Goal: Task Accomplishment & Management: Manage account settings

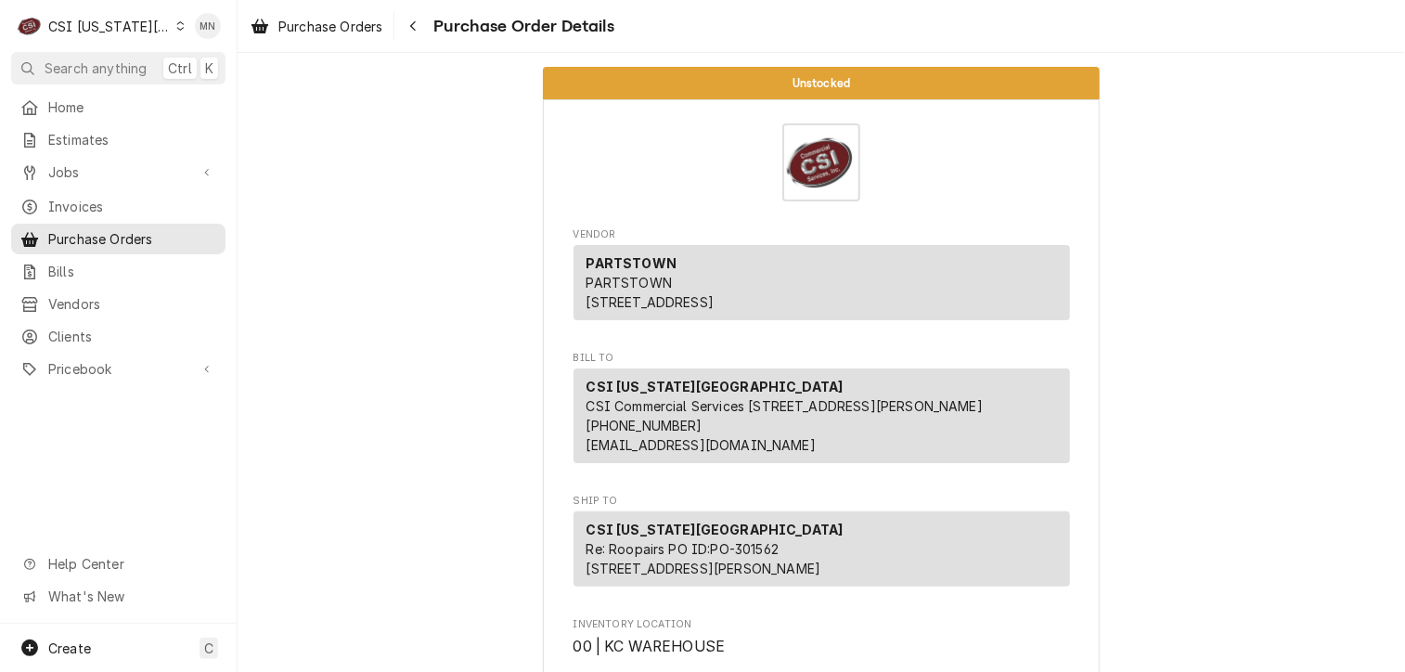
click at [176, 26] on div "Dynamic Content Wrapper" at bounding box center [180, 25] width 8 height 13
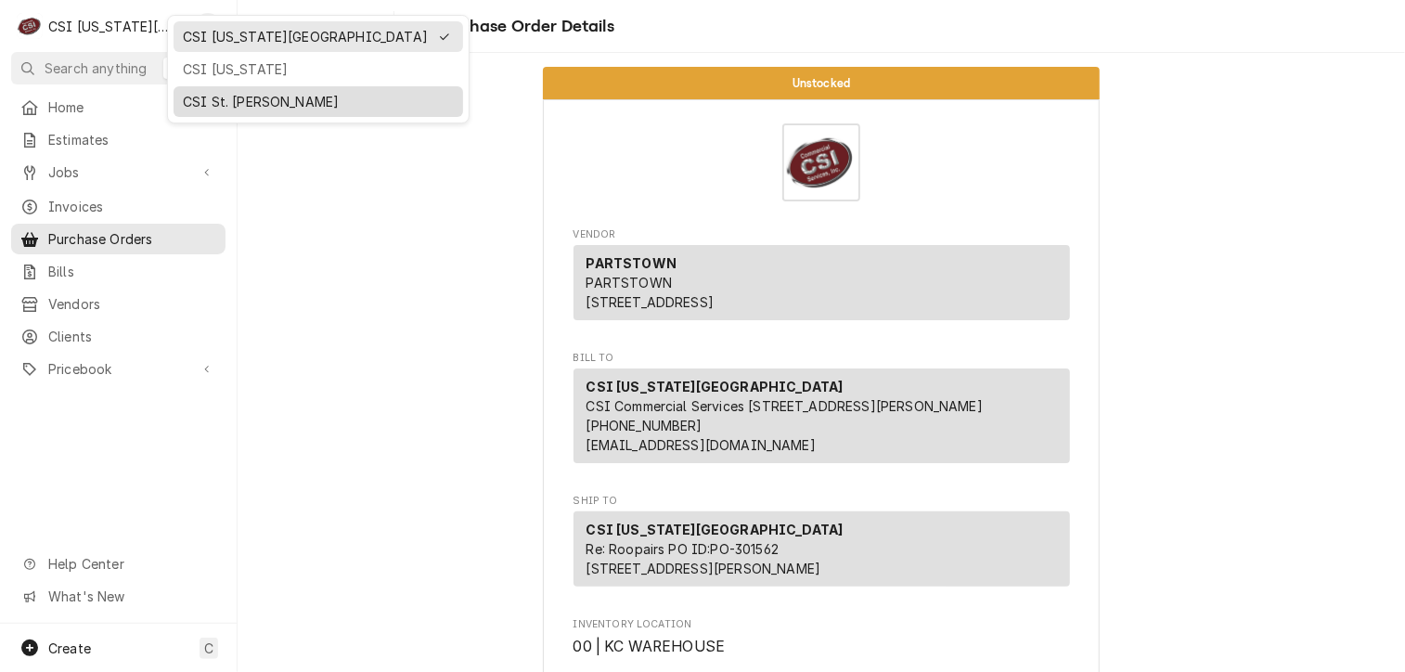
click at [205, 96] on div "CSI St. Louis" at bounding box center [318, 101] width 271 height 19
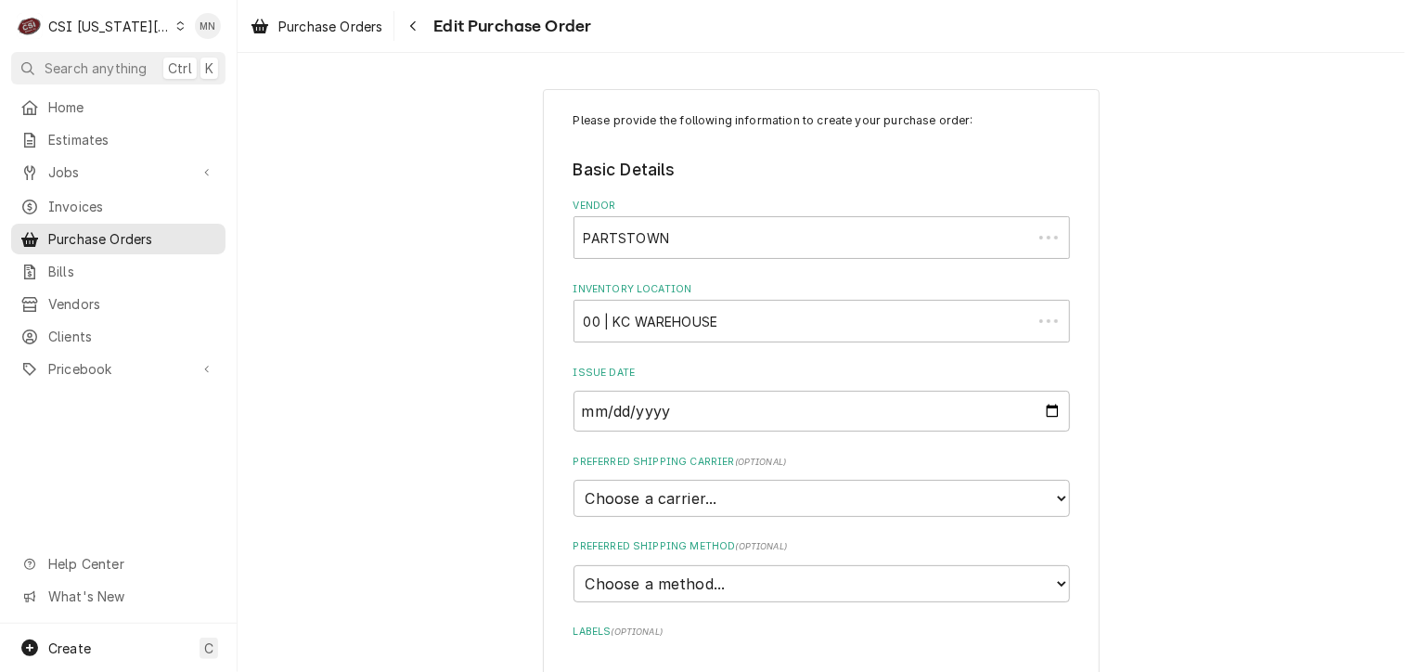
type textarea "x"
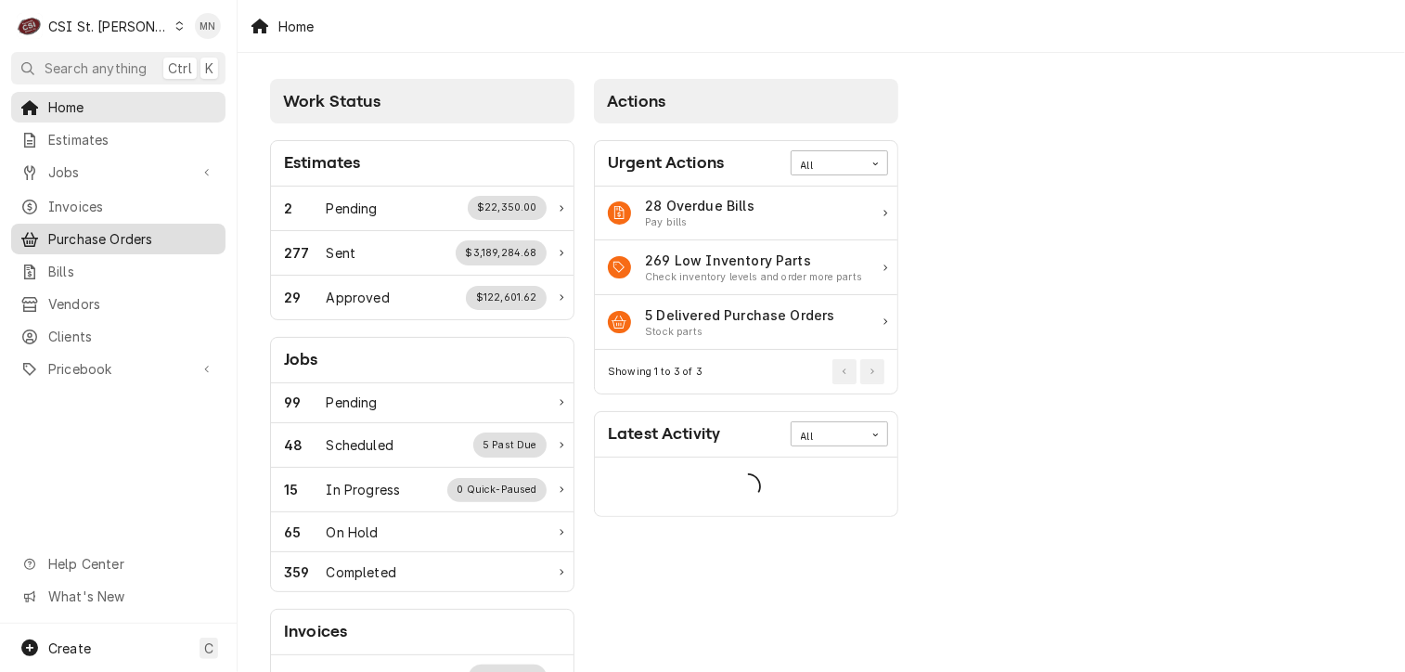
click at [127, 229] on span "Purchase Orders" at bounding box center [132, 238] width 168 height 19
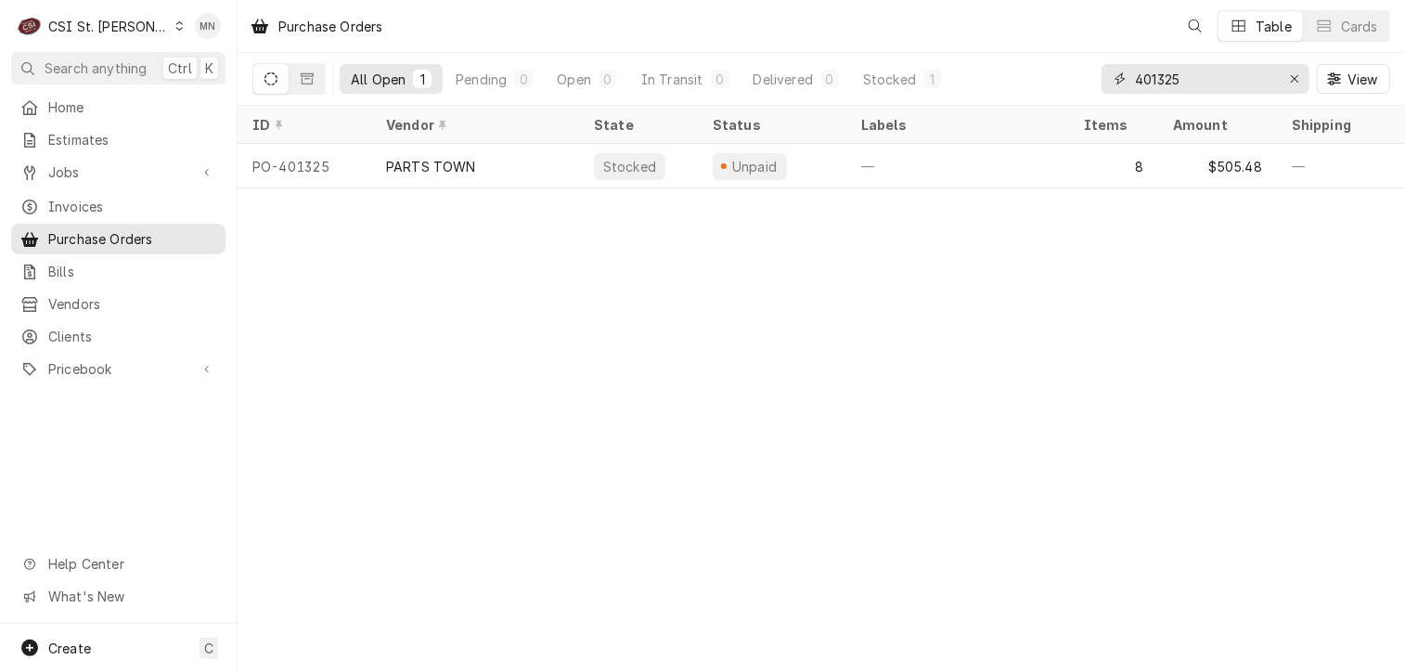
drag, startPoint x: 1237, startPoint y: 75, endPoint x: 1002, endPoint y: 86, distance: 236.0
click at [1002, 86] on div "All Open 1 Pending 0 Open 0 In Transit 0 Delivered 0 Stocked 1 401325 View" at bounding box center [821, 79] width 1138 height 52
type input "401341"
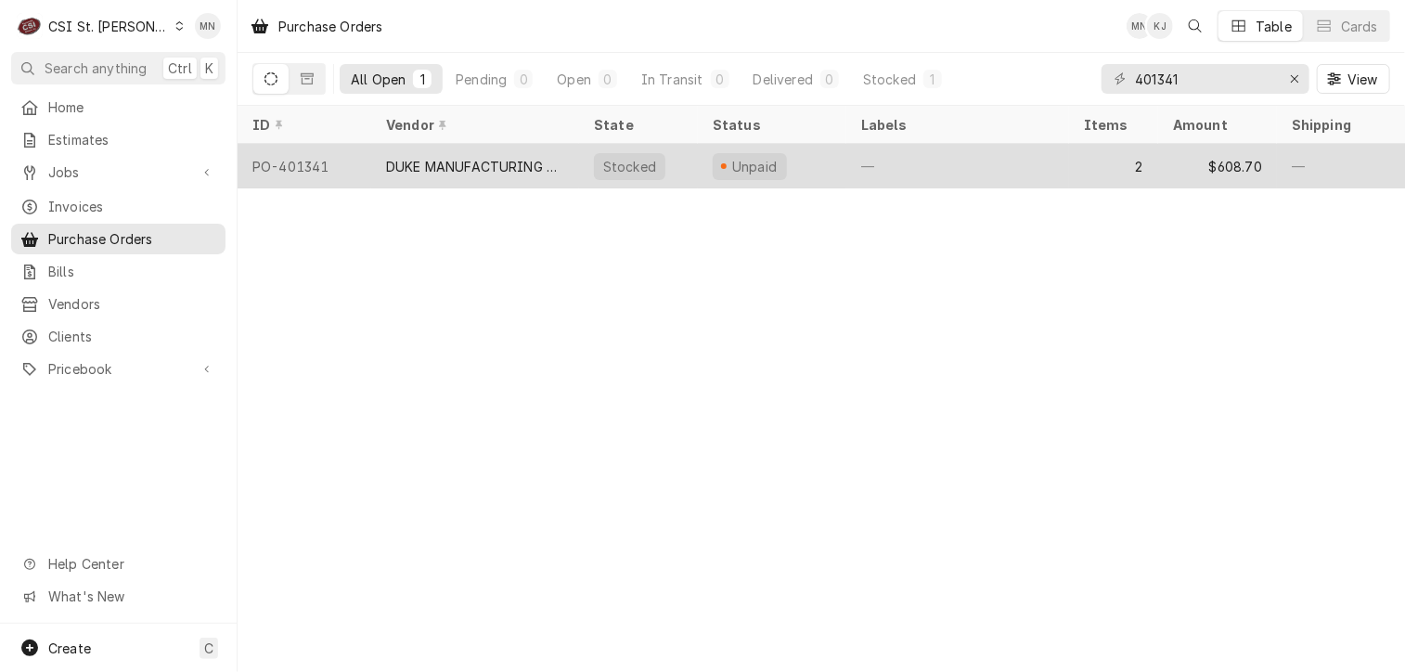
click at [520, 183] on div "DUKE MANUFACTURING CO." at bounding box center [475, 166] width 208 height 45
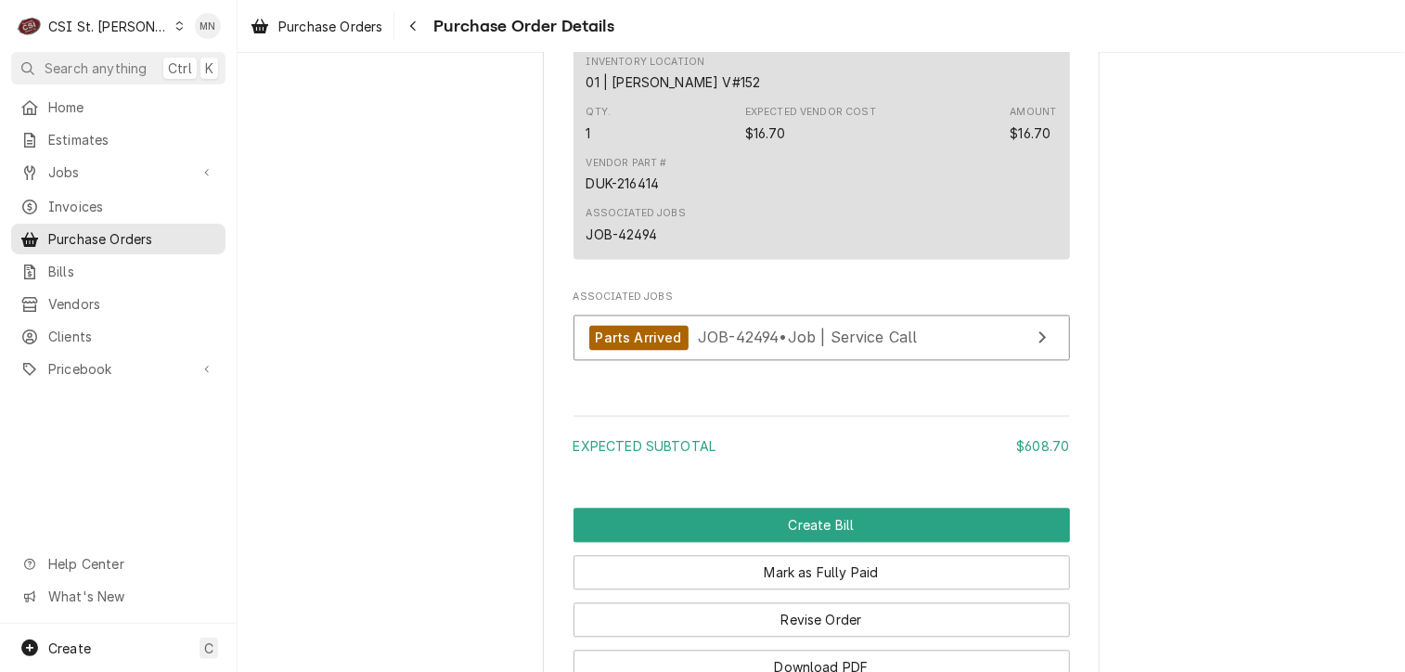
scroll to position [2013, 0]
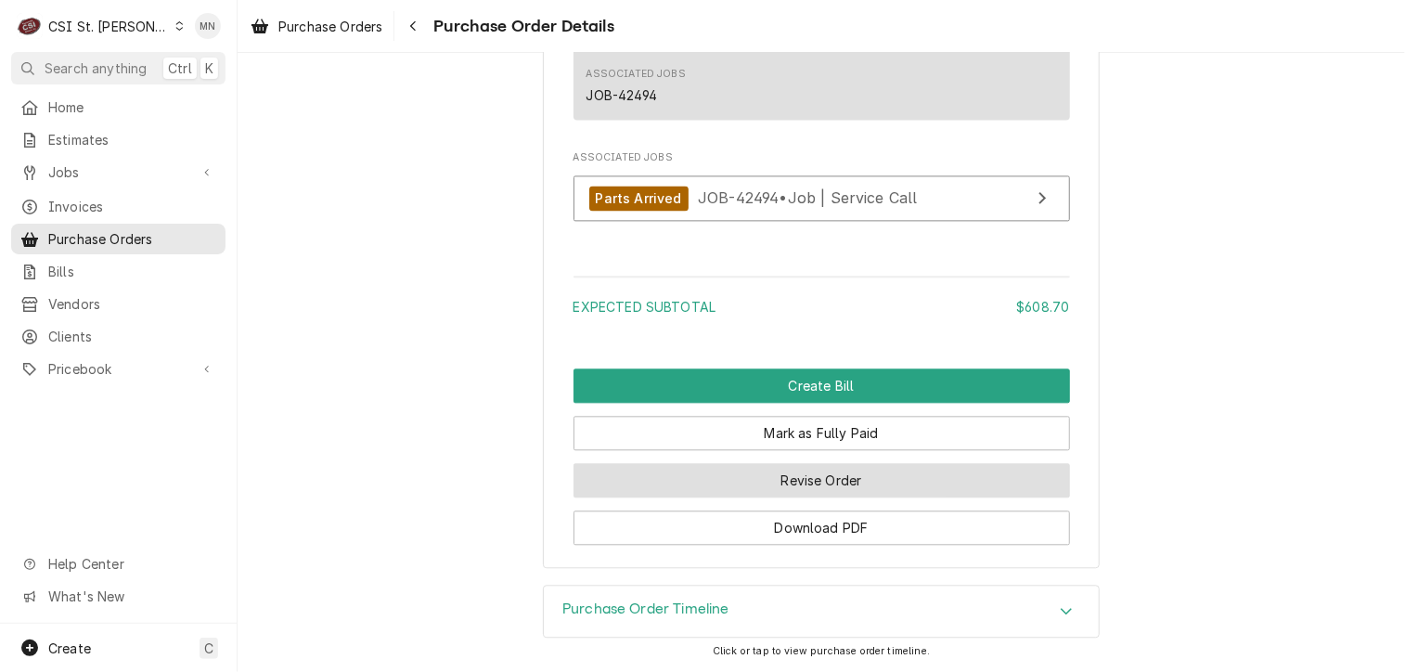
click at [878, 478] on button "Revise Order" at bounding box center [822, 480] width 497 height 34
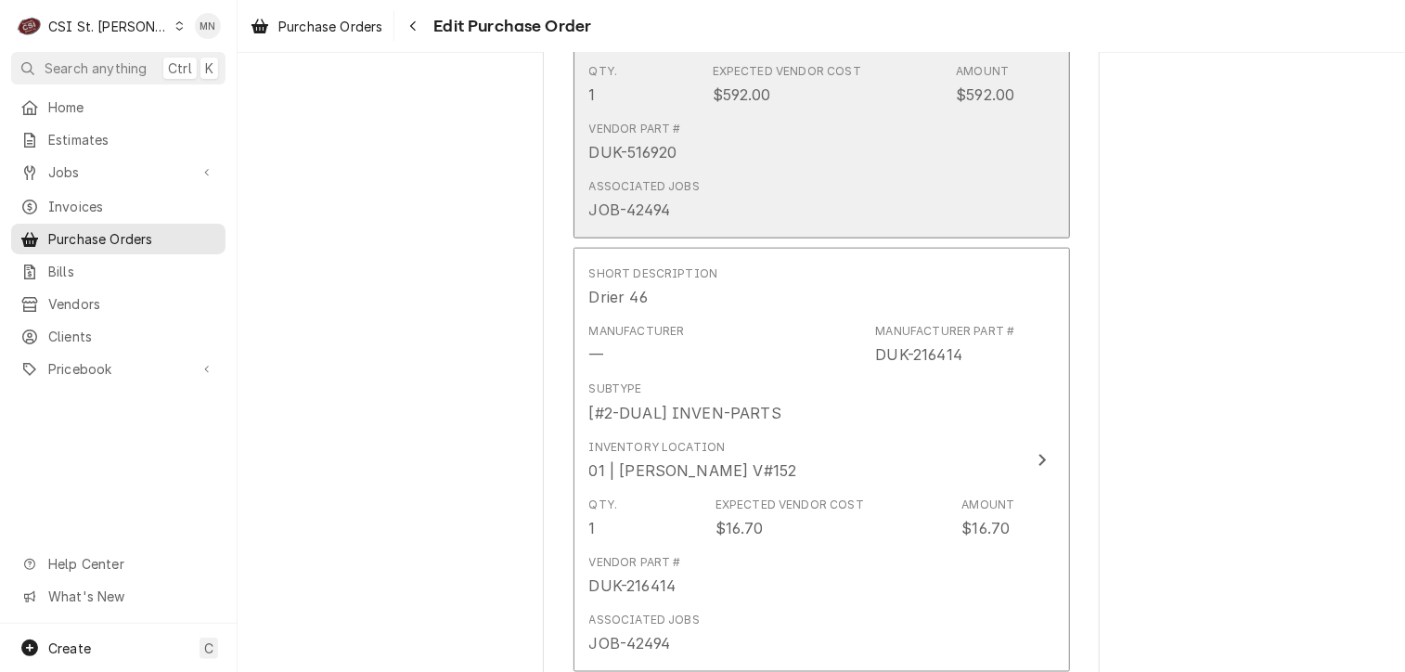
scroll to position [1668, 0]
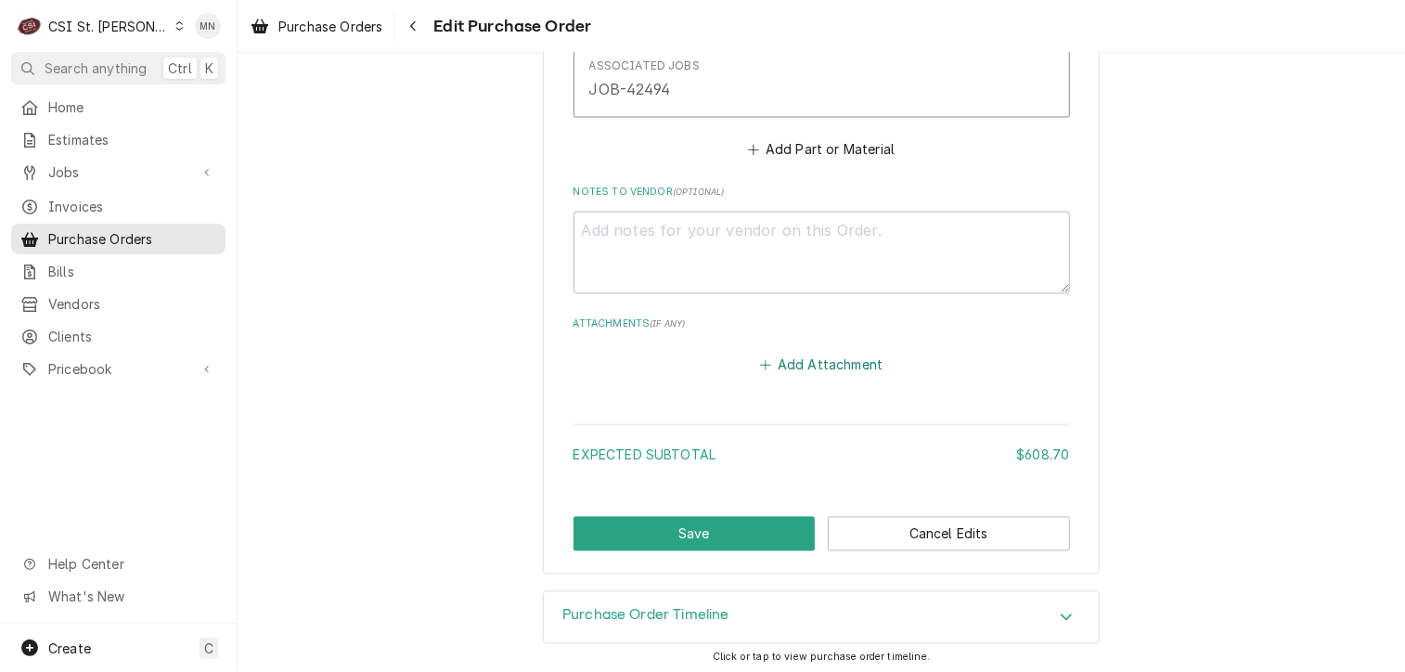
click at [836, 369] on button "Add Attachment" at bounding box center [821, 366] width 130 height 26
type textarea "x"
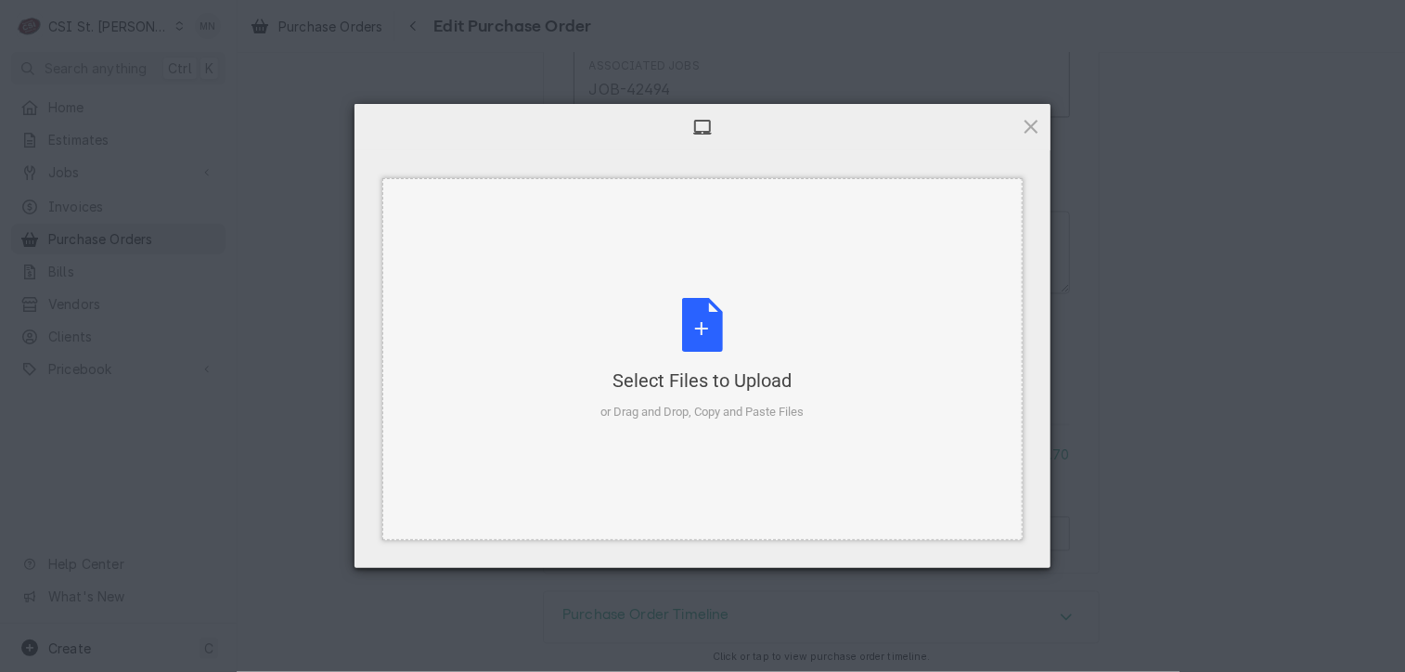
click at [740, 357] on div "Select Files to Upload or Drag and Drop, Copy and Paste Files" at bounding box center [702, 359] width 203 height 123
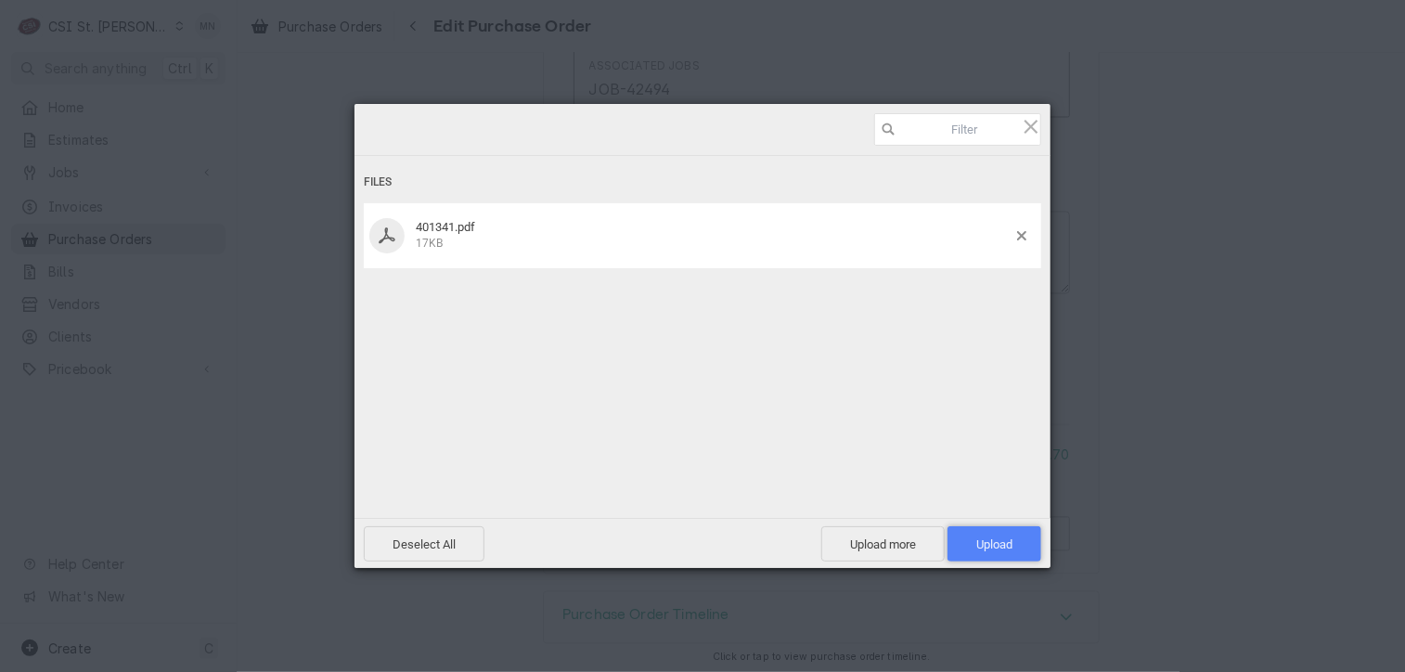
click at [967, 541] on span "Upload 1" at bounding box center [995, 543] width 94 height 35
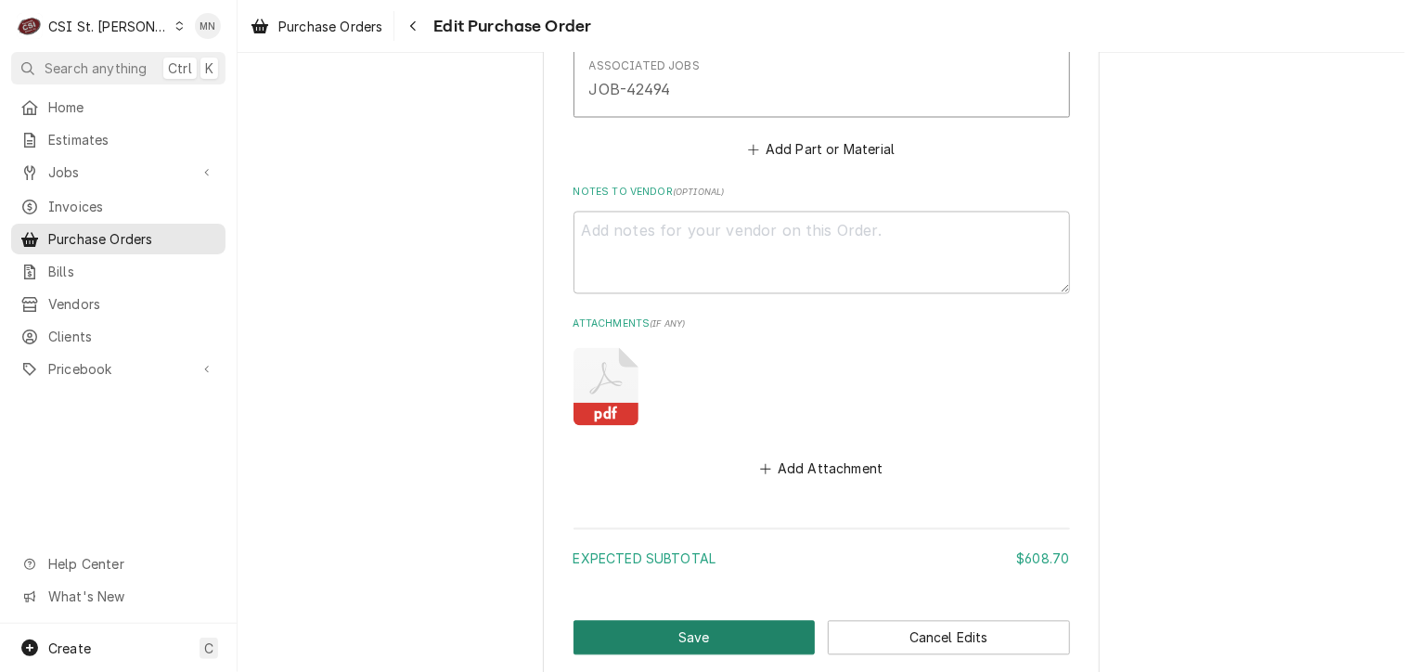
click at [639, 646] on button "Save" at bounding box center [695, 638] width 242 height 34
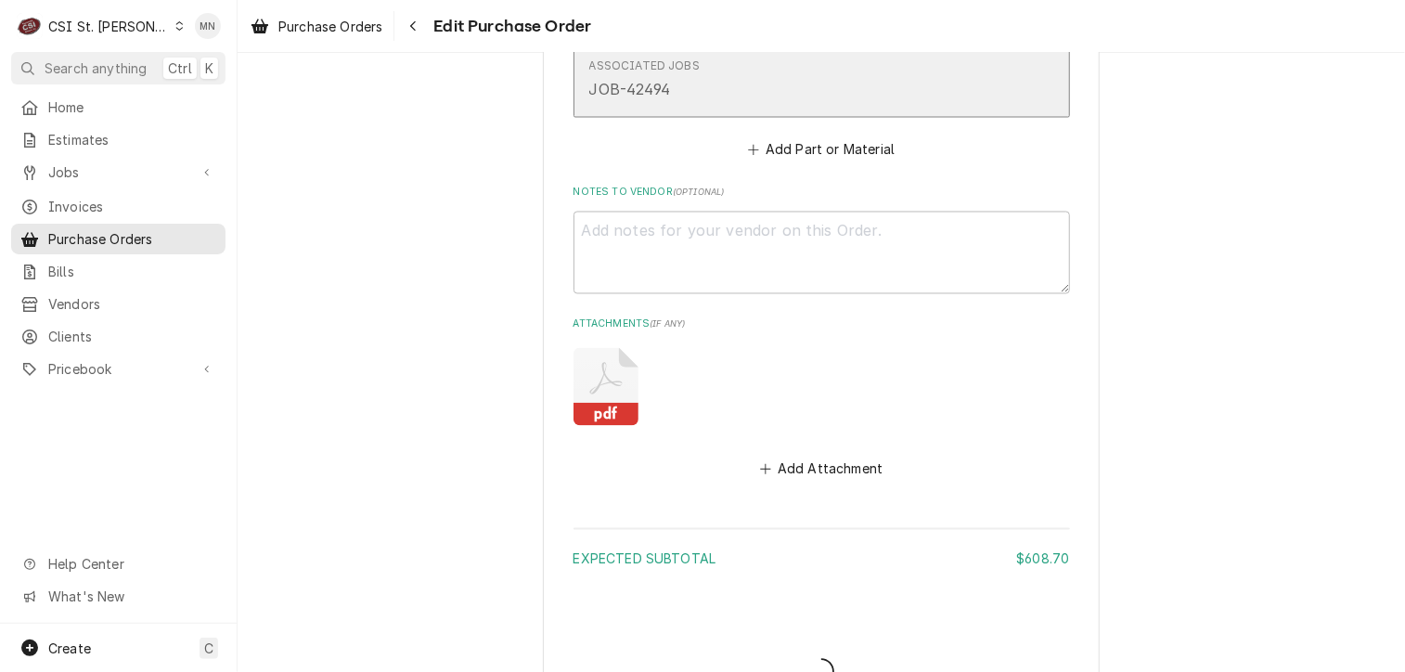
type textarea "x"
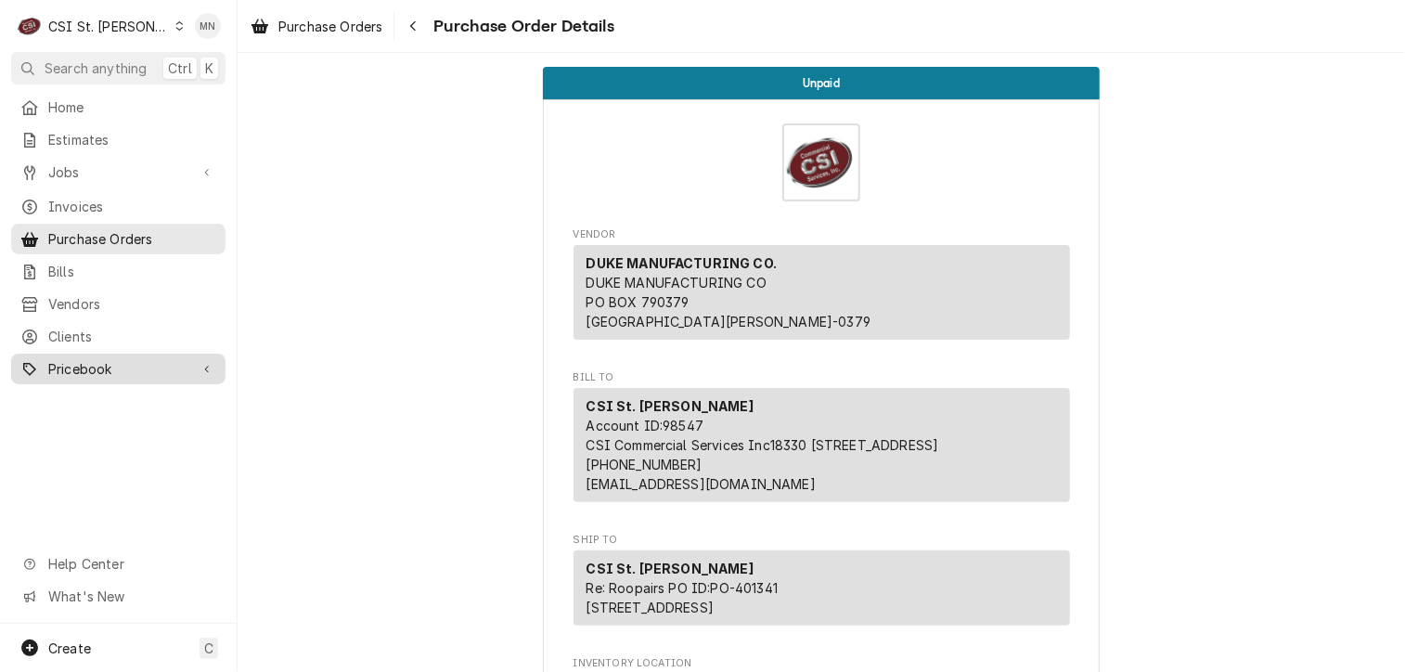
click at [85, 359] on span "Pricebook" at bounding box center [118, 368] width 140 height 19
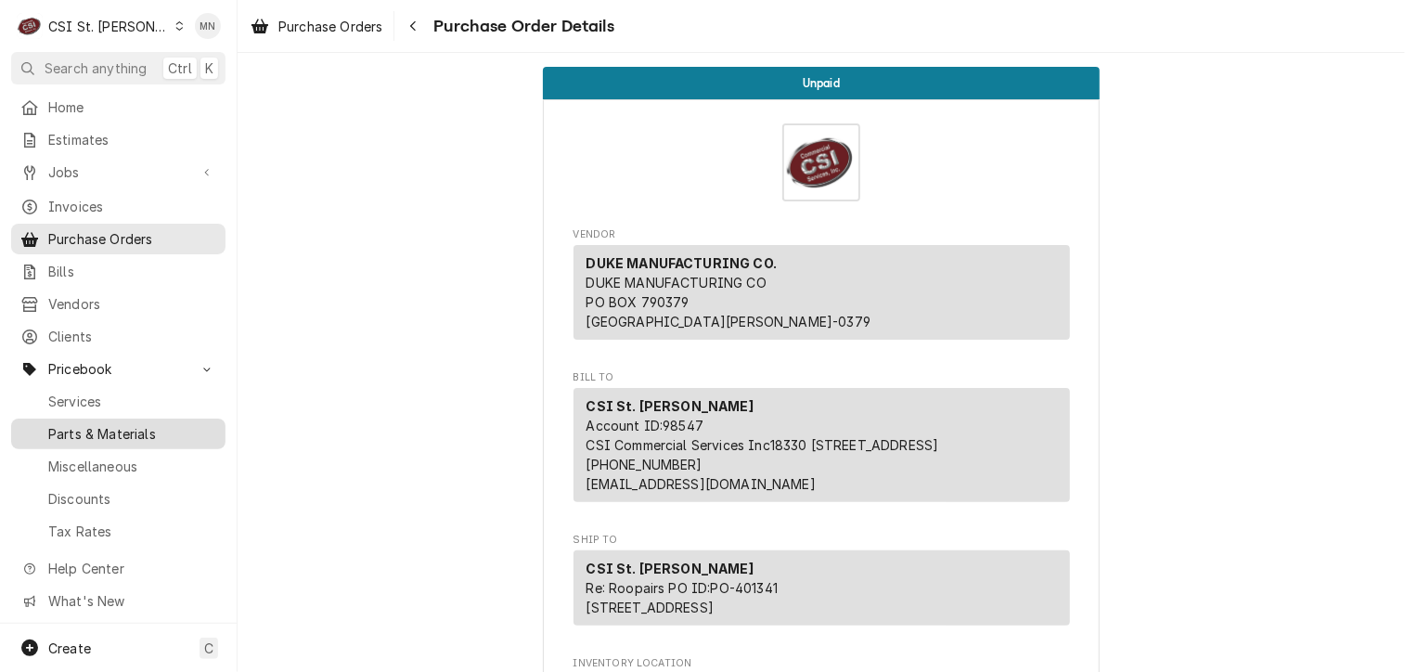
click at [124, 429] on span "Parts & Materials" at bounding box center [132, 433] width 168 height 19
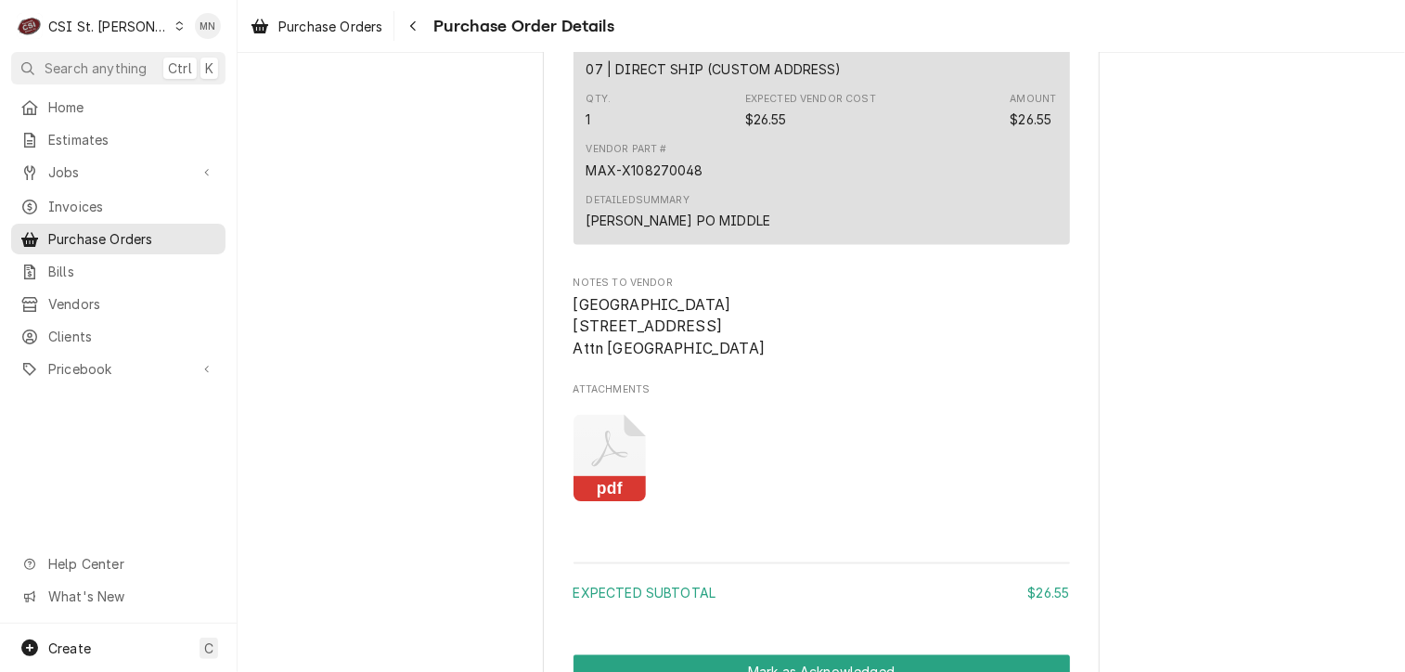
scroll to position [1207, 0]
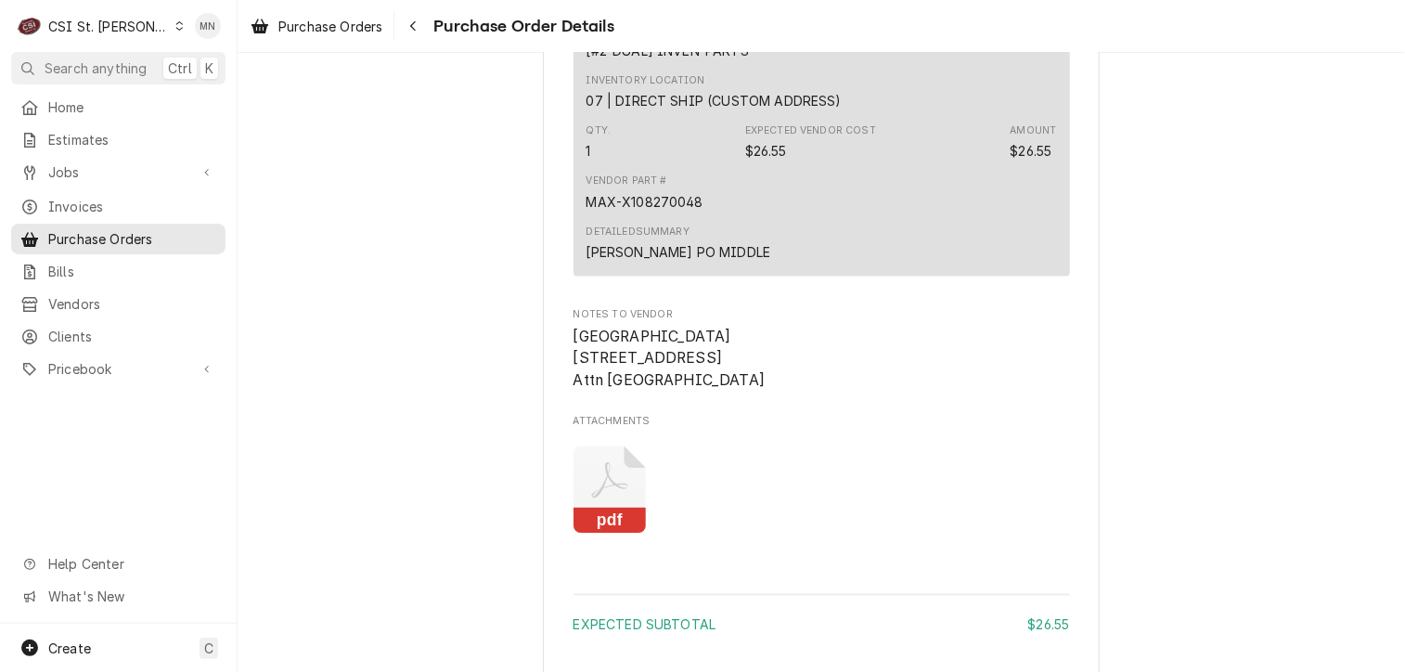
click at [598, 535] on icon "Attachments" at bounding box center [610, 490] width 73 height 88
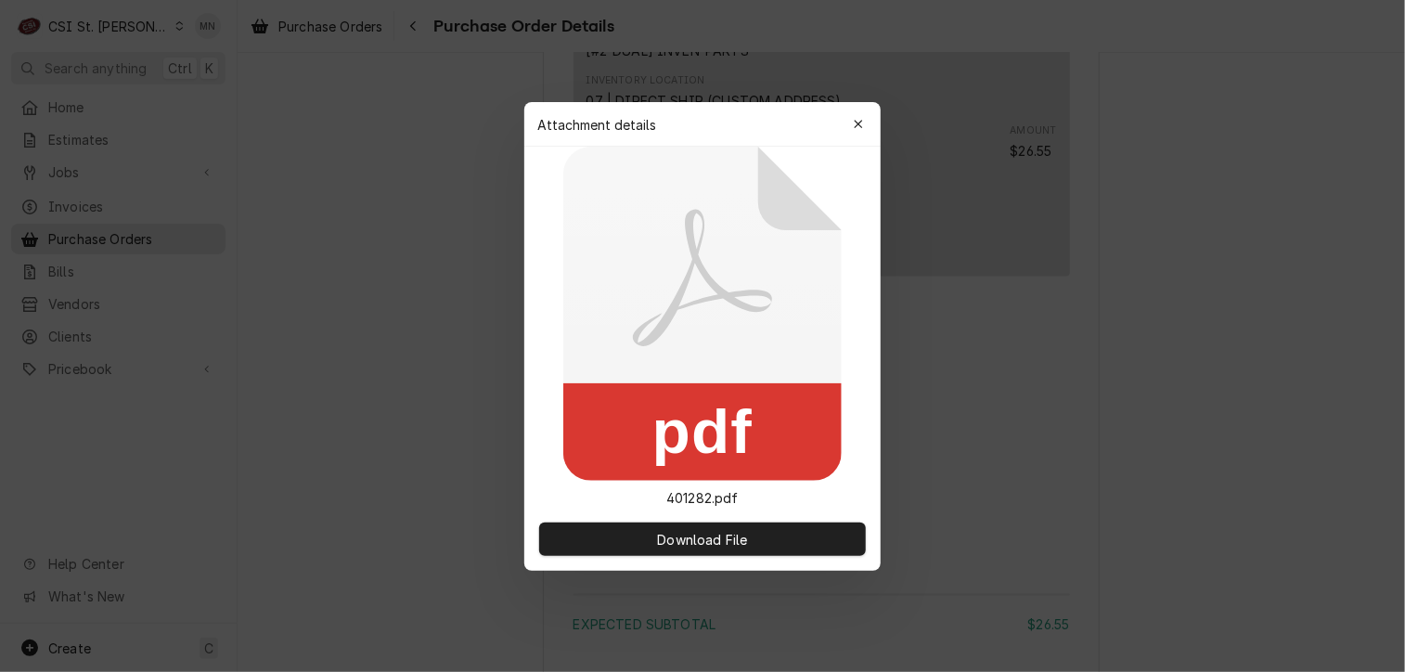
click at [598, 540] on button "Download File" at bounding box center [702, 539] width 327 height 33
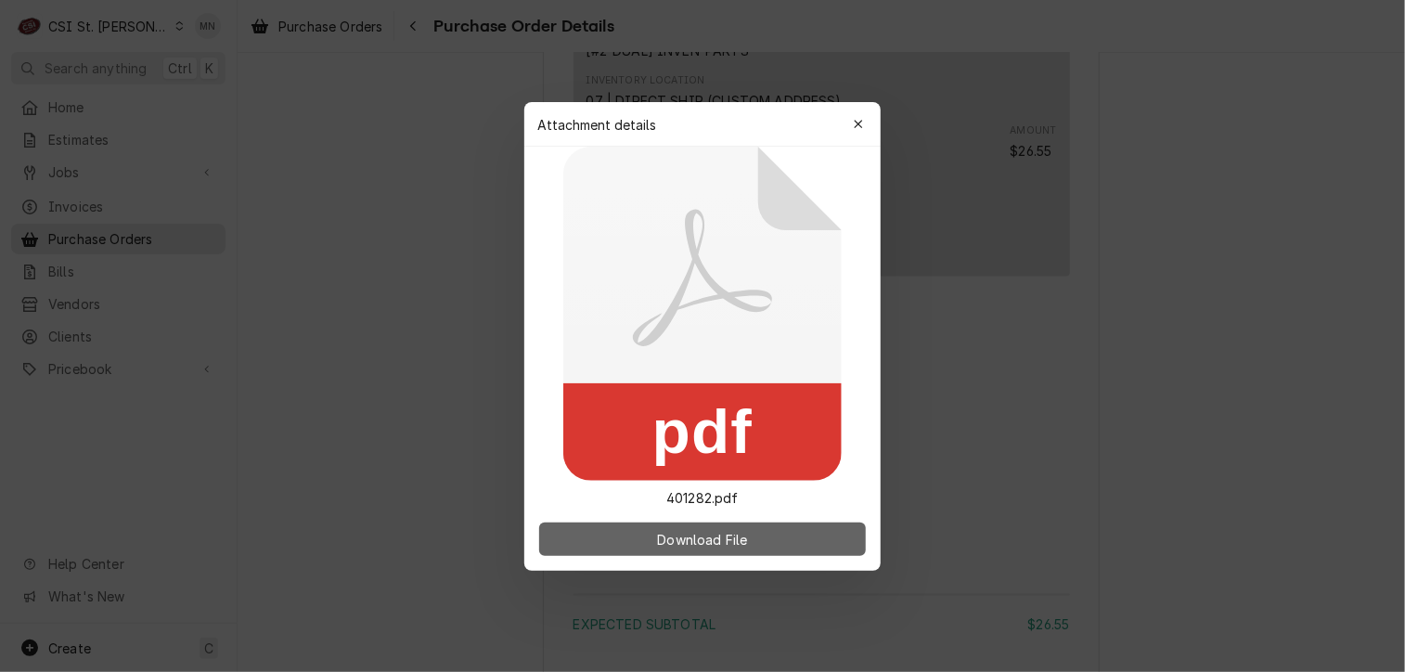
click at [660, 542] on span "Download File" at bounding box center [701, 538] width 97 height 19
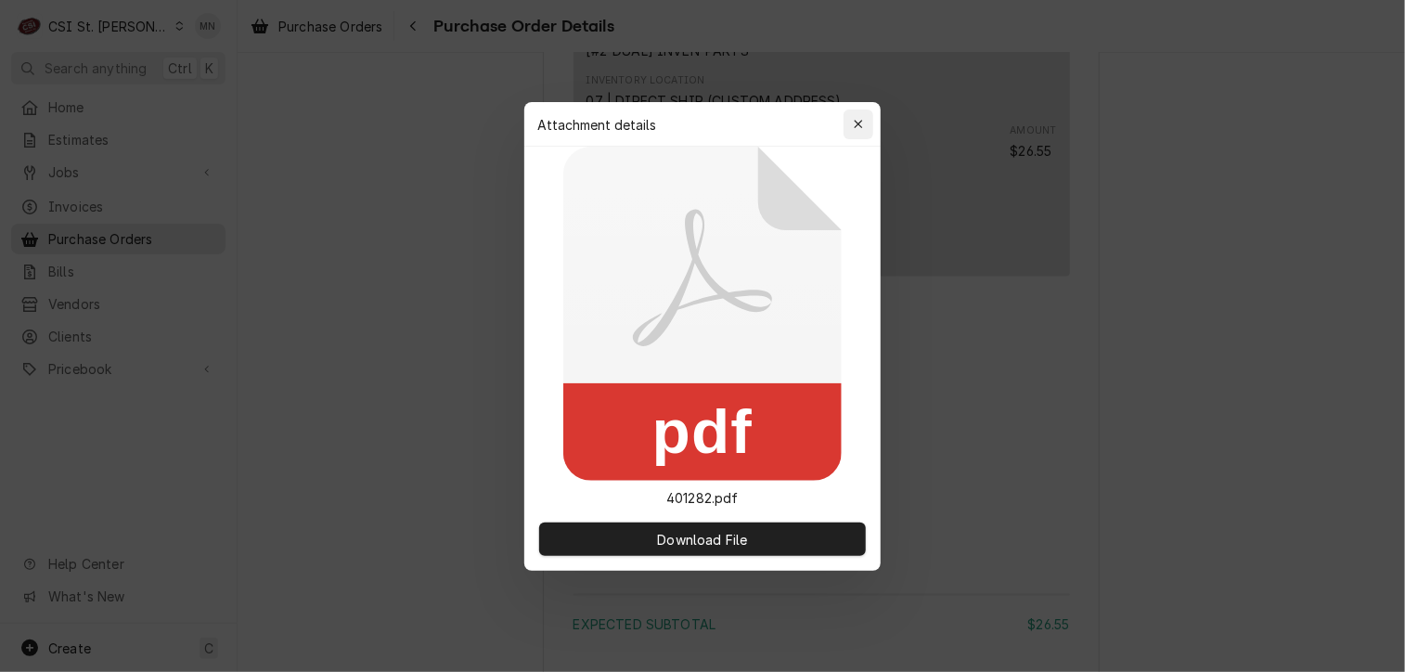
click at [861, 118] on icon "button" at bounding box center [859, 124] width 10 height 13
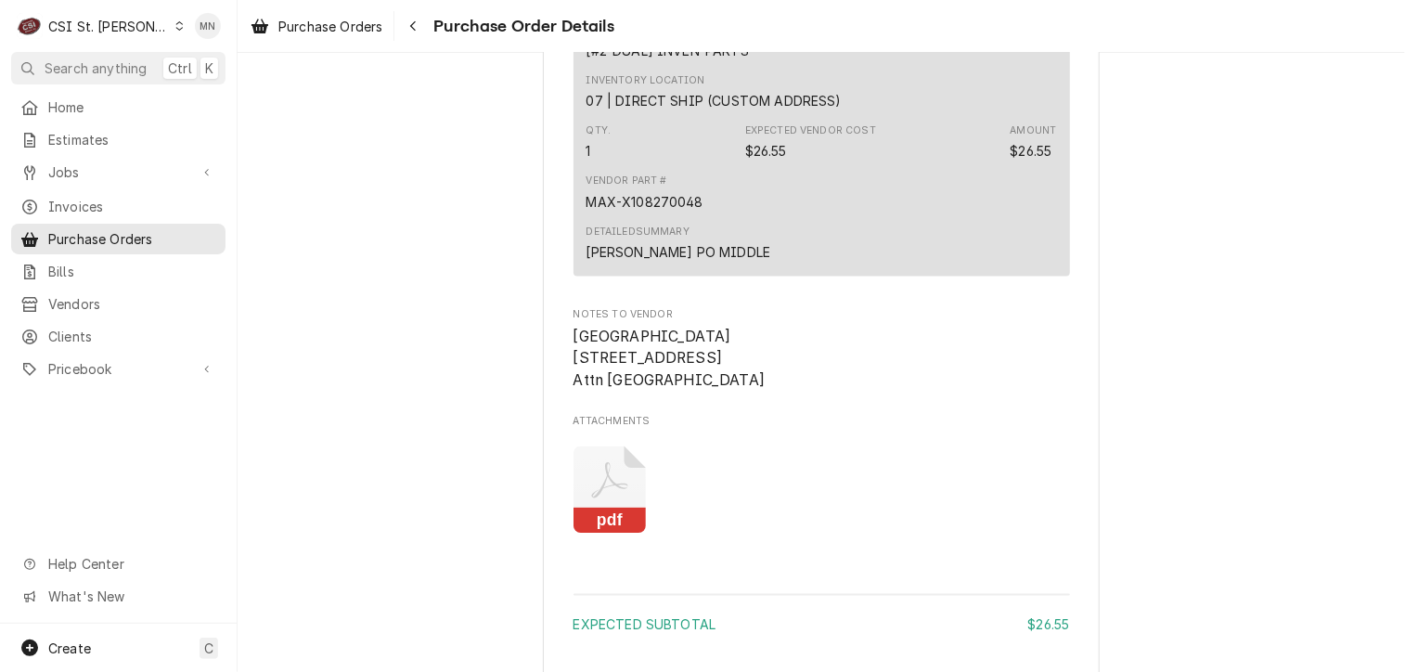
scroll to position [928, 0]
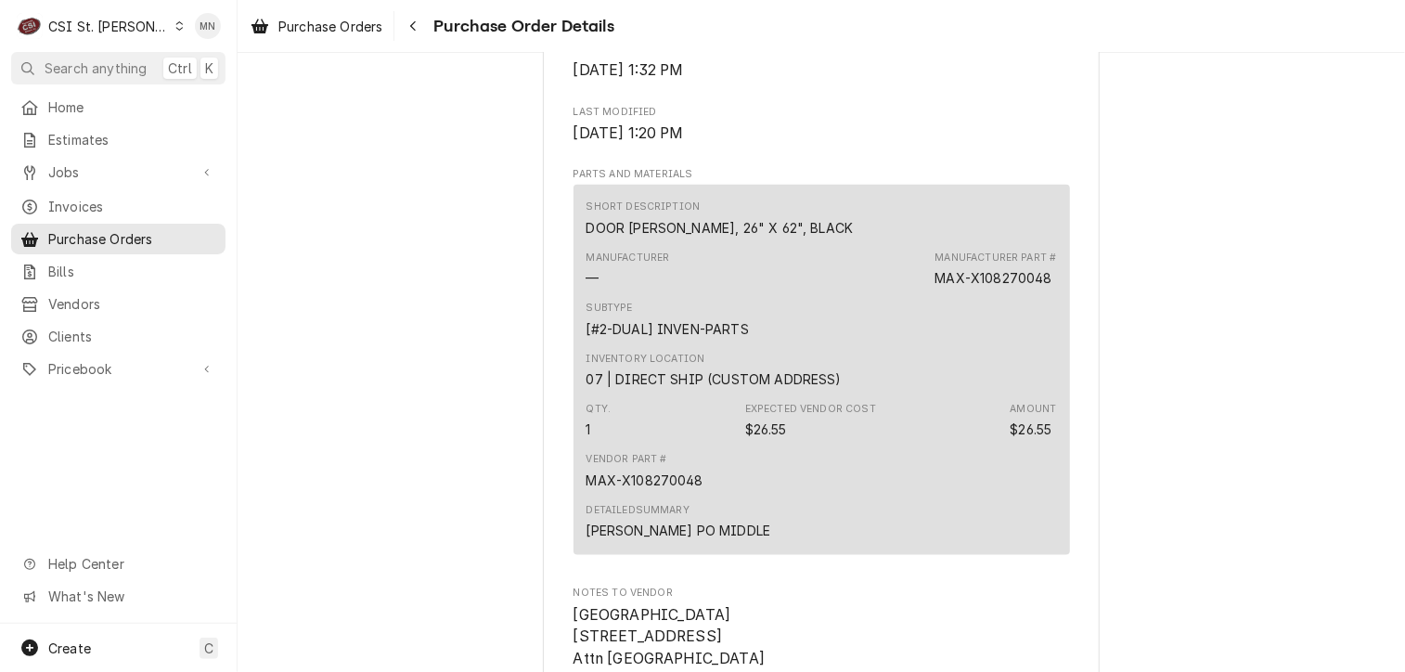
click at [1037, 288] on div "MAX-X108270048" at bounding box center [993, 277] width 117 height 19
drag, startPoint x: 1047, startPoint y: 317, endPoint x: 921, endPoint y: 319, distance: 126.3
click at [921, 294] on div "Manufacturer — Manufacturer Part # MAX-X108270048" at bounding box center [822, 269] width 471 height 50
drag, startPoint x: 921, startPoint y: 319, endPoint x: 941, endPoint y: 313, distance: 21.4
copy div "MAX-X108270048"
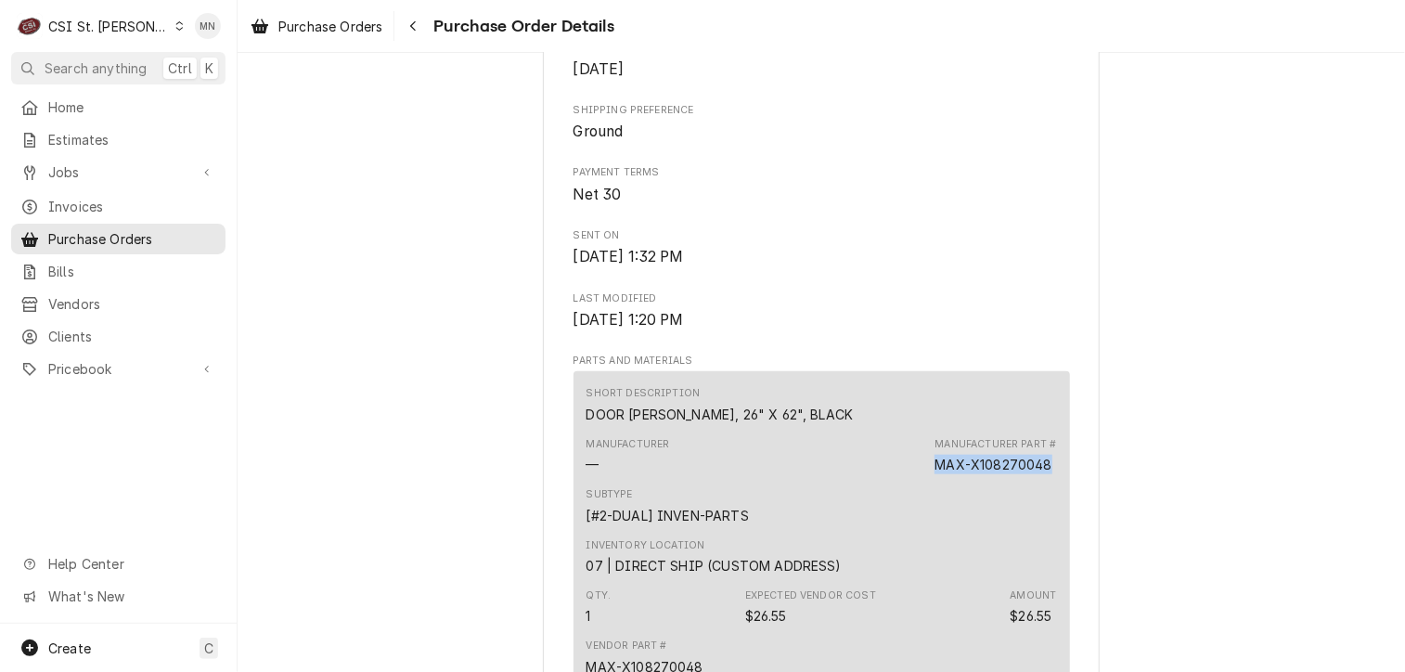
scroll to position [743, 0]
click at [124, 28] on div "CSI St. [PERSON_NAME]" at bounding box center [108, 26] width 121 height 19
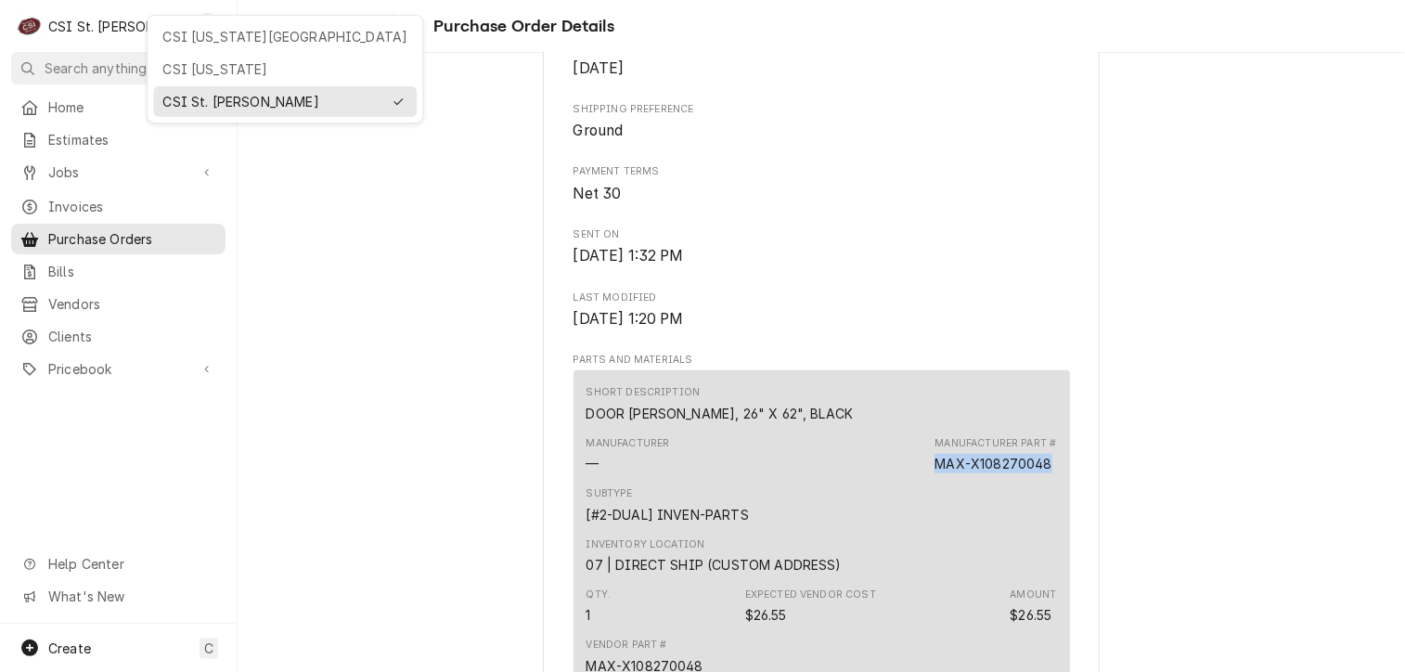
click at [183, 39] on div "CSI Kansas City" at bounding box center [284, 36] width 245 height 19
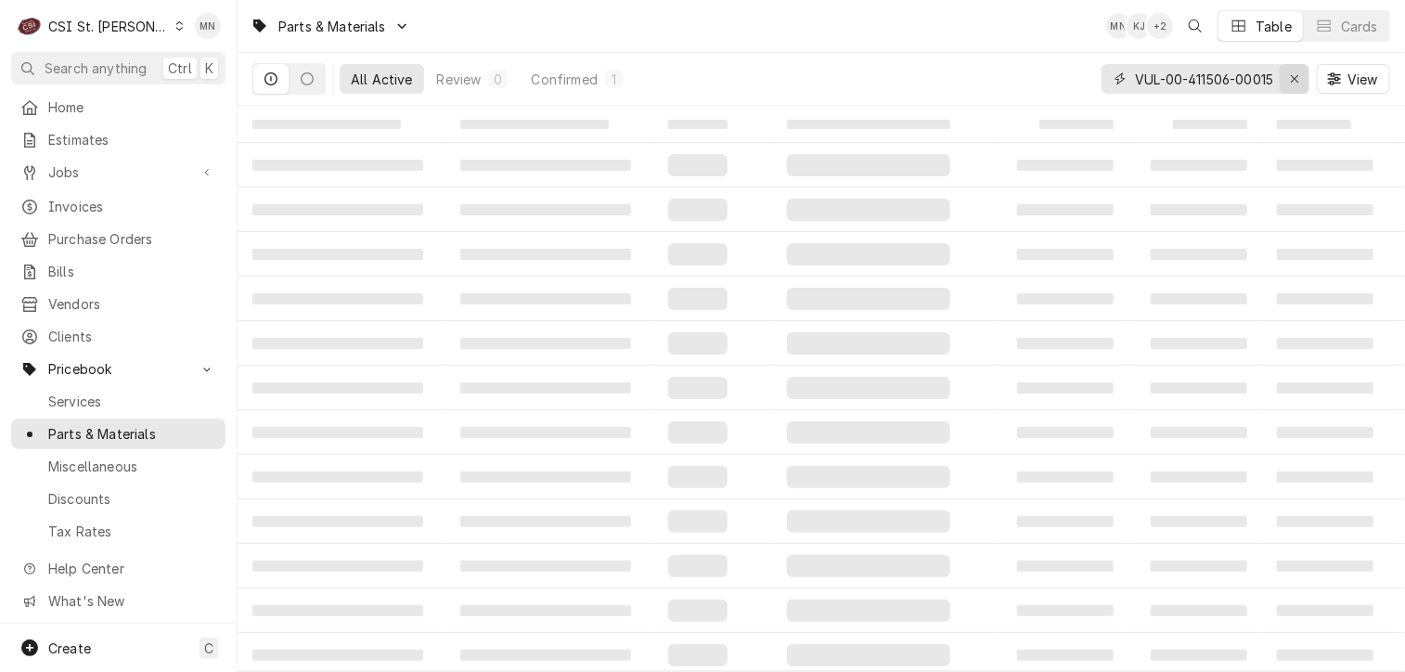
click at [1294, 76] on icon "Erase input" at bounding box center [1295, 78] width 10 height 13
paste input "MAX-X108270048"
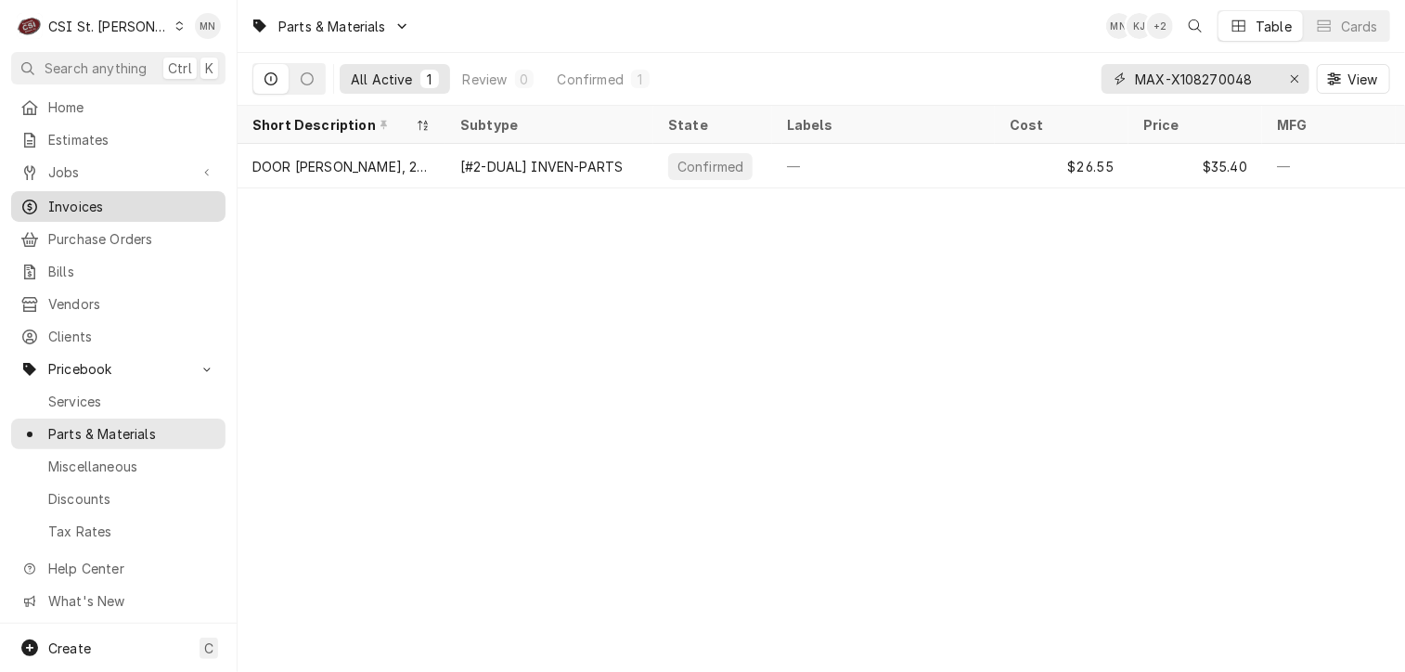
type input "MAX-X108270048"
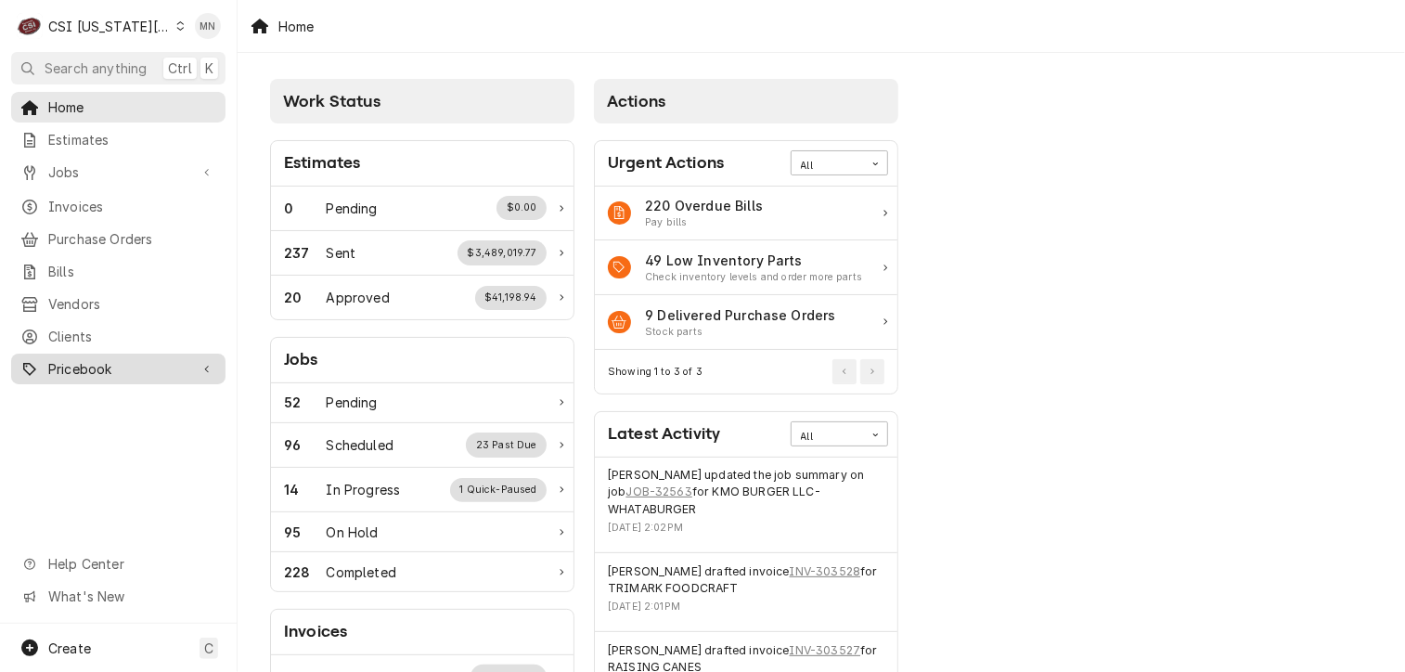
click at [83, 359] on span "Pricebook" at bounding box center [118, 368] width 140 height 19
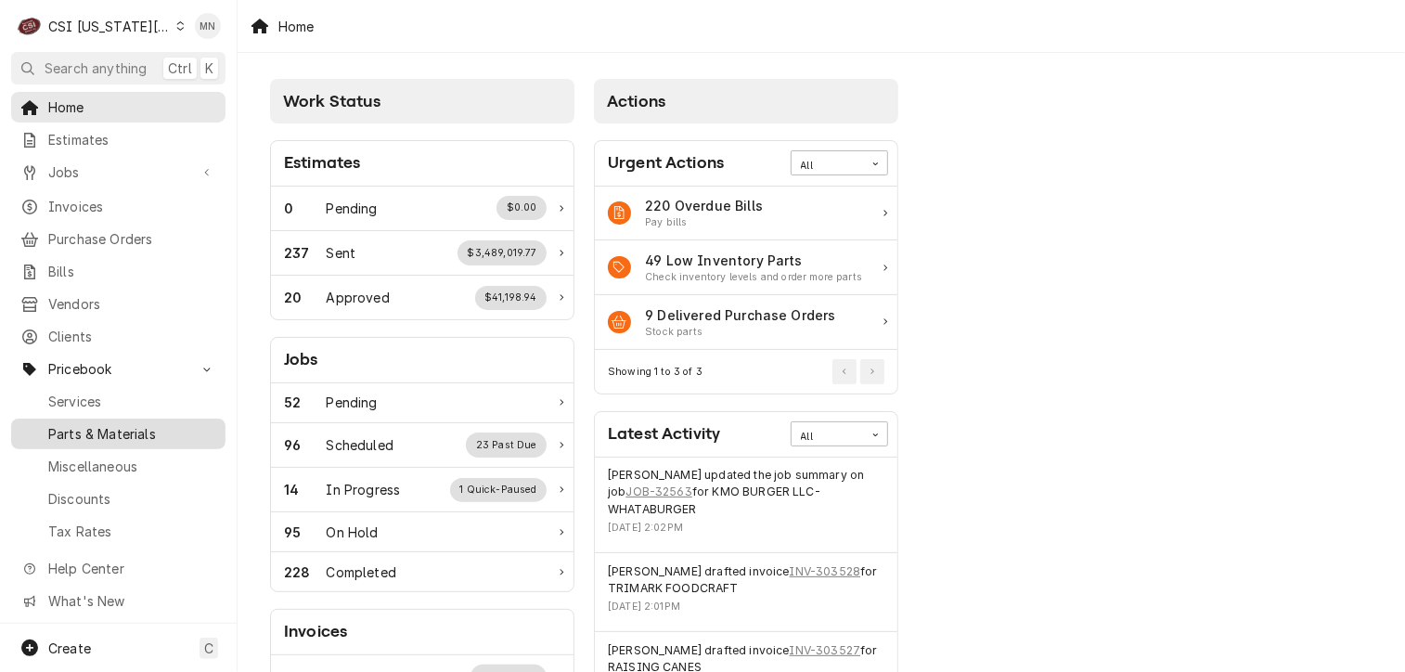
click at [107, 430] on div "Parts & Materials" at bounding box center [118, 433] width 207 height 23
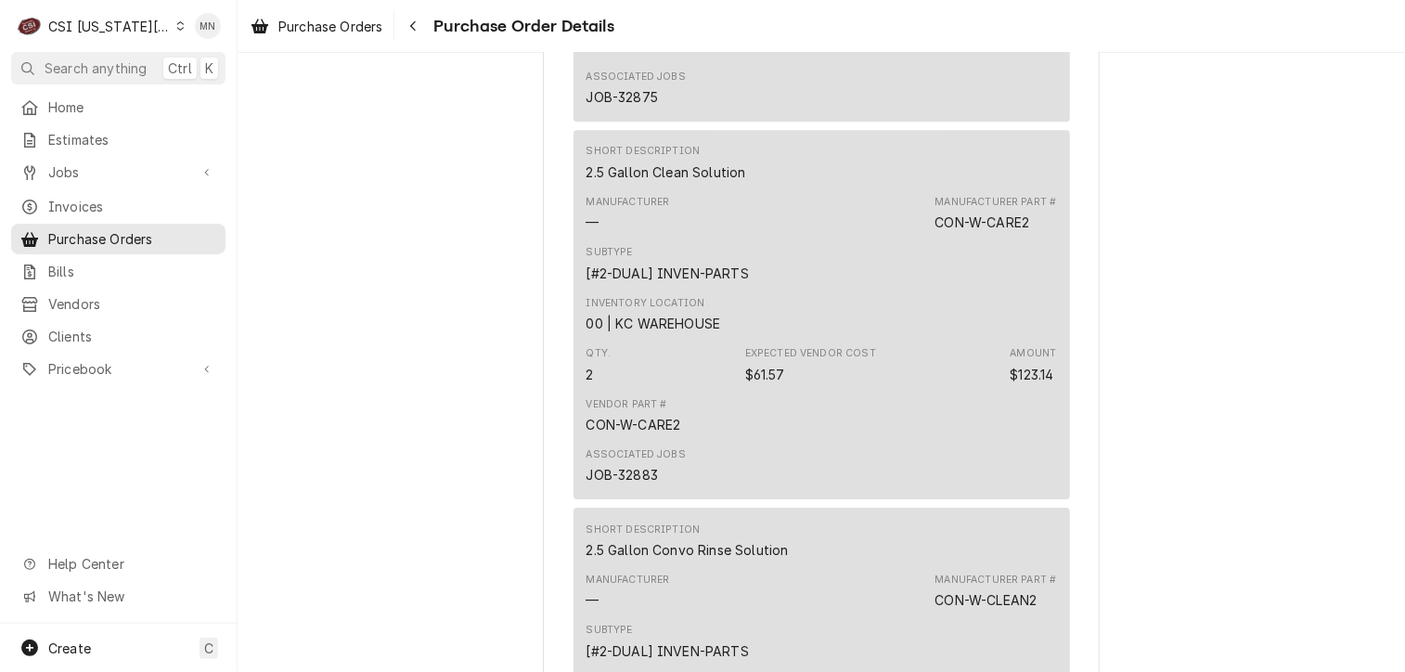
scroll to position [3063, 0]
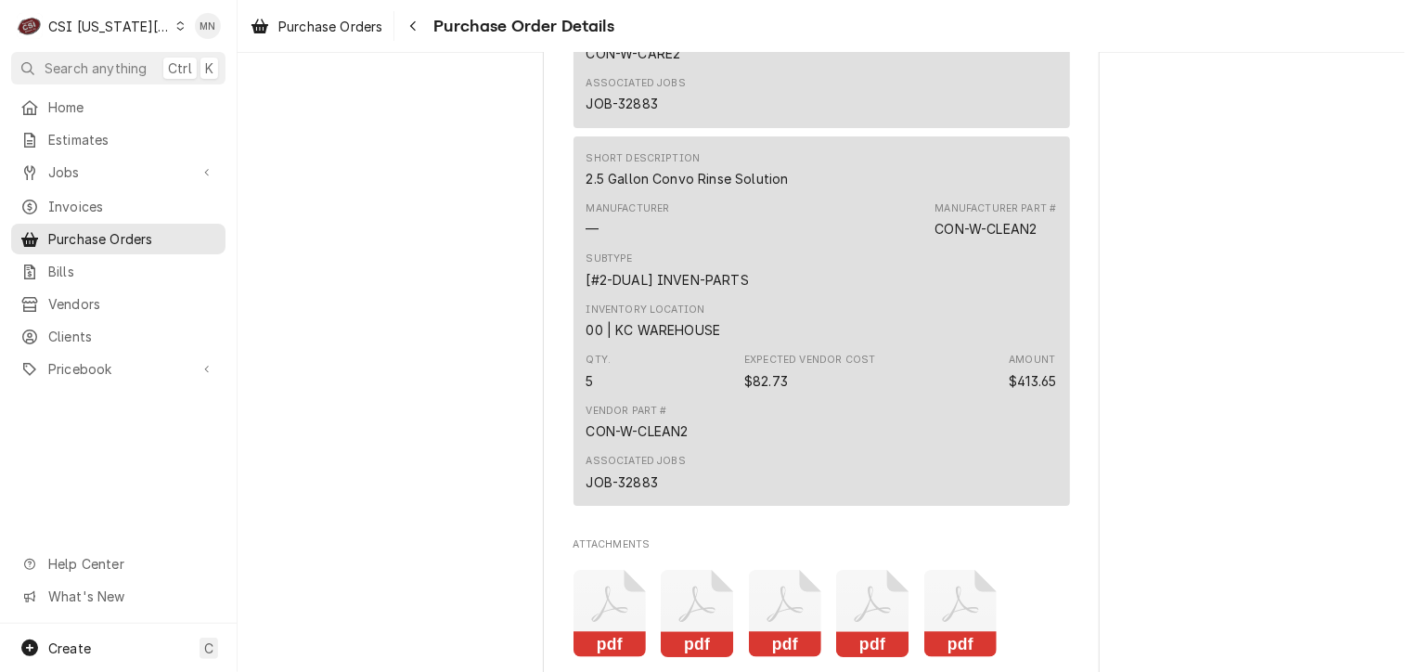
click at [1025, 239] on div "CON-W-CLEAN2" at bounding box center [986, 228] width 102 height 19
drag, startPoint x: 1034, startPoint y: 284, endPoint x: 932, endPoint y: 288, distance: 102.2
click at [935, 239] on div "CON-W-CLEAN2" at bounding box center [986, 228] width 102 height 19
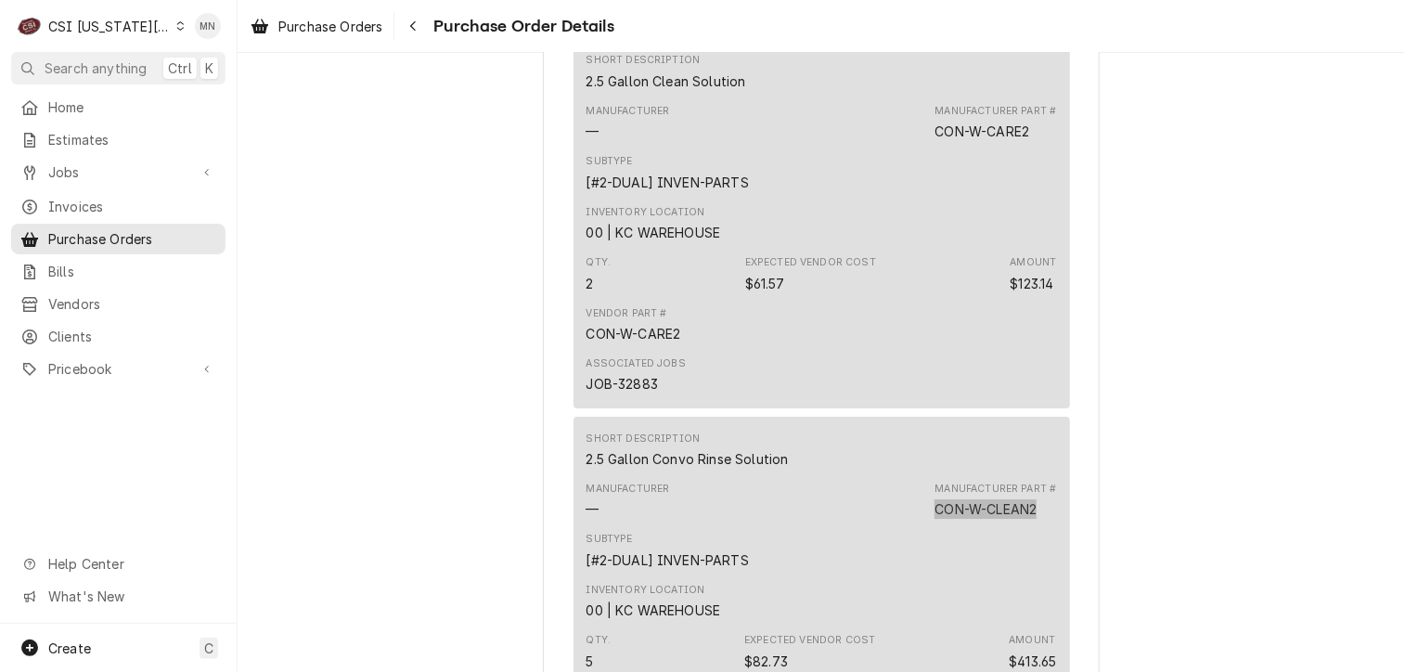
scroll to position [2692, 0]
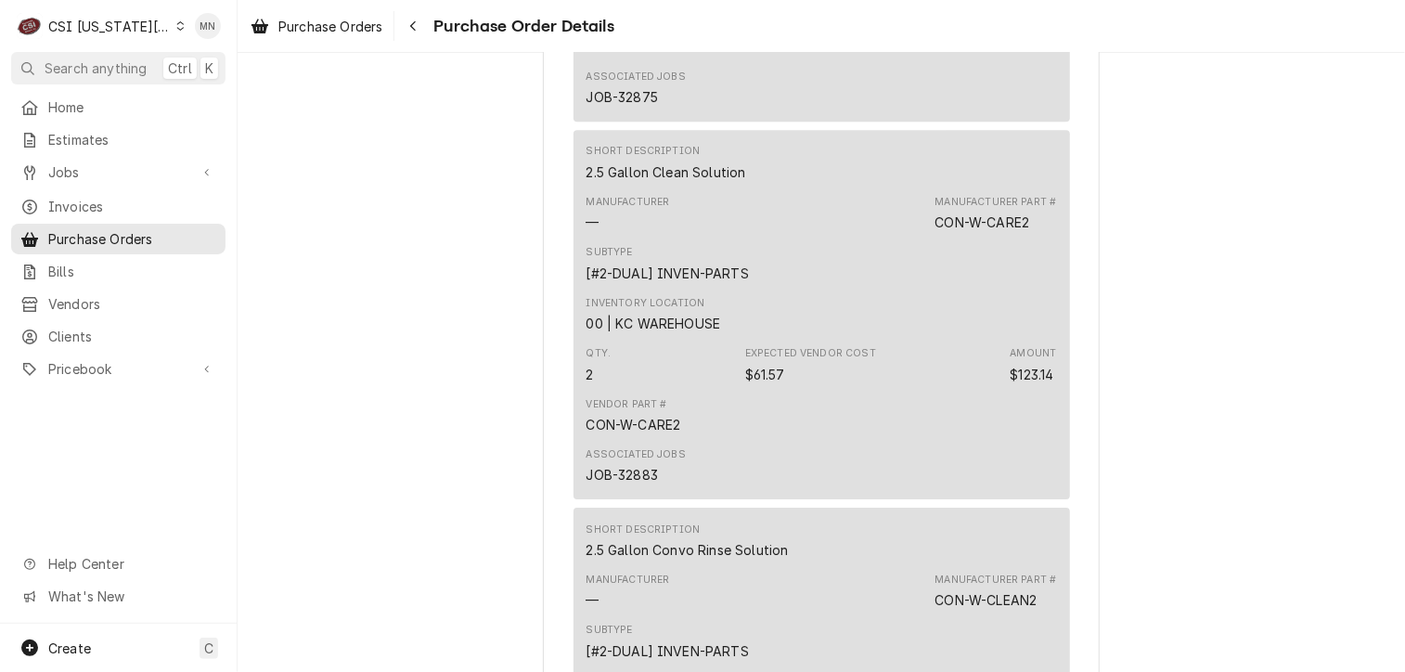
click at [996, 289] on div "Subtype [#2-DUAL] INVEN-PARTS" at bounding box center [822, 264] width 471 height 50
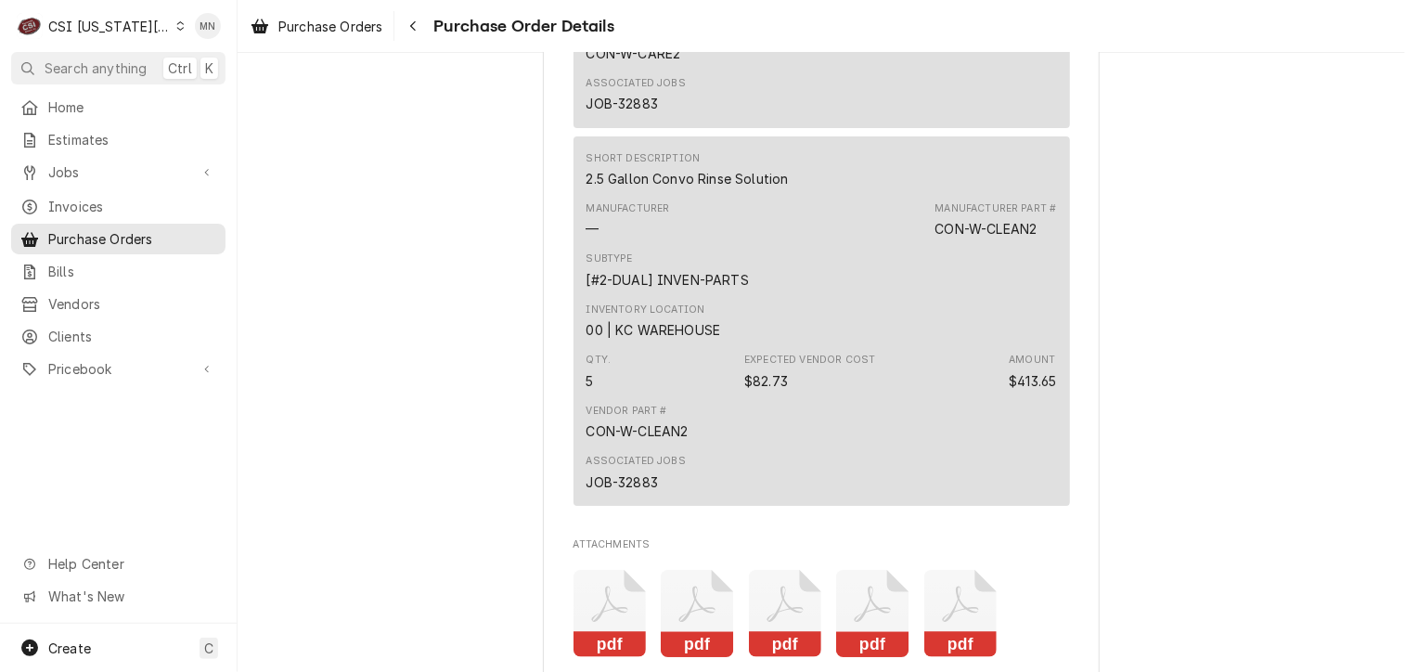
scroll to position [2785, 0]
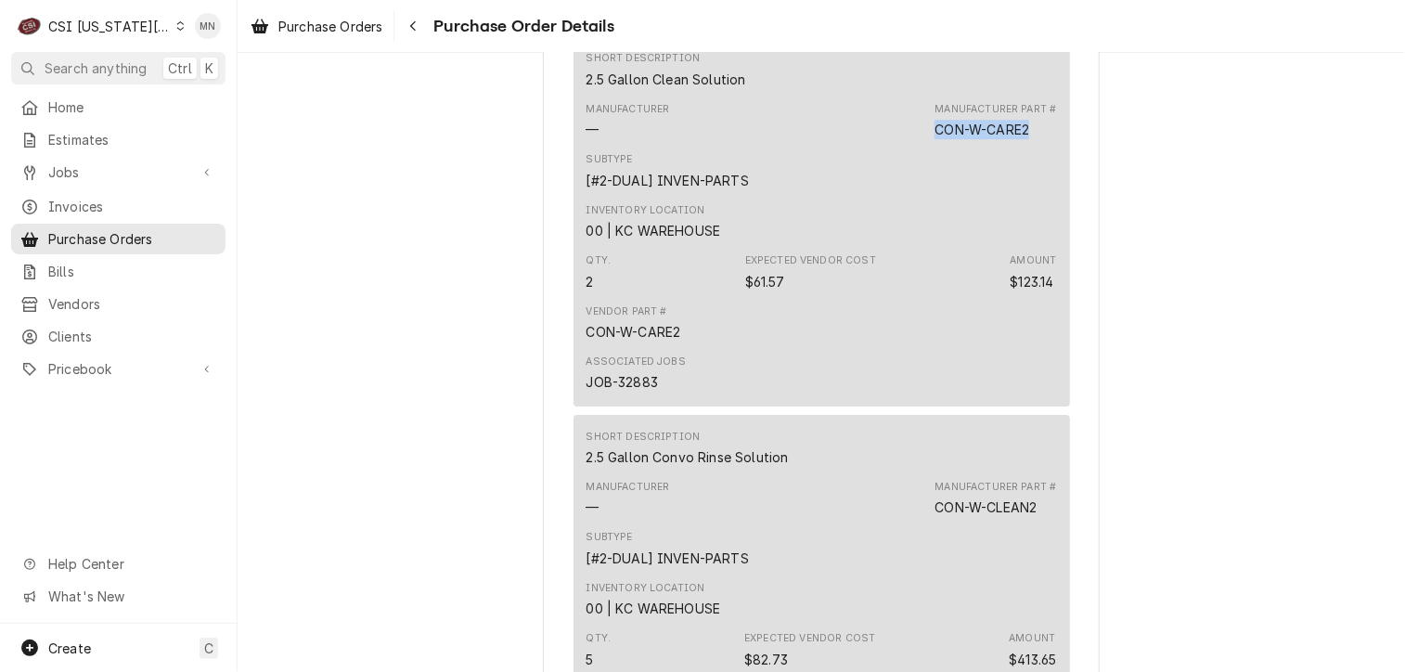
drag, startPoint x: 1034, startPoint y: 194, endPoint x: 934, endPoint y: 196, distance: 100.3
click at [935, 139] on div "Manufacturer Part # CON-W-CARE2" at bounding box center [996, 120] width 122 height 37
drag, startPoint x: 934, startPoint y: 196, endPoint x: 944, endPoint y: 193, distance: 10.6
copy div "CON-W-CARE2"
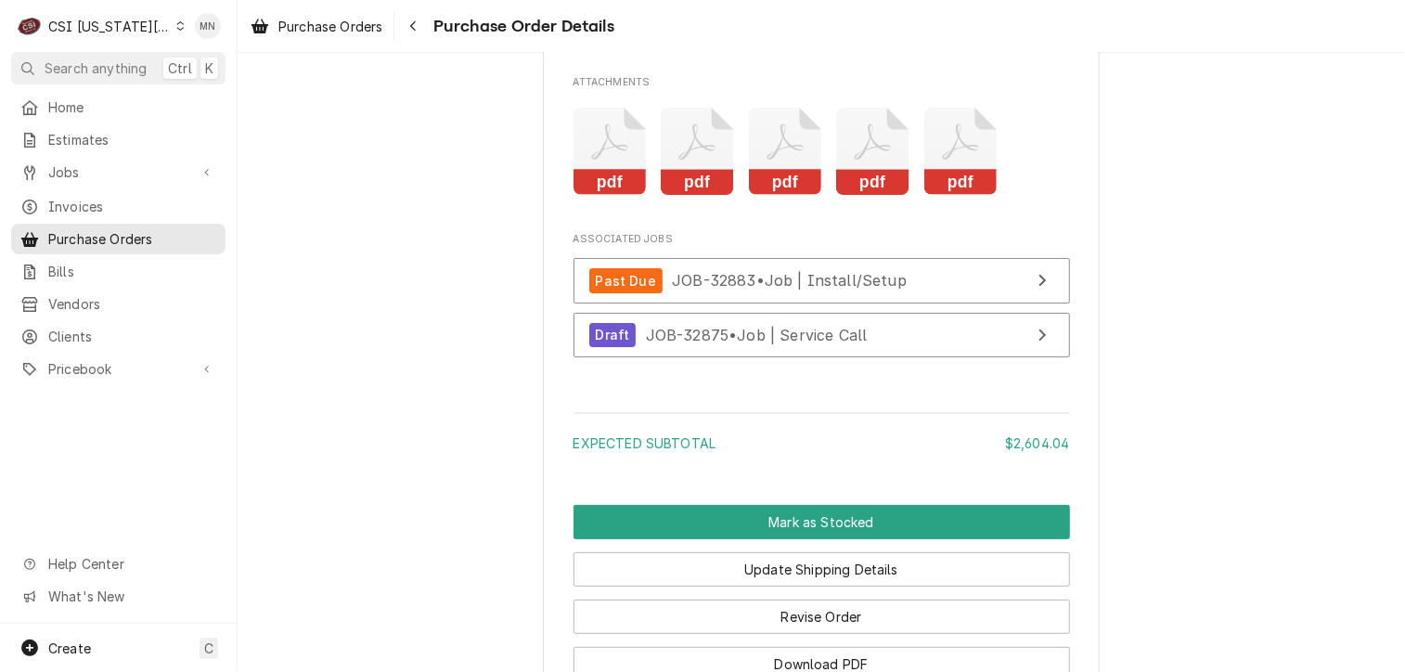
scroll to position [3718, 0]
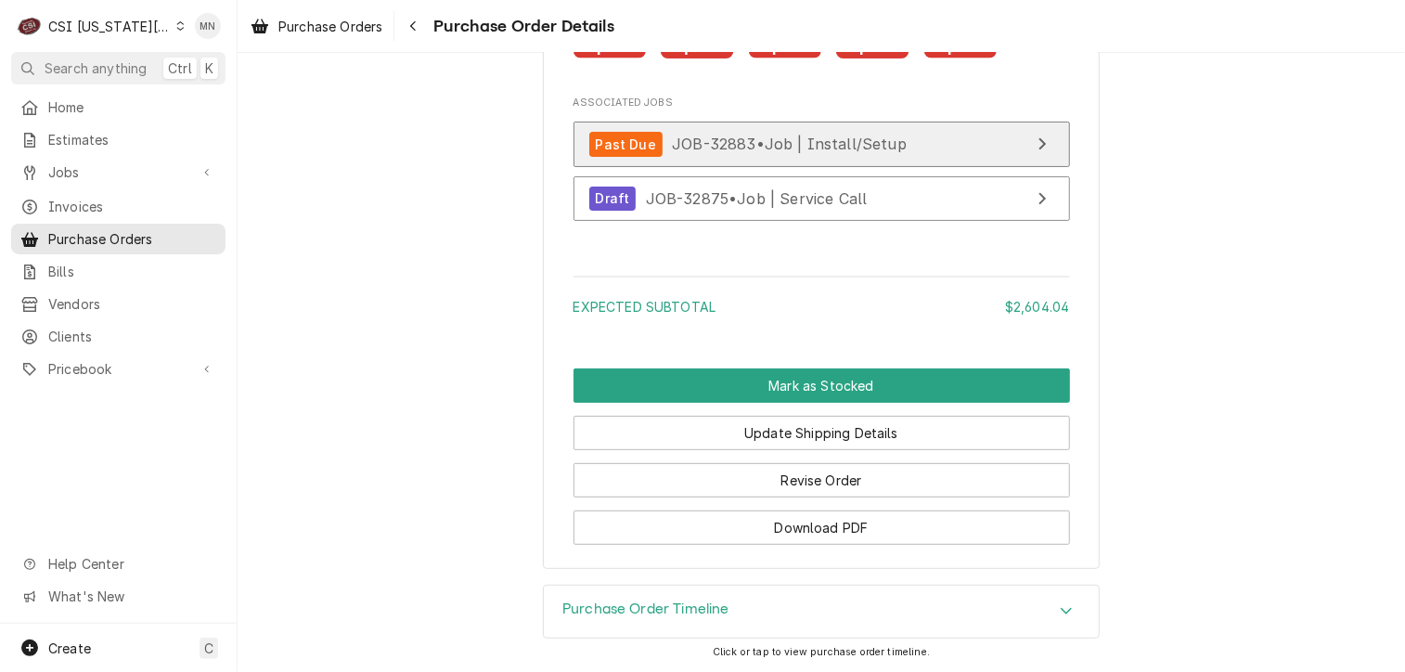
click at [801, 151] on span "JOB-32883 • Job | Install/Setup" at bounding box center [789, 144] width 235 height 19
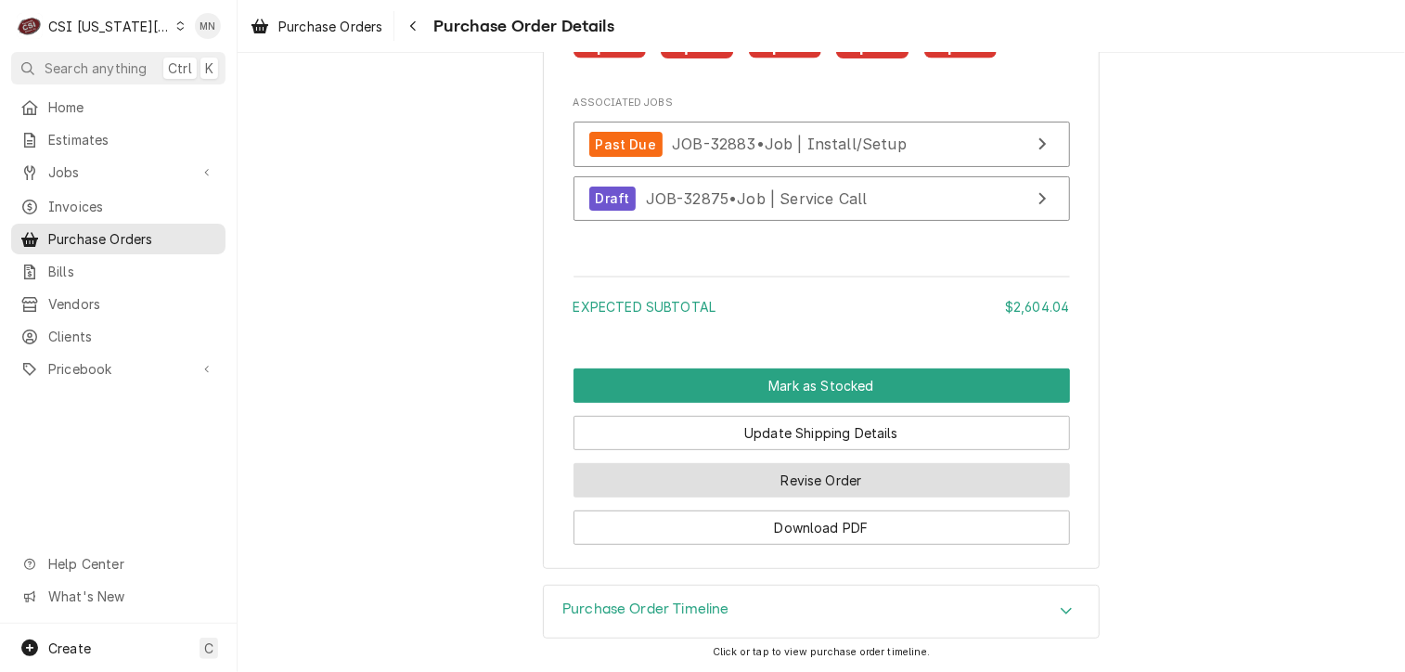
click at [800, 477] on button "Revise Order" at bounding box center [822, 480] width 497 height 34
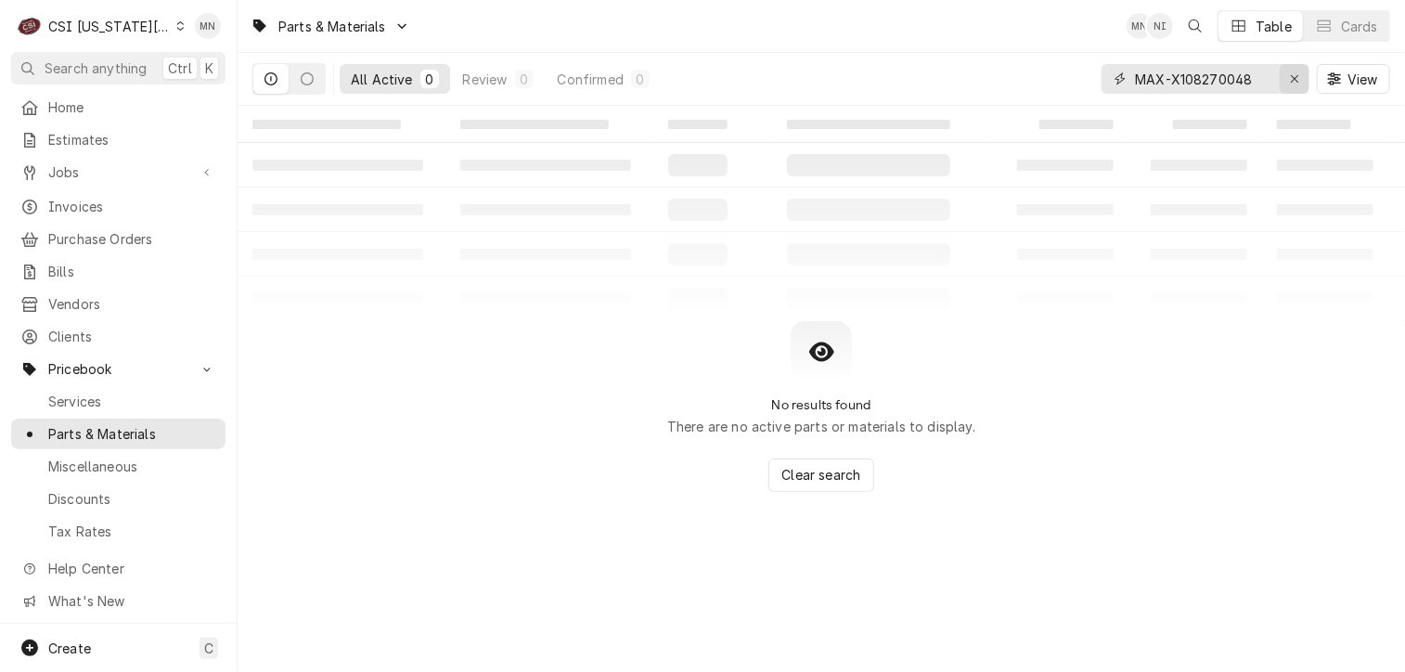
click at [1298, 75] on icon "Erase input" at bounding box center [1295, 78] width 10 height 13
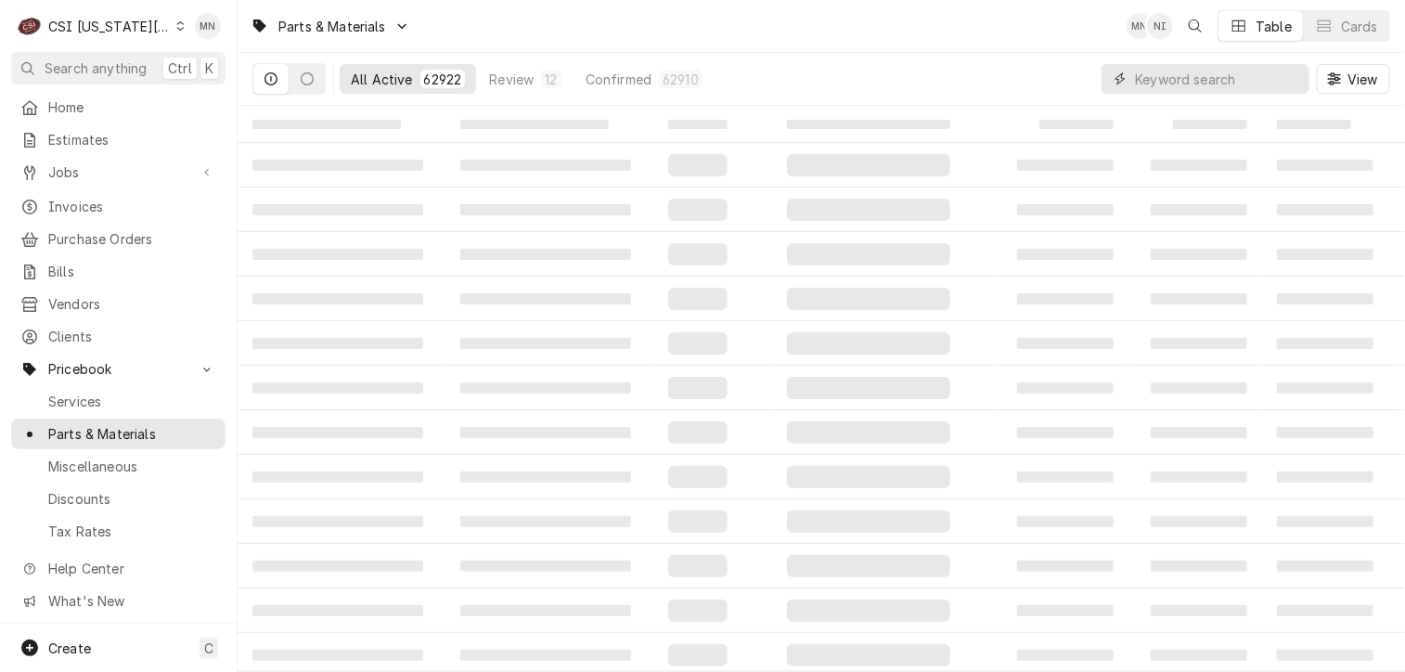
paste input "CON-W-CARE2"
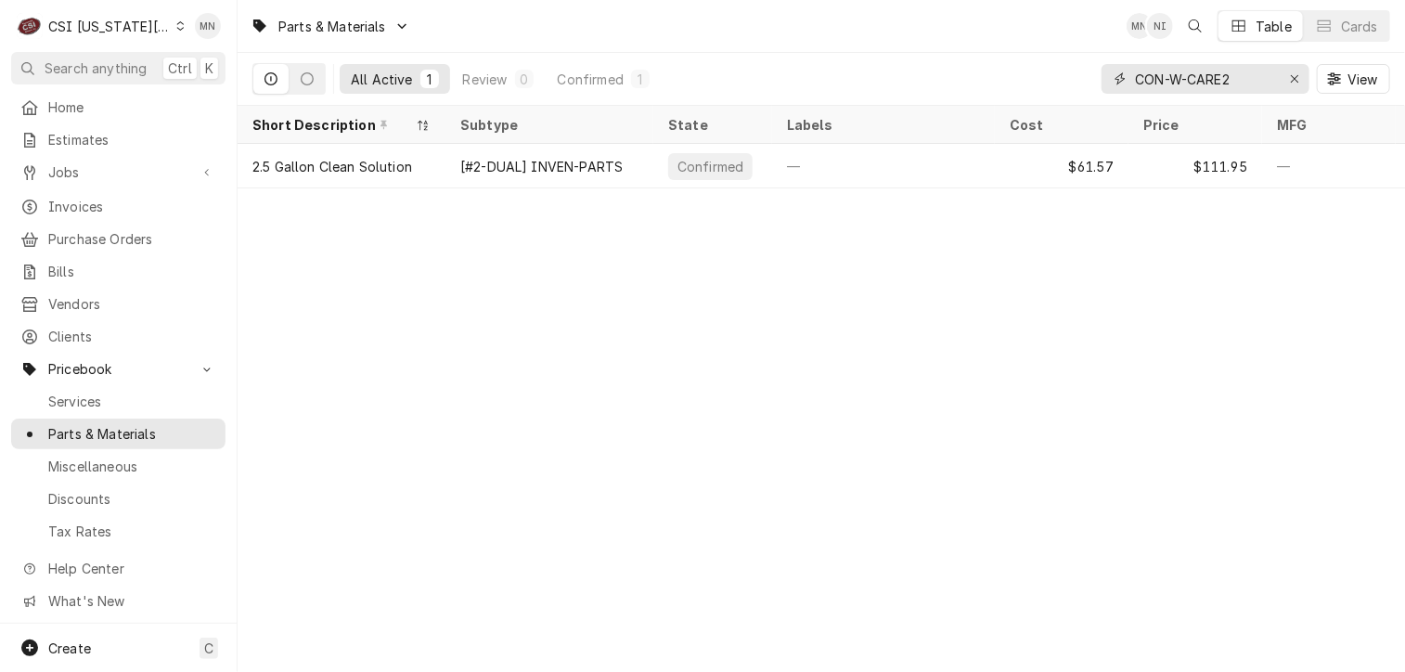
drag, startPoint x: 1240, startPoint y: 72, endPoint x: 1101, endPoint y: 73, distance: 139.2
click at [1102, 73] on div "CON-W-CARE2" at bounding box center [1206, 79] width 208 height 30
paste input "HEN-87663-101"
type input "HEN-87663-101"
click at [1292, 77] on icon "Erase input" at bounding box center [1295, 78] width 10 height 13
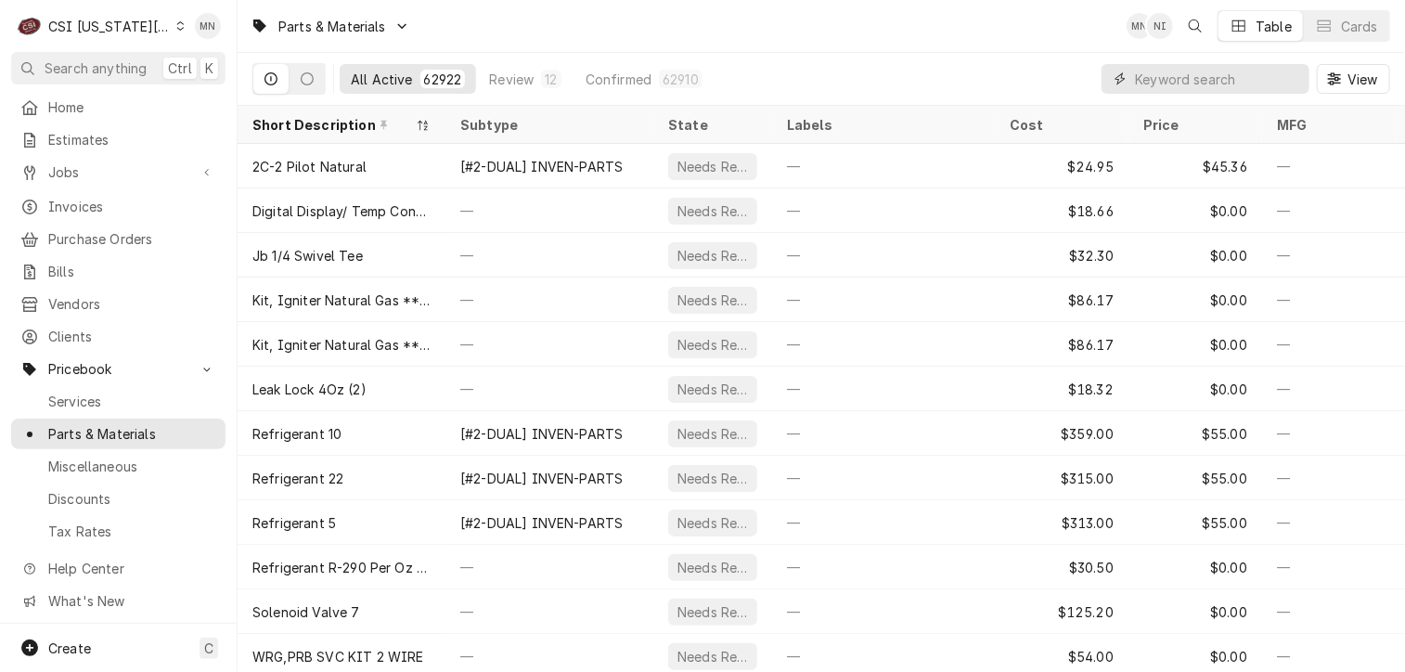
paste input "HEN-140748"
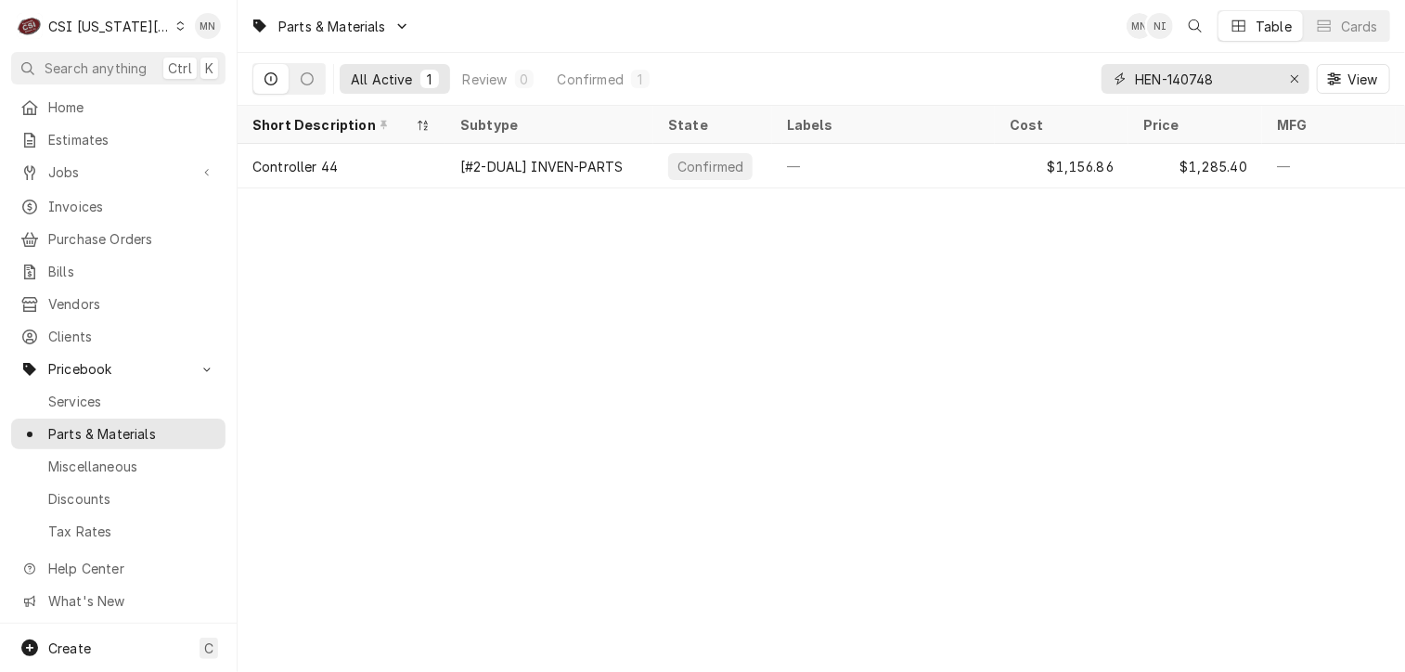
drag, startPoint x: 1226, startPoint y: 71, endPoint x: 1115, endPoint y: 76, distance: 111.5
click at [1115, 76] on div "HEN-140748" at bounding box center [1206, 79] width 208 height 30
paste input "THE-427800"
drag, startPoint x: 1240, startPoint y: 82, endPoint x: 1132, endPoint y: 80, distance: 107.7
click at [1132, 80] on div "THE-427800" at bounding box center [1206, 79] width 208 height 30
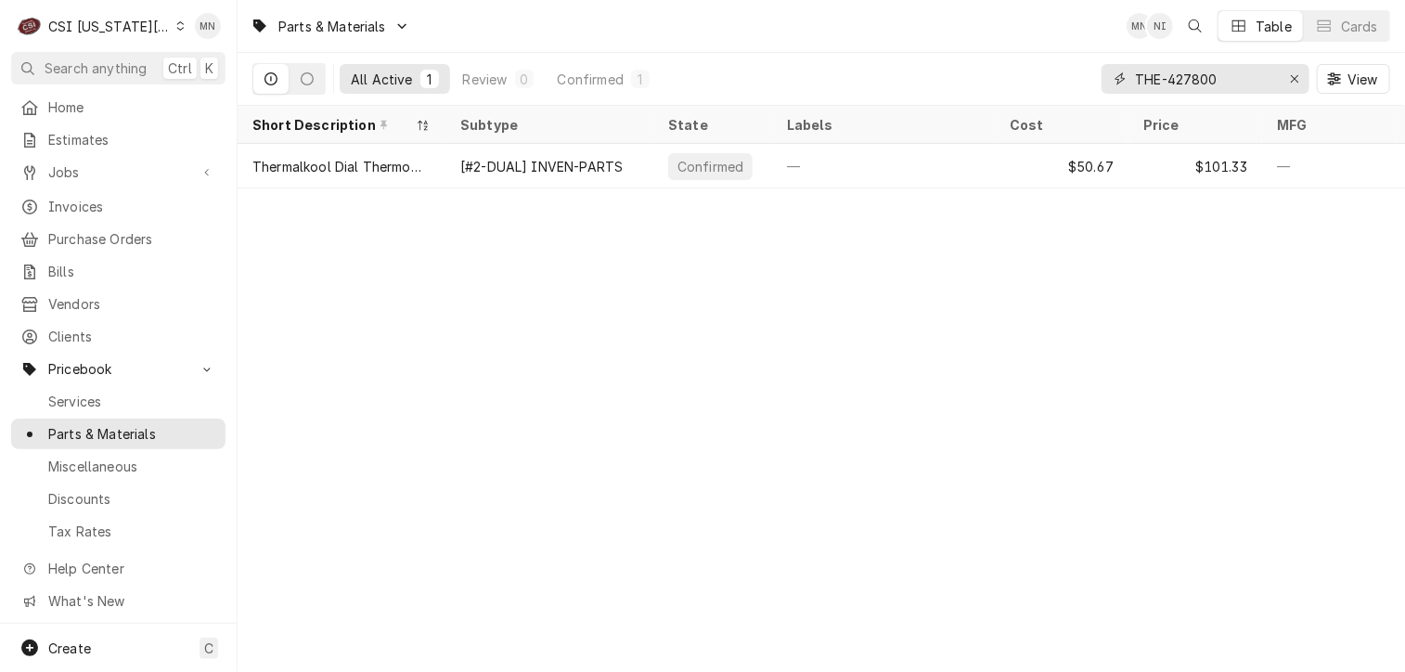
paste input "PIT-60148101"
drag, startPoint x: 1238, startPoint y: 74, endPoint x: 1086, endPoint y: 81, distance: 152.4
click at [1071, 81] on div "All Active 1 Review 0 Confirmed 1 PIT-60148101 View" at bounding box center [821, 79] width 1138 height 52
paste input "OW-27475"
drag, startPoint x: 1239, startPoint y: 81, endPoint x: 1098, endPoint y: 79, distance: 141.1
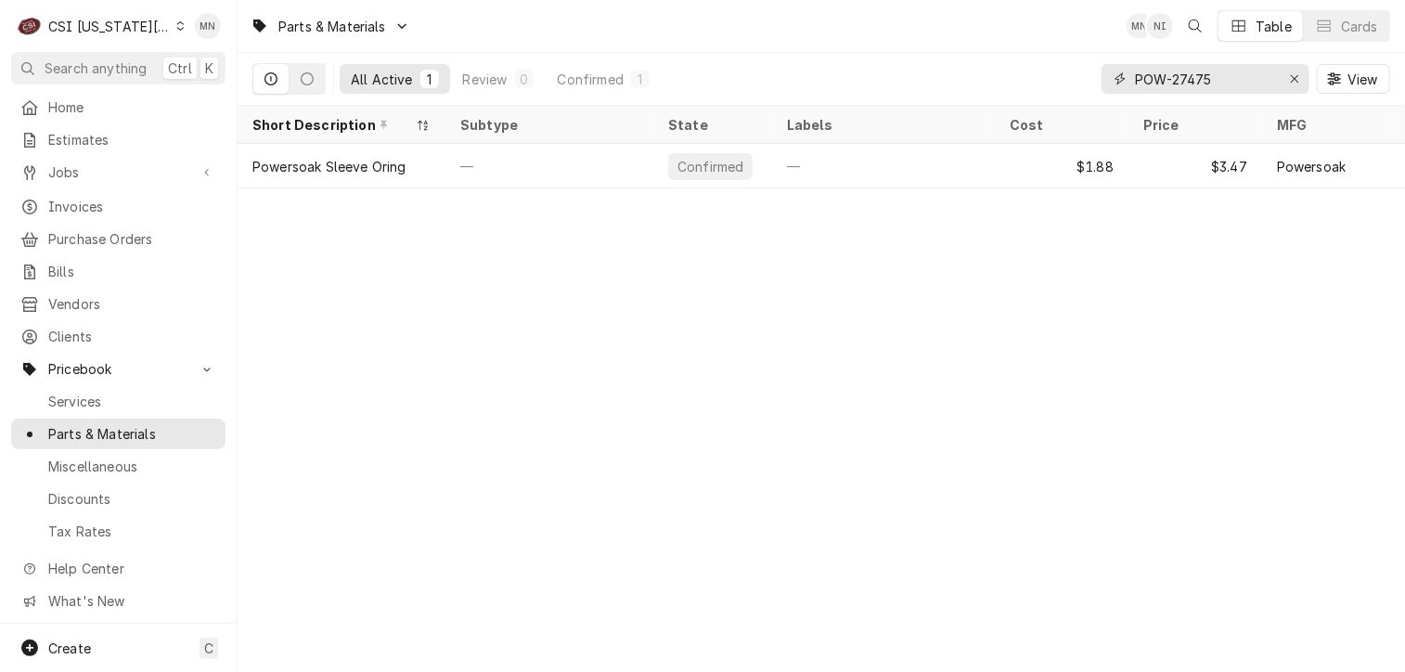
click at [1092, 81] on div "All Active 1 Review 0 Confirmed 1 POW-27475 View" at bounding box center [821, 79] width 1138 height 52
paste input "80"
drag, startPoint x: 1217, startPoint y: 70, endPoint x: 1151, endPoint y: 71, distance: 65.9
click at [1135, 72] on input "POW-27480" at bounding box center [1204, 79] width 139 height 30
paste input "32439"
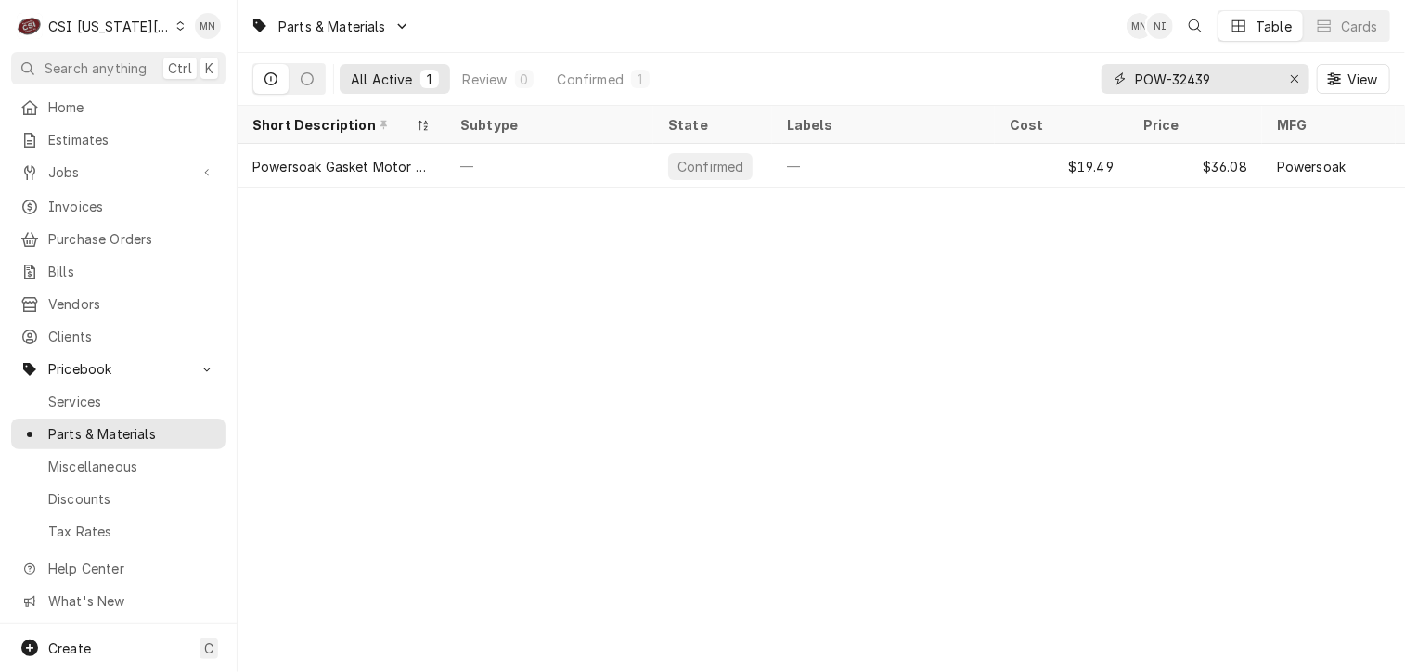
drag, startPoint x: 1227, startPoint y: 77, endPoint x: 1125, endPoint y: 83, distance: 102.3
click at [1125, 83] on div "POW-32439" at bounding box center [1206, 79] width 208 height 30
paste input "2747"
drag, startPoint x: 1195, startPoint y: 80, endPoint x: 1123, endPoint y: 81, distance: 71.5
click at [1123, 81] on div "POW-27479" at bounding box center [1206, 79] width 208 height 30
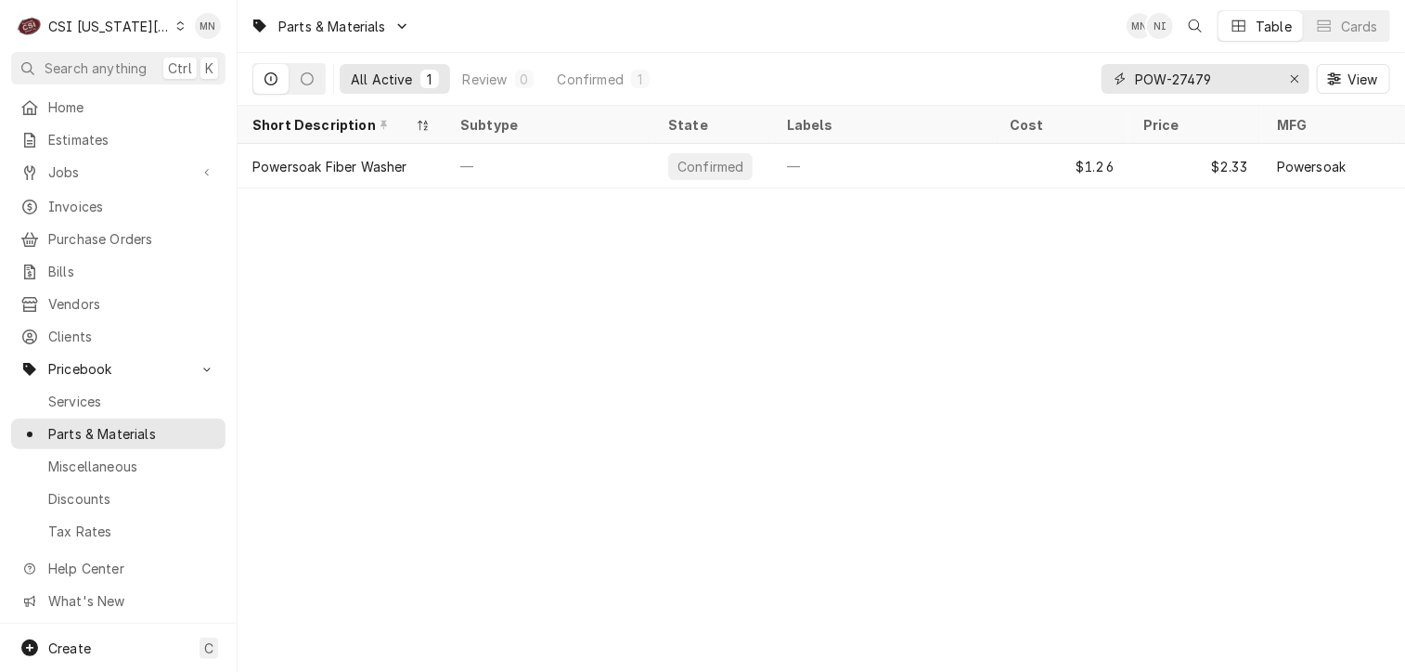
paste input "GOL-42947"
drag, startPoint x: 1226, startPoint y: 79, endPoint x: 1116, endPoint y: 78, distance: 110.5
click at [1116, 78] on div "GOL-42947" at bounding box center [1206, 79] width 208 height 30
paste input "460928"
drag, startPoint x: 1211, startPoint y: 77, endPoint x: 1127, endPoint y: 77, distance: 84.5
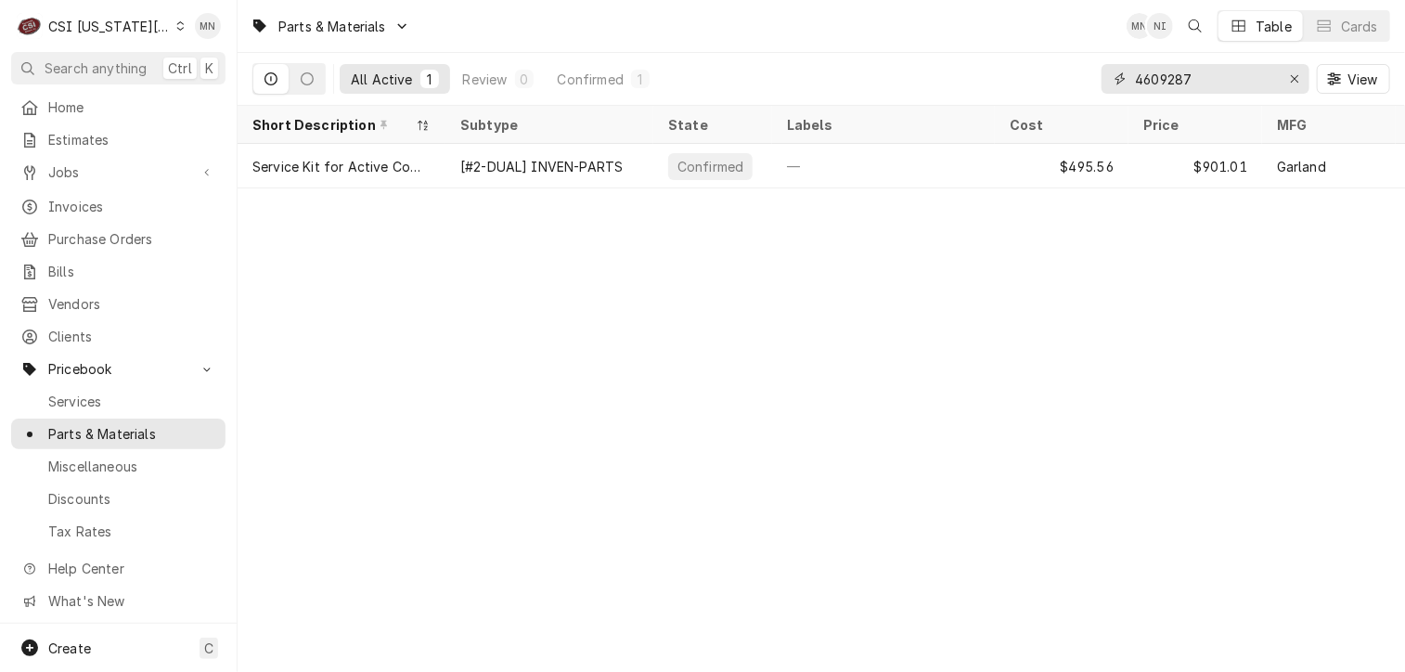
click at [1119, 78] on div "4609287" at bounding box center [1206, 79] width 208 height 30
drag, startPoint x: 1131, startPoint y: 76, endPoint x: 1026, endPoint y: 77, distance: 104.9
click at [1026, 77] on div "All Active 1 Review 0 Confirmed 1 4609287 View" at bounding box center [821, 79] width 1138 height 52
drag, startPoint x: 1204, startPoint y: 81, endPoint x: 1099, endPoint y: 75, distance: 105.0
click at [1099, 75] on div "All Active 1 Review 0 Confirmed 1 4609287 View" at bounding box center [821, 79] width 1138 height 52
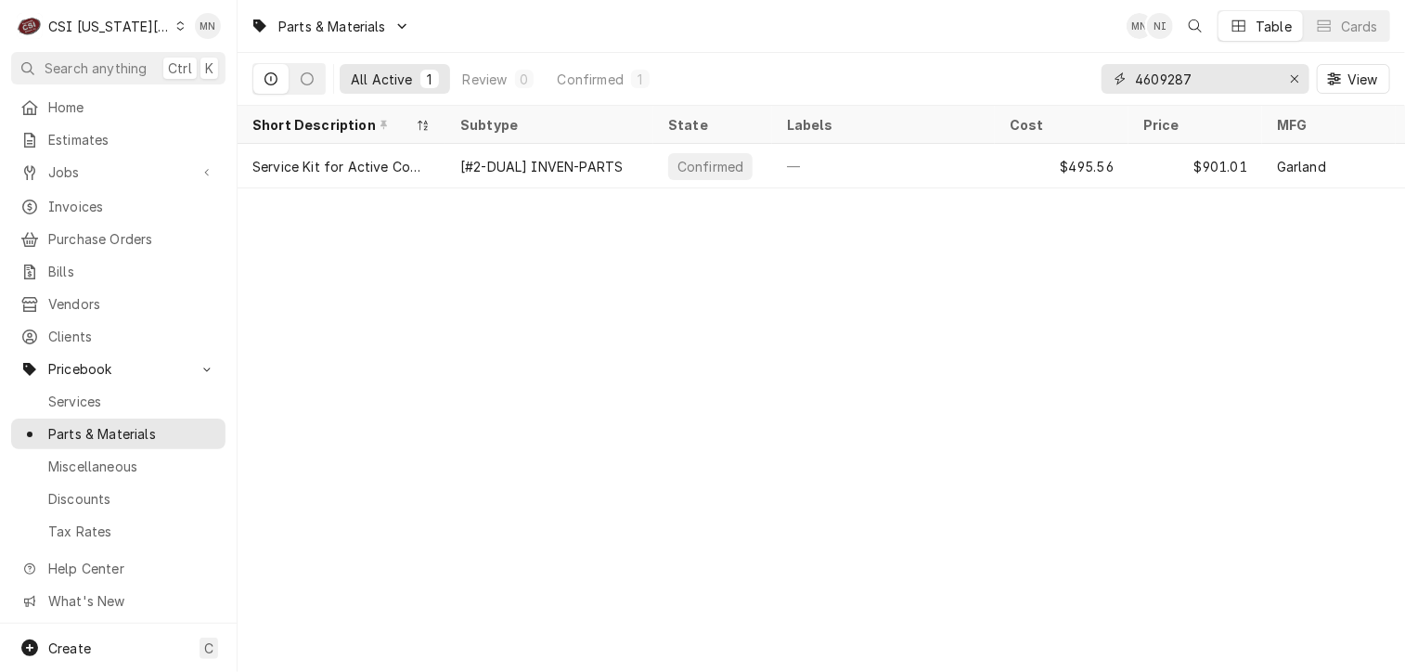
paste input "POW-4261"
drag, startPoint x: 1091, startPoint y: 77, endPoint x: 1067, endPoint y: 76, distance: 23.2
click at [1067, 76] on div "All Active 1 Review 0 Confirmed 1 POW-42617 View" at bounding box center [821, 79] width 1138 height 52
paste input "IT-B8043401"
type input "PIT-B8043401"
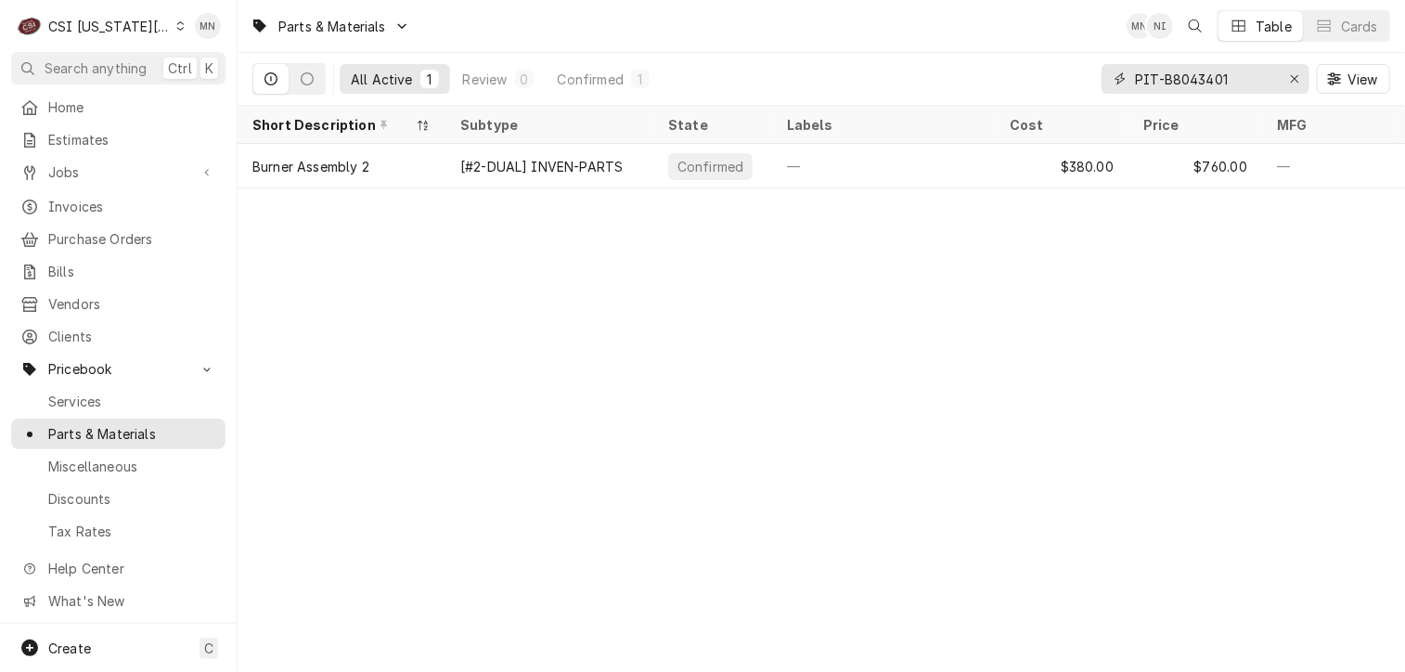
drag, startPoint x: 1237, startPoint y: 81, endPoint x: 1149, endPoint y: 75, distance: 88.4
click at [1149, 75] on input "PIT-B8043401" at bounding box center [1204, 79] width 139 height 30
click at [1299, 73] on icon "Erase input" at bounding box center [1295, 78] width 10 height 13
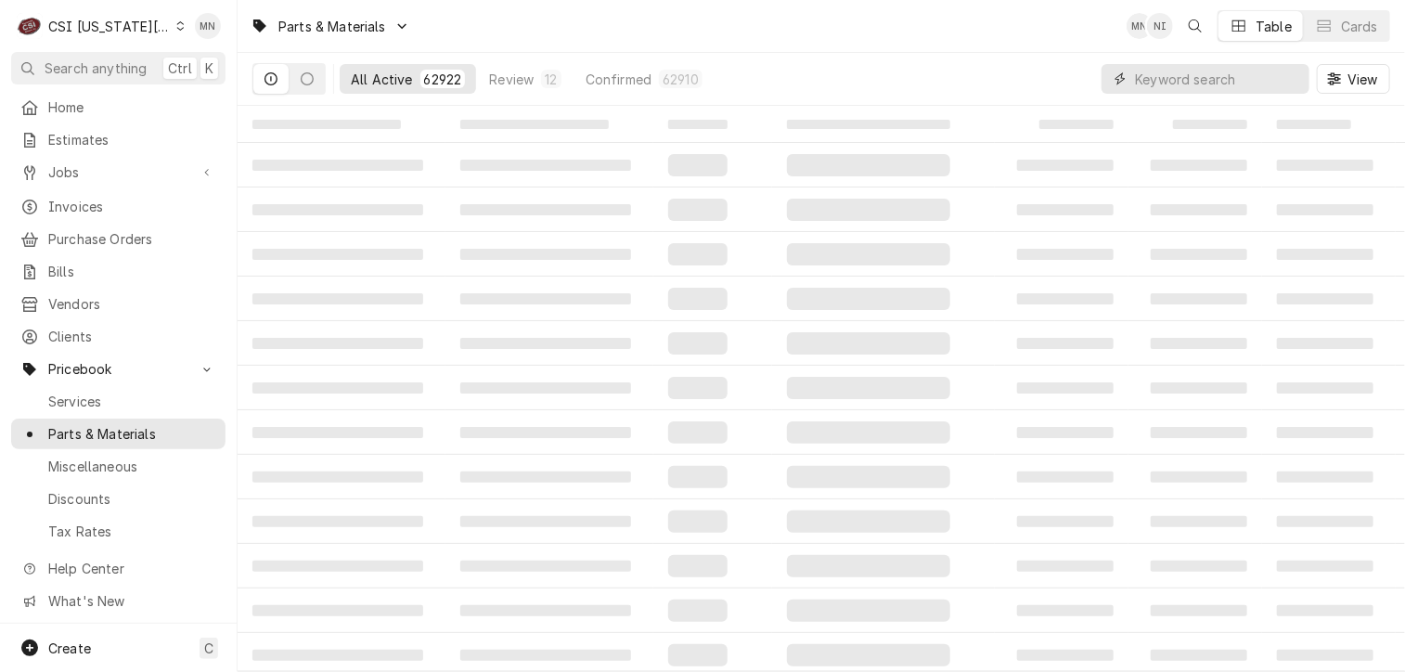
paste input "CRO-11297-1"
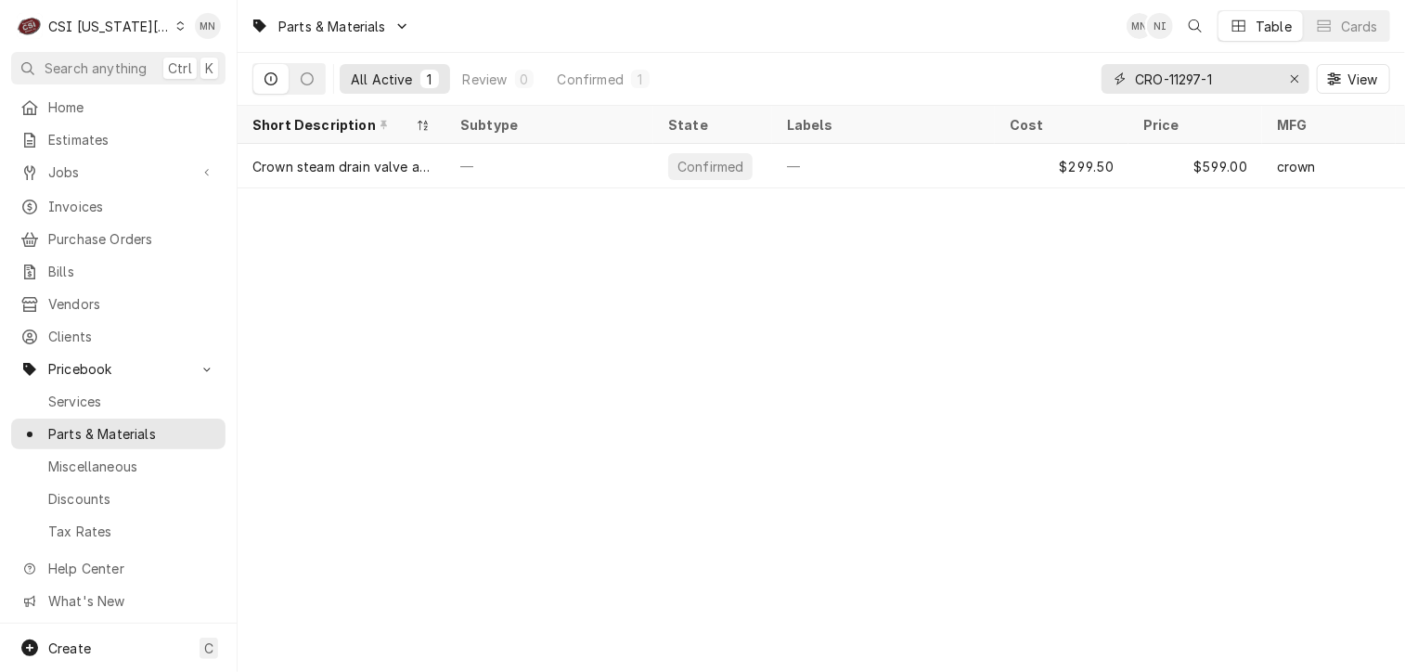
drag, startPoint x: 1225, startPoint y: 78, endPoint x: 1098, endPoint y: 81, distance: 127.2
click at [1097, 80] on div "All Active 1 Review 0 Confirmed 1 CRO-11297-1 View" at bounding box center [821, 79] width 1138 height 52
paste input "BEV-703-963D-02"
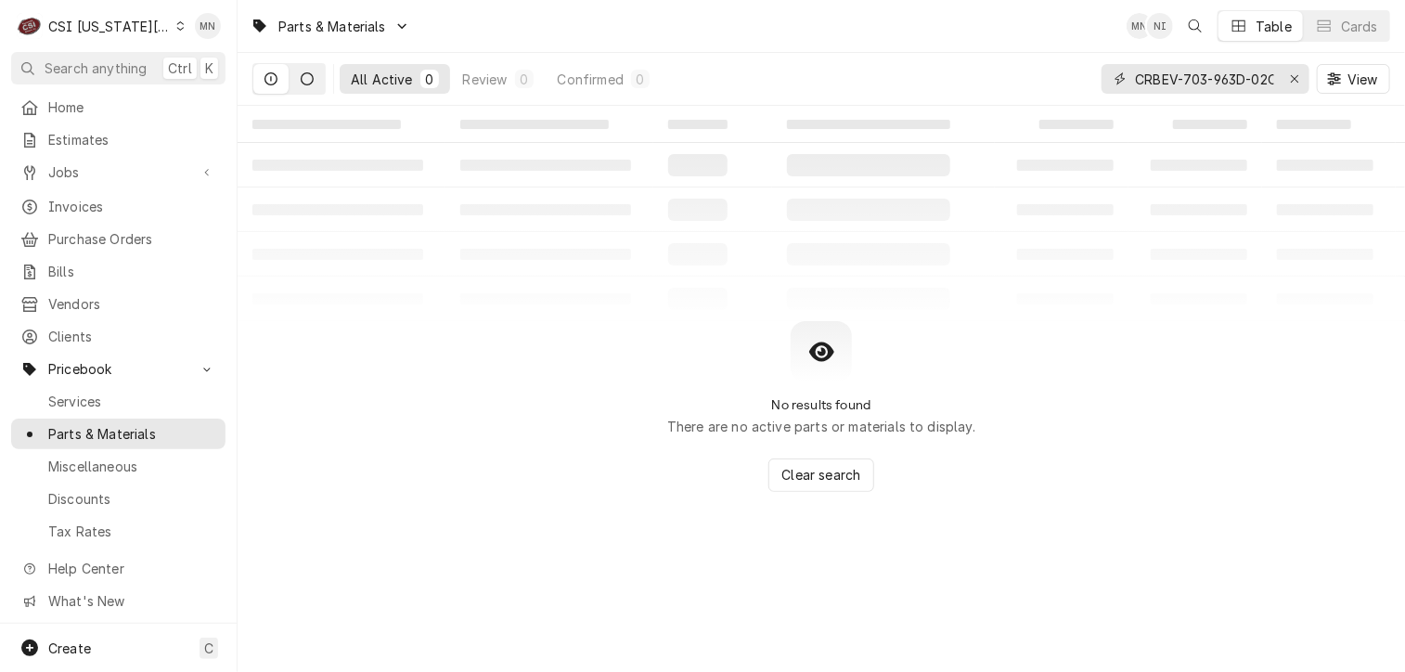
type input "CRBEV-703-963D-02O-11297-1"
click at [308, 77] on icon "Dynamic Content Wrapper" at bounding box center [307, 78] width 13 height 13
click at [1295, 80] on icon "Erase input" at bounding box center [1295, 78] width 10 height 13
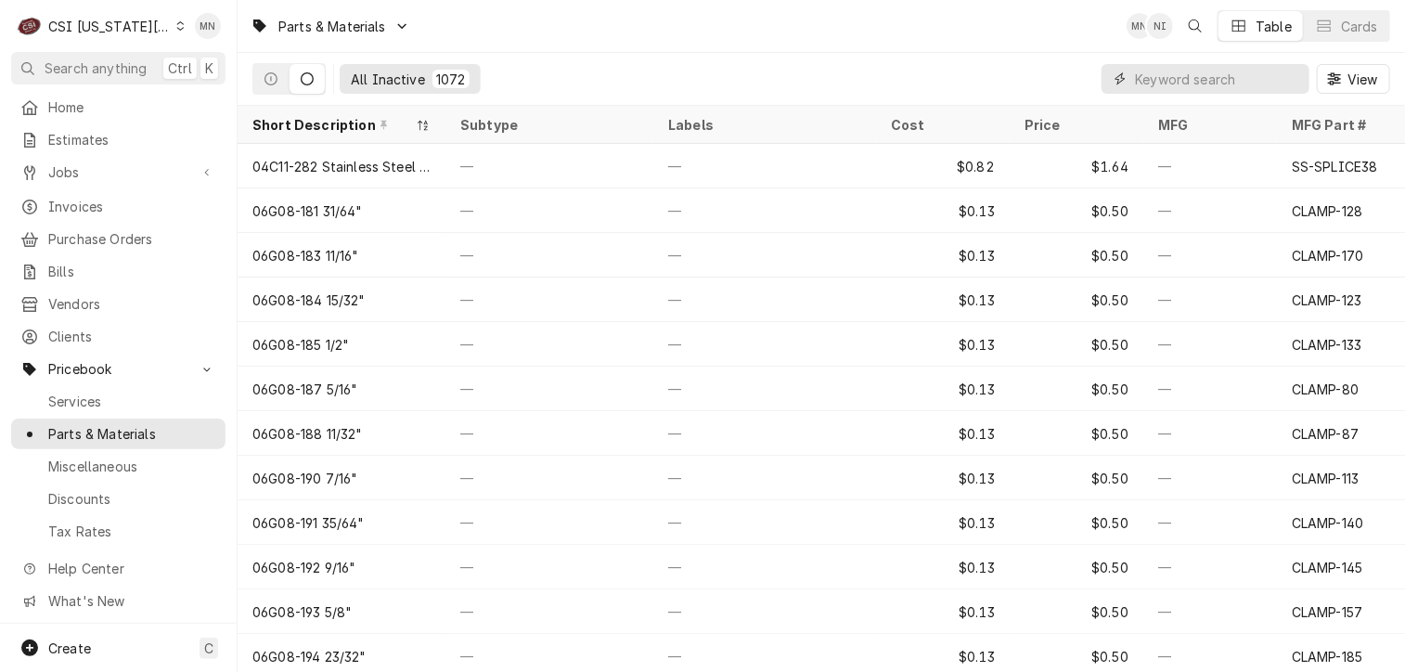
paste input "BEV-703-963D-02"
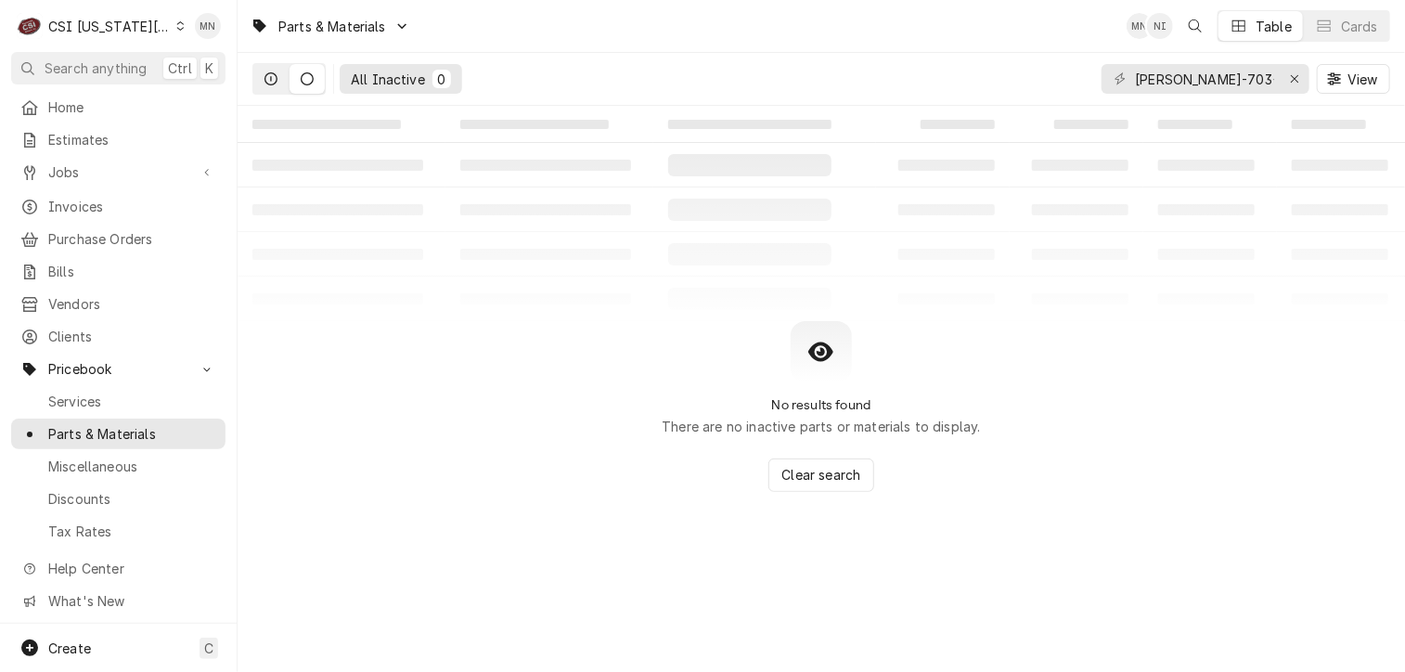
click at [269, 70] on button "Dynamic Content Wrapper" at bounding box center [270, 79] width 35 height 30
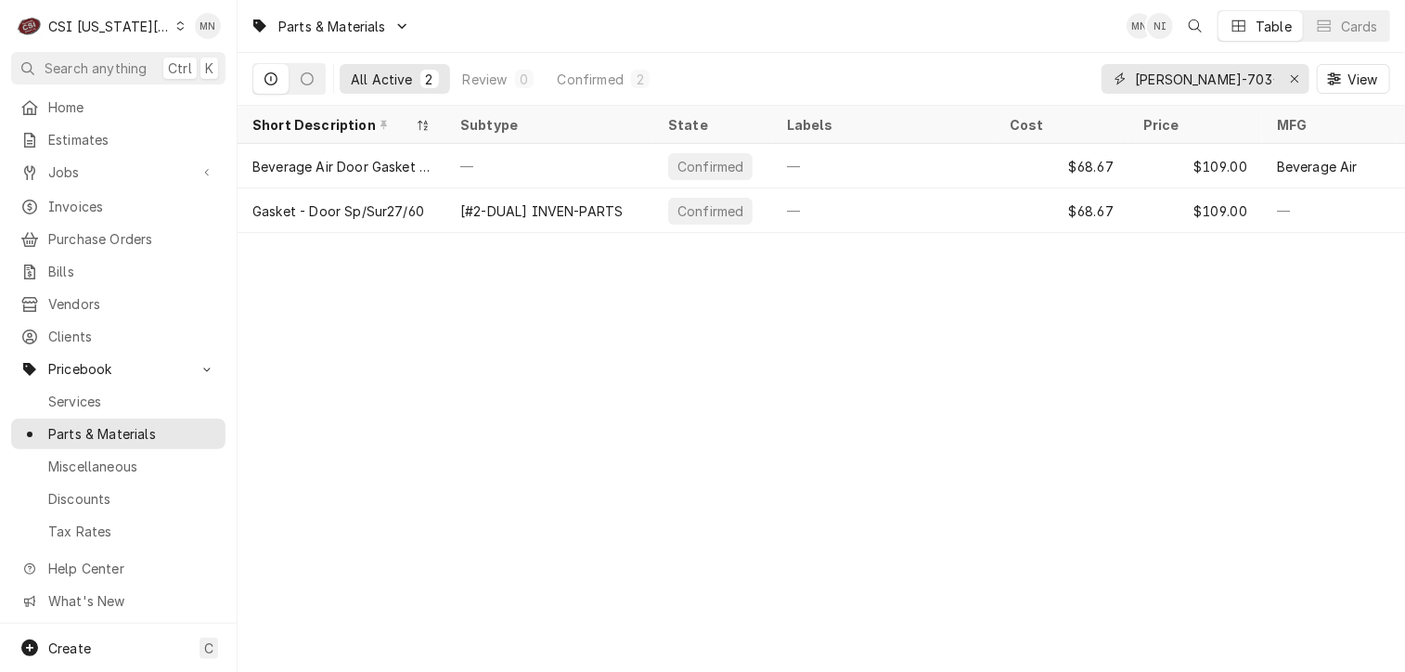
drag, startPoint x: 1263, startPoint y: 80, endPoint x: 960, endPoint y: 77, distance: 303.5
click at [960, 77] on div "All Active 2 Review 0 Confirmed 2 BEV-703-963D-02 View" at bounding box center [821, 79] width 1138 height 52
paste input "GLA-6010021"
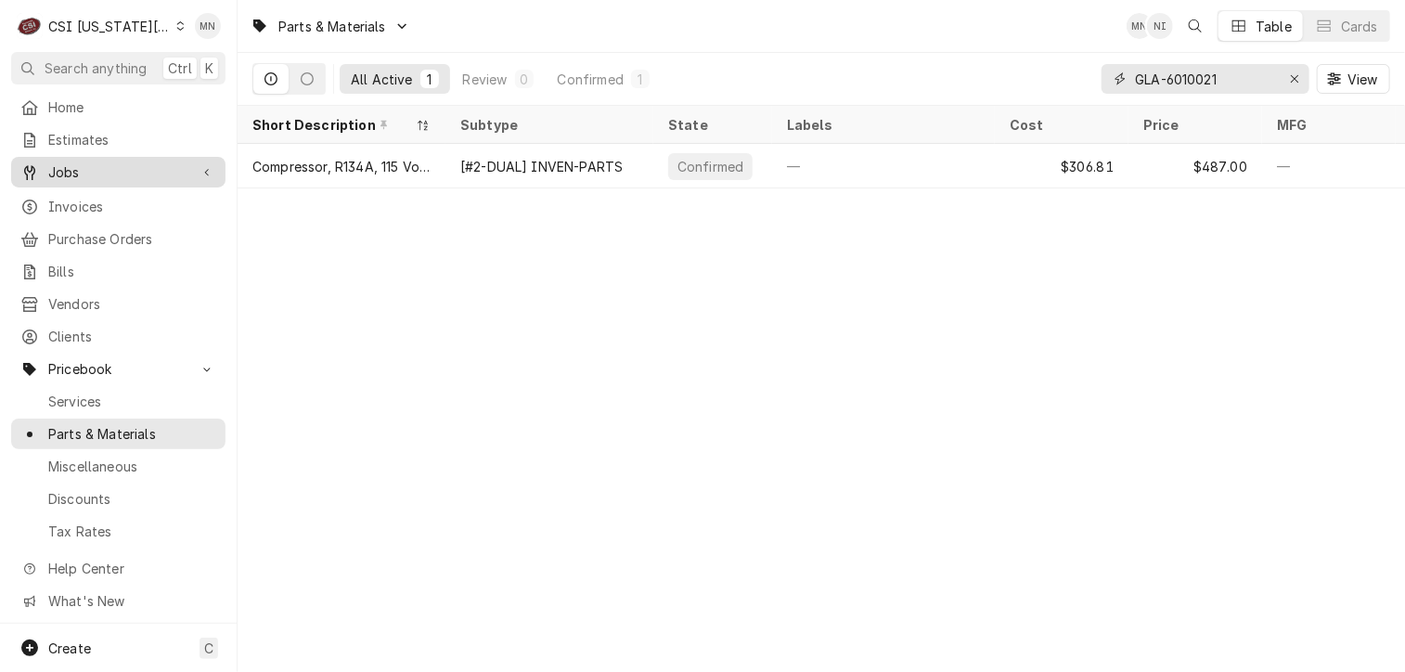
type input "GLA-6010021"
click at [1286, 71] on div "Erase input" at bounding box center [1295, 79] width 19 height 19
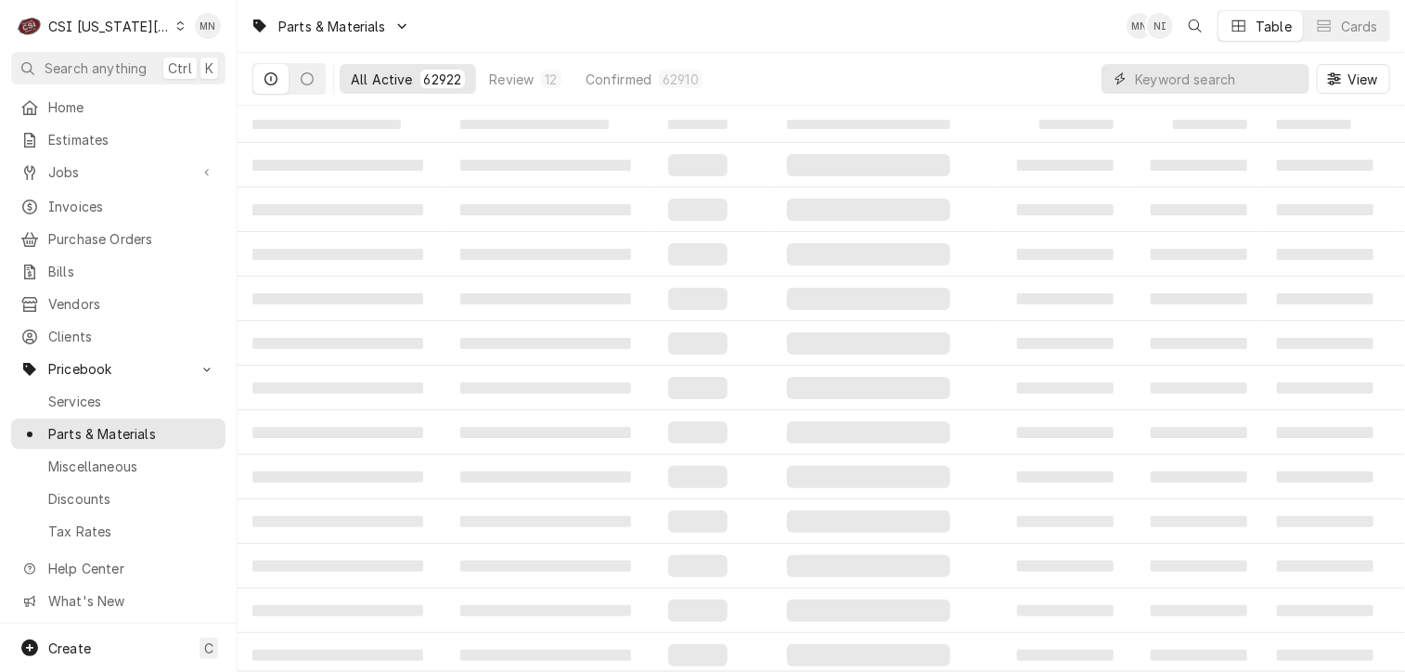
paste input "NOR-118634"
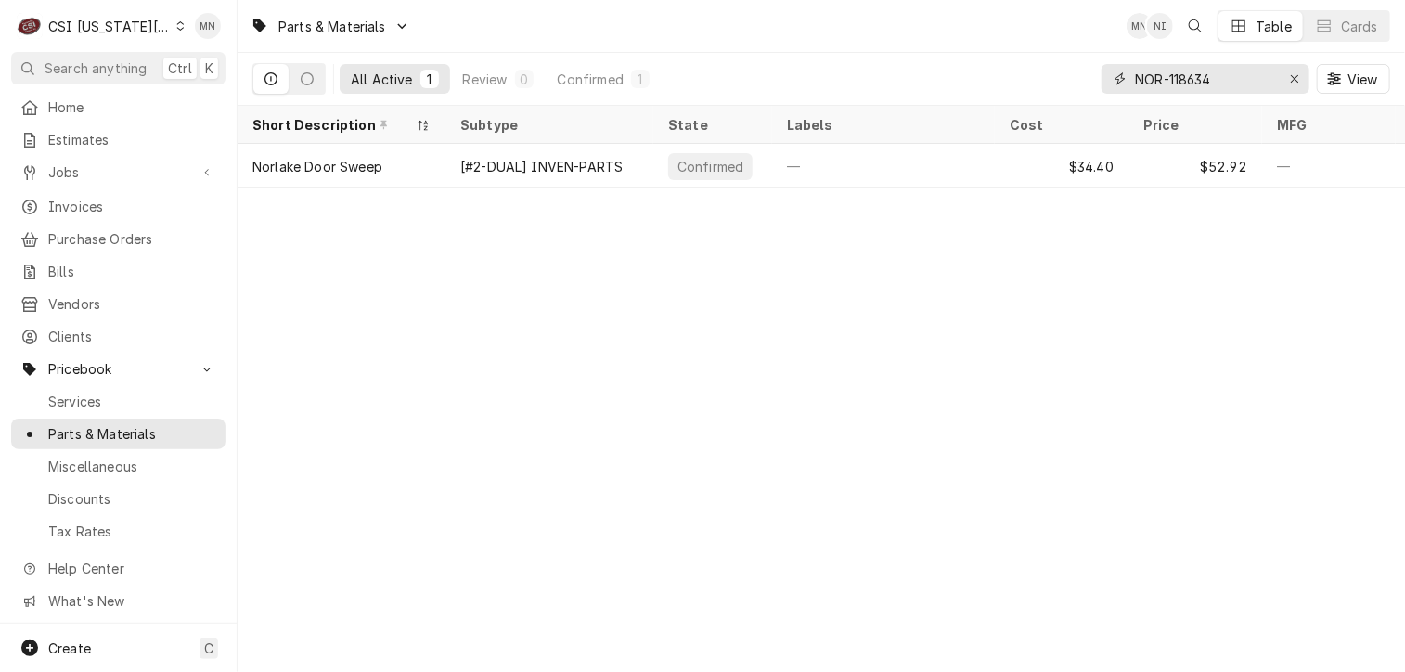
type input "NOR-118634"
click at [1291, 81] on icon "Erase input" at bounding box center [1295, 78] width 10 height 13
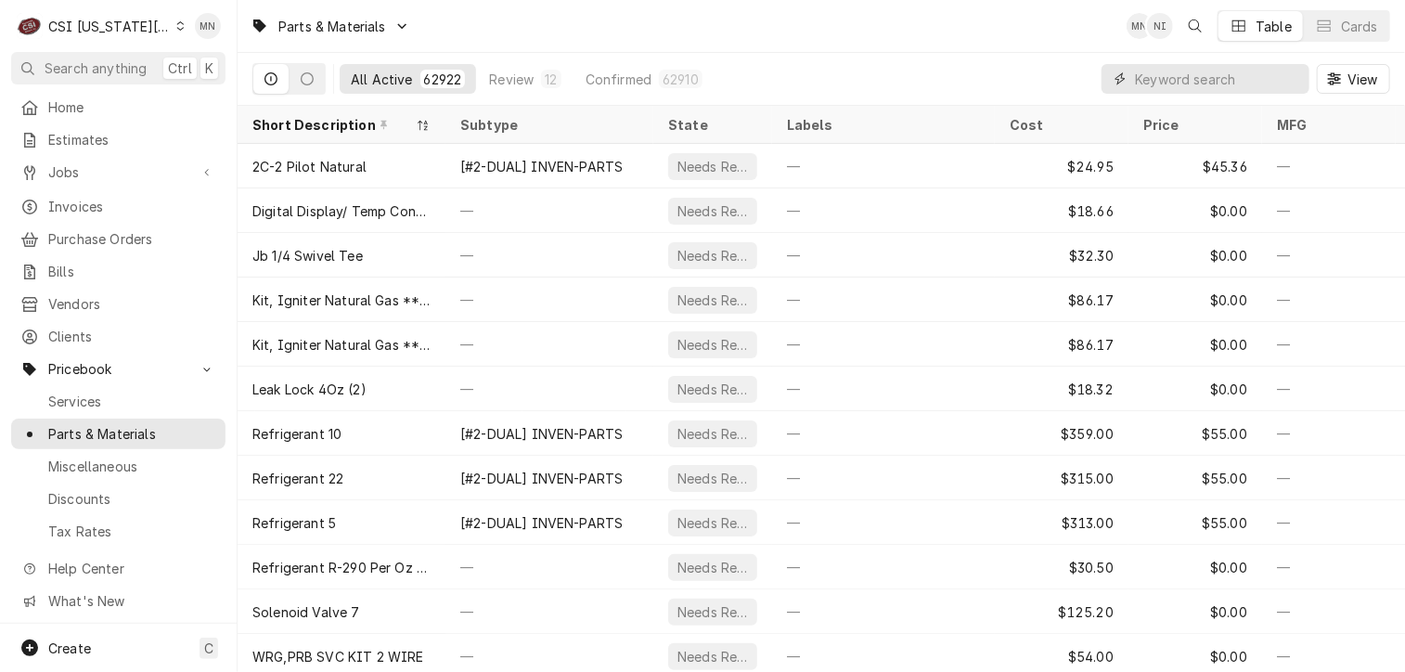
paste input "KOL-500002710"
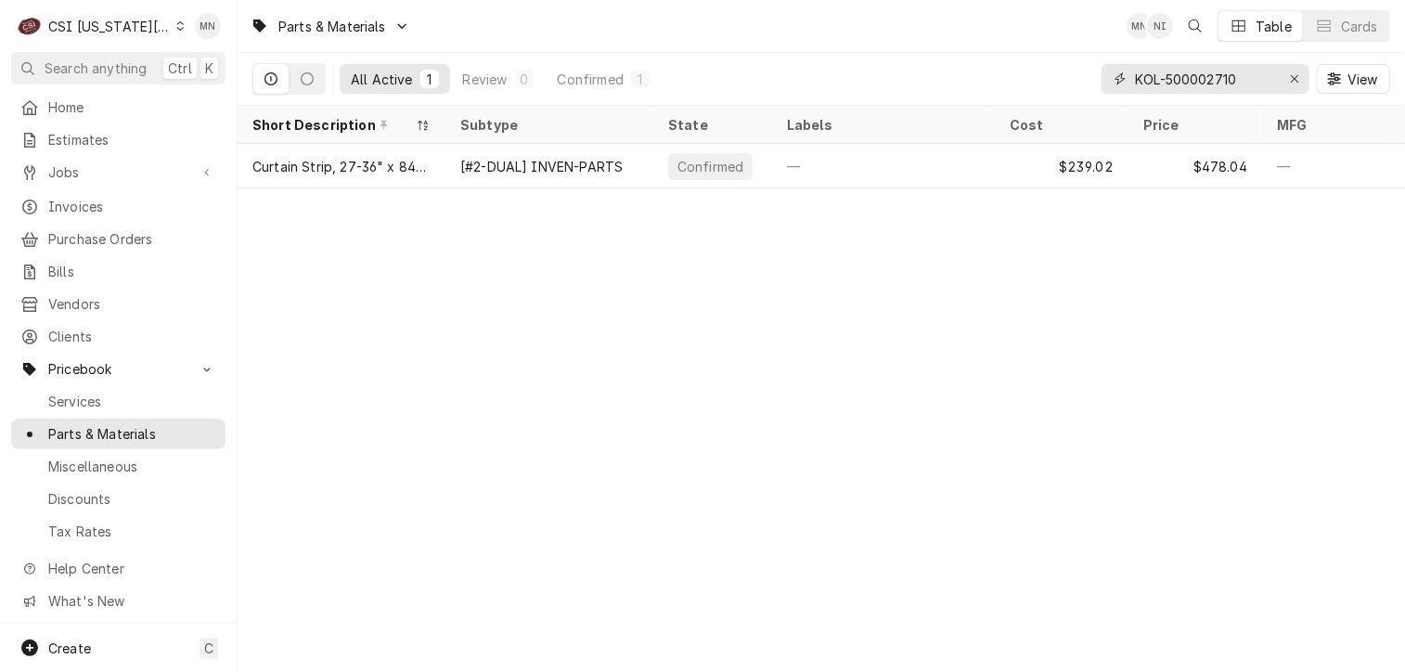
drag, startPoint x: 1244, startPoint y: 77, endPoint x: 1132, endPoint y: 73, distance: 111.4
click at [1131, 73] on div "KOL-500002710" at bounding box center [1206, 79] width 208 height 30
paste input "STR-83969"
drag, startPoint x: 1233, startPoint y: 79, endPoint x: 1093, endPoint y: 77, distance: 140.2
click at [1093, 77] on div "All Active 1 Review 0 Confirmed 1 STR-83969 View" at bounding box center [821, 79] width 1138 height 52
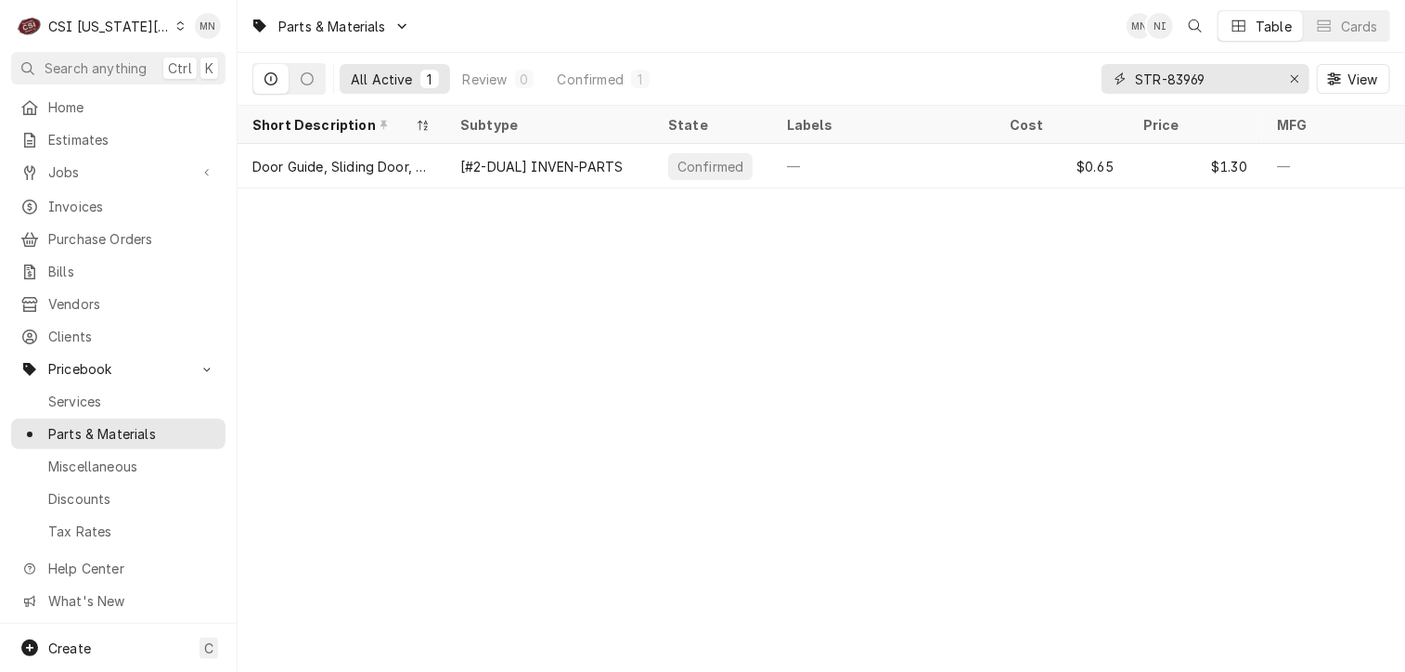
paste input "BLO-35702"
drag, startPoint x: 1218, startPoint y: 81, endPoint x: 1131, endPoint y: 81, distance: 87.3
click at [1131, 81] on div "BLO-35702" at bounding box center [1206, 79] width 208 height 30
paste input "NOR-083479"
type input "NOR-083479"
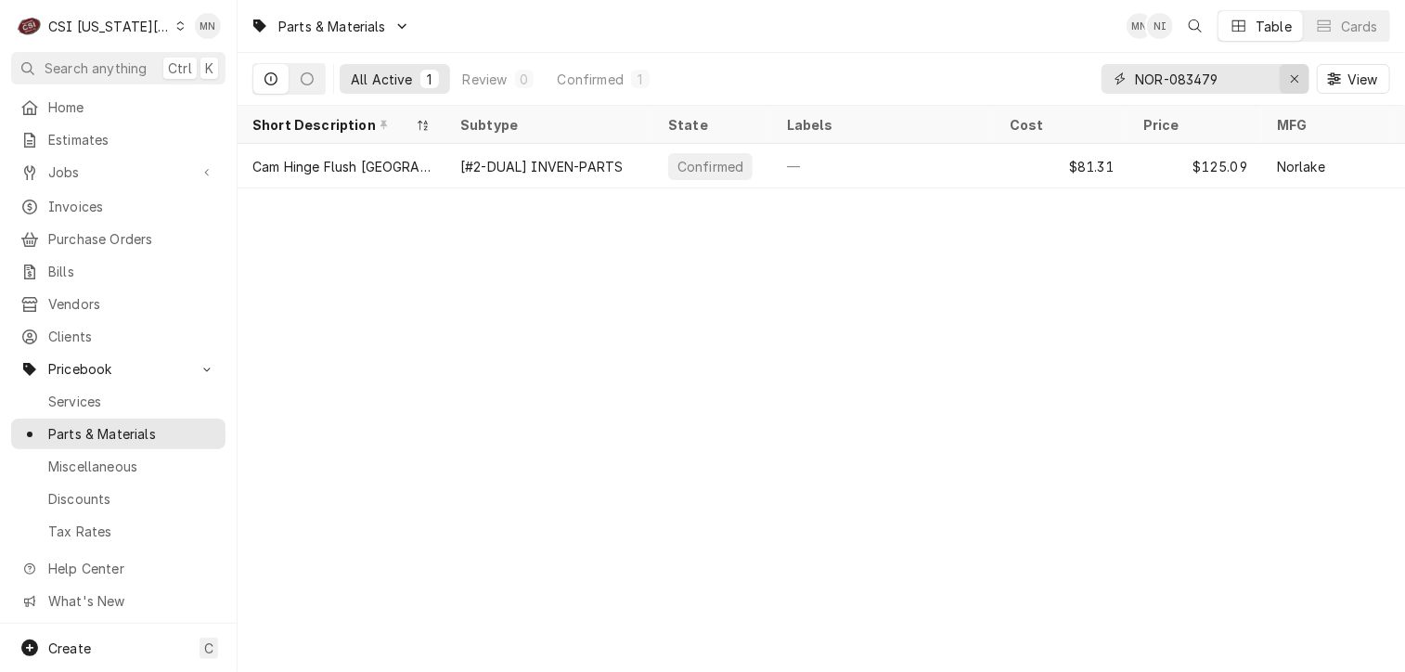
click at [1291, 82] on icon "Erase input" at bounding box center [1294, 78] width 7 height 7
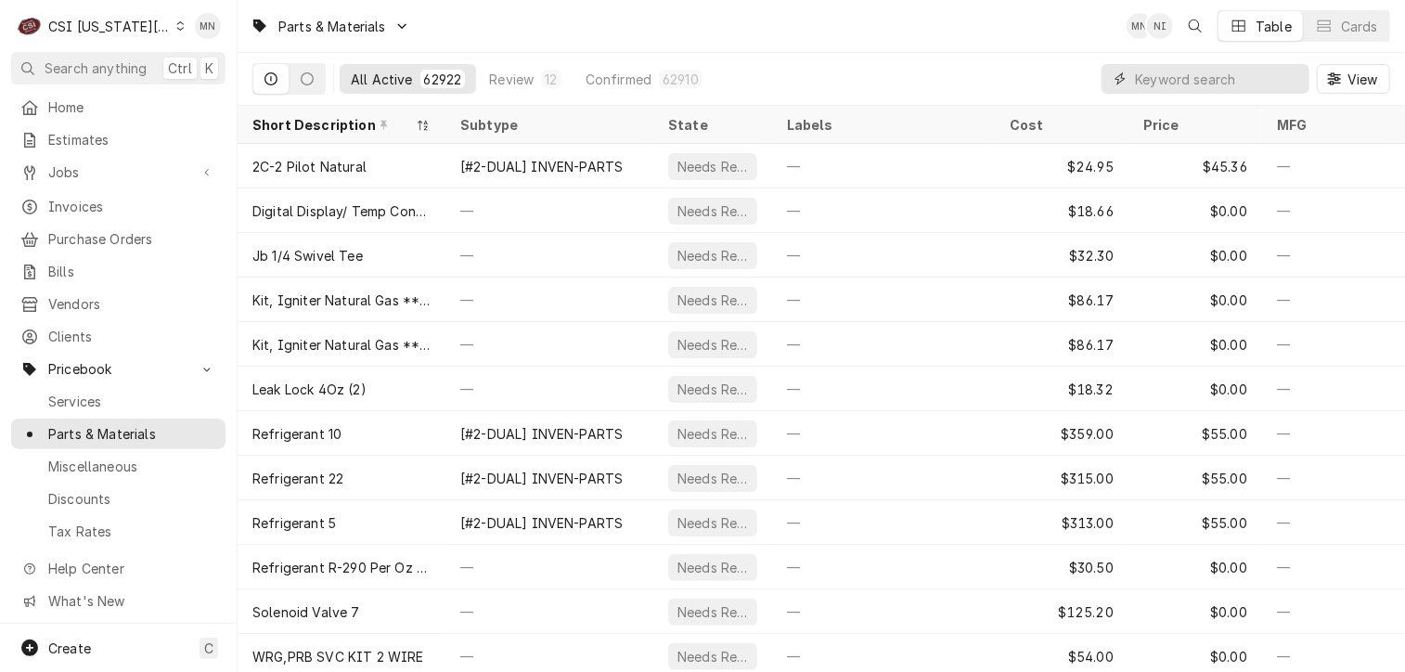
paste input "NOR-003722"
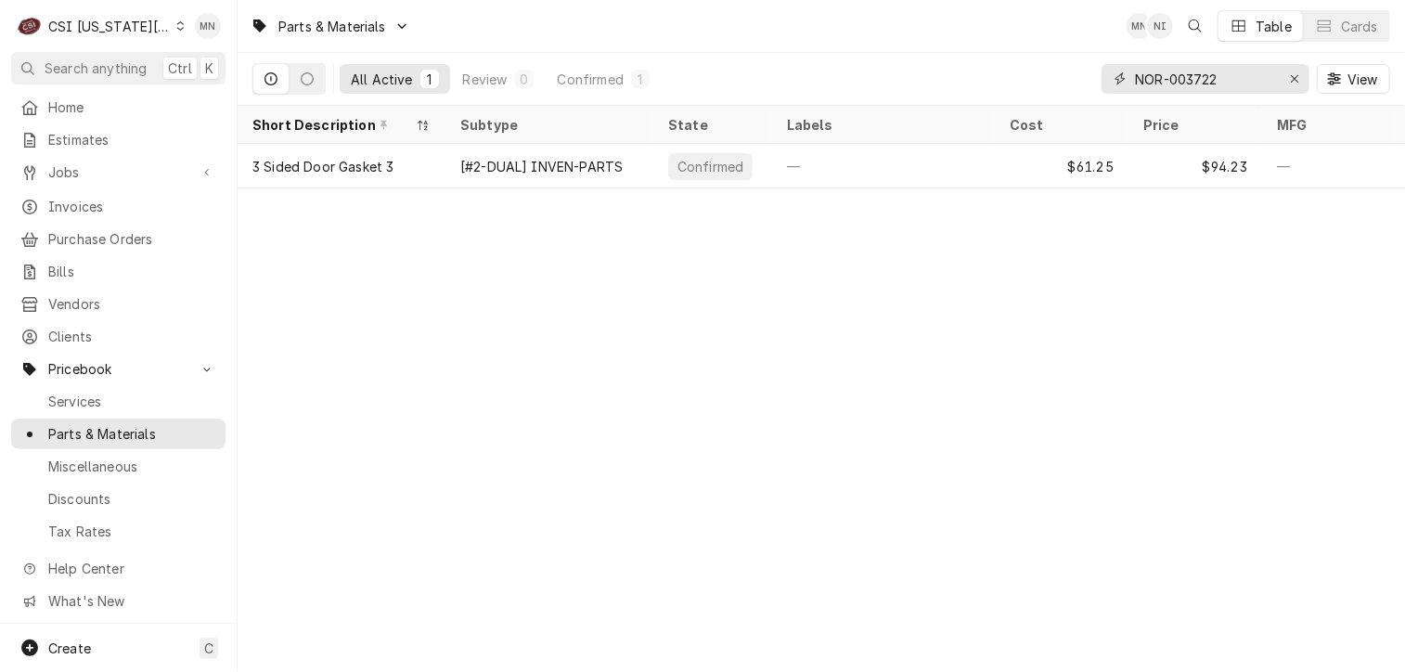
type input "NOR-003722"
drag, startPoint x: 1299, startPoint y: 78, endPoint x: 1281, endPoint y: 79, distance: 17.7
click at [1299, 77] on icon "Erase input" at bounding box center [1295, 78] width 10 height 13
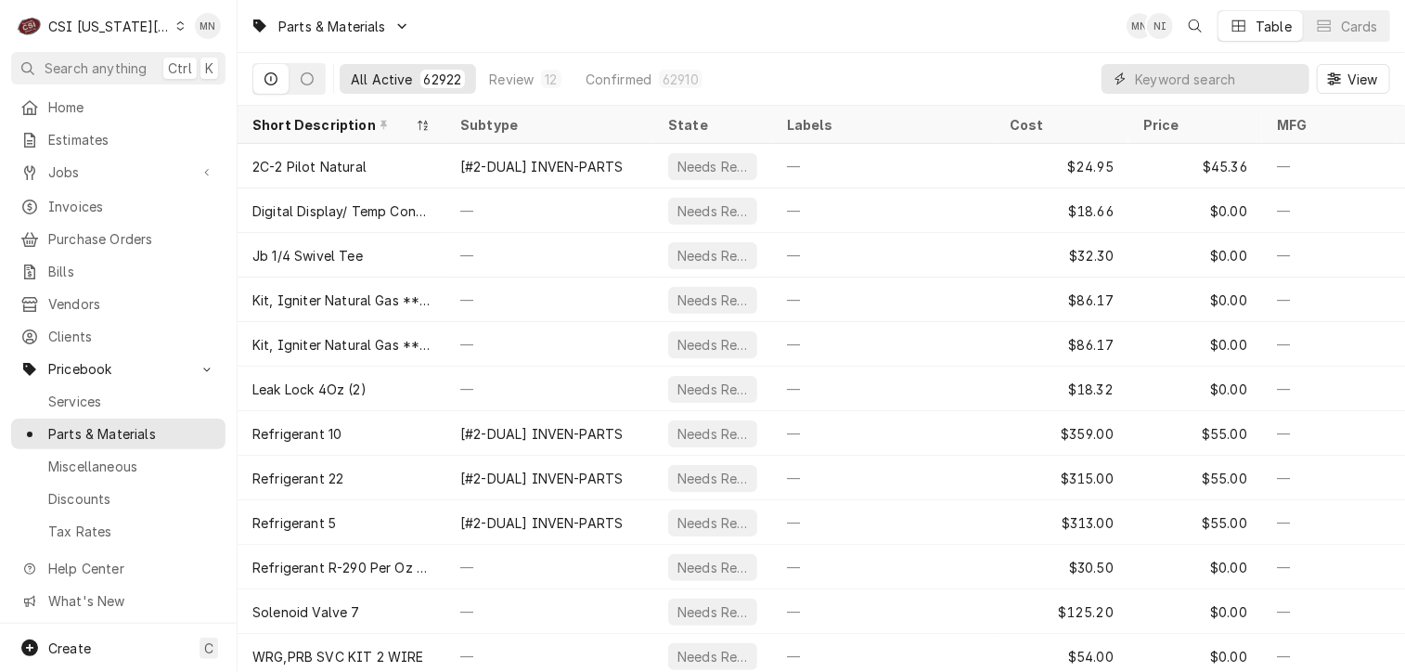
paste input "CON-4-748"
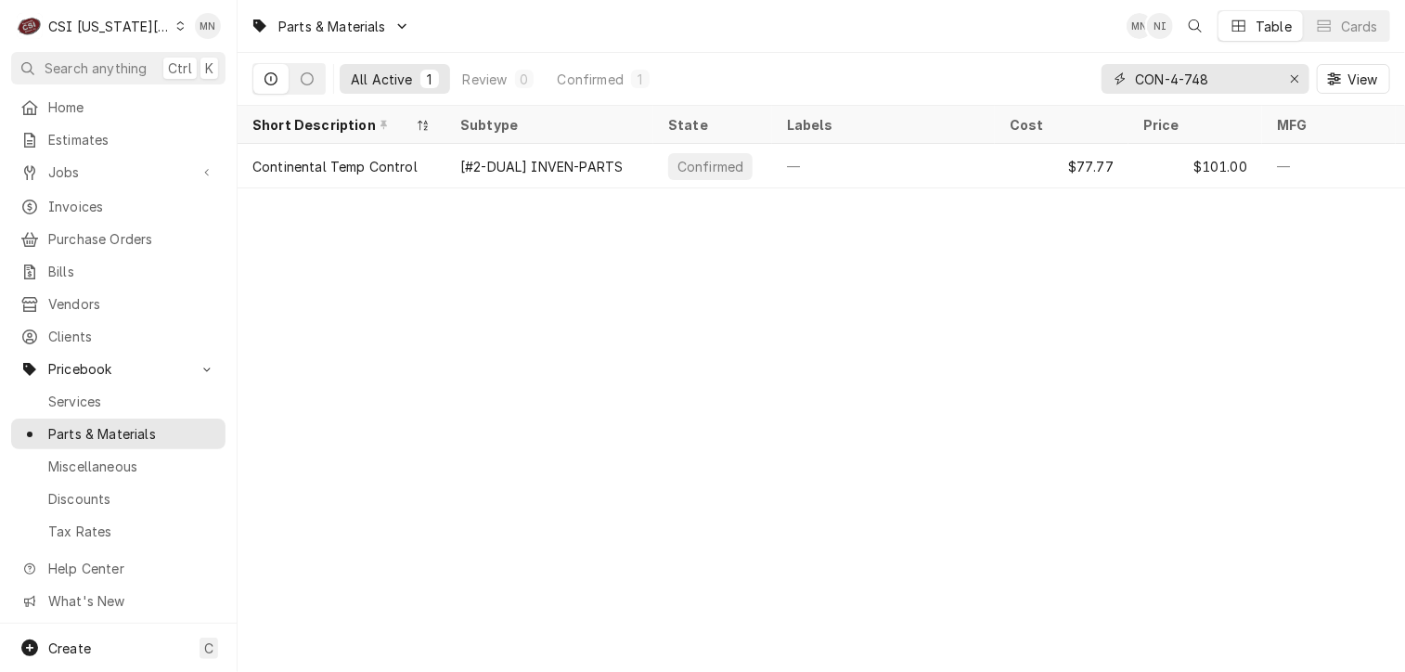
drag, startPoint x: 1222, startPoint y: 79, endPoint x: 1129, endPoint y: 78, distance: 93.8
click at [1129, 78] on div "CON-4-748" at bounding box center [1206, 79] width 208 height 30
paste input "DEL-1702623"
drag, startPoint x: 1235, startPoint y: 73, endPoint x: 1140, endPoint y: 70, distance: 95.7
click at [1140, 70] on input "DEL-1702623" at bounding box center [1204, 79] width 139 height 30
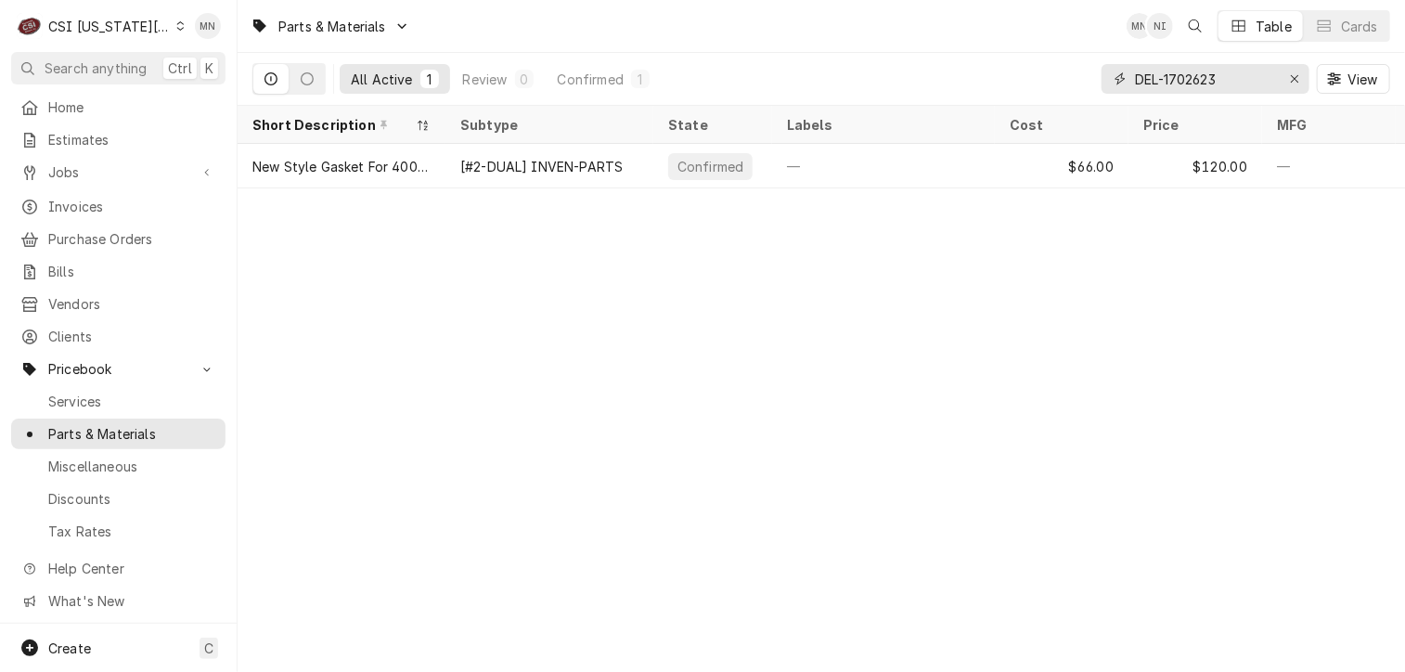
paste input "GLA-06001385"
drag, startPoint x: 1233, startPoint y: 83, endPoint x: 1129, endPoint y: 81, distance: 104.0
click at [1129, 81] on div "GLA-06001385" at bounding box center [1206, 79] width 208 height 30
paste input "MER-31Z1374"
drag, startPoint x: 1240, startPoint y: 77, endPoint x: 1133, endPoint y: 77, distance: 106.7
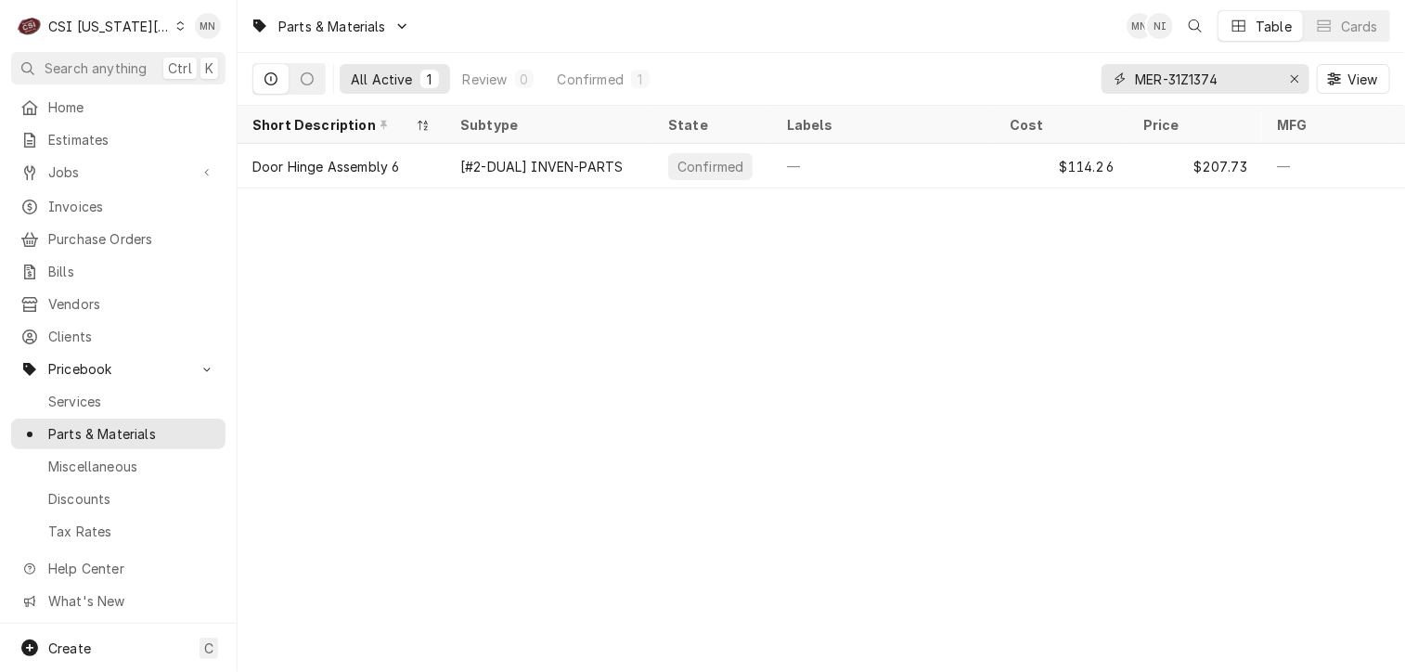
click at [1133, 77] on div "MER-31Z1374" at bounding box center [1206, 79] width 208 height 30
paste input "BLA-DW500702"
drag, startPoint x: 1244, startPoint y: 75, endPoint x: 1139, endPoint y: 81, distance: 105.0
click at [1139, 81] on input "BLA-DW500702" at bounding box center [1204, 79] width 139 height 30
paste input "1"
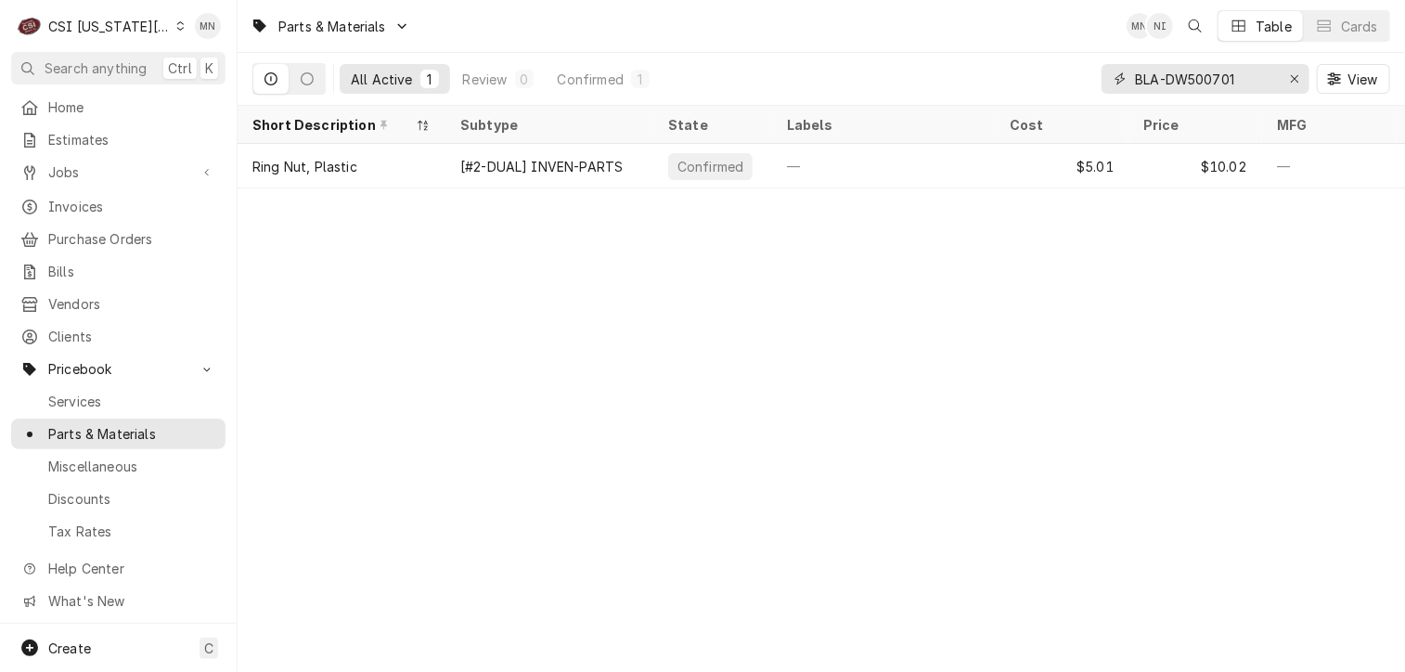
type input "BLA-DW500701"
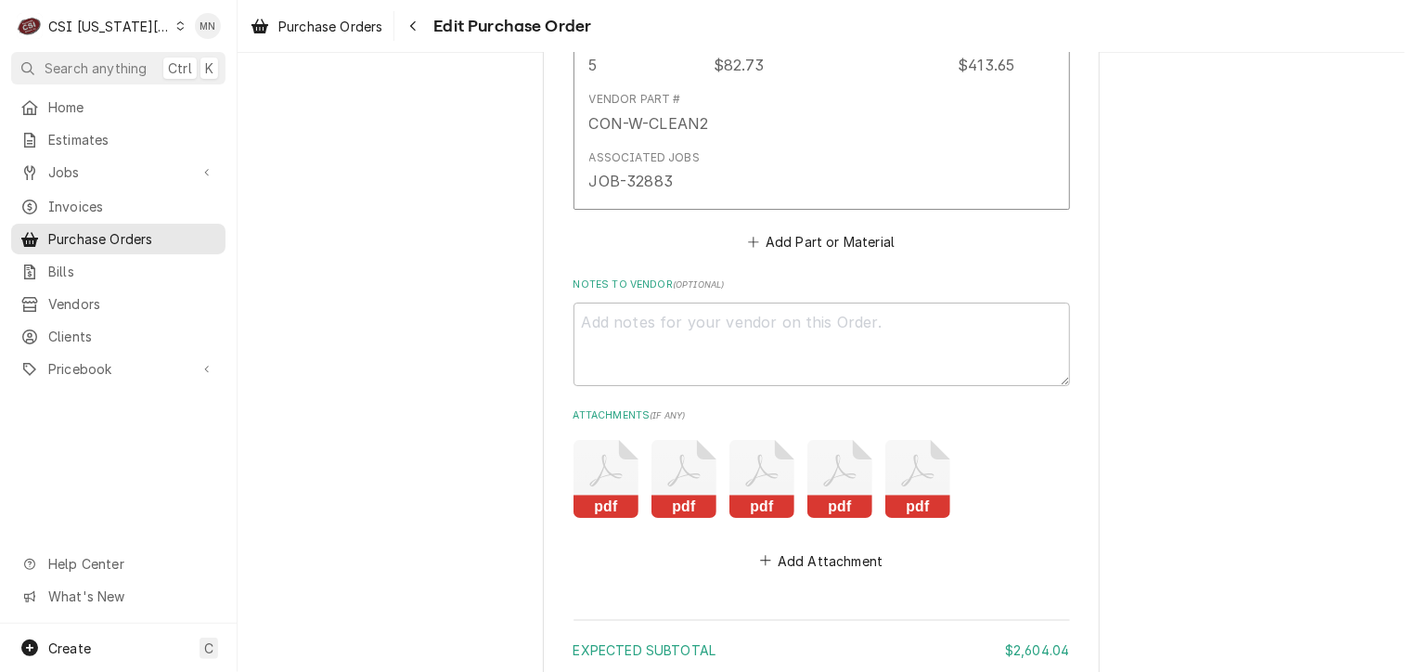
scroll to position [3342, 0]
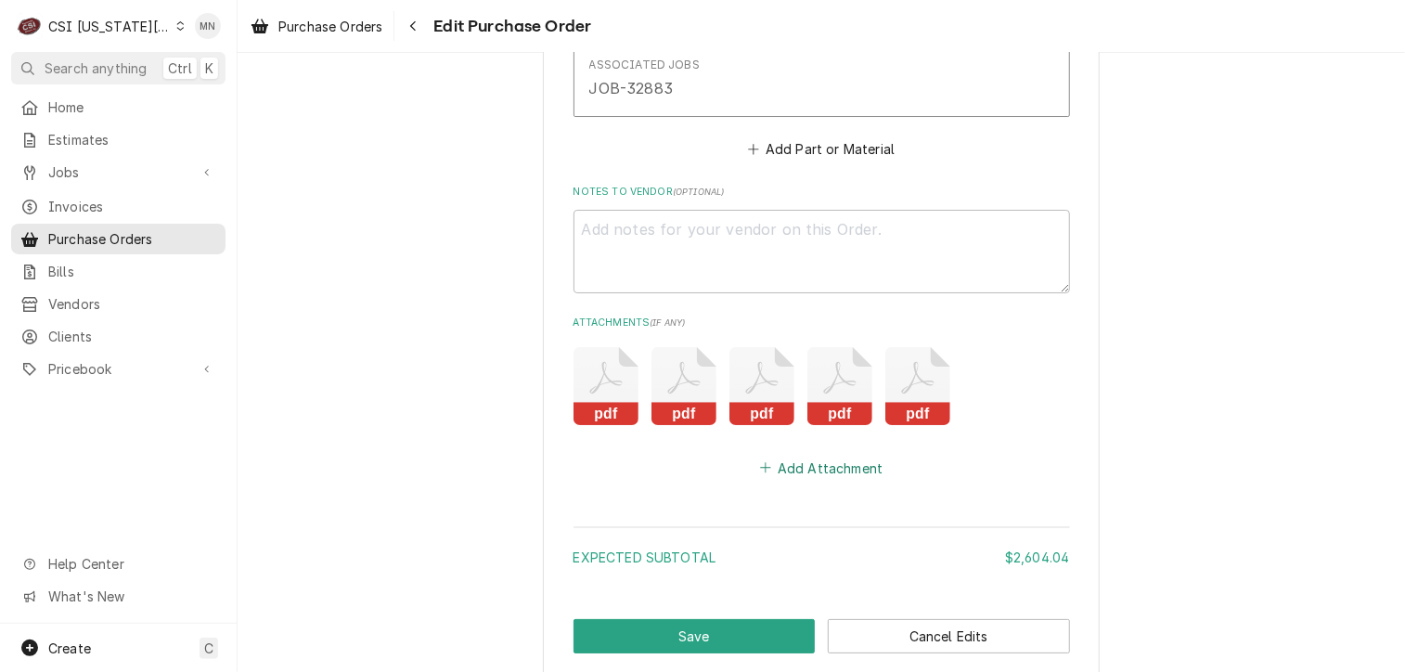
click at [839, 459] on button "Add Attachment" at bounding box center [821, 468] width 130 height 26
type textarea "x"
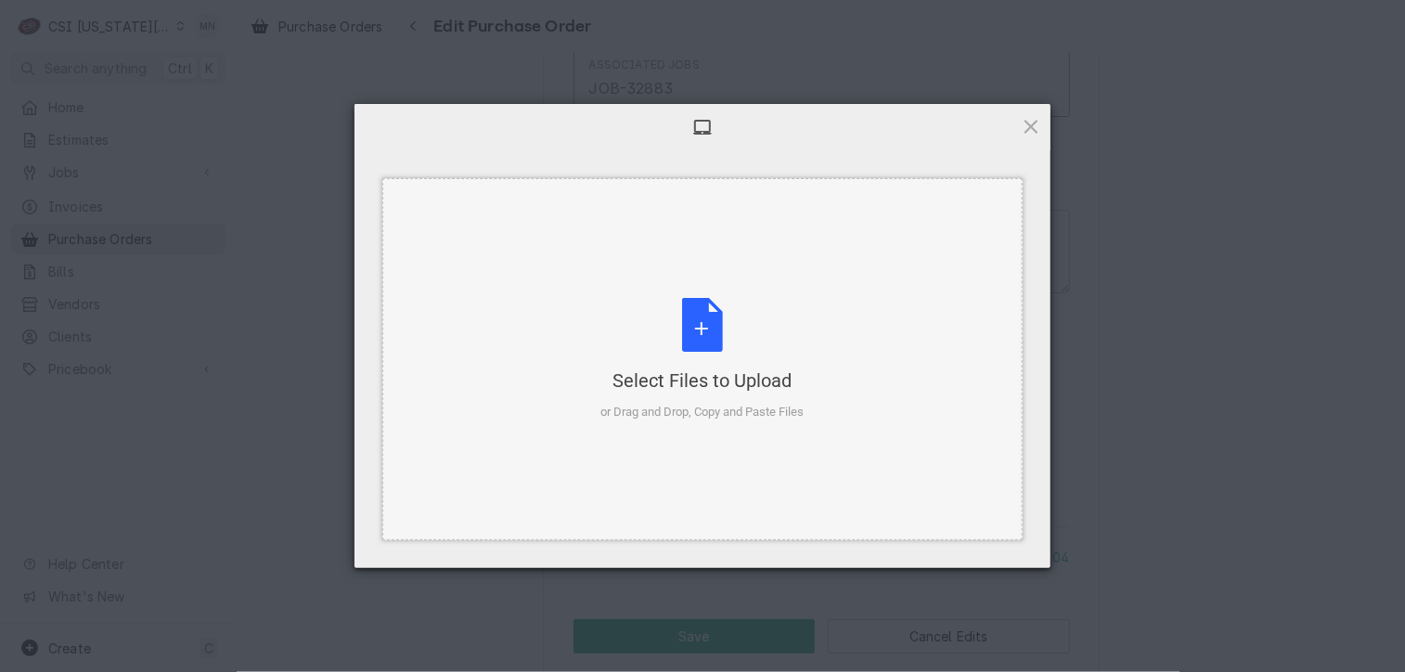
click at [769, 385] on div "Select Files to Upload" at bounding box center [702, 381] width 203 height 26
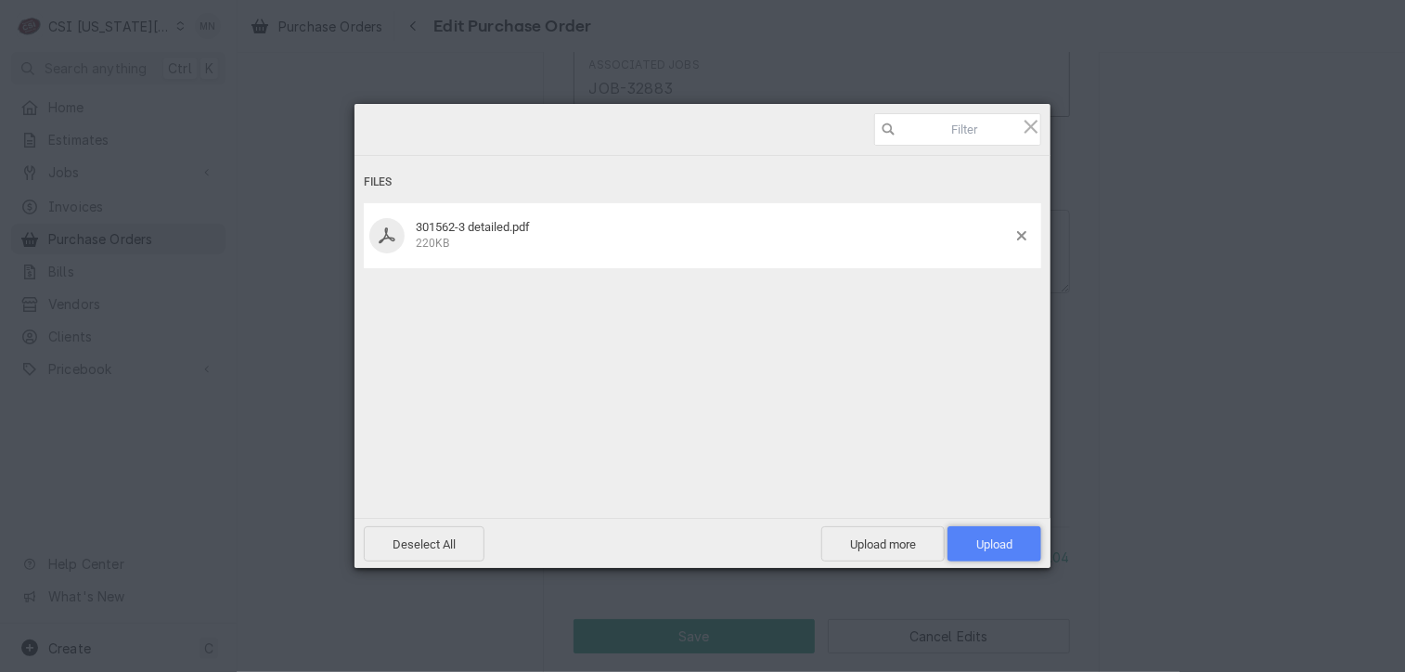
click at [997, 535] on span "Upload 1" at bounding box center [995, 543] width 94 height 35
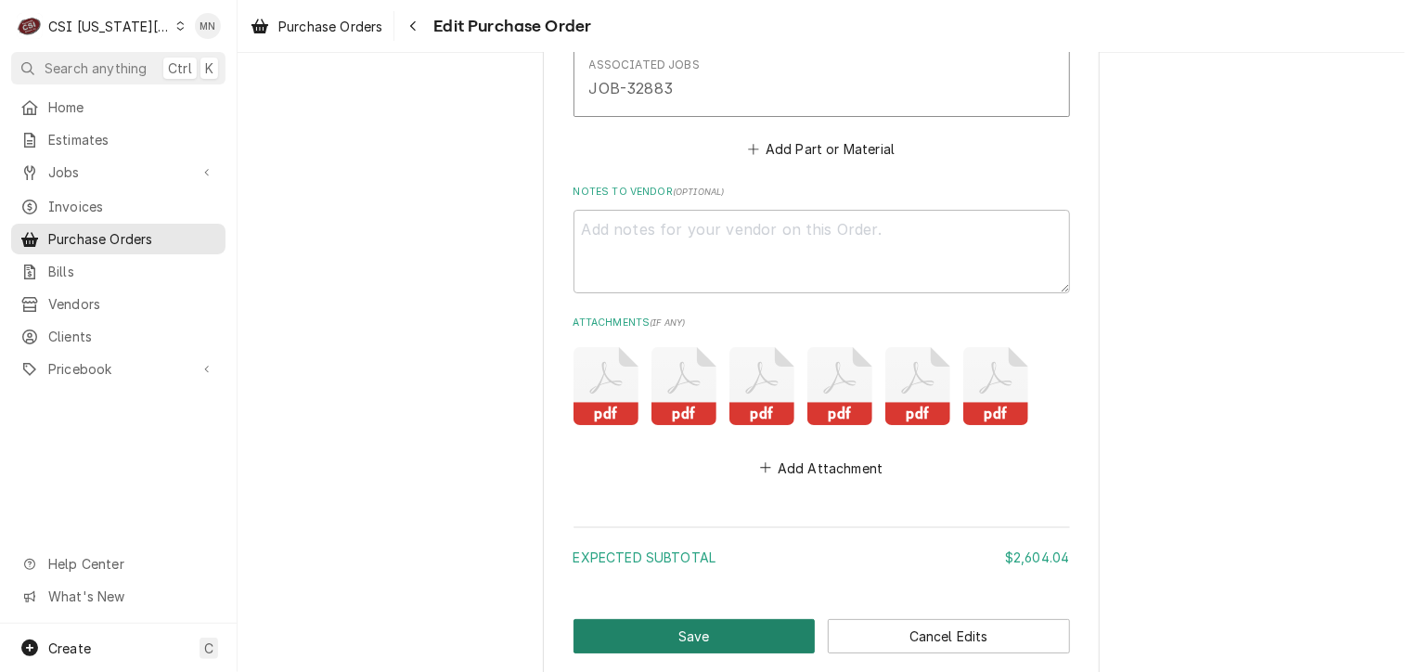
click at [705, 632] on button "Save" at bounding box center [695, 636] width 242 height 34
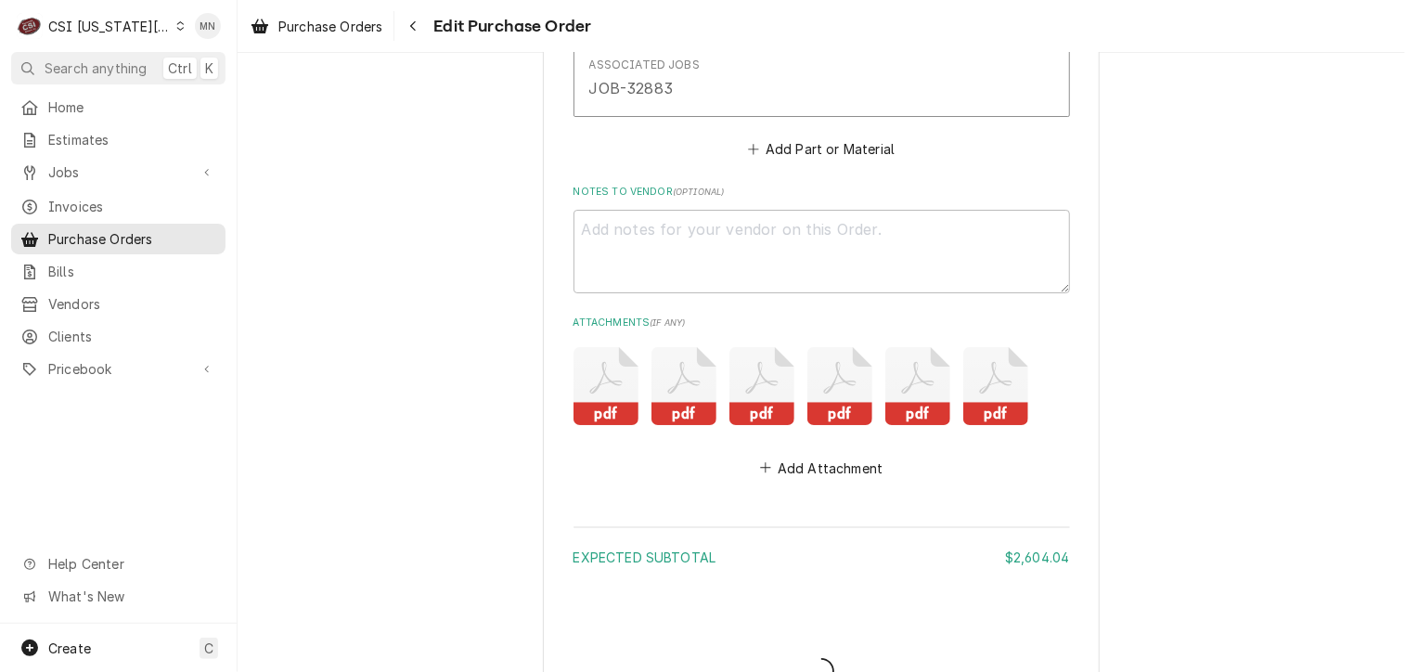
type textarea "x"
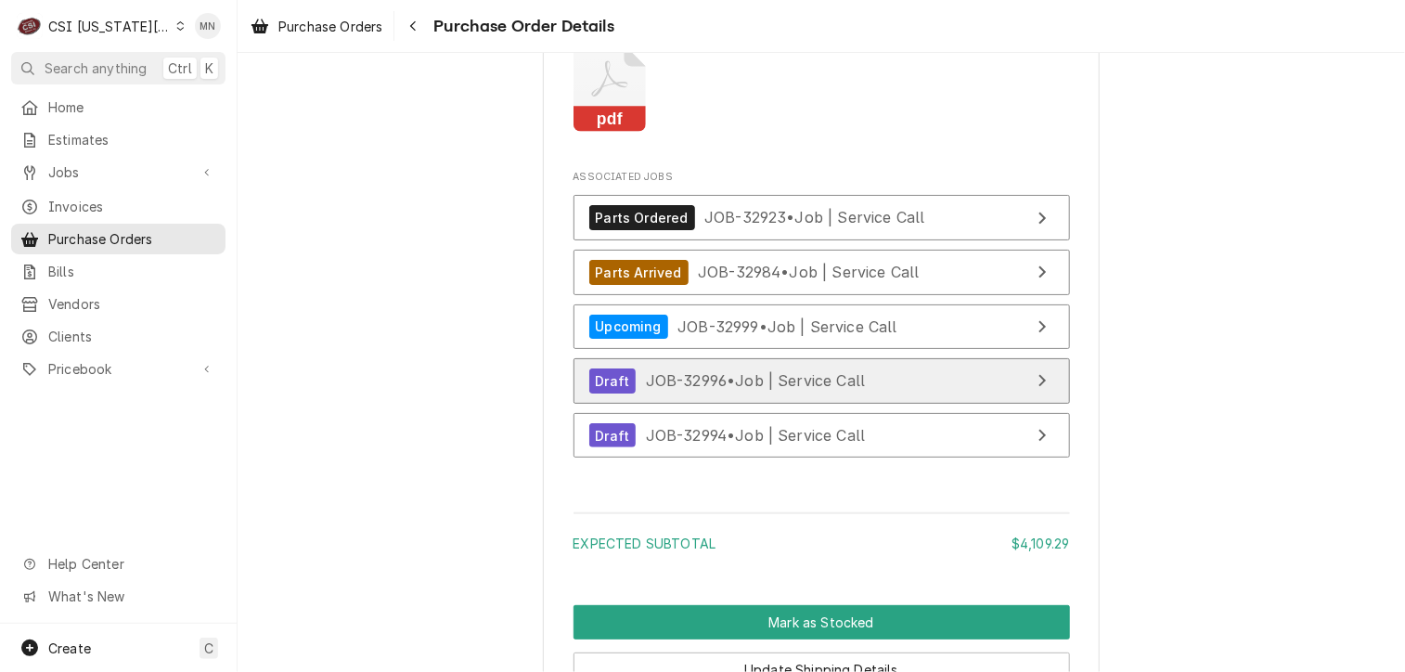
scroll to position [6033, 0]
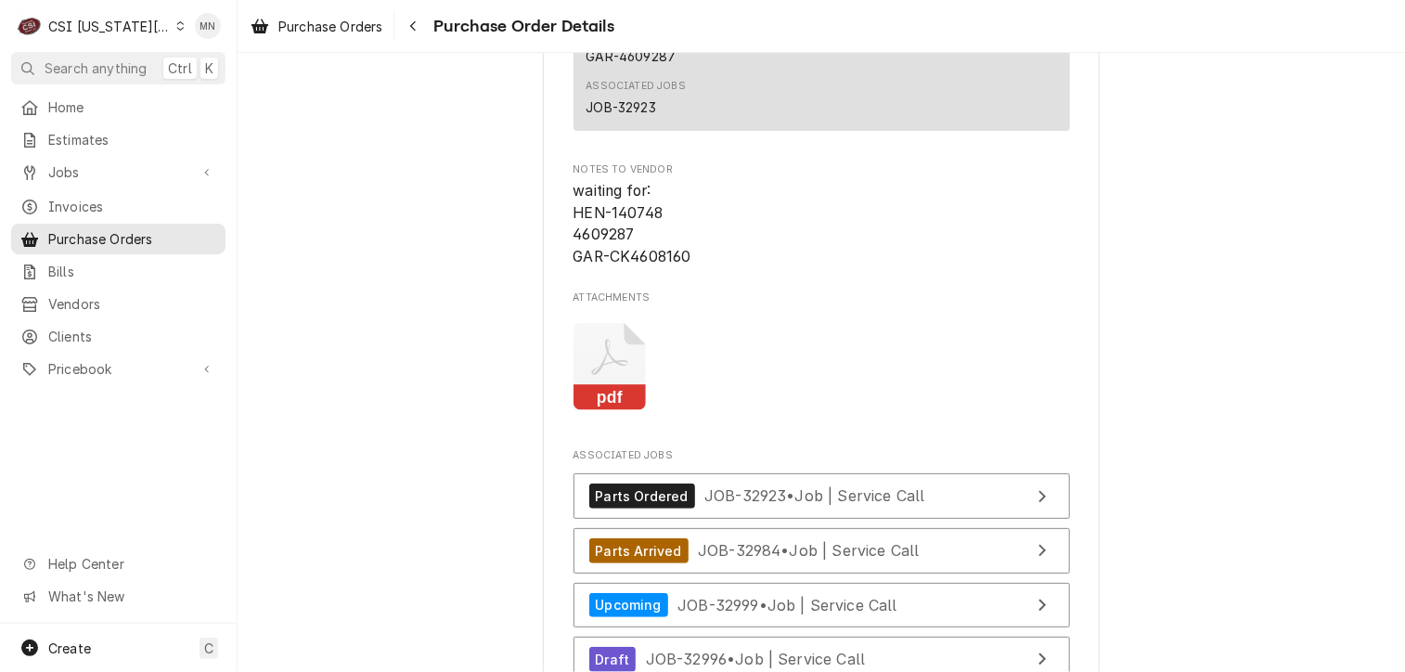
click at [602, 376] on icon "Attachments" at bounding box center [609, 358] width 36 height 36
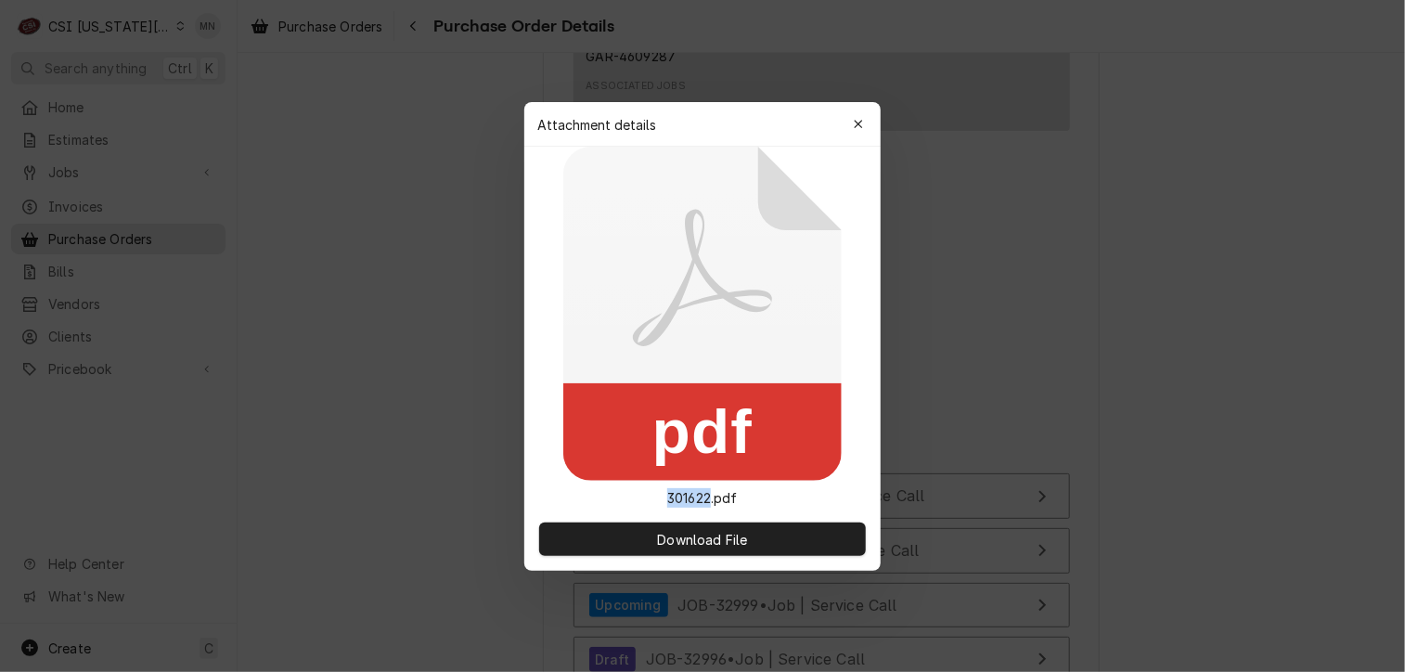
click at [602, 402] on rect at bounding box center [702, 431] width 278 height 97
click at [690, 557] on div "Download File" at bounding box center [702, 539] width 356 height 63
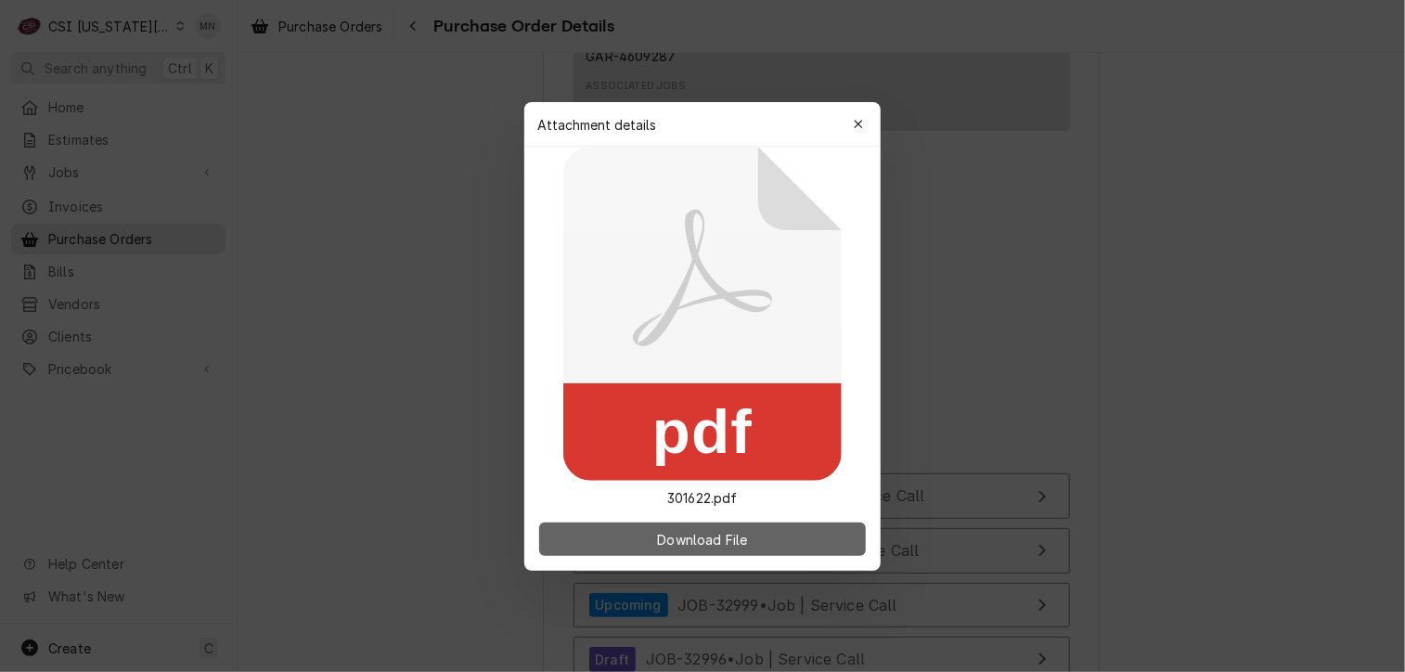
click at [683, 544] on span "Download File" at bounding box center [701, 538] width 97 height 19
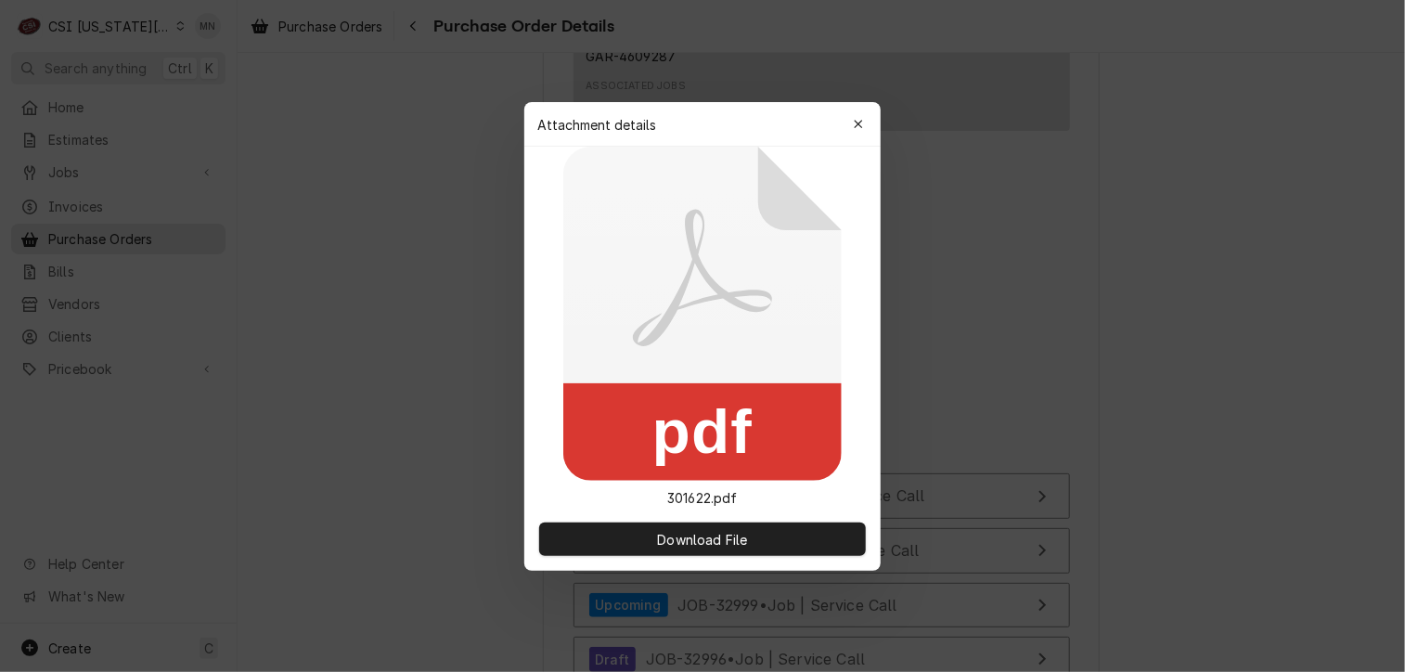
click at [856, 113] on button "button" at bounding box center [859, 125] width 30 height 30
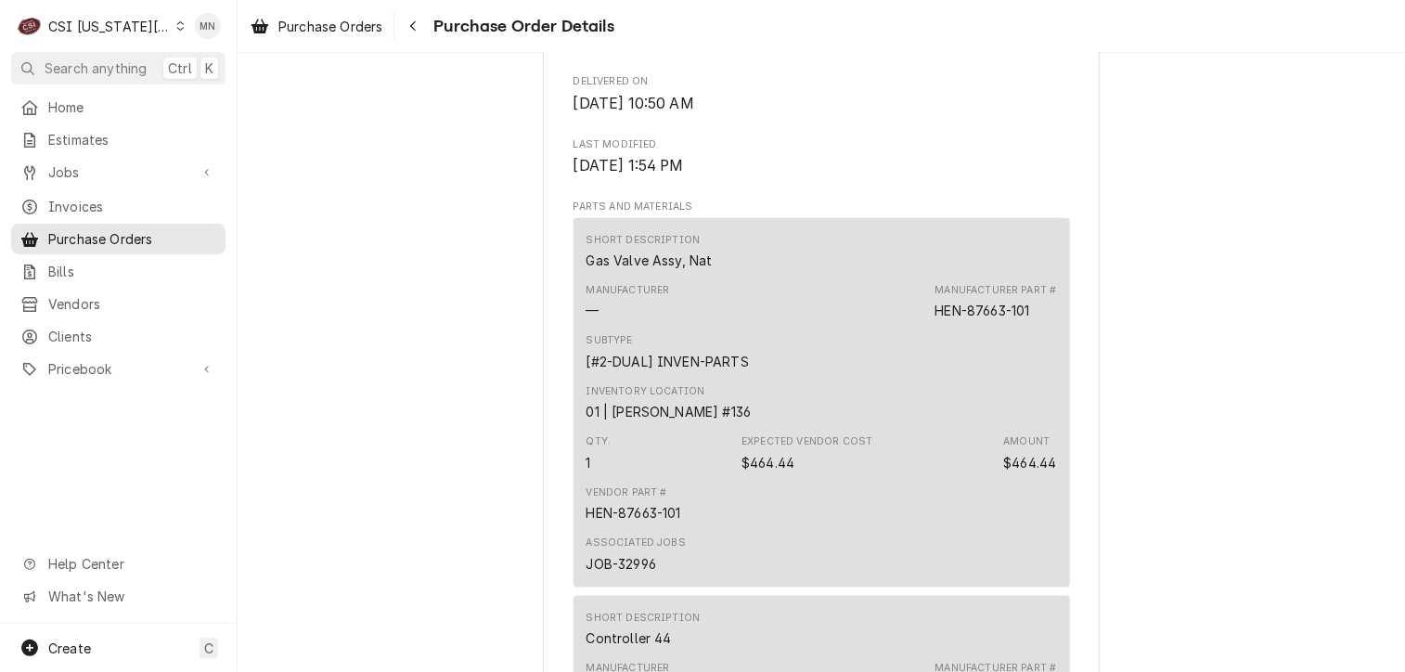
scroll to position [1114, 0]
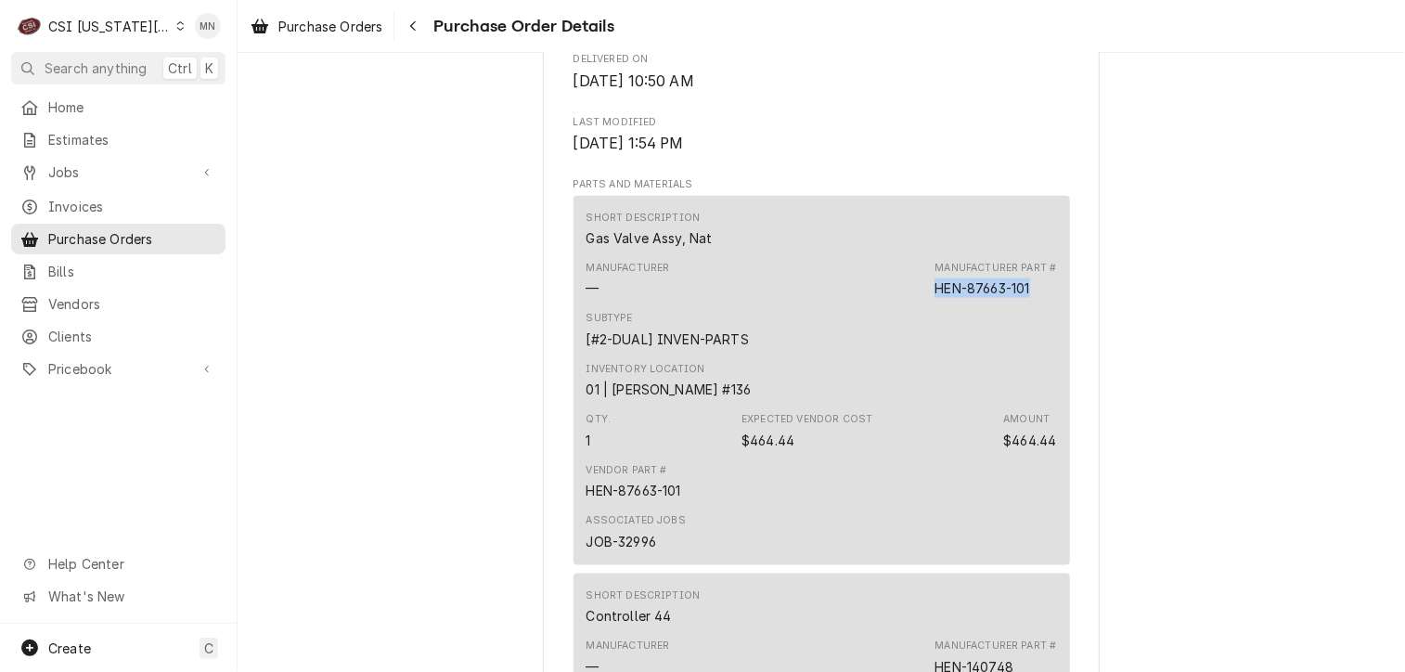
drag, startPoint x: 1037, startPoint y: 344, endPoint x: 925, endPoint y: 339, distance: 112.5
click at [925, 304] on div "Manufacturer — Manufacturer Part # HEN-87663-101" at bounding box center [822, 279] width 471 height 50
drag, startPoint x: 925, startPoint y: 339, endPoint x: 952, endPoint y: 338, distance: 27.9
copy div "HEN-87663-101"
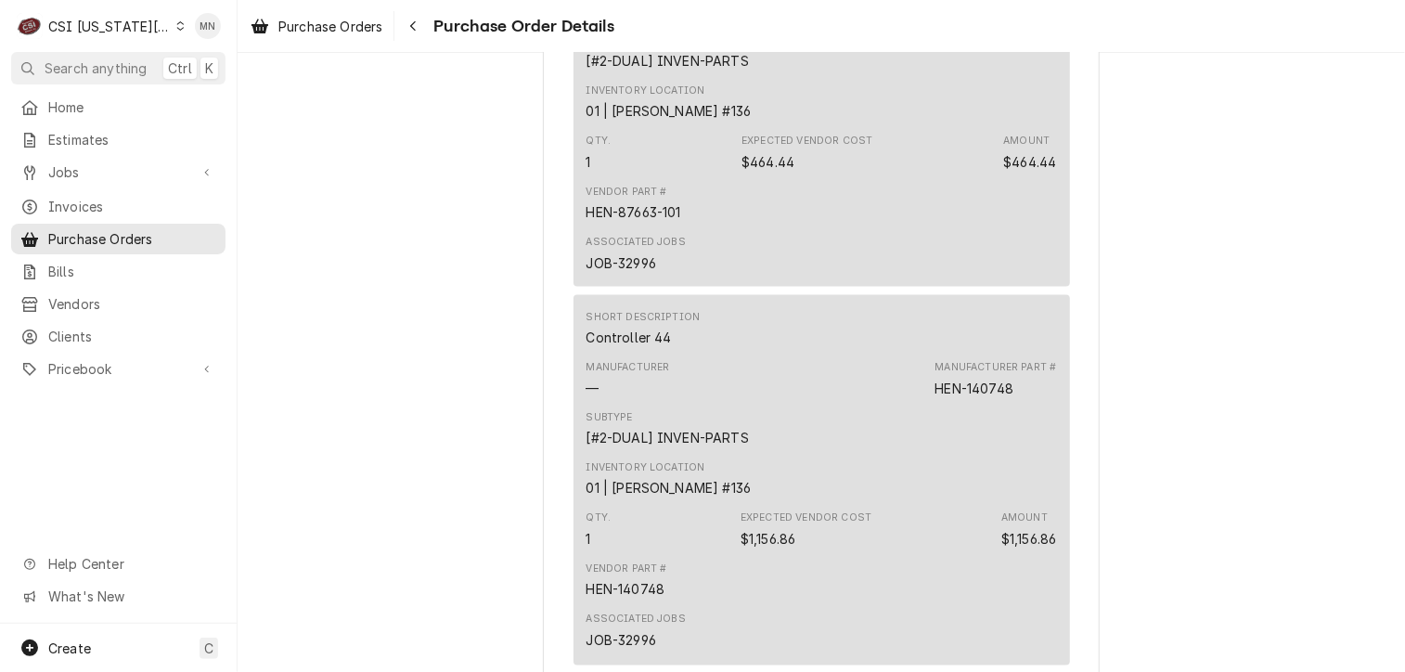
scroll to position [1485, 0]
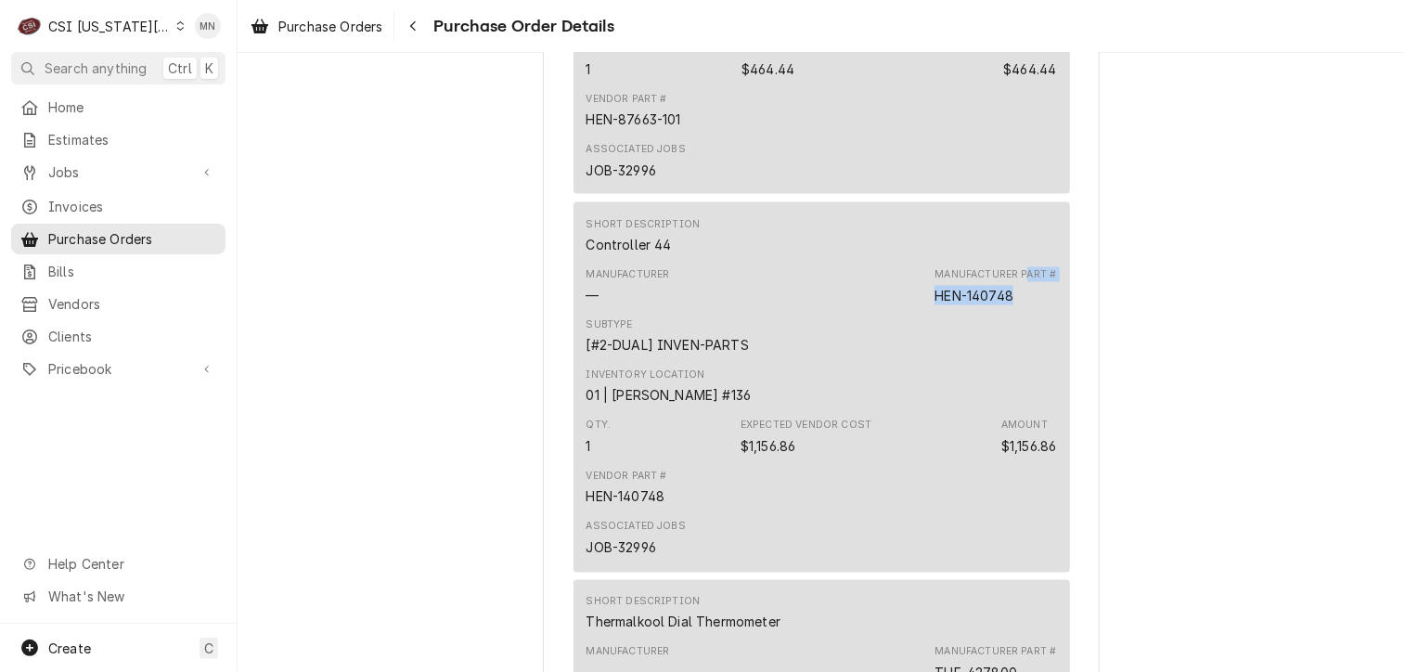
drag, startPoint x: 1020, startPoint y: 350, endPoint x: 1011, endPoint y: 351, distance: 9.3
click at [1011, 304] on div "Manufacturer Part # HEN-140748" at bounding box center [996, 285] width 122 height 37
click at [1012, 304] on div "Manufacturer Part # HEN-140748" at bounding box center [996, 285] width 122 height 37
click at [1011, 304] on div "Manufacturer Part # HEN-140748" at bounding box center [996, 285] width 122 height 37
drag, startPoint x: 1010, startPoint y: 357, endPoint x: 934, endPoint y: 362, distance: 76.3
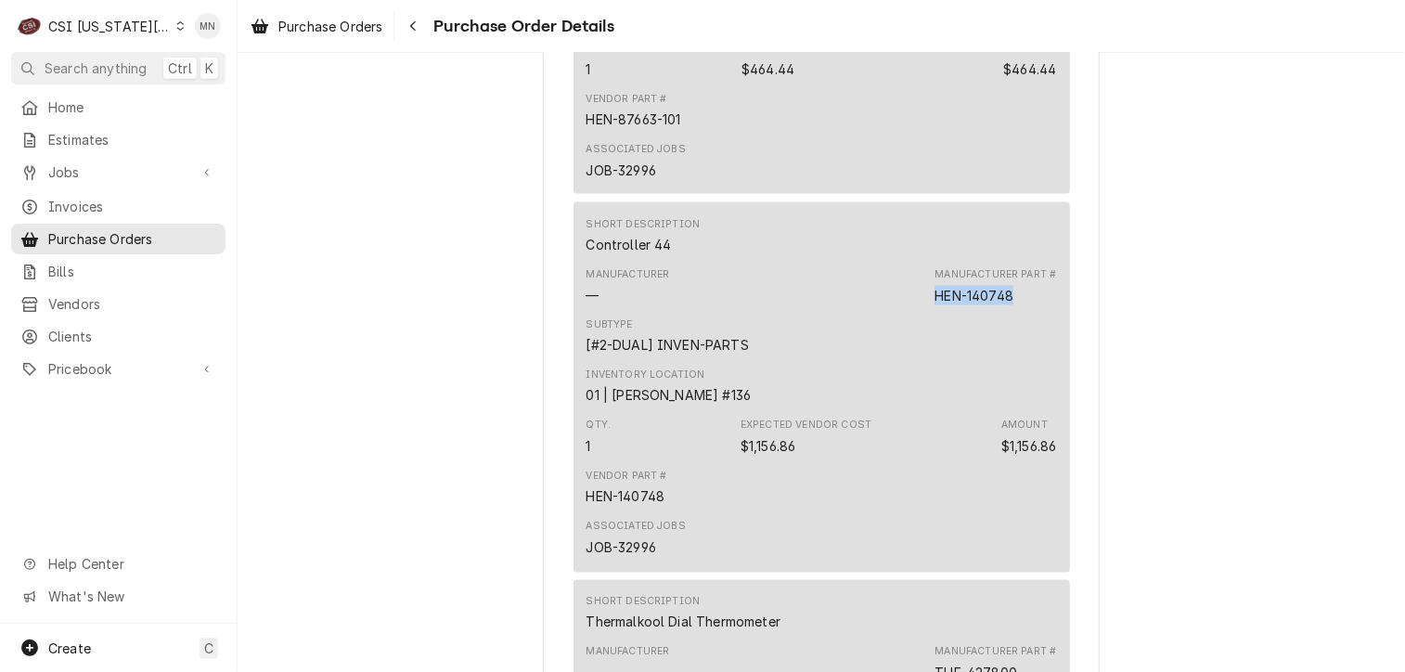
click at [935, 304] on div "Manufacturer Part # HEN-140748" at bounding box center [996, 285] width 122 height 37
copy div "HEN-140748"
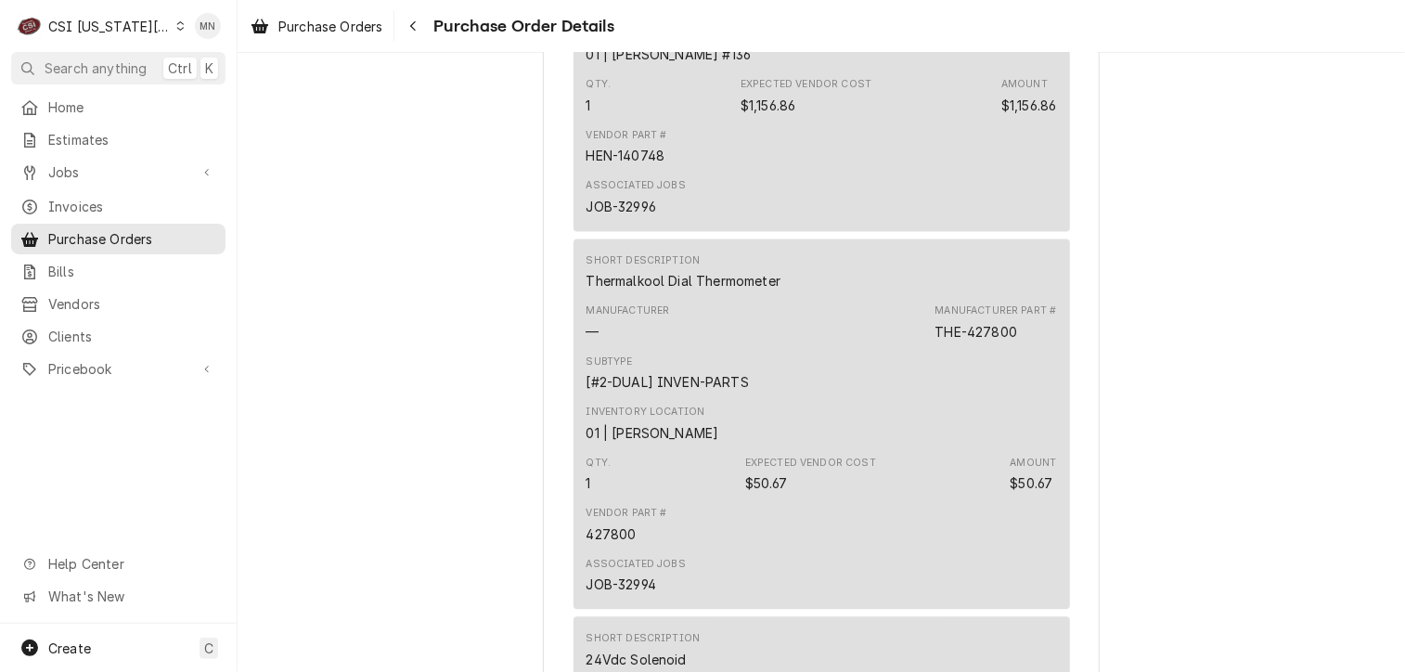
scroll to position [1856, 0]
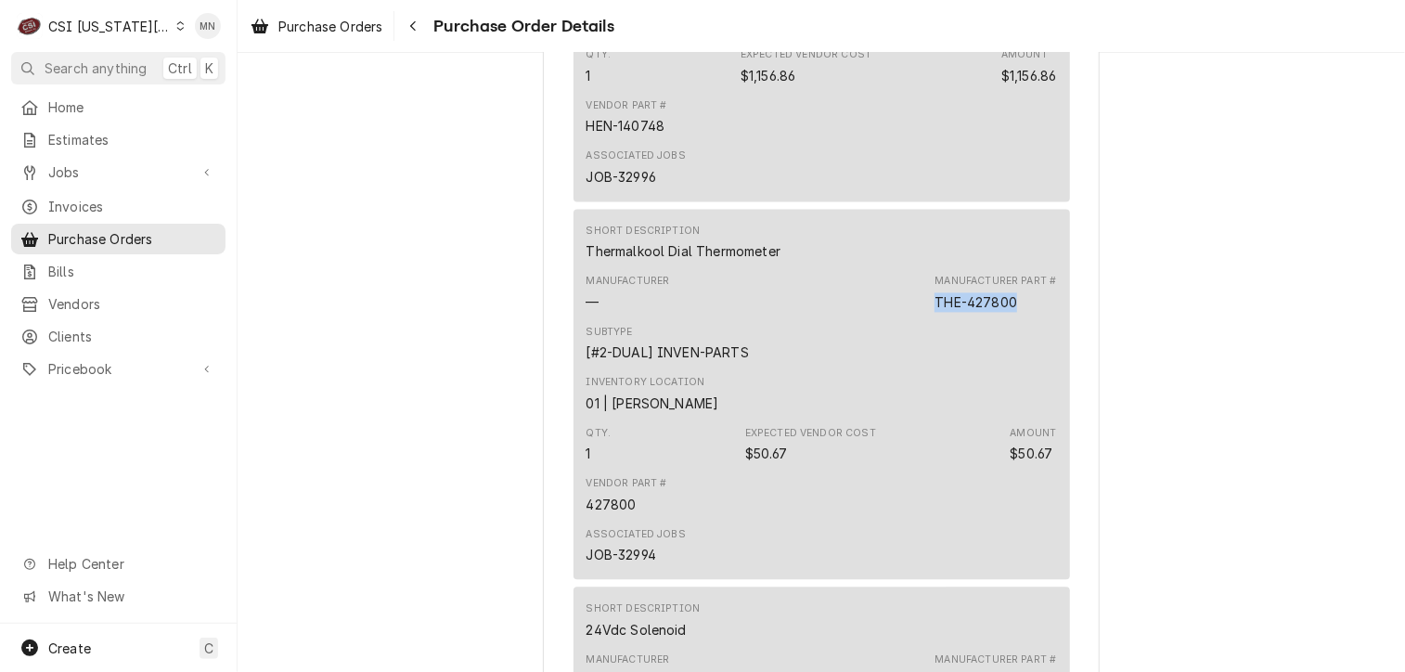
drag, startPoint x: 1018, startPoint y: 363, endPoint x: 932, endPoint y: 355, distance: 86.7
click at [935, 311] on div "Manufacturer Part # THE-427800" at bounding box center [996, 292] width 122 height 37
copy div "THE-427800"
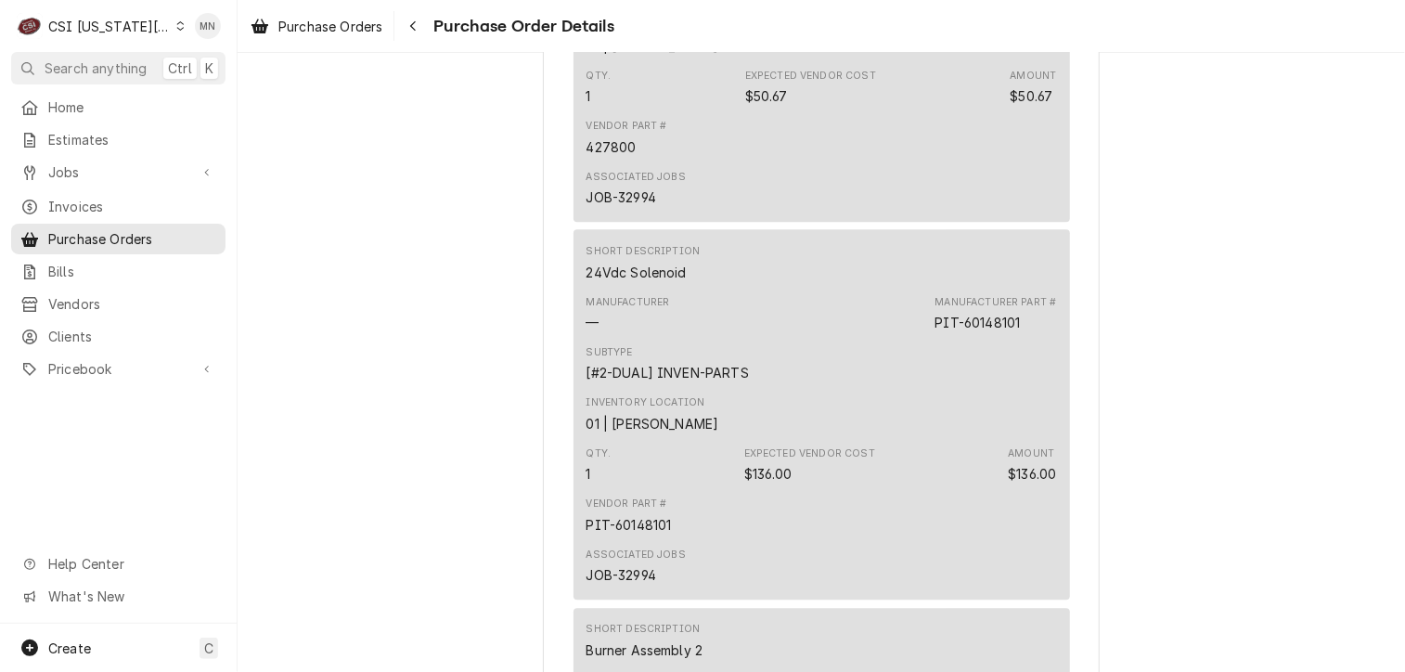
scroll to position [2321, 0]
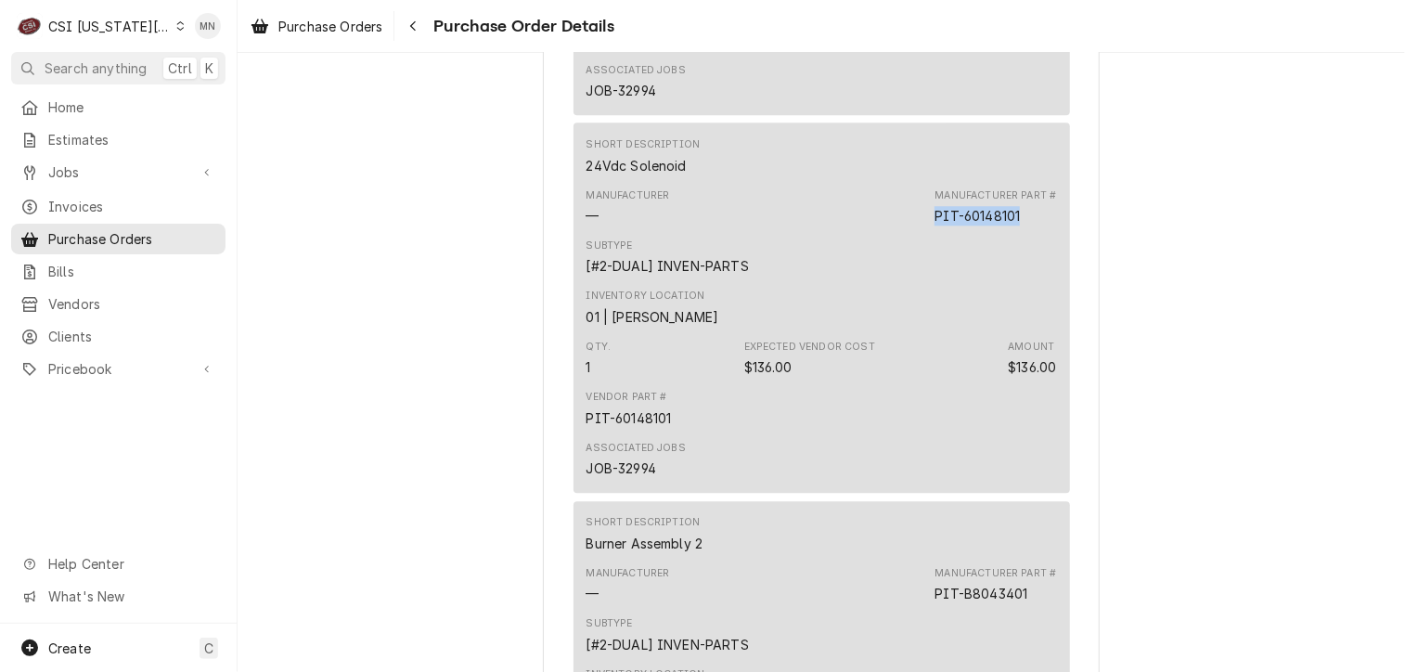
drag, startPoint x: 1015, startPoint y: 274, endPoint x: 928, endPoint y: 279, distance: 87.4
click at [928, 232] on div "Manufacturer — Manufacturer Part # PIT-60148101" at bounding box center [822, 207] width 471 height 50
copy div "PIT-60148101"
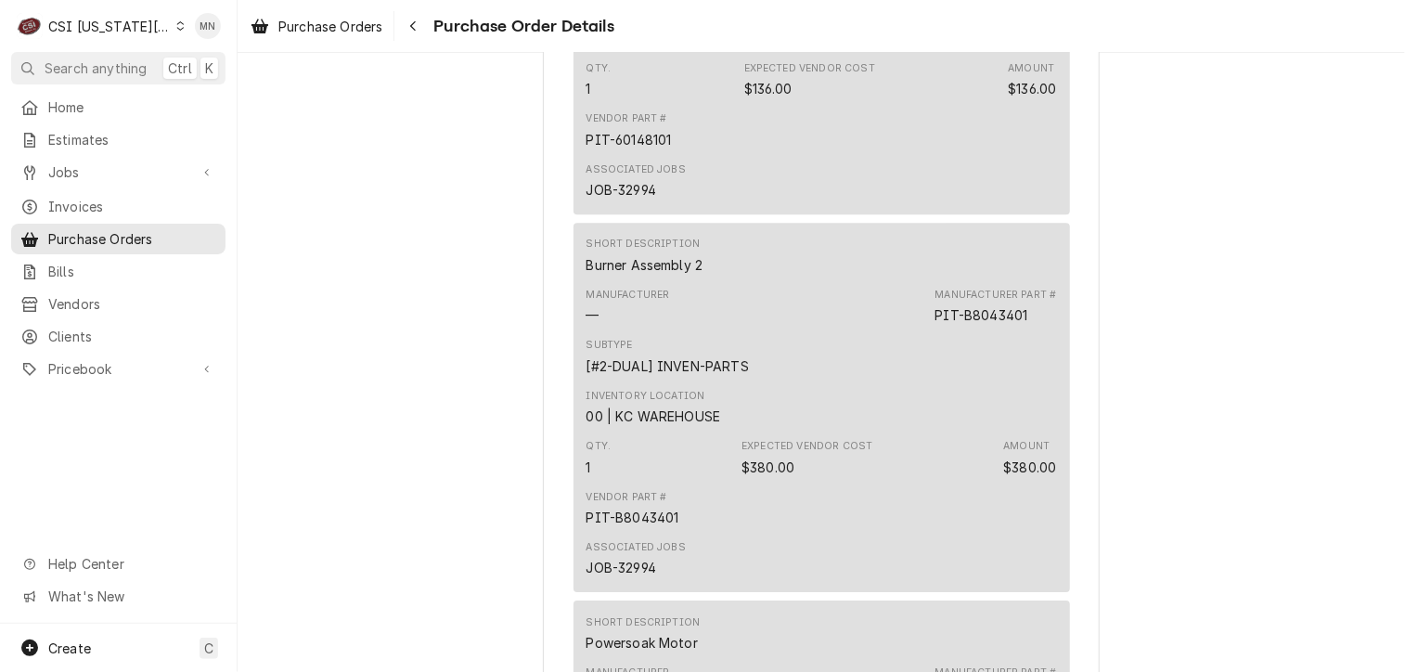
click at [1022, 325] on div "PIT-B8043401" at bounding box center [981, 314] width 93 height 19
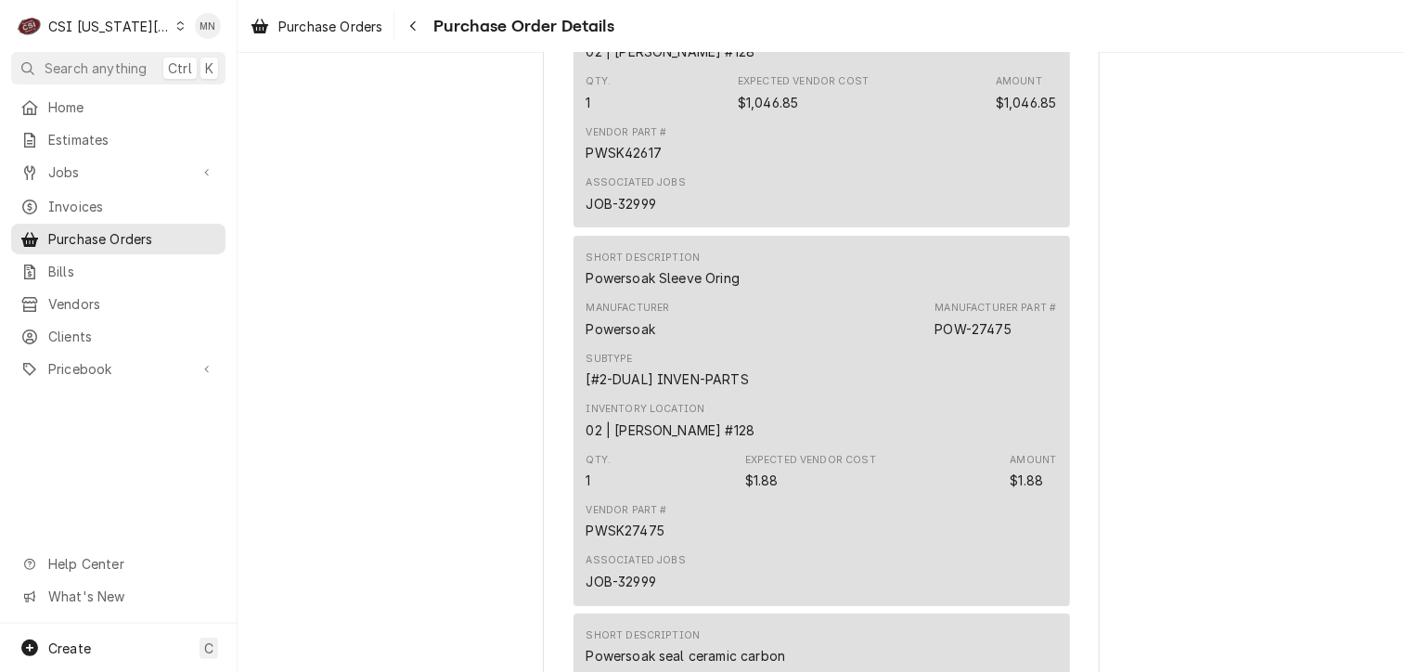
scroll to position [3434, 0]
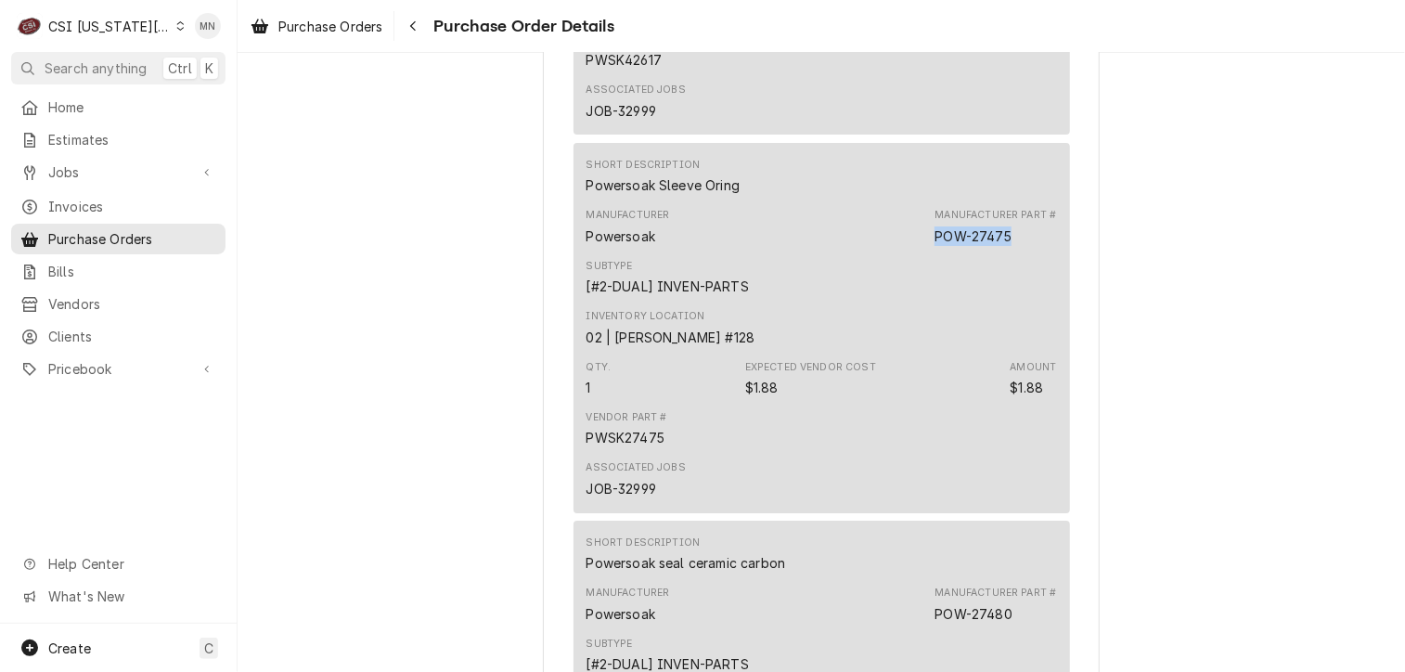
drag, startPoint x: 1011, startPoint y: 292, endPoint x: 926, endPoint y: 301, distance: 84.9
click at [926, 252] on div "Manufacturer Powersoak Manufacturer Part # POW-27475" at bounding box center [822, 226] width 471 height 50
copy div "POW-27475"
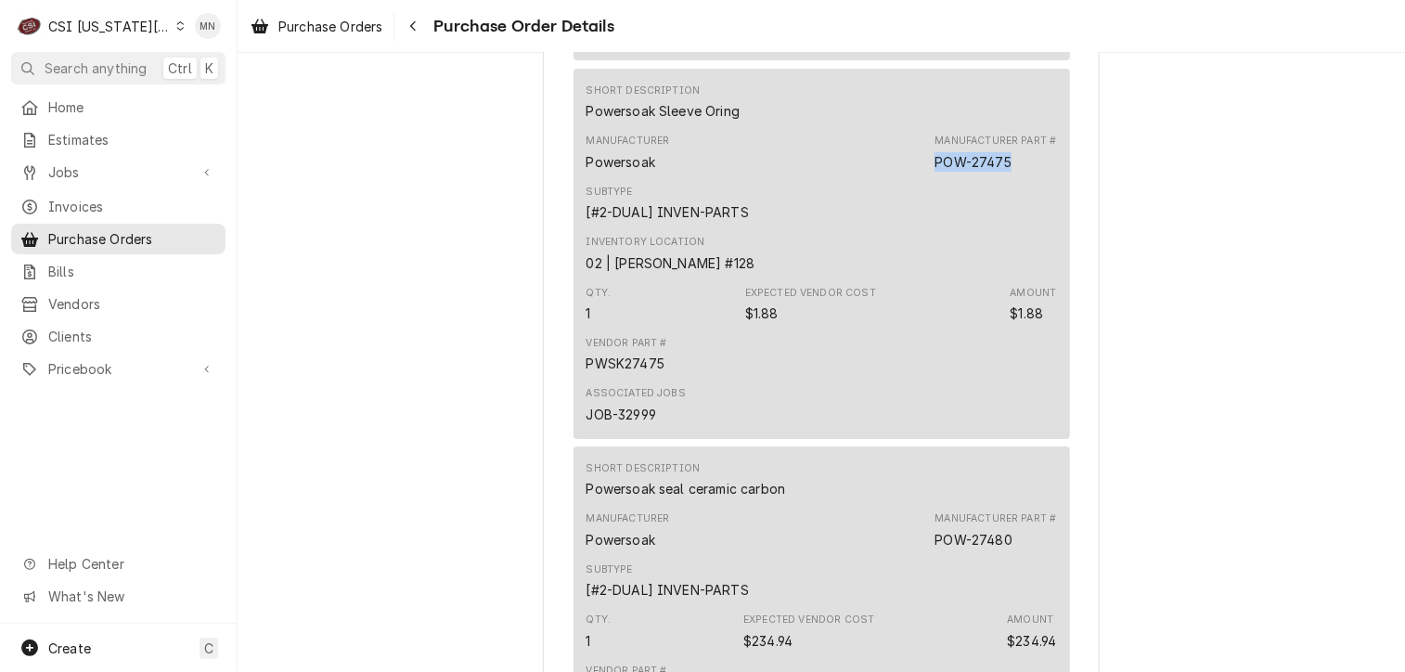
scroll to position [3620, 0]
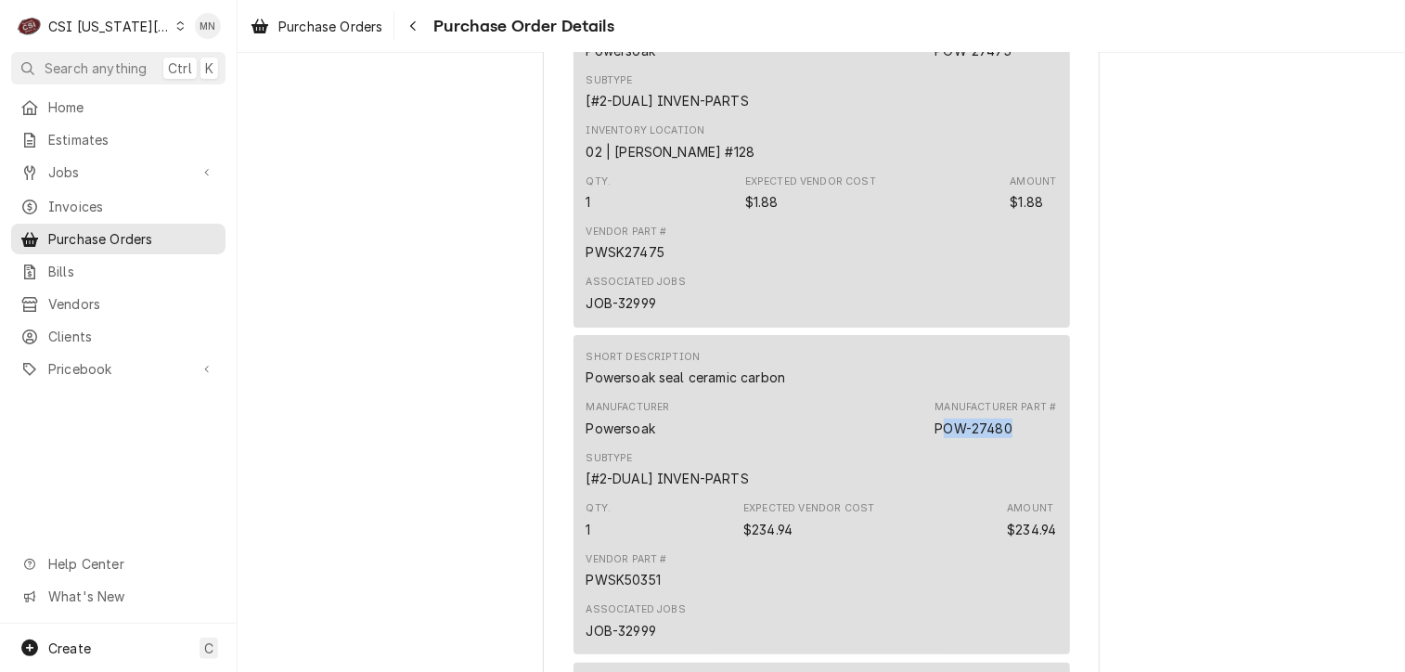
drag, startPoint x: 1016, startPoint y: 488, endPoint x: 937, endPoint y: 489, distance: 79.8
click at [937, 437] on div "Manufacturer Part # POW-27480" at bounding box center [996, 418] width 122 height 37
click at [884, 444] on div "Manufacturer Powersoak Manufacturer Part # POW-27480" at bounding box center [822, 419] width 471 height 50
drag, startPoint x: 1007, startPoint y: 485, endPoint x: 927, endPoint y: 485, distance: 79.8
click at [927, 444] on div "Manufacturer Powersoak Manufacturer Part # POW-27480" at bounding box center [822, 419] width 471 height 50
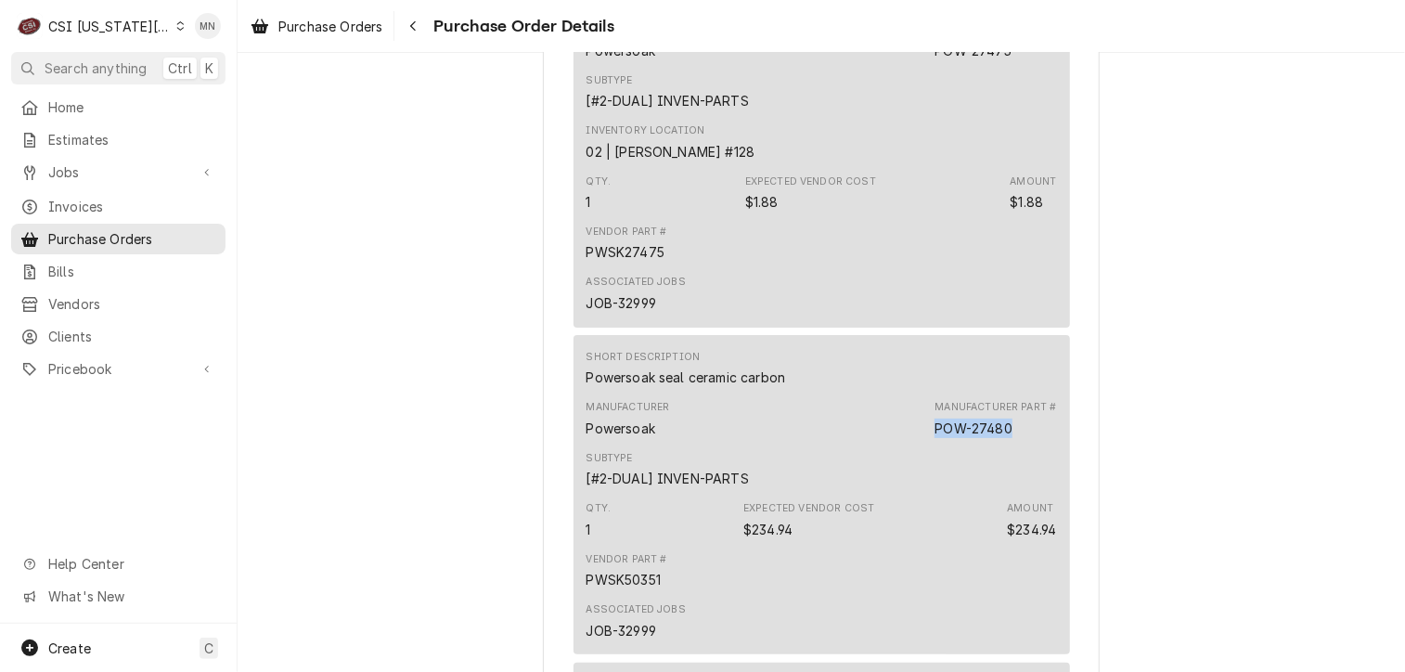
copy div "POW-27480"
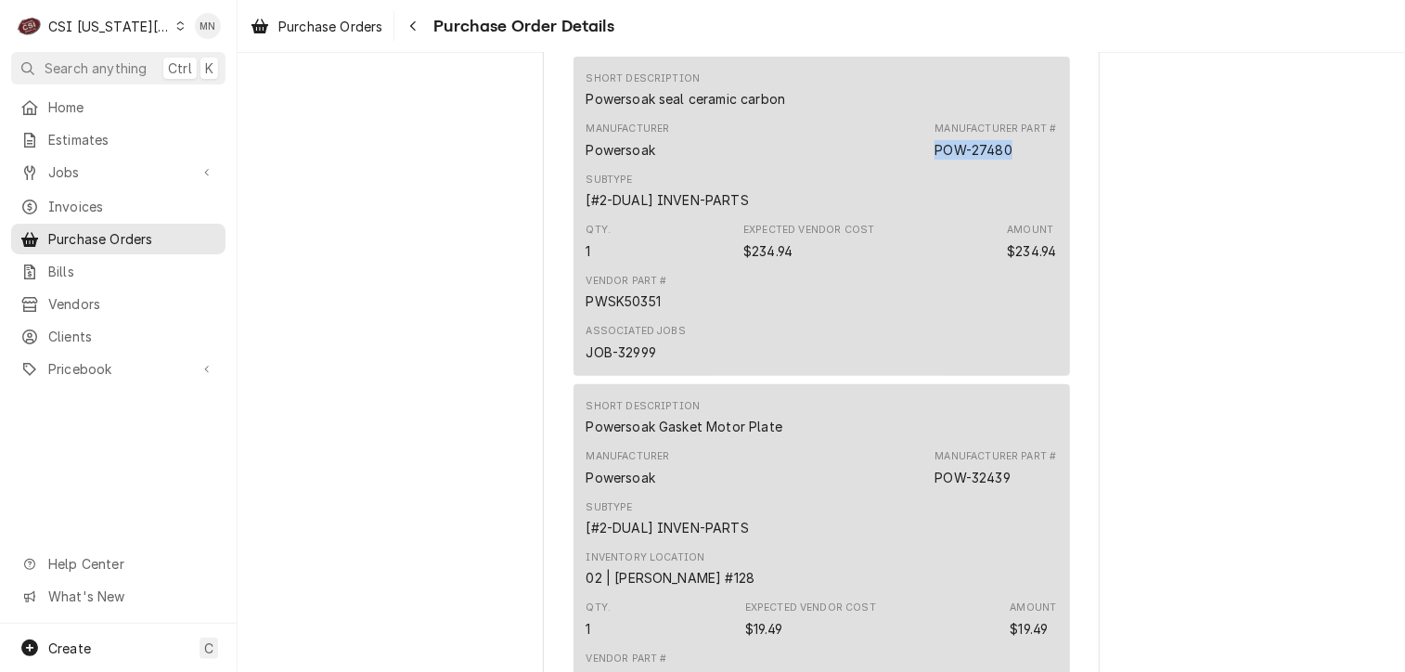
scroll to position [4270, 0]
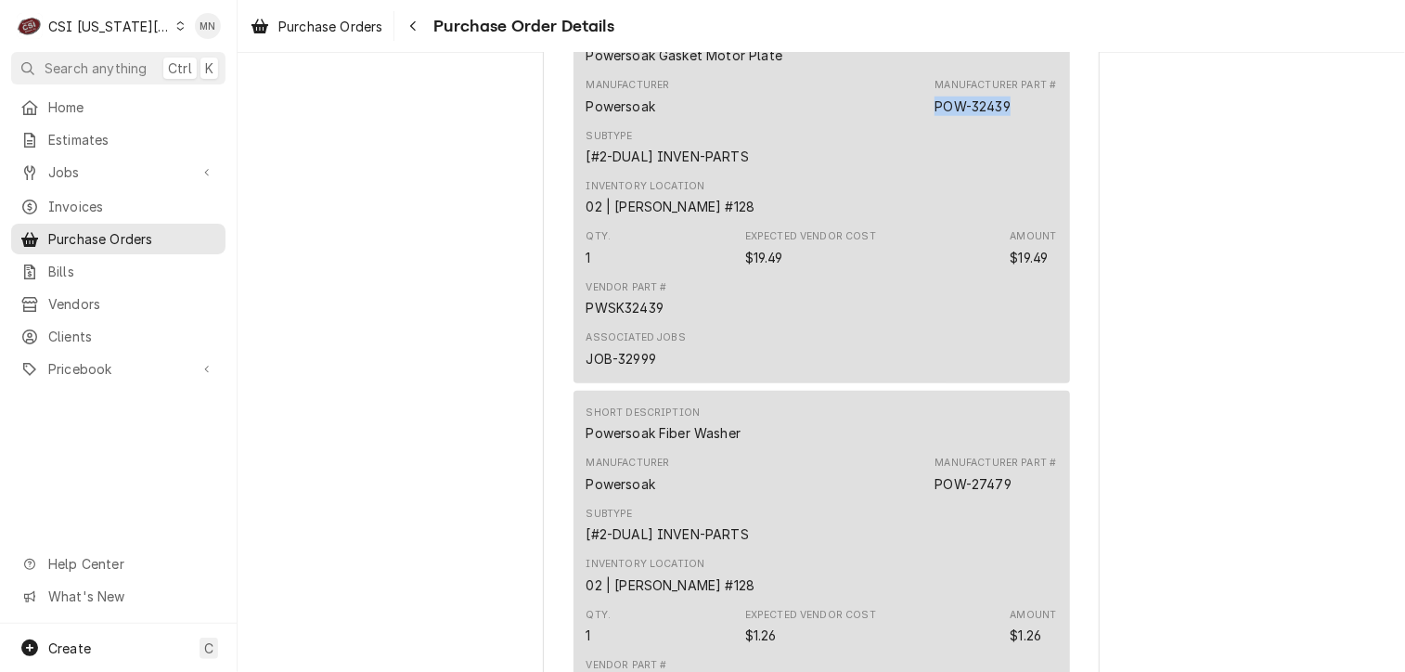
drag, startPoint x: 1014, startPoint y: 163, endPoint x: 932, endPoint y: 165, distance: 81.7
click at [935, 115] on div "Manufacturer Part # POW-32439" at bounding box center [996, 96] width 122 height 37
copy div "POW-32439"
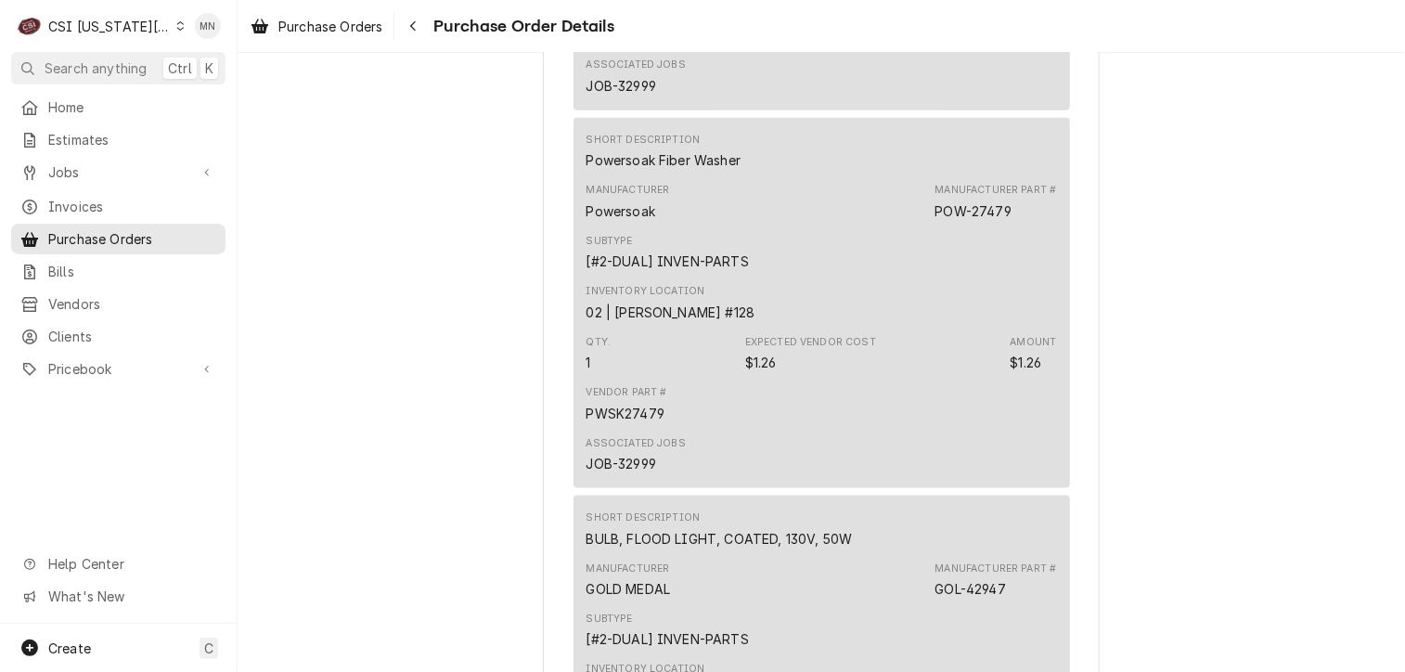
scroll to position [4548, 0]
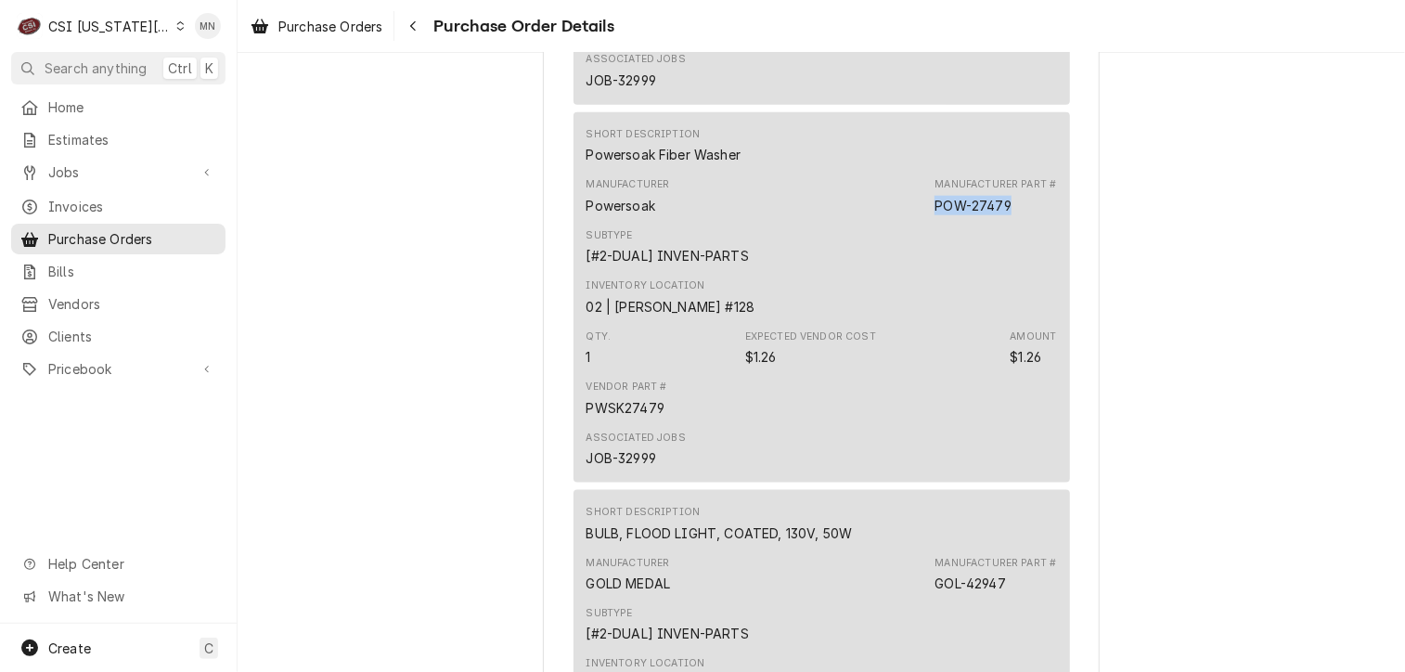
drag, startPoint x: 1010, startPoint y: 263, endPoint x: 930, endPoint y: 262, distance: 79.8
click at [935, 214] on div "Manufacturer Part # POW-27479" at bounding box center [996, 195] width 122 height 37
copy div "POW-27479"
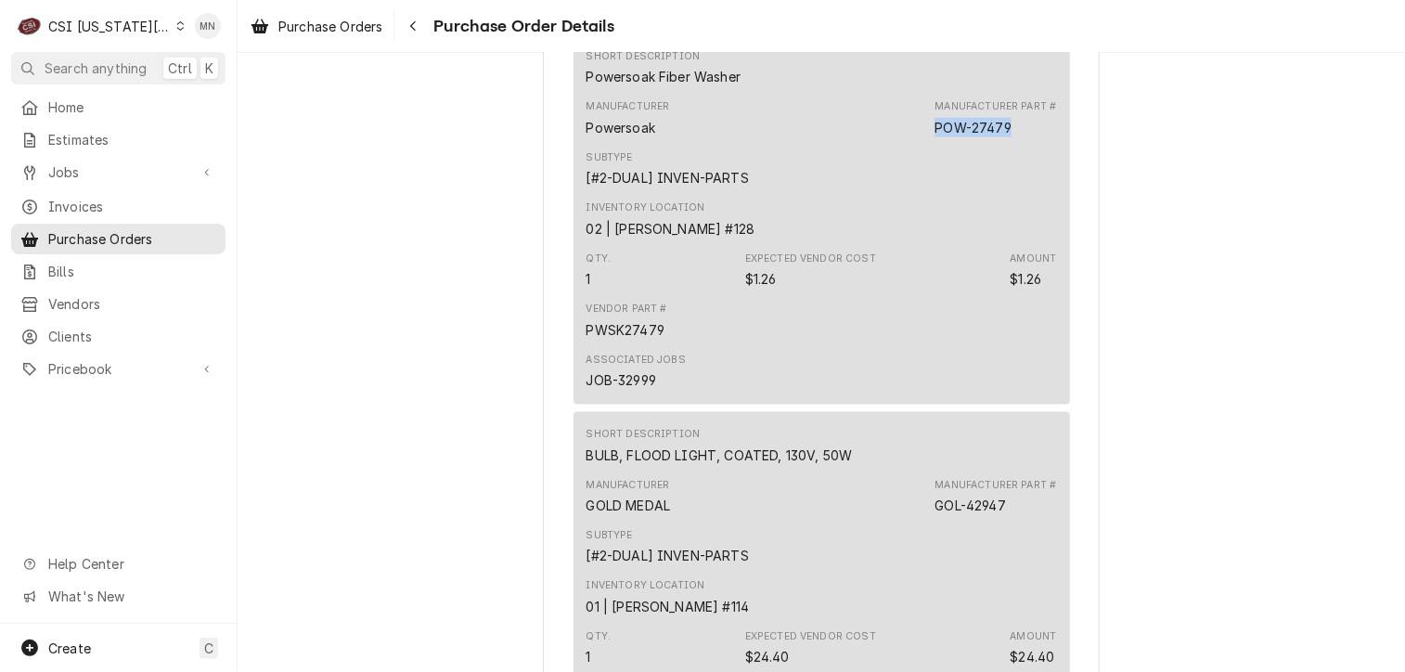
scroll to position [4920, 0]
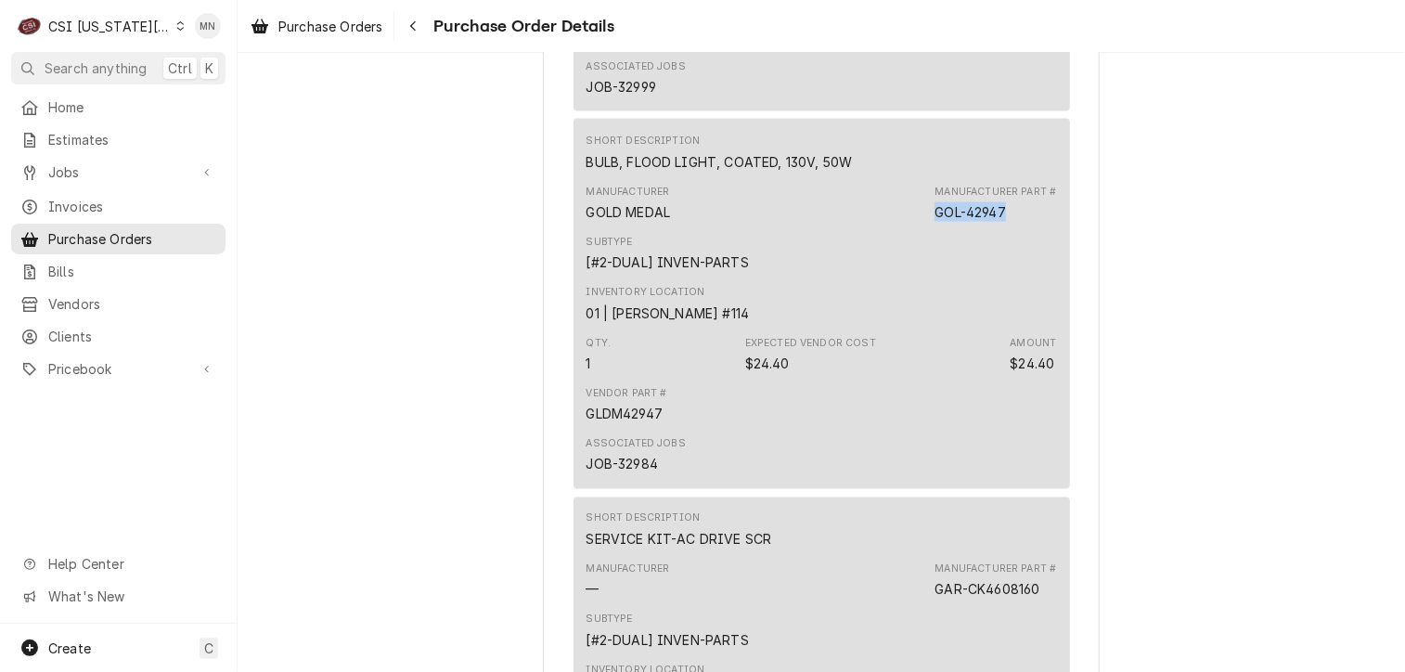
drag, startPoint x: 1014, startPoint y: 274, endPoint x: 934, endPoint y: 274, distance: 79.8
click at [935, 222] on div "Manufacturer Part # GOL-42947" at bounding box center [996, 203] width 122 height 37
copy div "GOL-42947"
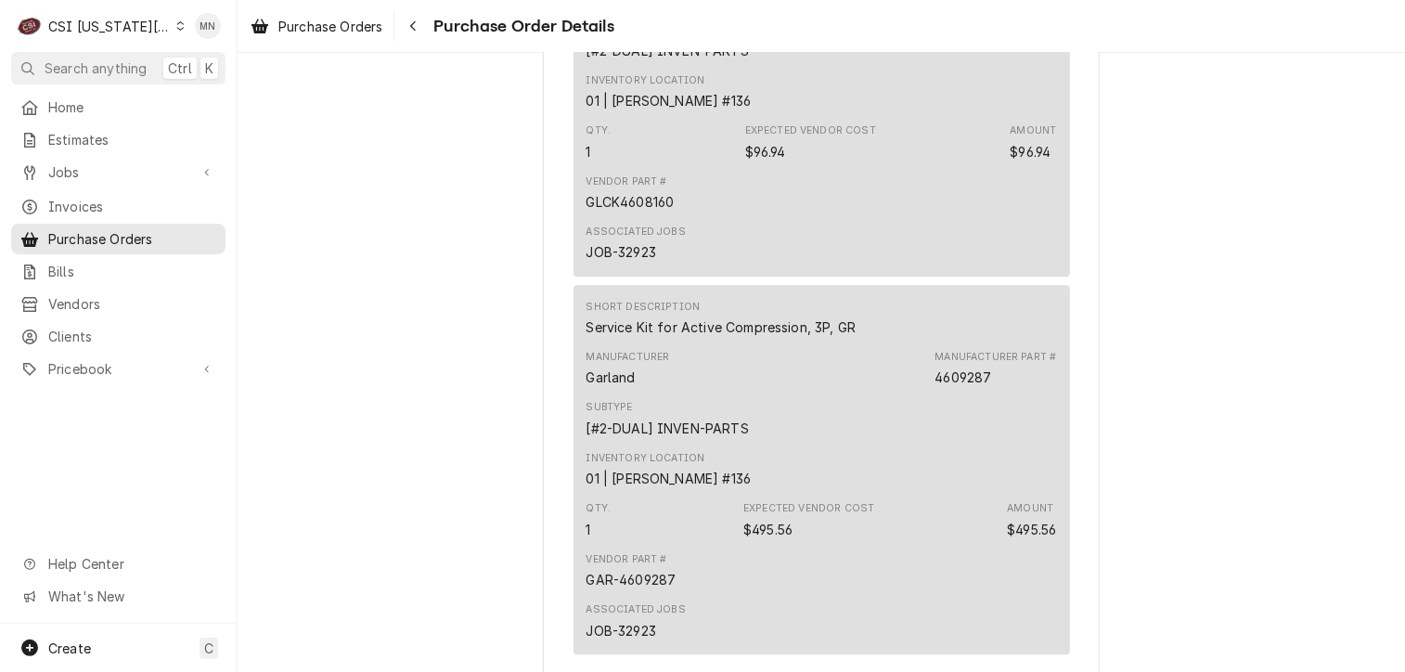
scroll to position [5662, 0]
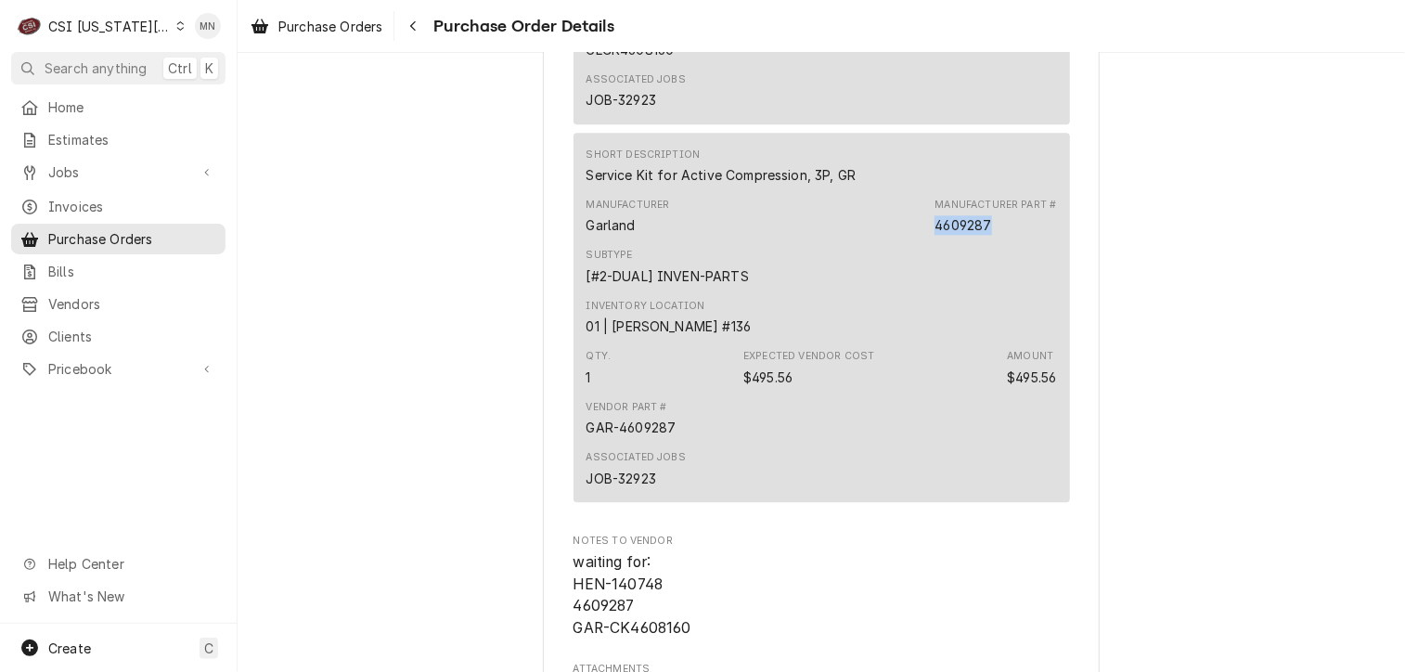
drag, startPoint x: 989, startPoint y: 286, endPoint x: 927, endPoint y: 288, distance: 61.3
click at [927, 241] on div "Manufacturer Garland Manufacturer Part # 4609287" at bounding box center [822, 216] width 471 height 50
copy div "4609287"
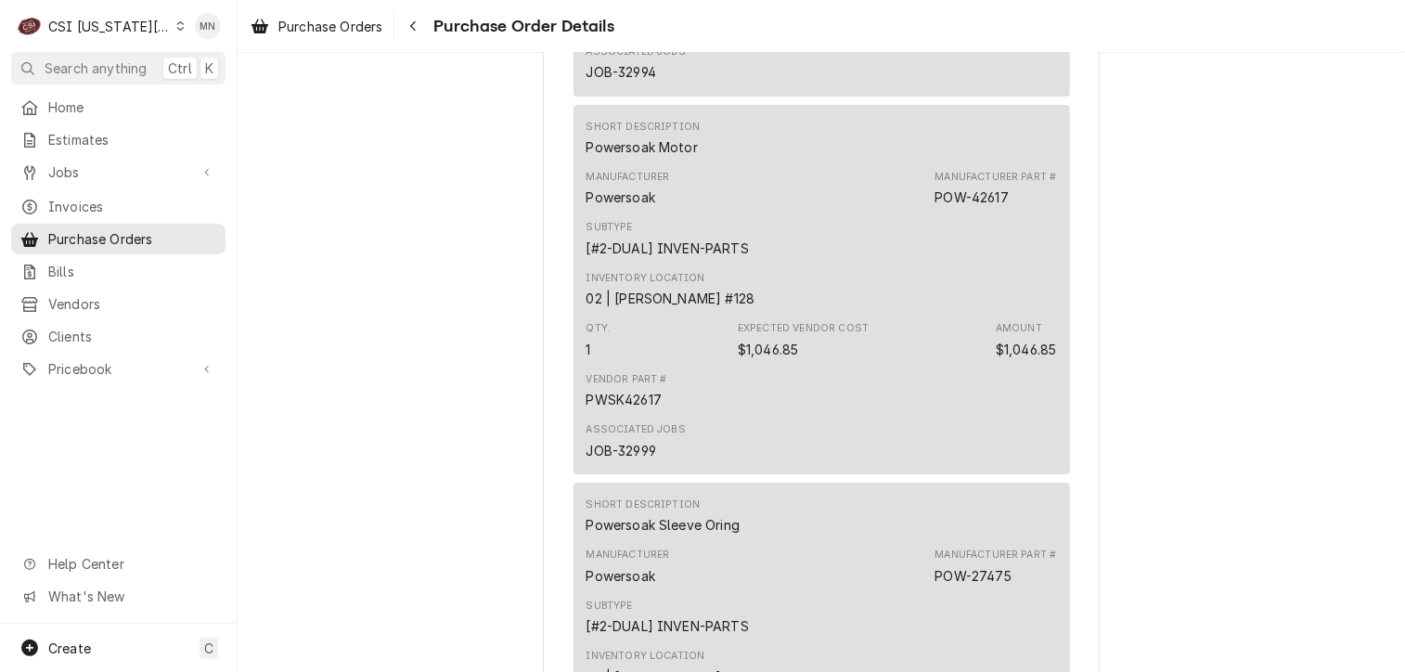
scroll to position [3063, 0]
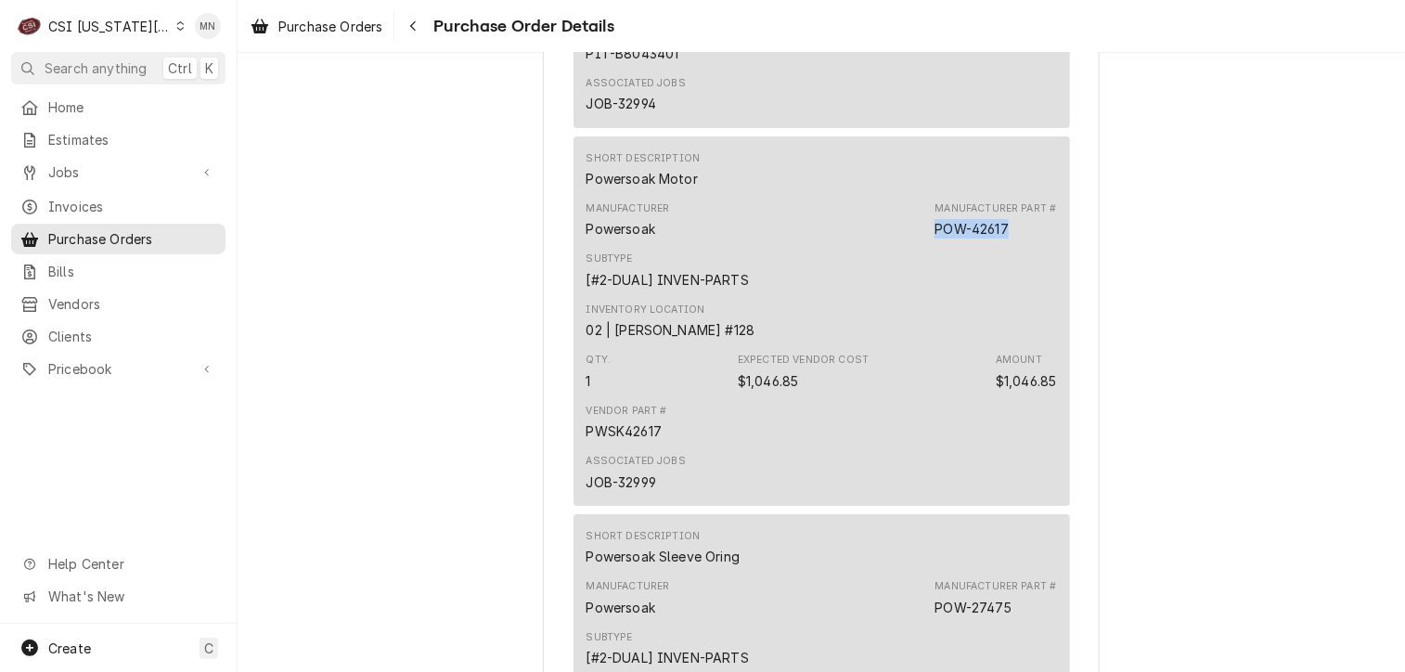
drag, startPoint x: 1006, startPoint y: 285, endPoint x: 928, endPoint y: 285, distance: 78.0
click at [928, 245] on div "Manufacturer Powersoak Manufacturer Part # POW-42617" at bounding box center [822, 220] width 471 height 50
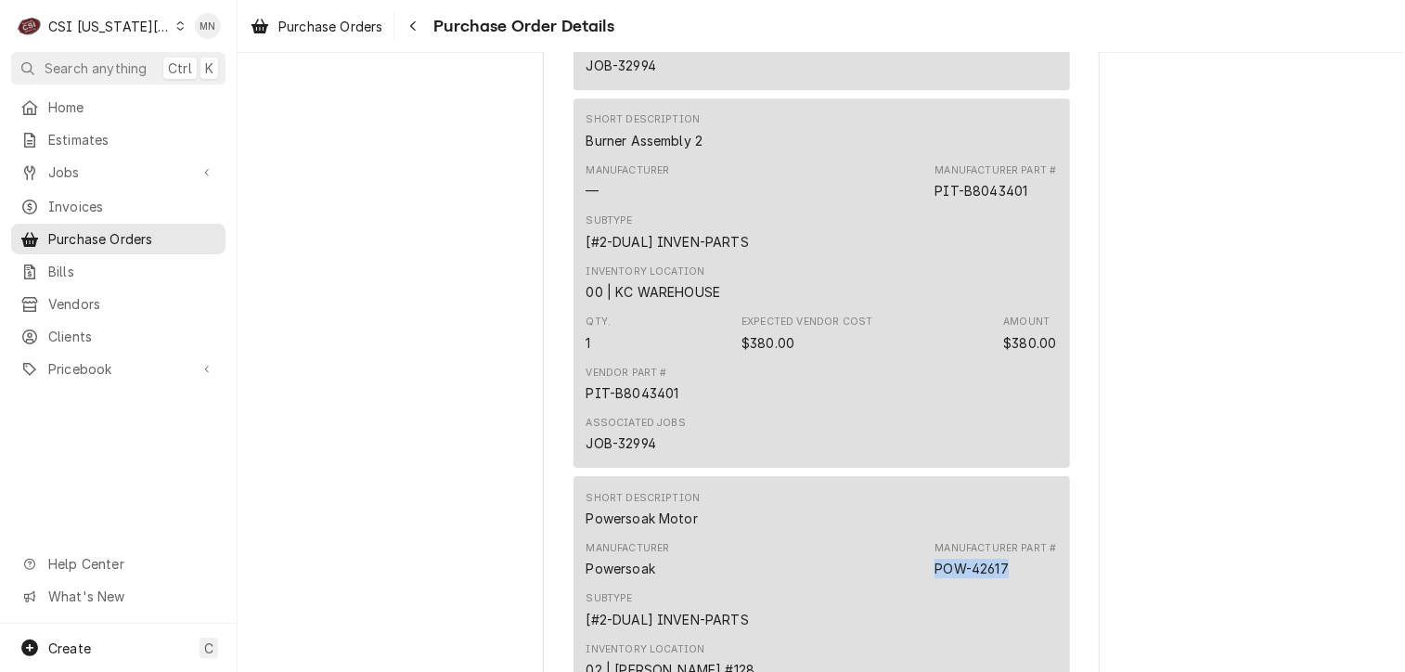
scroll to position [2692, 0]
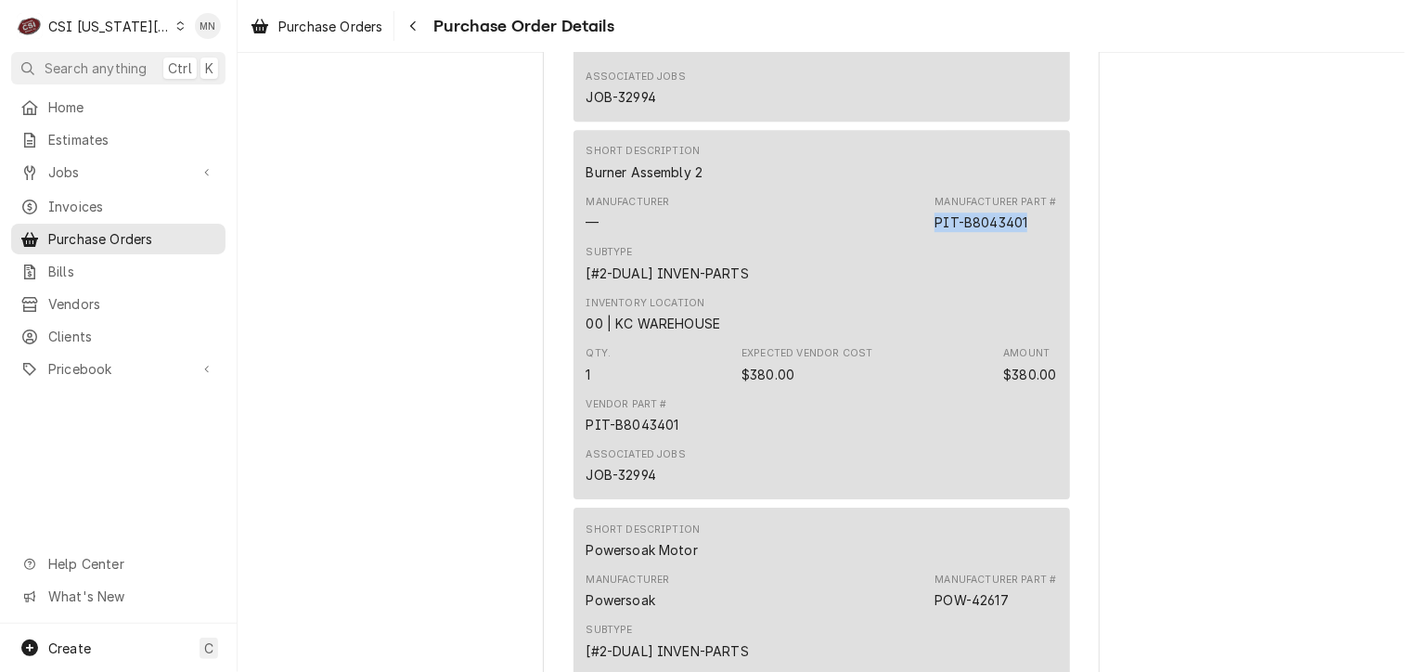
drag, startPoint x: 1028, startPoint y: 283, endPoint x: 925, endPoint y: 285, distance: 104.0
click at [925, 239] on div "Manufacturer — Manufacturer Part # PIT-B8043401" at bounding box center [822, 213] width 471 height 50
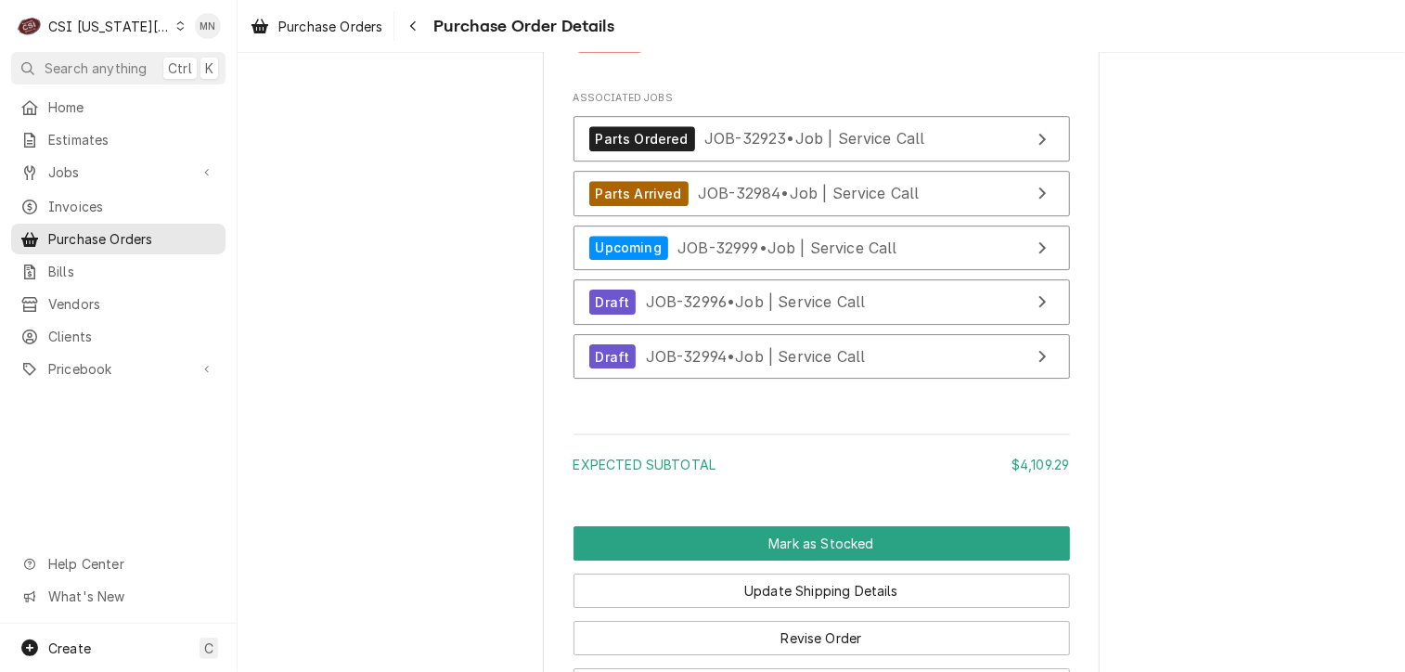
scroll to position [6405, 0]
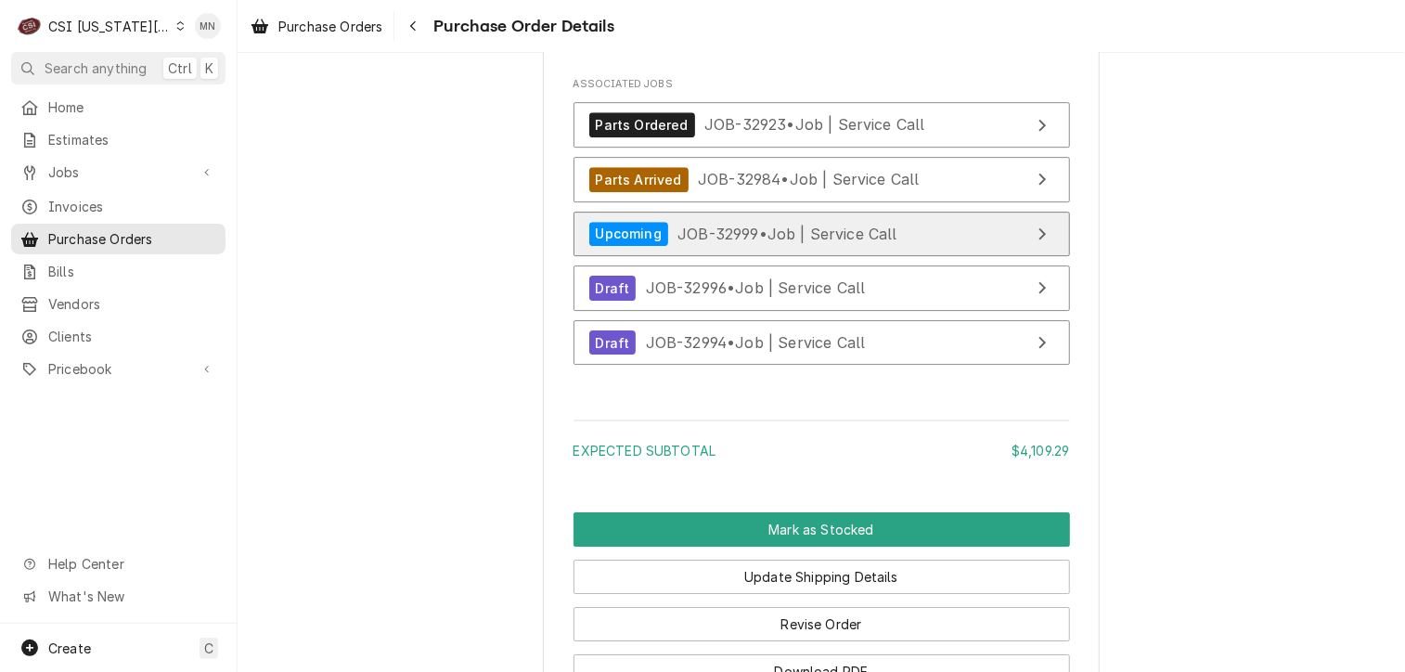
click at [796, 247] on div "Upcoming JOB-32999 • Job | Service Call" at bounding box center [743, 234] width 308 height 25
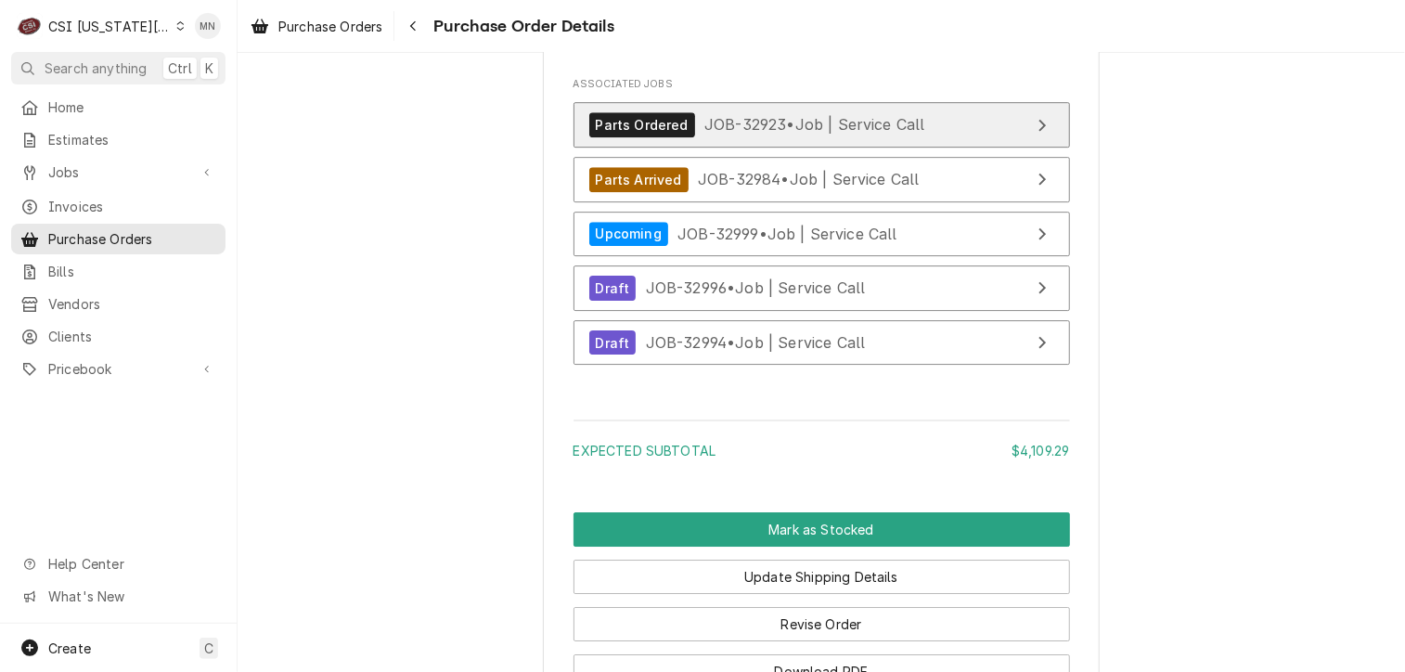
click at [815, 137] on div "Parts Ordered JOB-32923 • Job | Service Call" at bounding box center [757, 124] width 336 height 25
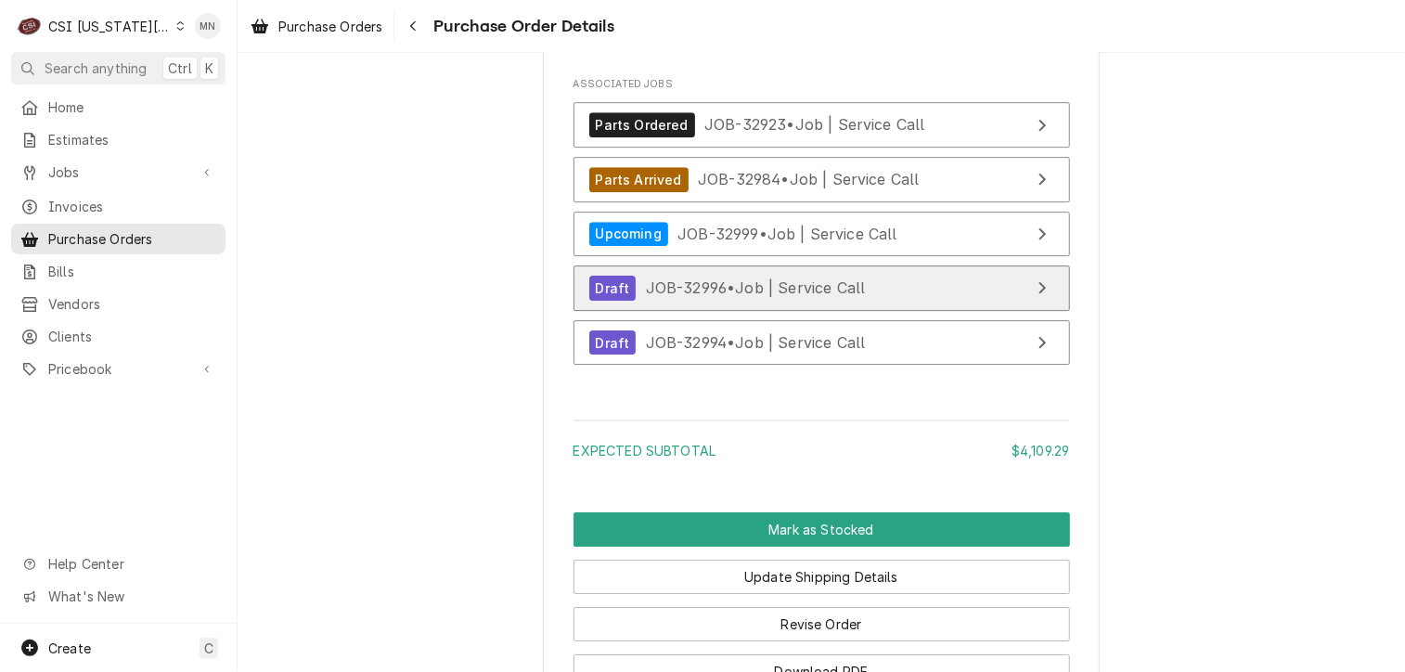
click at [784, 297] on span "JOB-32996 • Job | Service Call" at bounding box center [756, 287] width 220 height 19
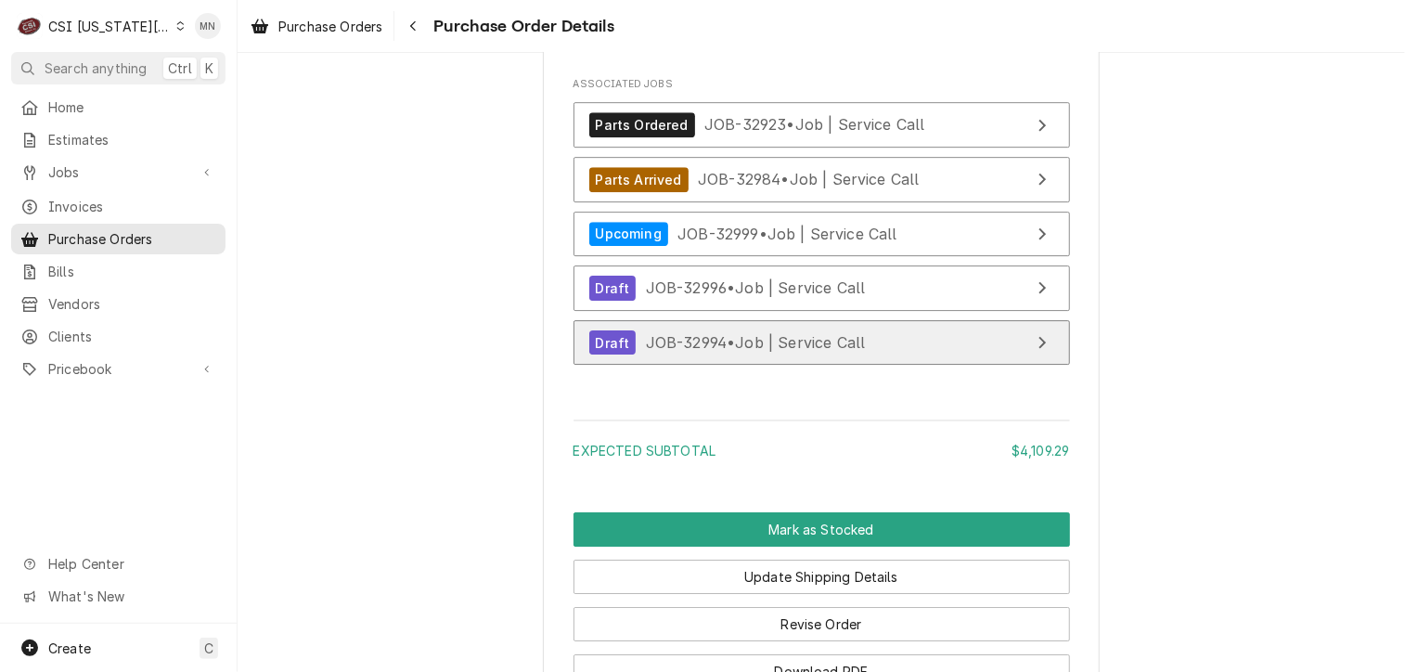
click at [720, 352] on span "JOB-32994 • Job | Service Call" at bounding box center [756, 342] width 220 height 19
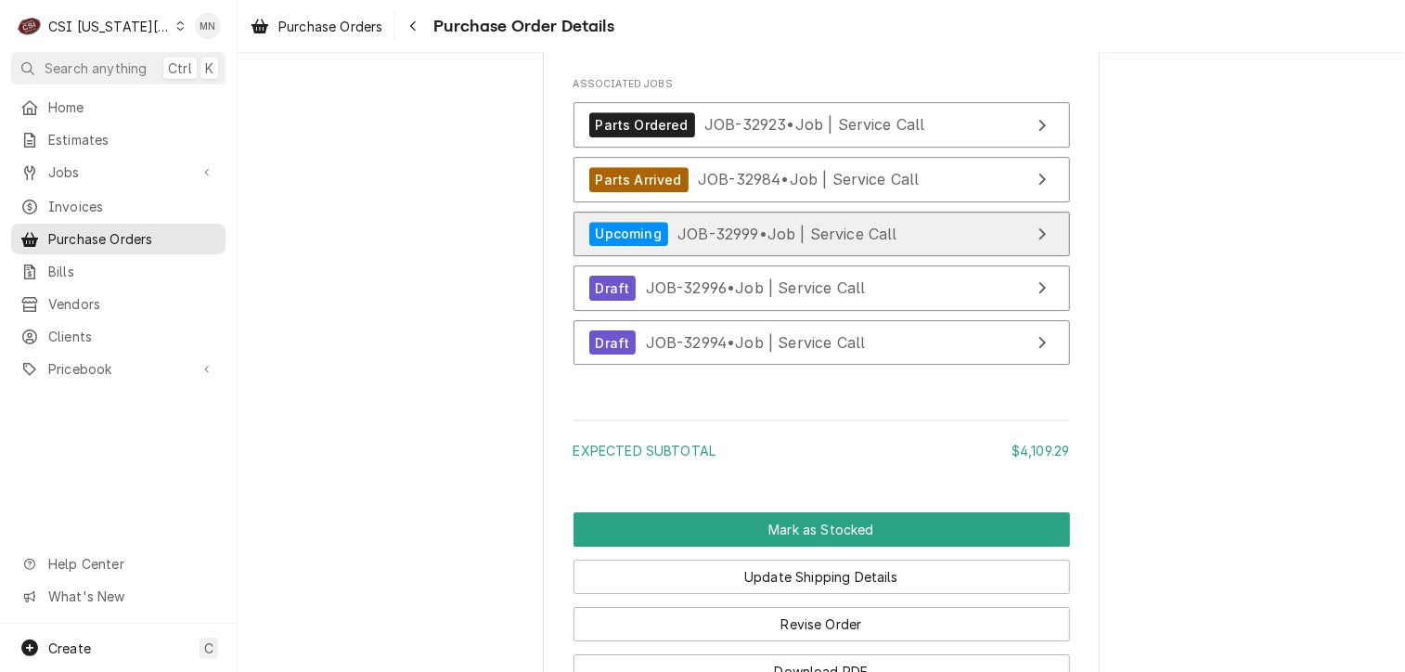
click at [784, 247] on div "Upcoming JOB-32999 • Job | Service Call" at bounding box center [743, 234] width 308 height 25
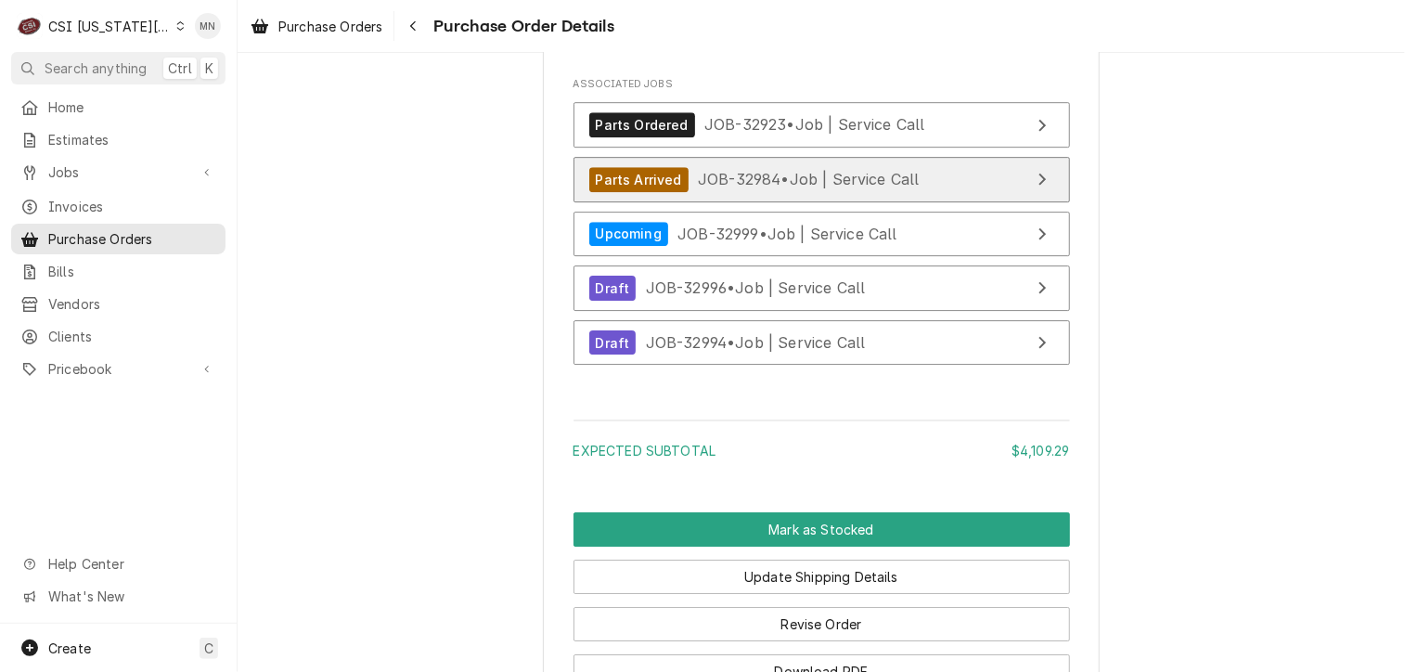
click at [786, 192] on div "Parts Arrived JOB-32984 • Job | Service Call" at bounding box center [754, 179] width 330 height 25
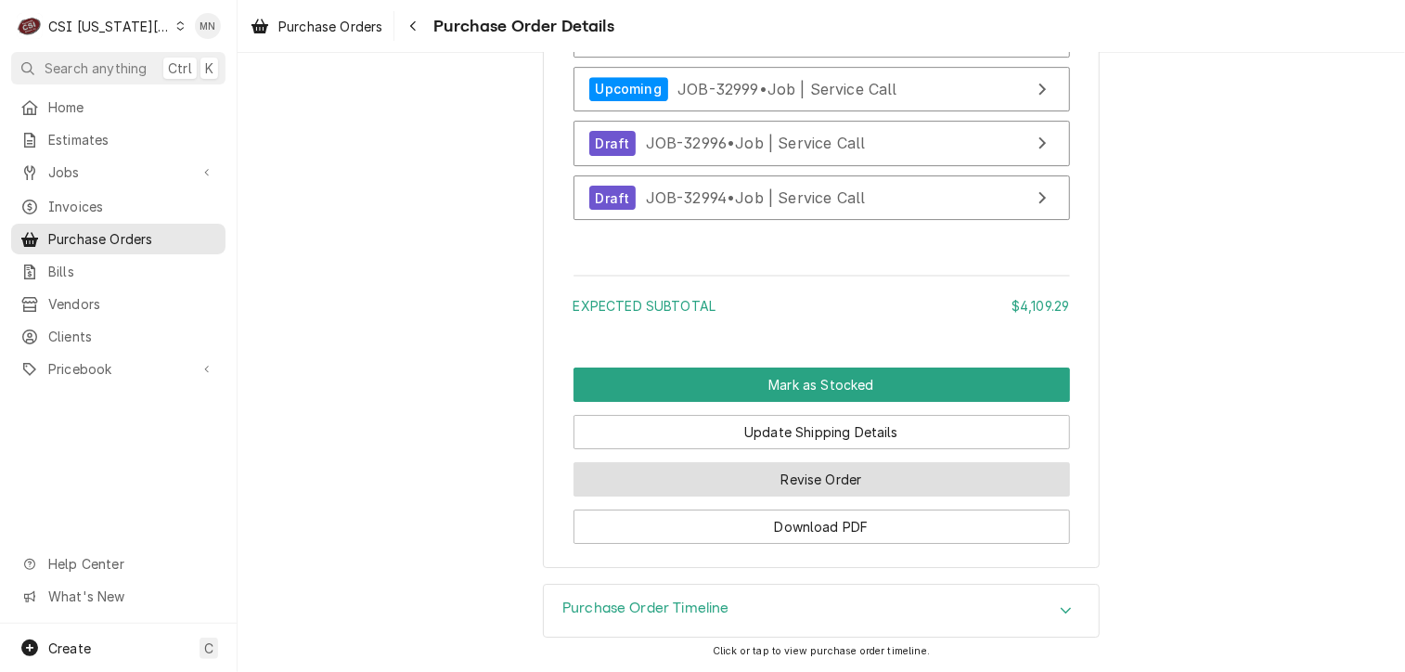
click at [844, 488] on button "Revise Order" at bounding box center [822, 479] width 497 height 34
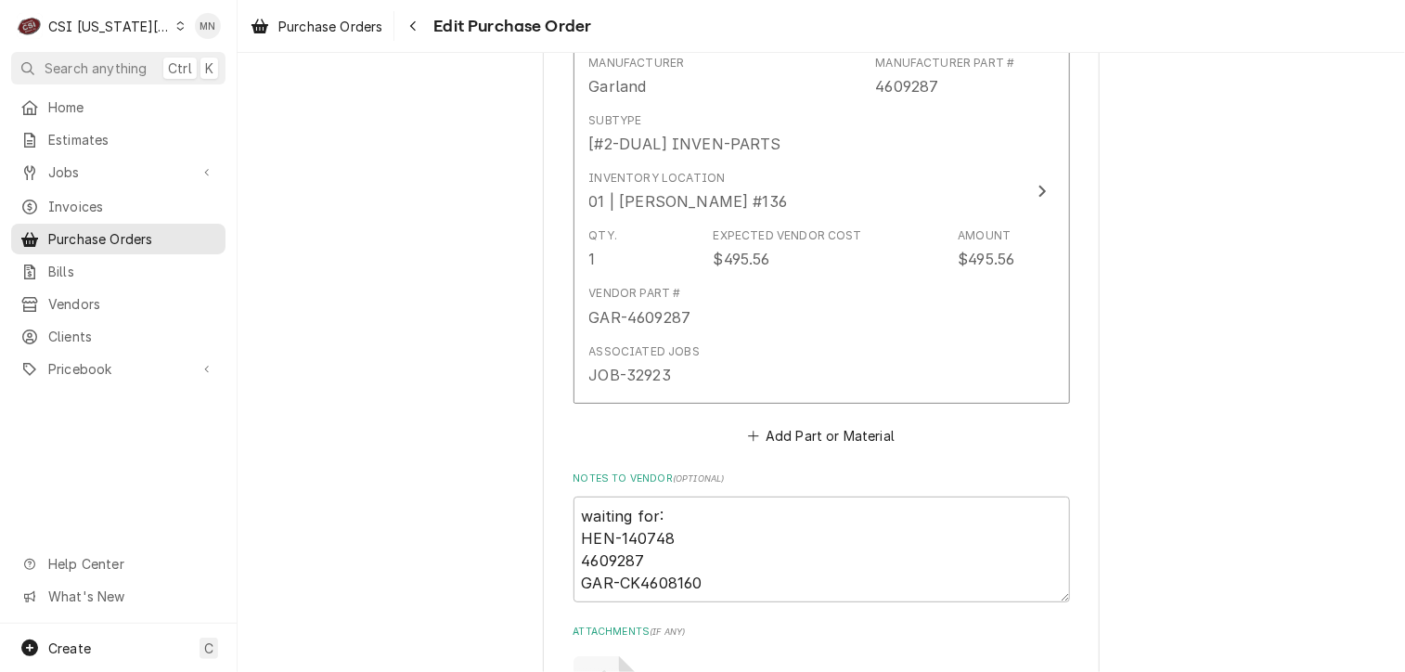
scroll to position [6405, 0]
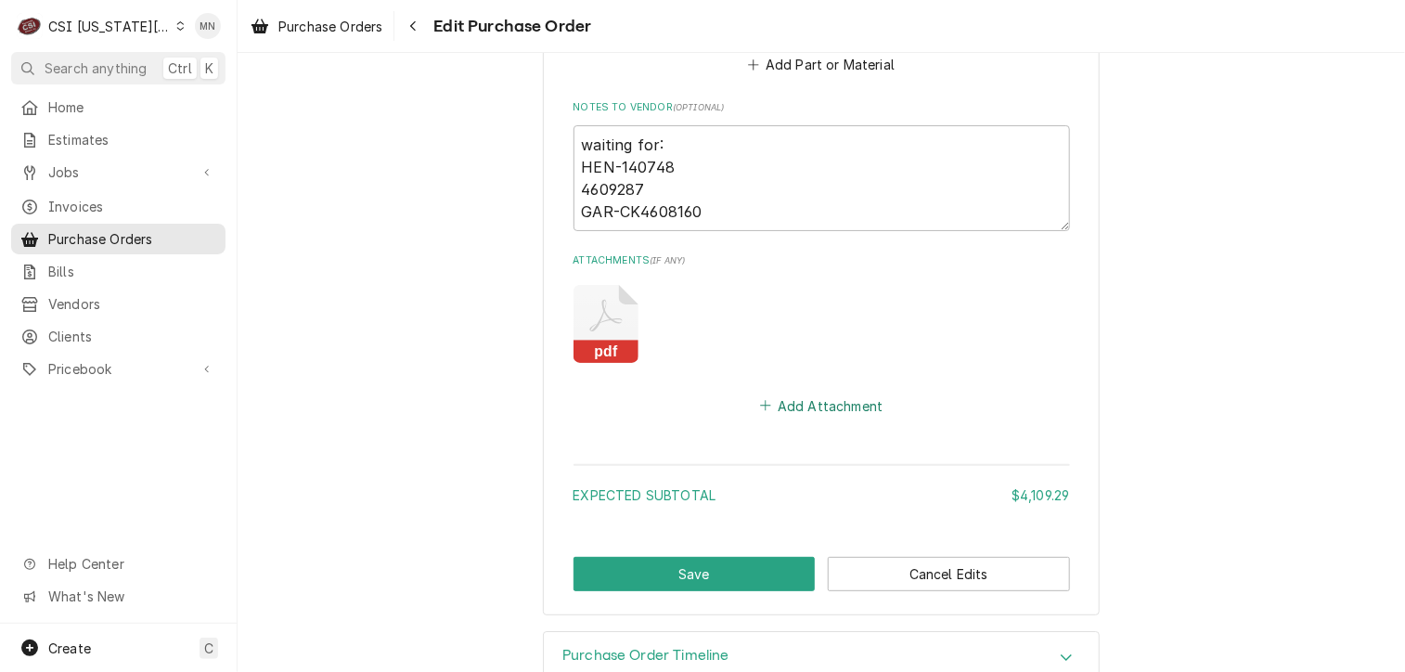
click at [829, 393] on button "Add Attachment" at bounding box center [821, 406] width 130 height 26
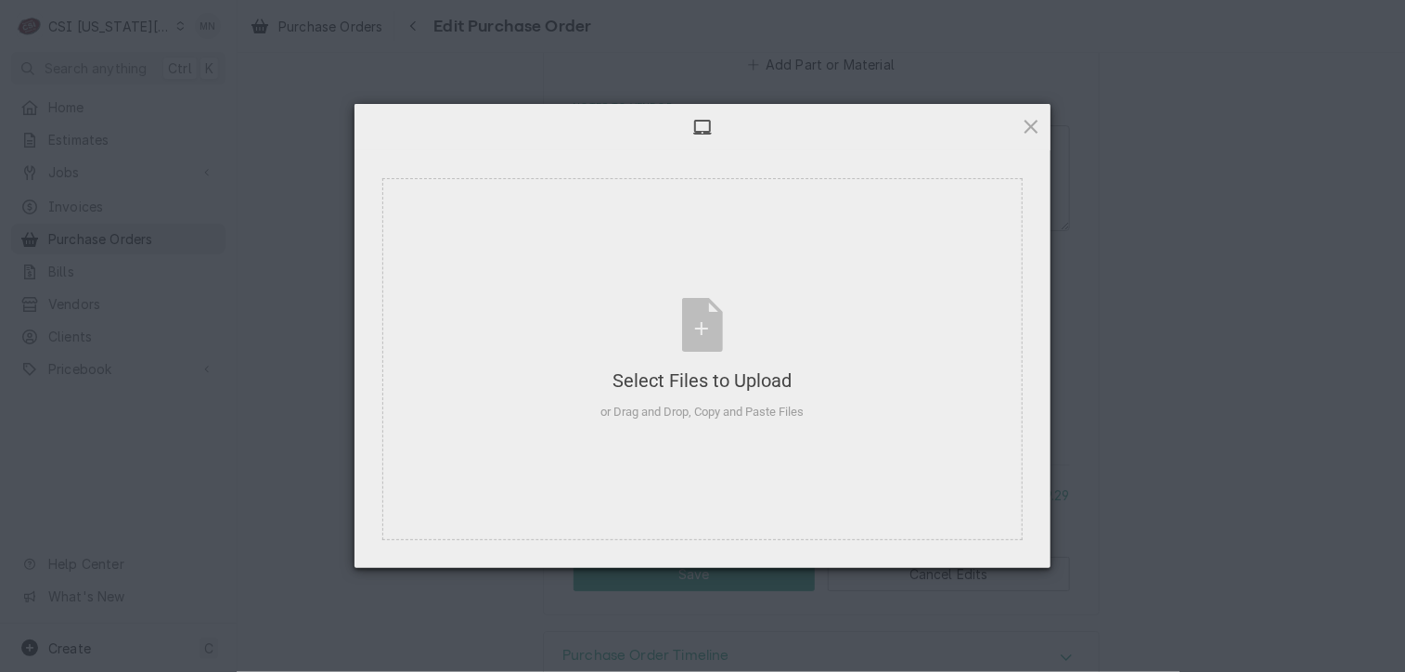
type textarea "x"
click at [736, 317] on div "Select Files to Upload or Drag and Drop, Copy and Paste Files" at bounding box center [702, 359] width 203 height 123
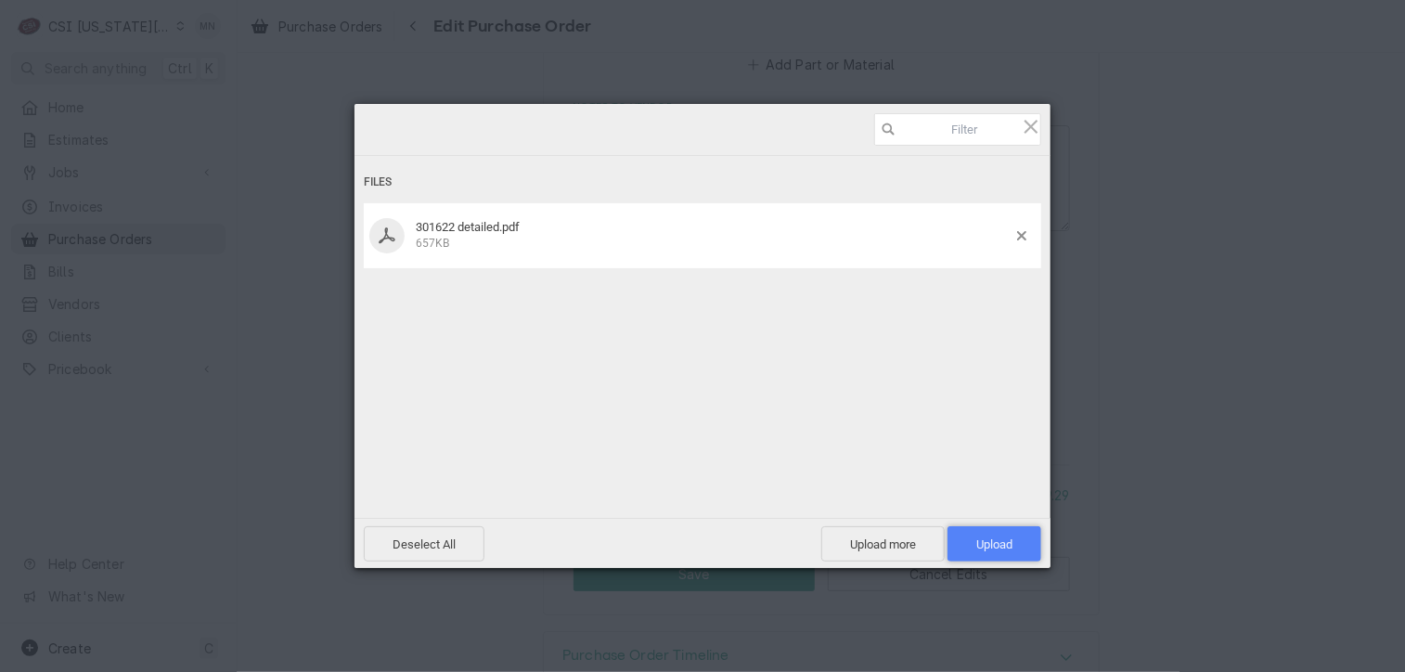
click at [1019, 539] on span "Upload 1" at bounding box center [995, 543] width 94 height 35
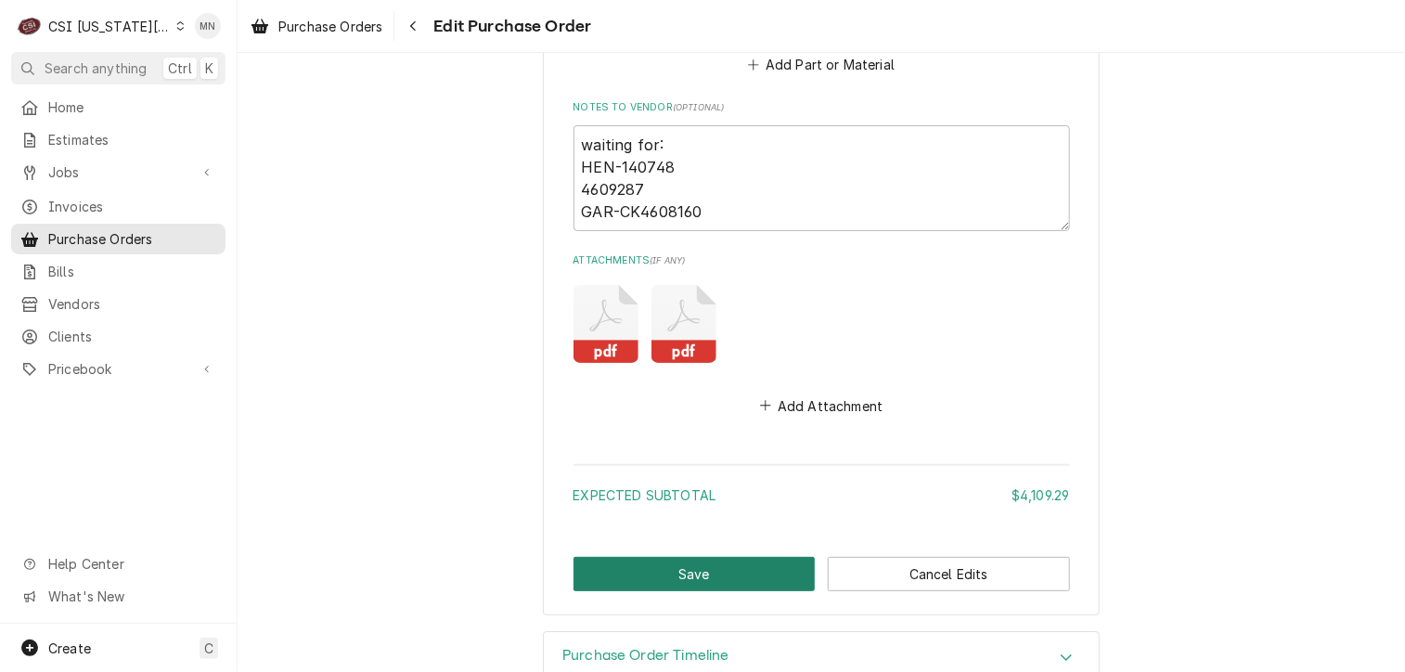
click at [634, 572] on button "Save" at bounding box center [695, 574] width 242 height 34
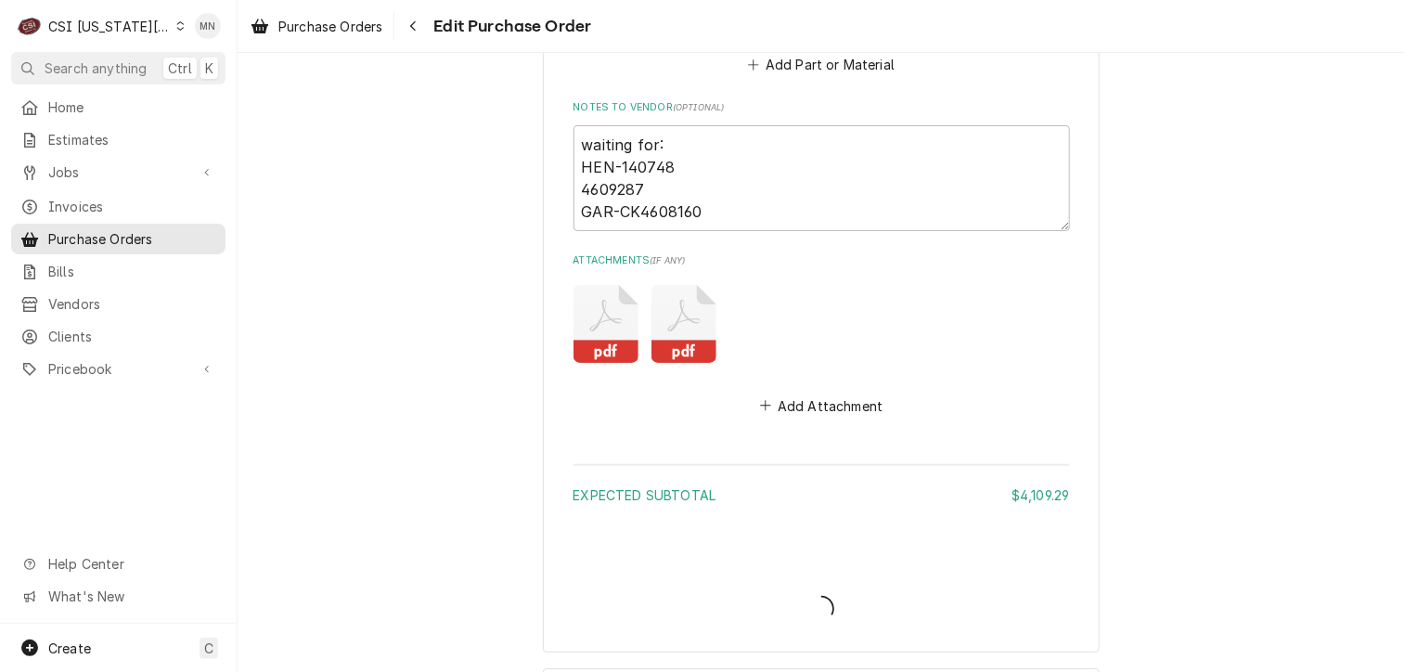
type textarea "x"
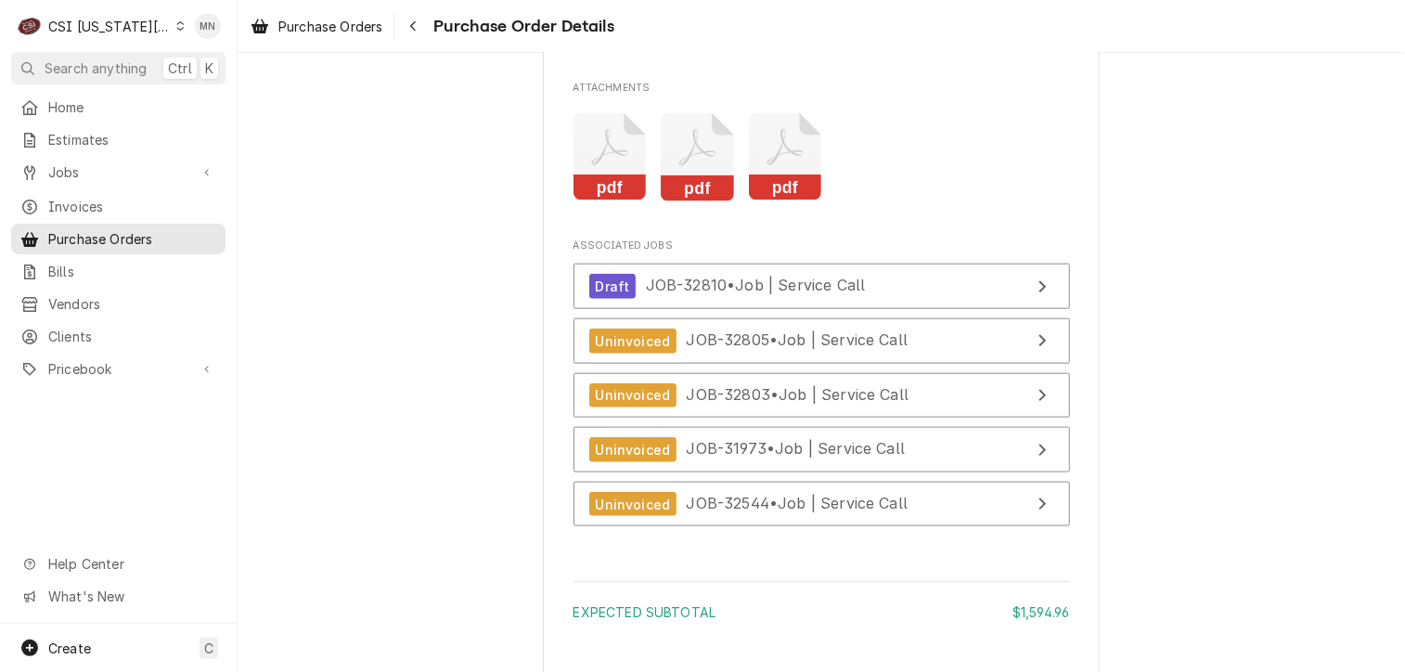
scroll to position [4363, 0]
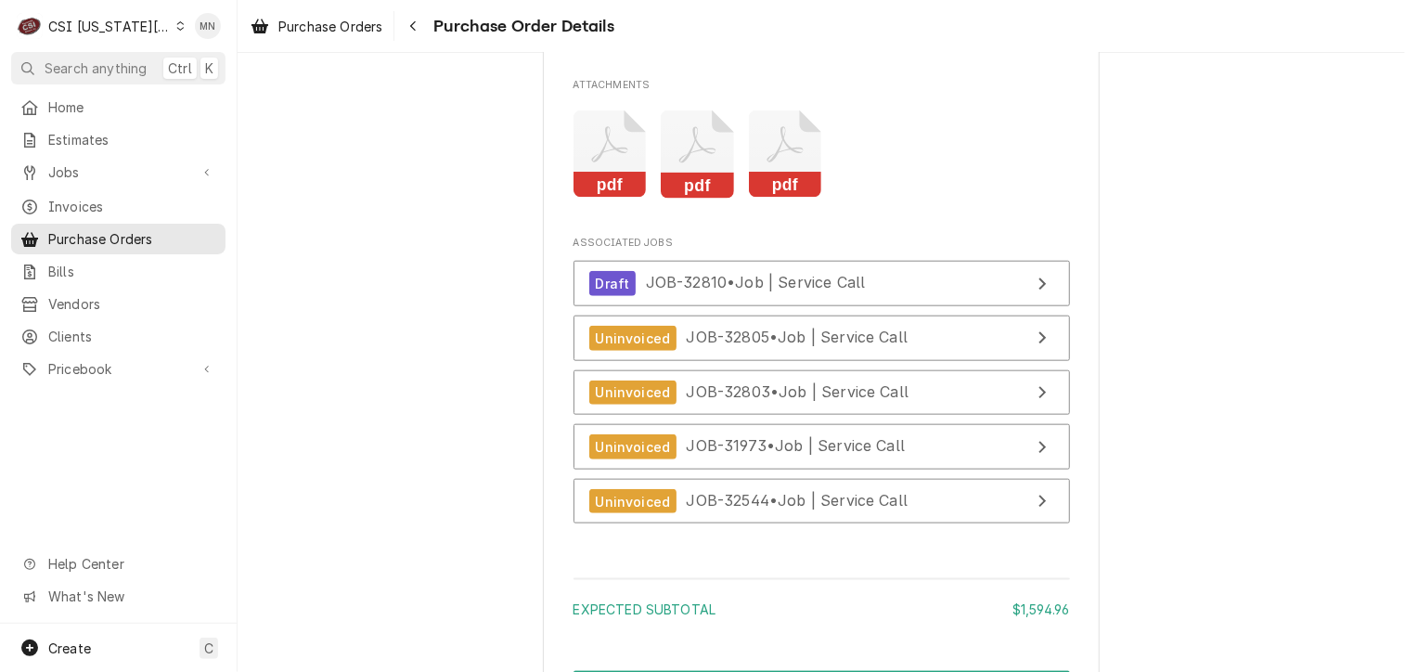
click at [800, 199] on icon "Attachments" at bounding box center [785, 154] width 73 height 88
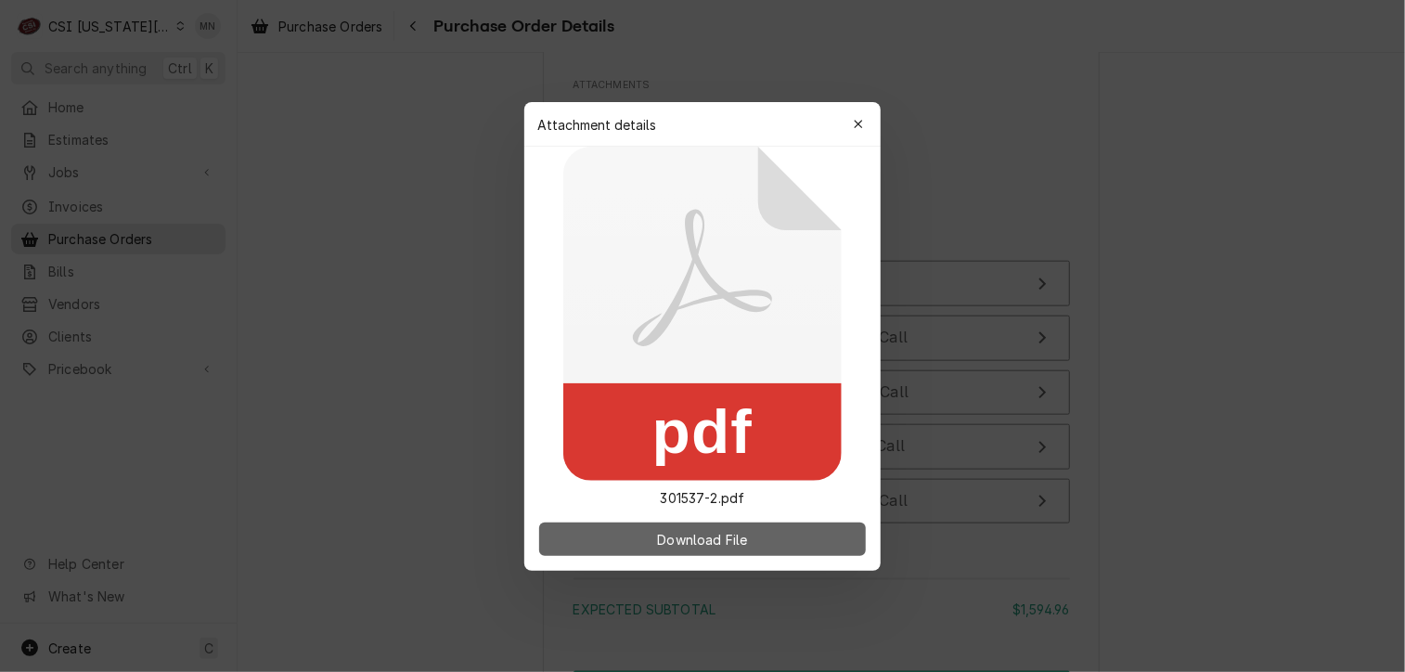
click at [708, 540] on span "Download File" at bounding box center [701, 538] width 97 height 19
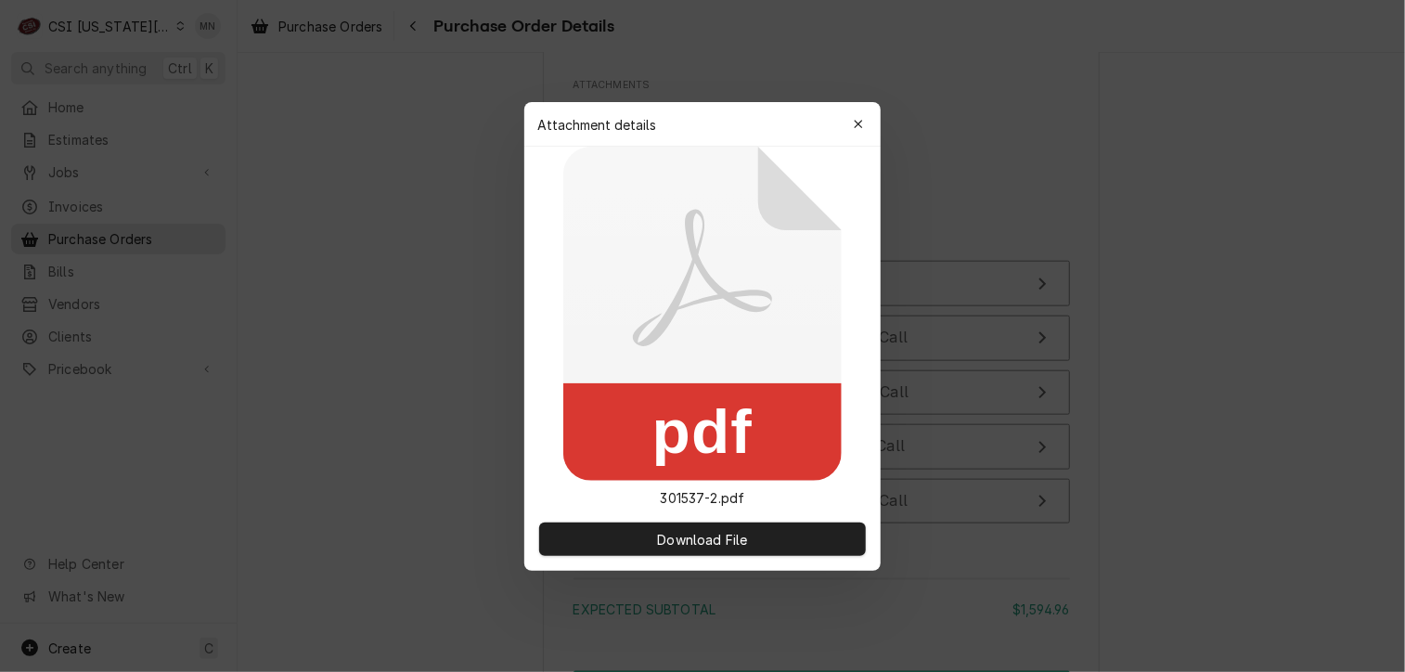
drag, startPoint x: 868, startPoint y: 127, endPoint x: 880, endPoint y: 213, distance: 87.2
click at [868, 127] on div "button" at bounding box center [858, 124] width 19 height 19
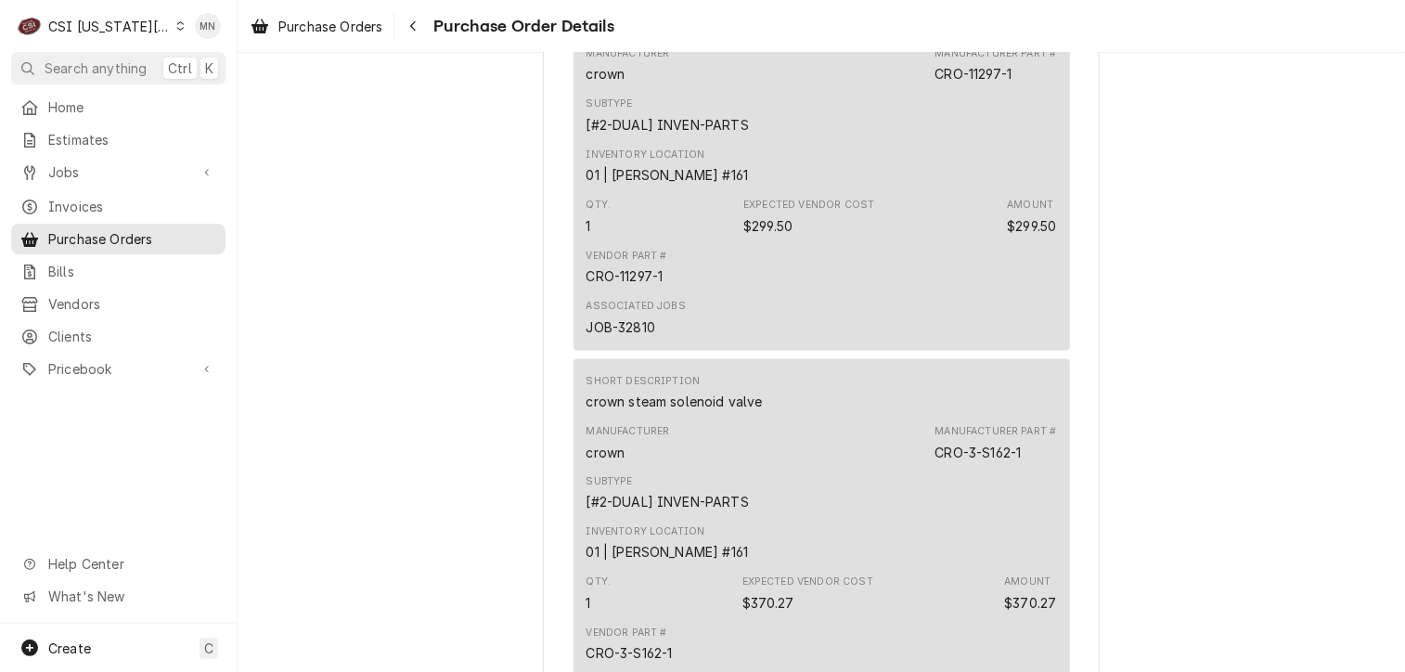
scroll to position [1300, 0]
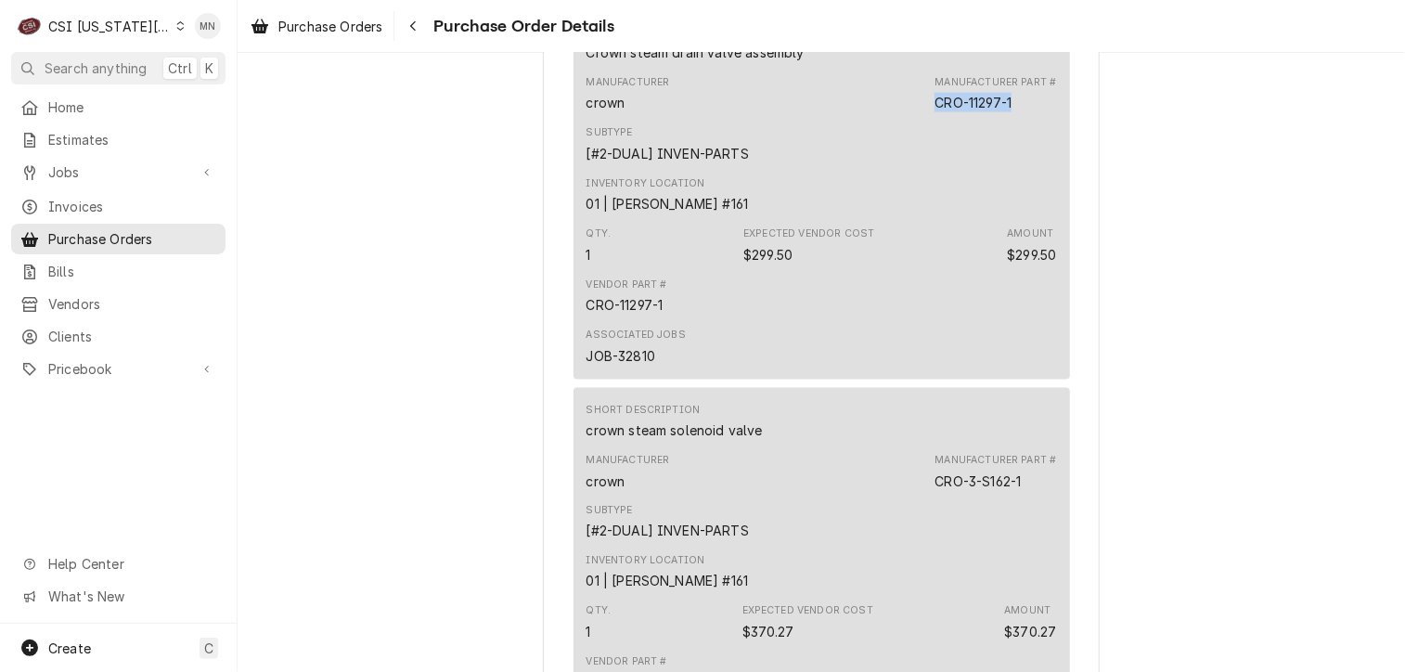
drag, startPoint x: 1019, startPoint y: 163, endPoint x: 929, endPoint y: 163, distance: 90.0
click at [935, 112] on div "Manufacturer Part # CRO-11297-1" at bounding box center [996, 93] width 122 height 37
copy div "CRO-11297-1"
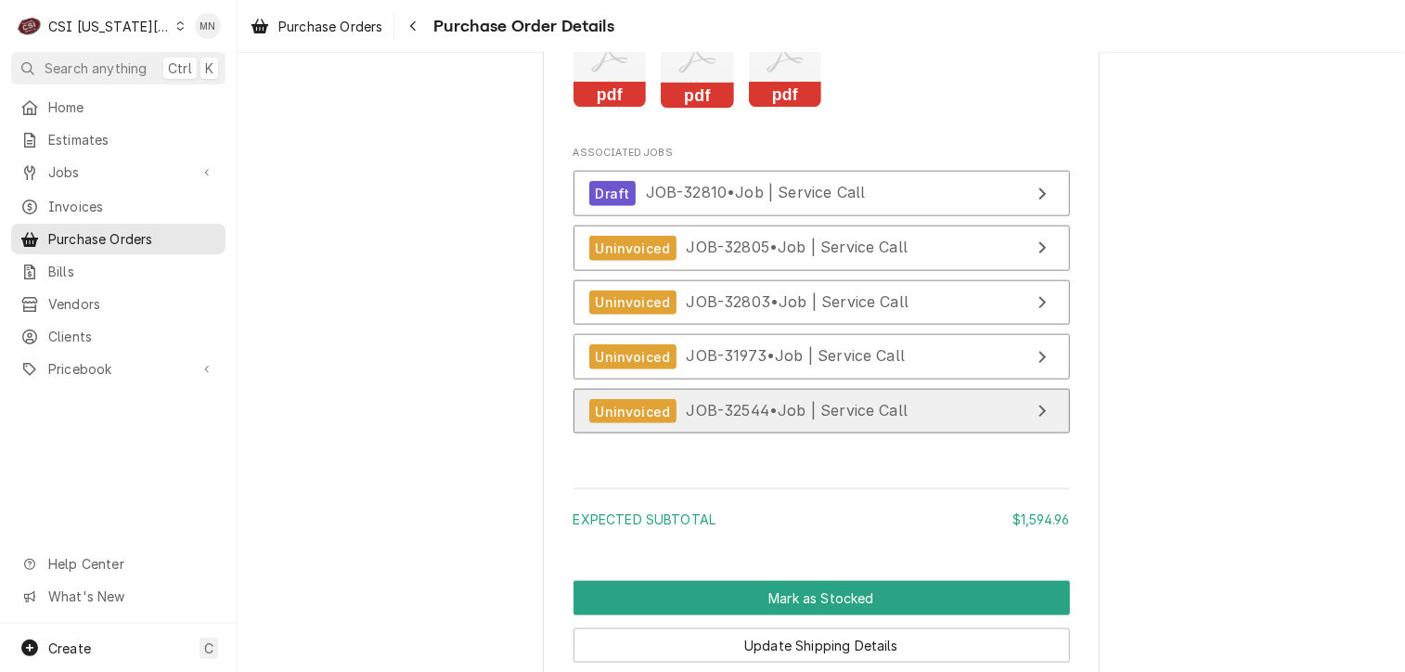
scroll to position [4455, 0]
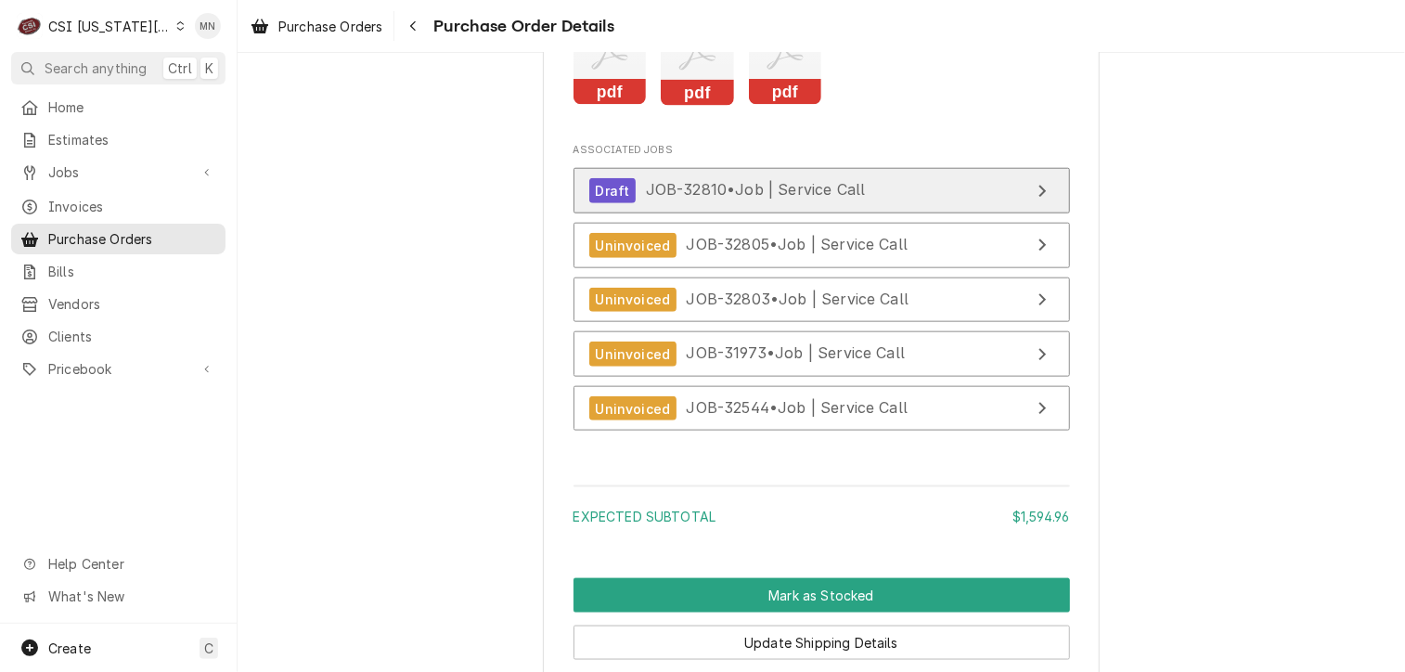
click at [724, 200] on span "JOB-32810 • Job | Service Call" at bounding box center [756, 190] width 220 height 19
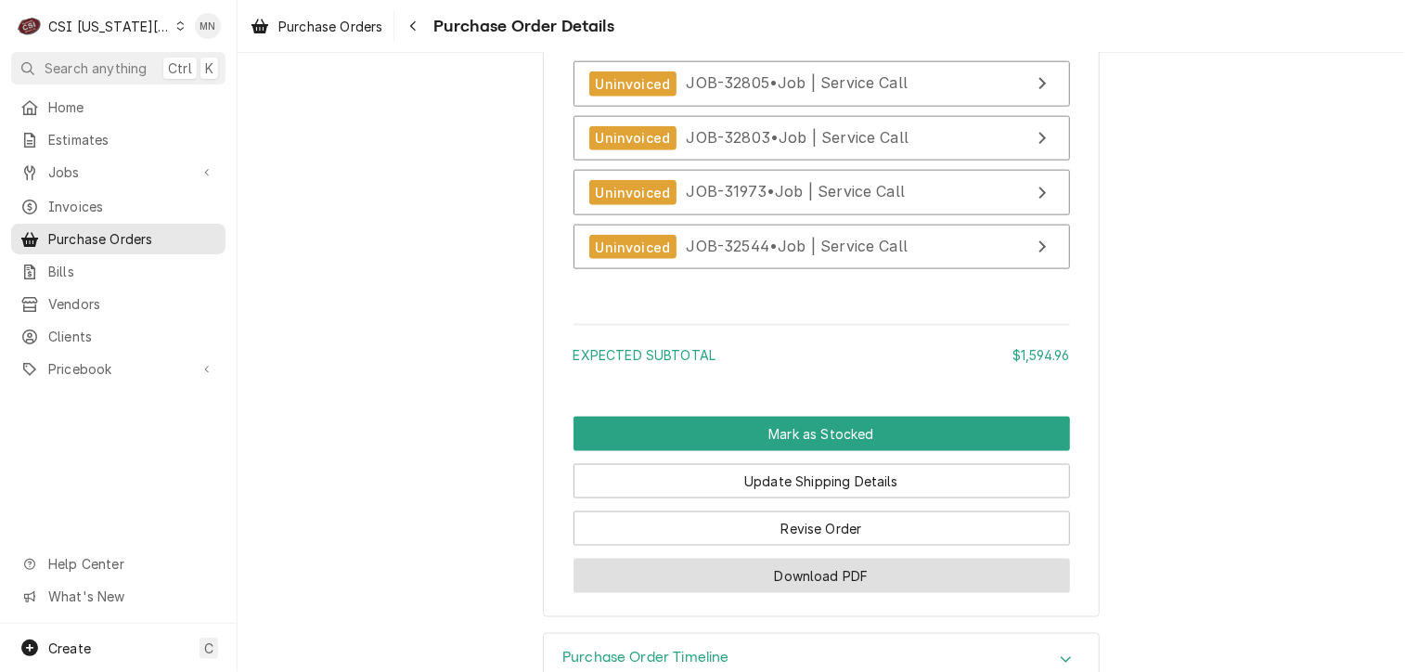
scroll to position [4720, 0]
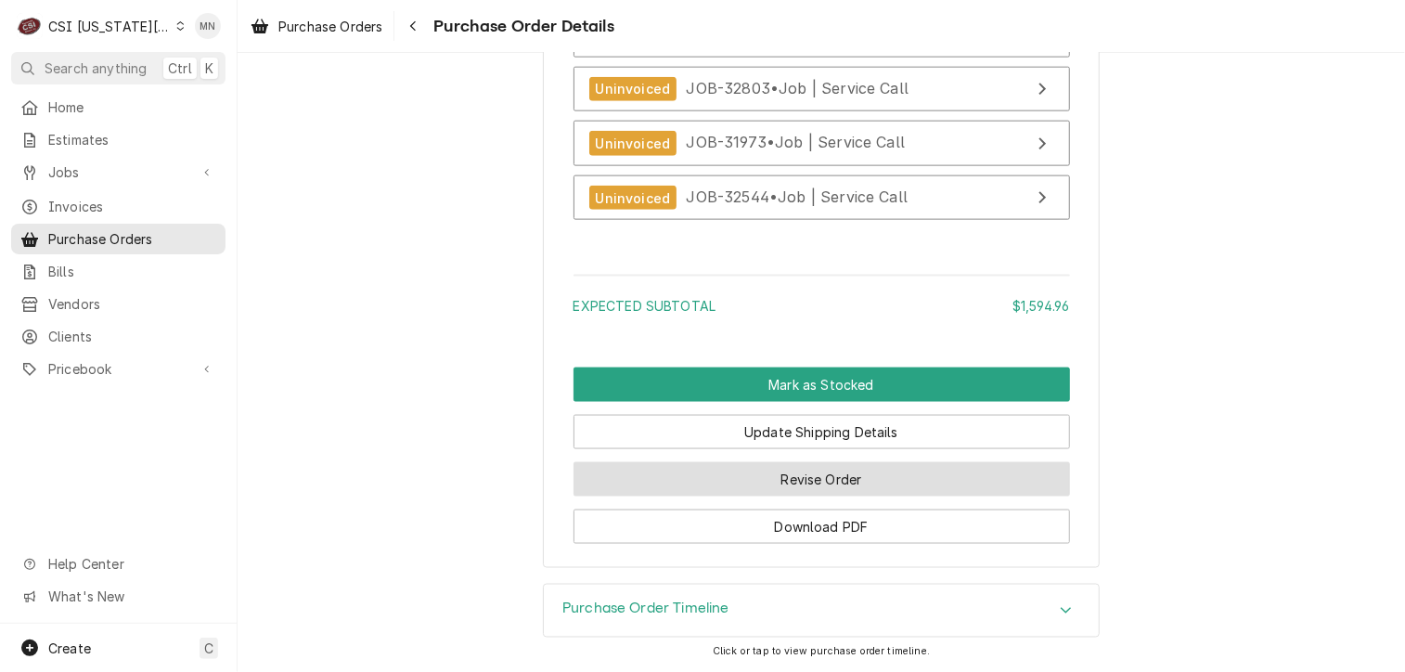
click at [858, 478] on button "Revise Order" at bounding box center [822, 479] width 497 height 34
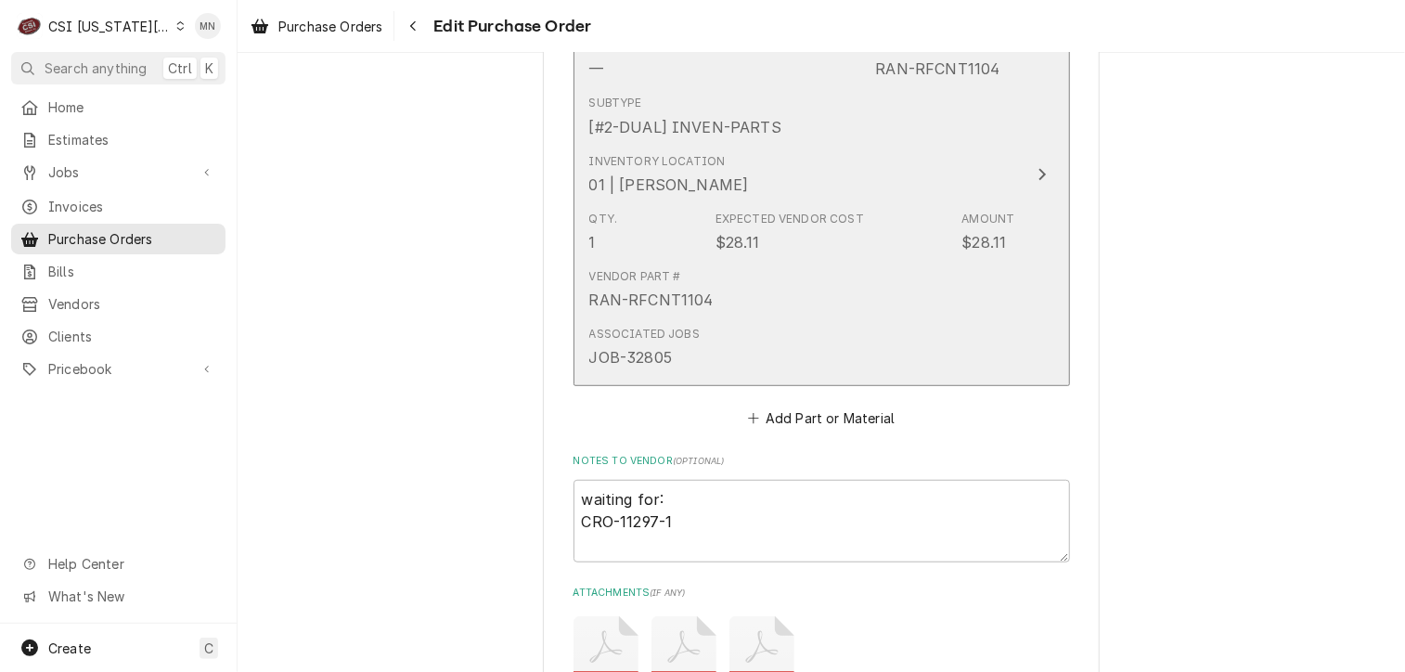
scroll to position [4177, 0]
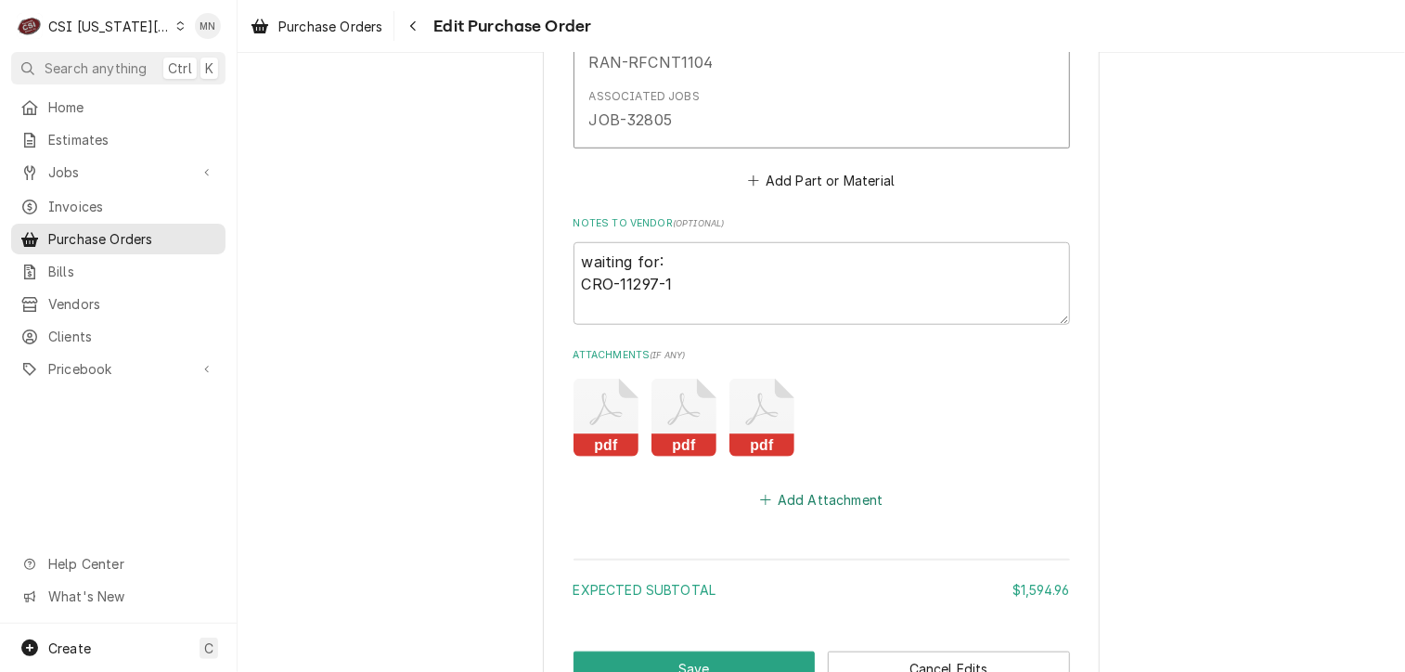
click at [808, 495] on button "Add Attachment" at bounding box center [821, 500] width 130 height 26
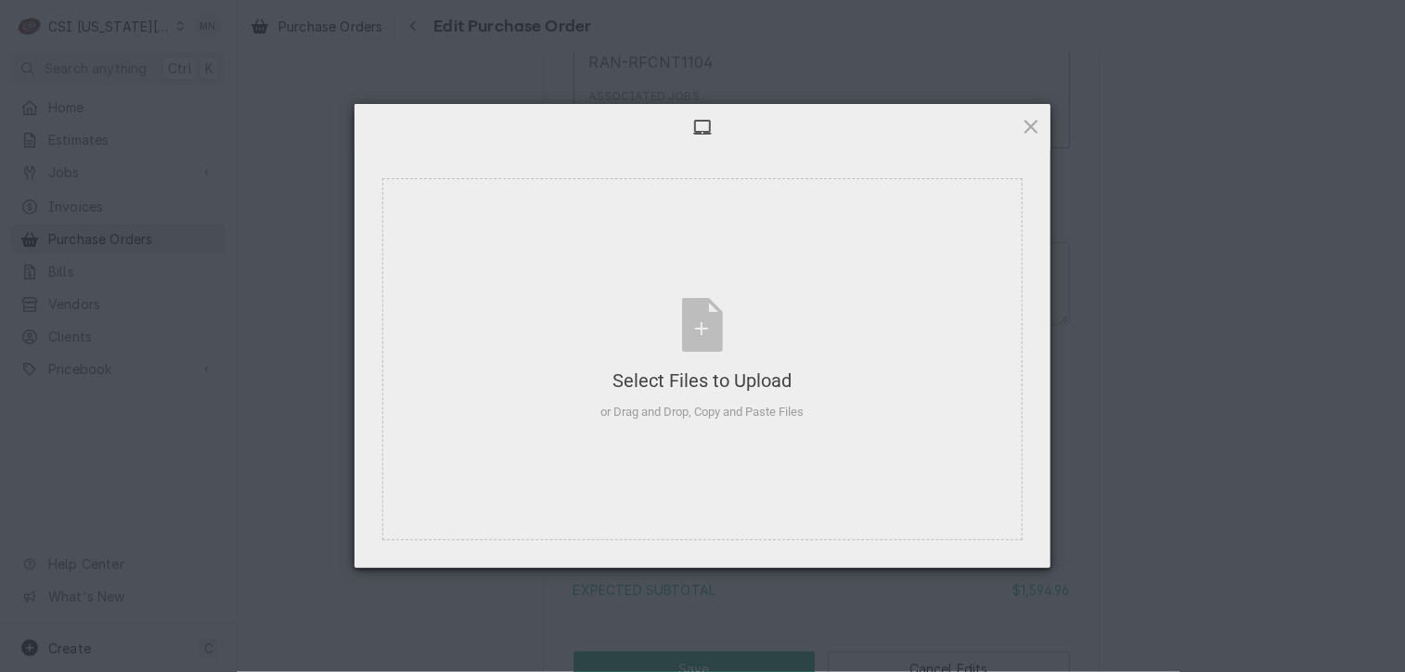
type textarea "x"
click at [714, 344] on div "Select Files to Upload or Drag and Drop, Copy and Paste Files" at bounding box center [702, 359] width 203 height 123
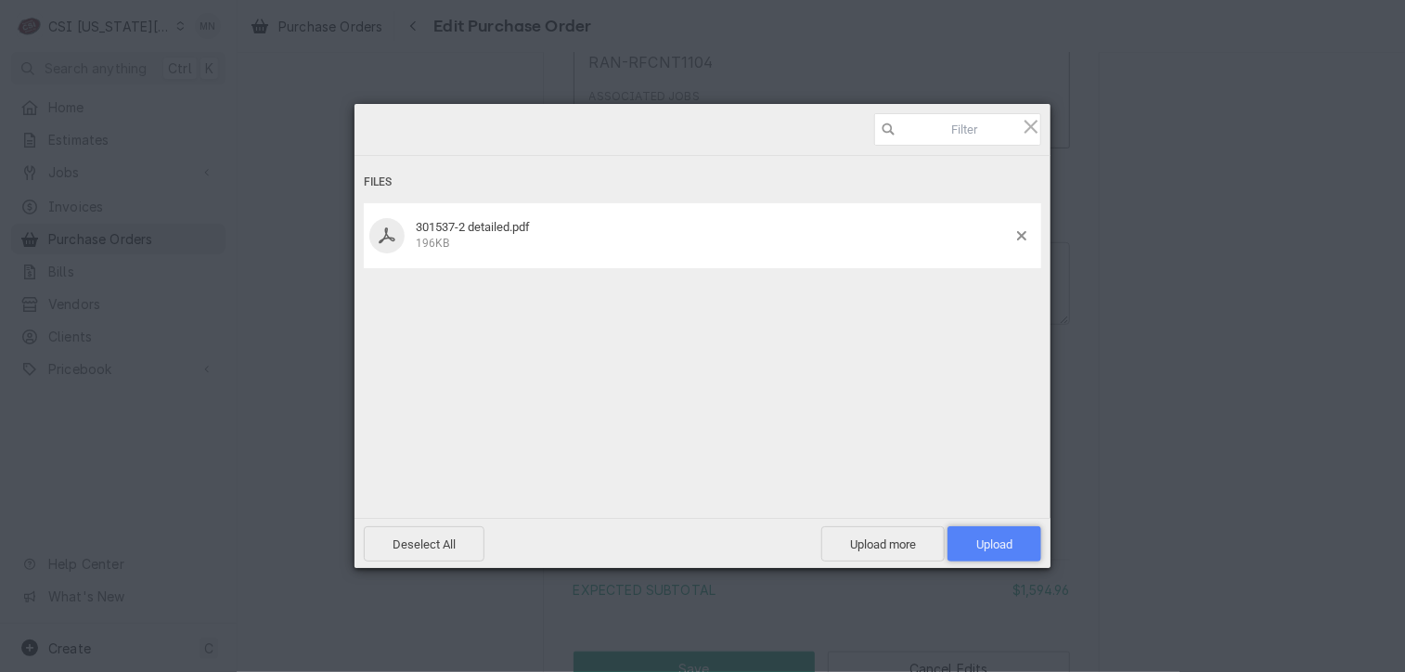
click at [1021, 544] on span "Upload 1" at bounding box center [995, 543] width 94 height 35
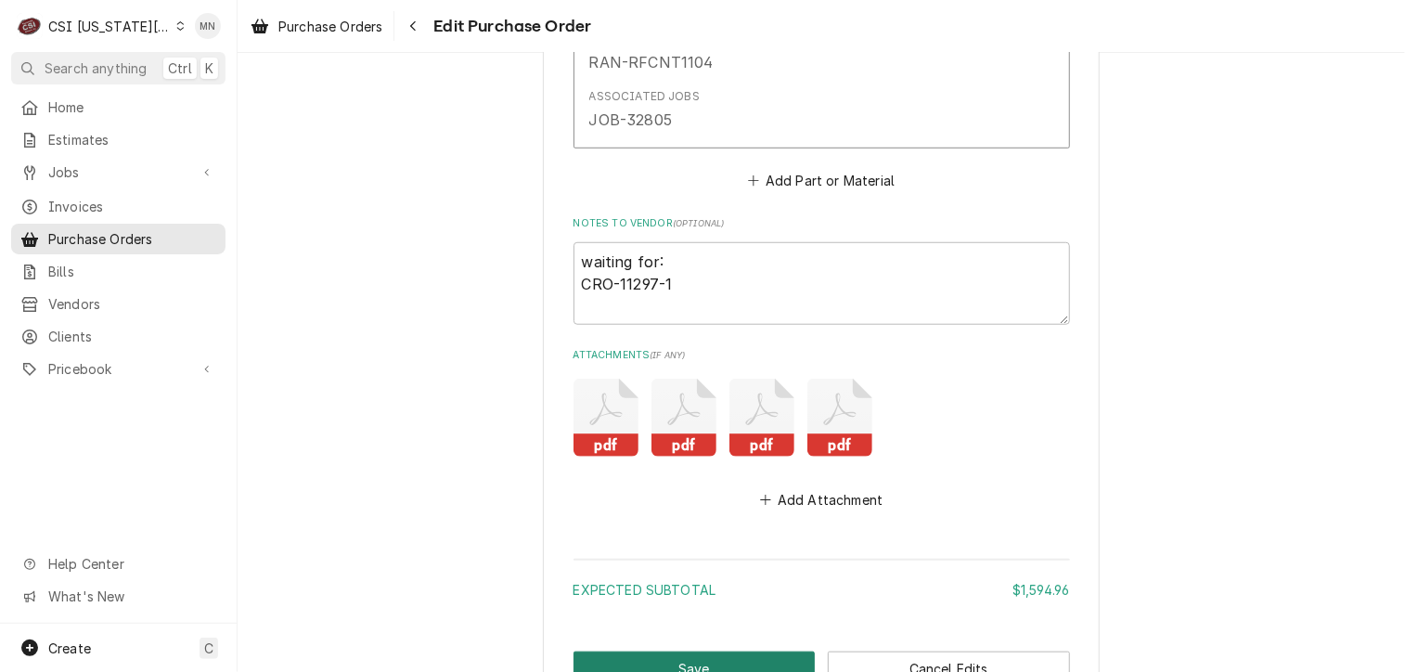
click at [702, 663] on button "Save" at bounding box center [695, 669] width 242 height 34
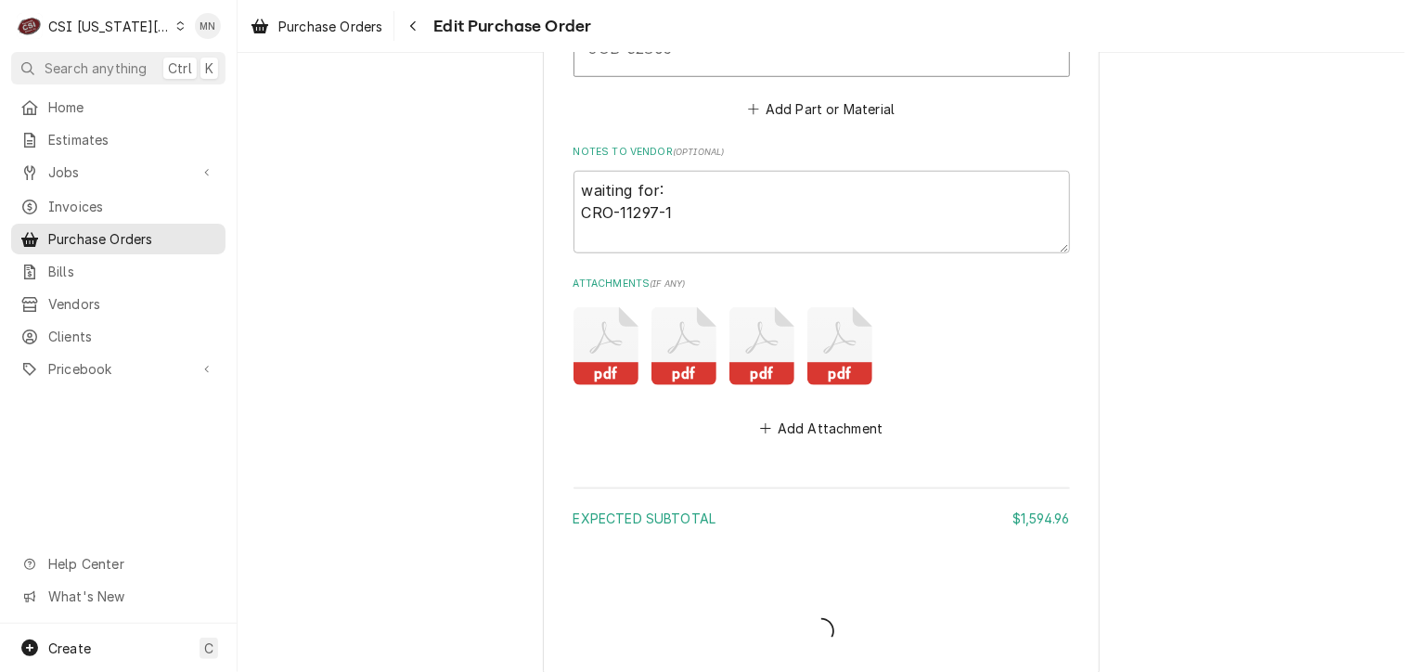
scroll to position [4348, 0]
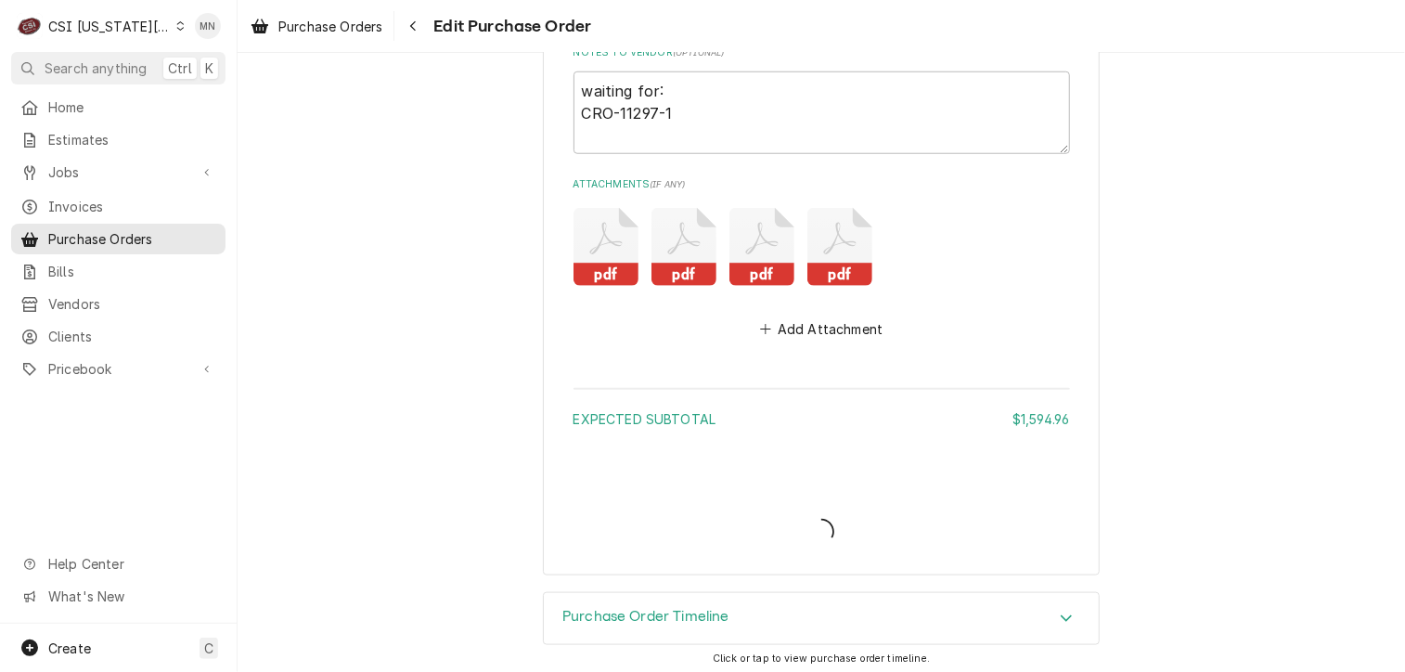
type textarea "x"
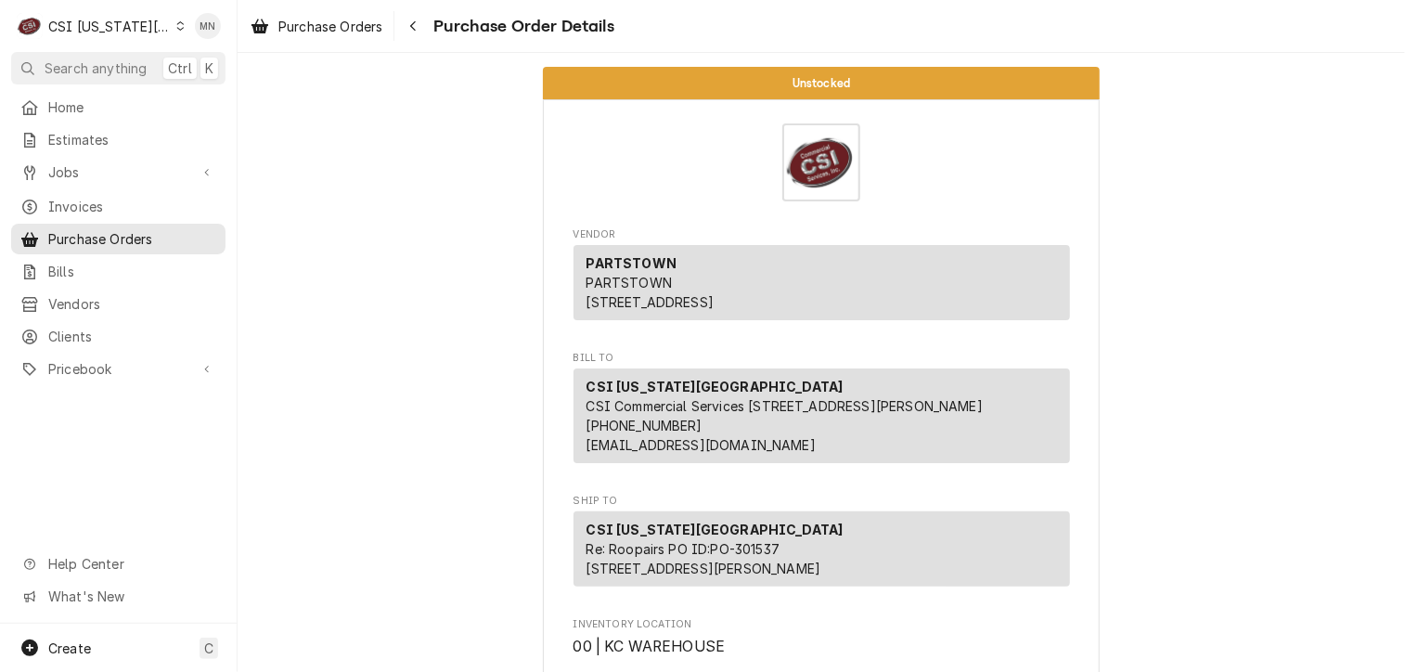
scroll to position [278, 0]
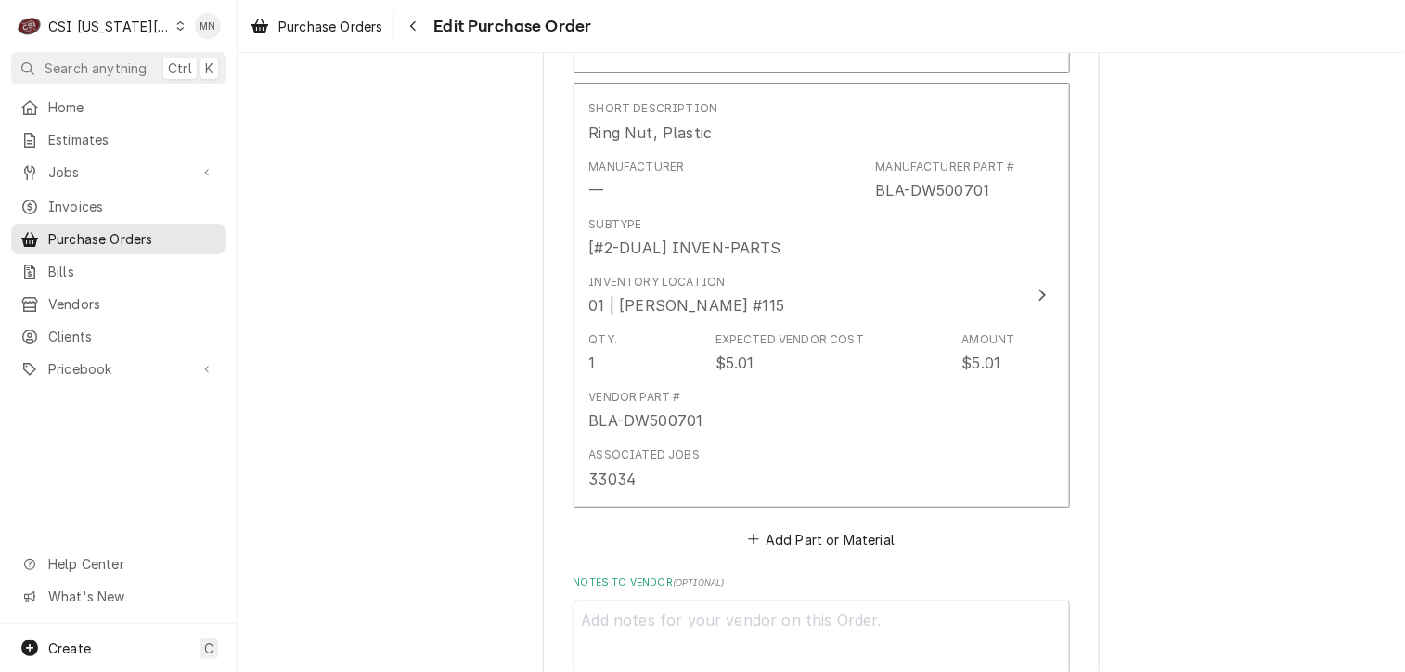
scroll to position [7054, 0]
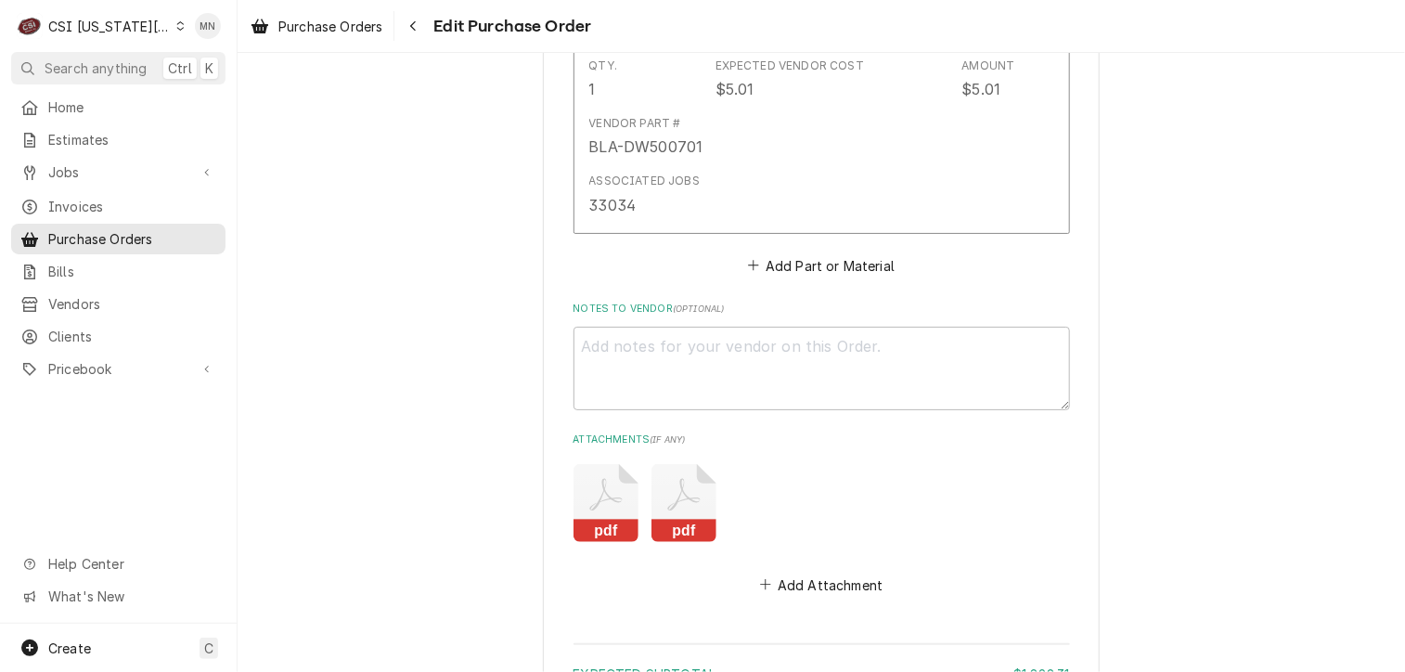
click at [594, 490] on icon "Attachments" at bounding box center [606, 503] width 65 height 78
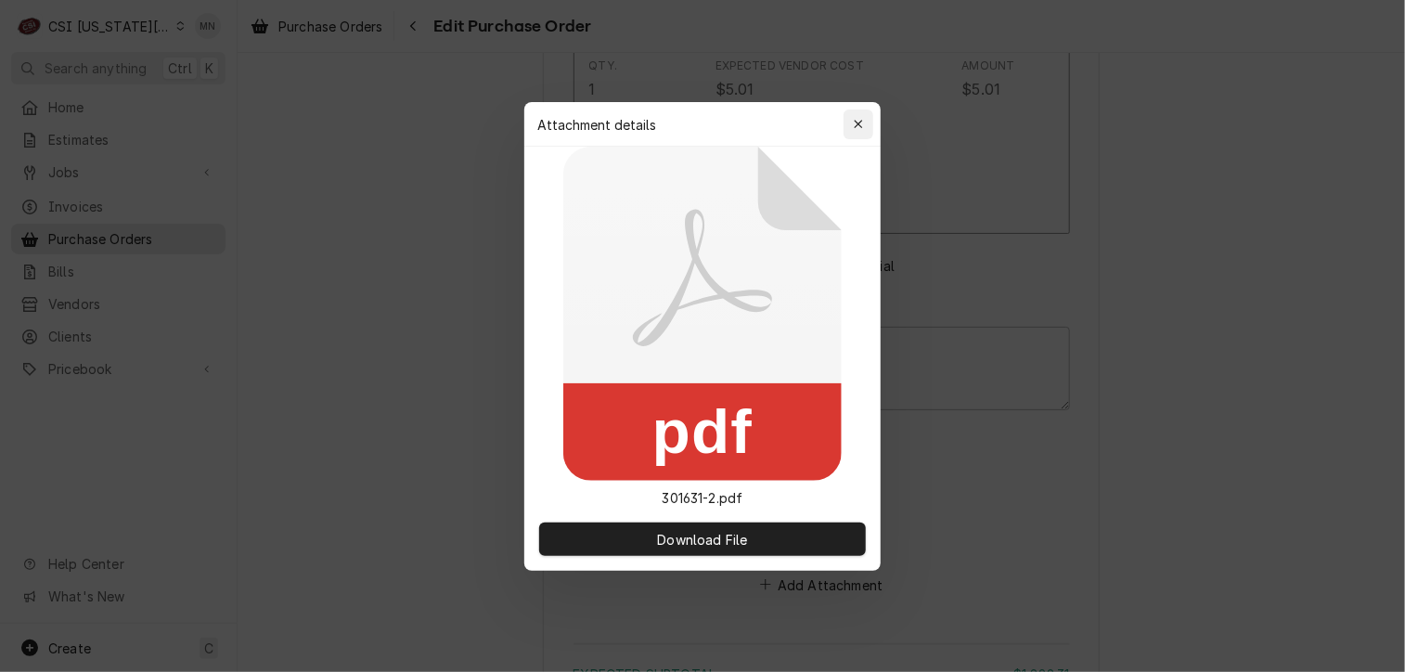
click at [861, 131] on div "button" at bounding box center [858, 124] width 19 height 19
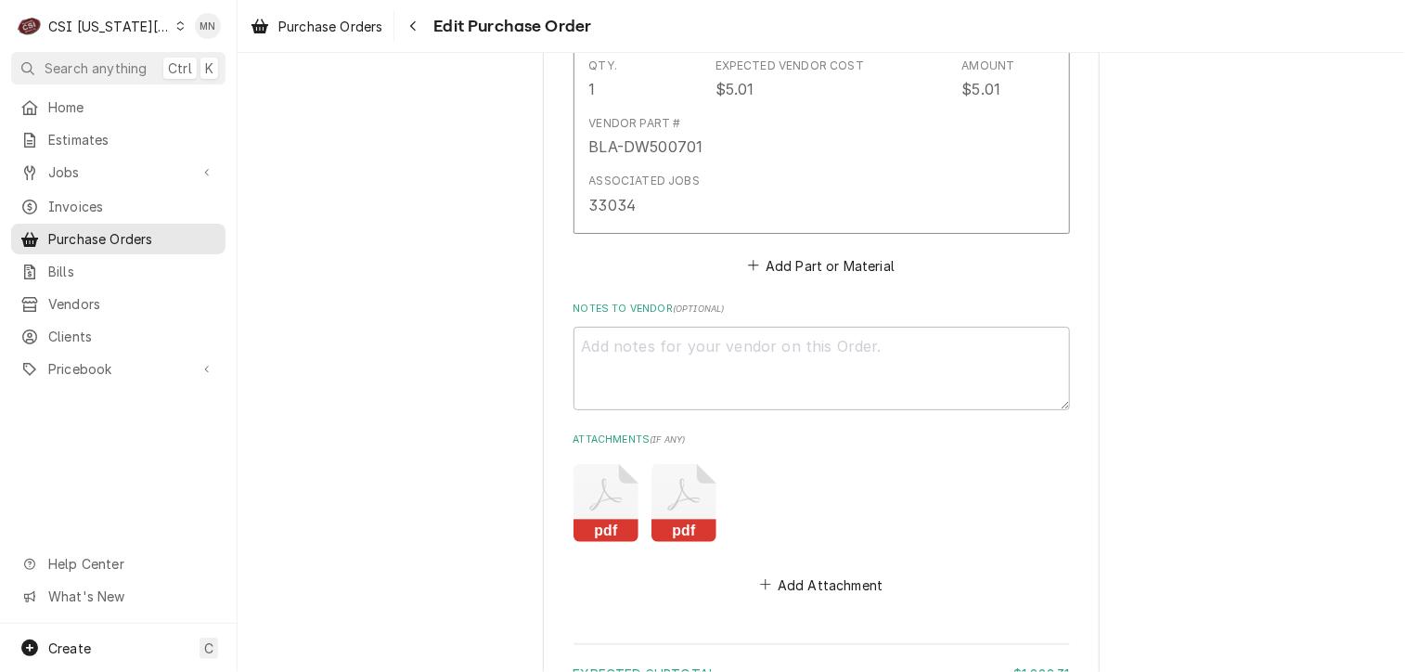
click at [691, 498] on icon "Attachments" at bounding box center [684, 503] width 65 height 78
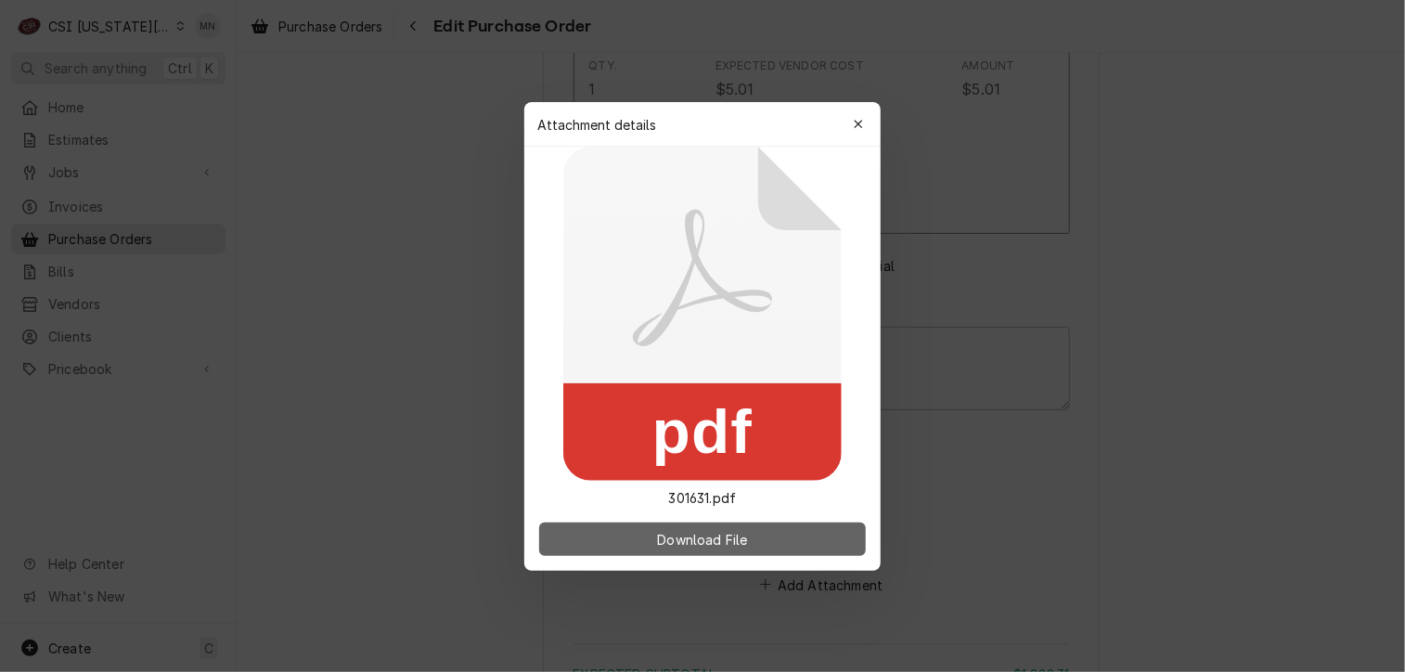
drag, startPoint x: 691, startPoint y: 498, endPoint x: 683, endPoint y: 533, distance: 36.0
click at [683, 534] on span "Download File" at bounding box center [701, 538] width 97 height 19
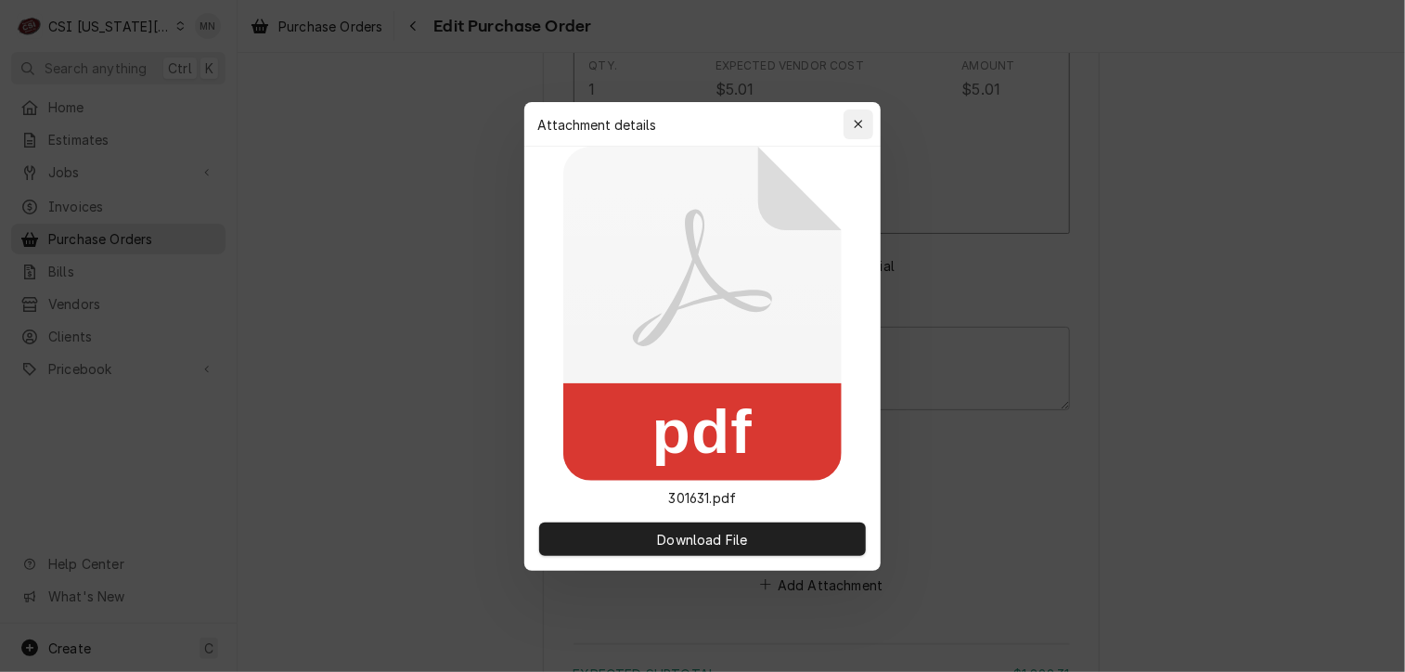
click at [864, 117] on div "button" at bounding box center [858, 124] width 19 height 19
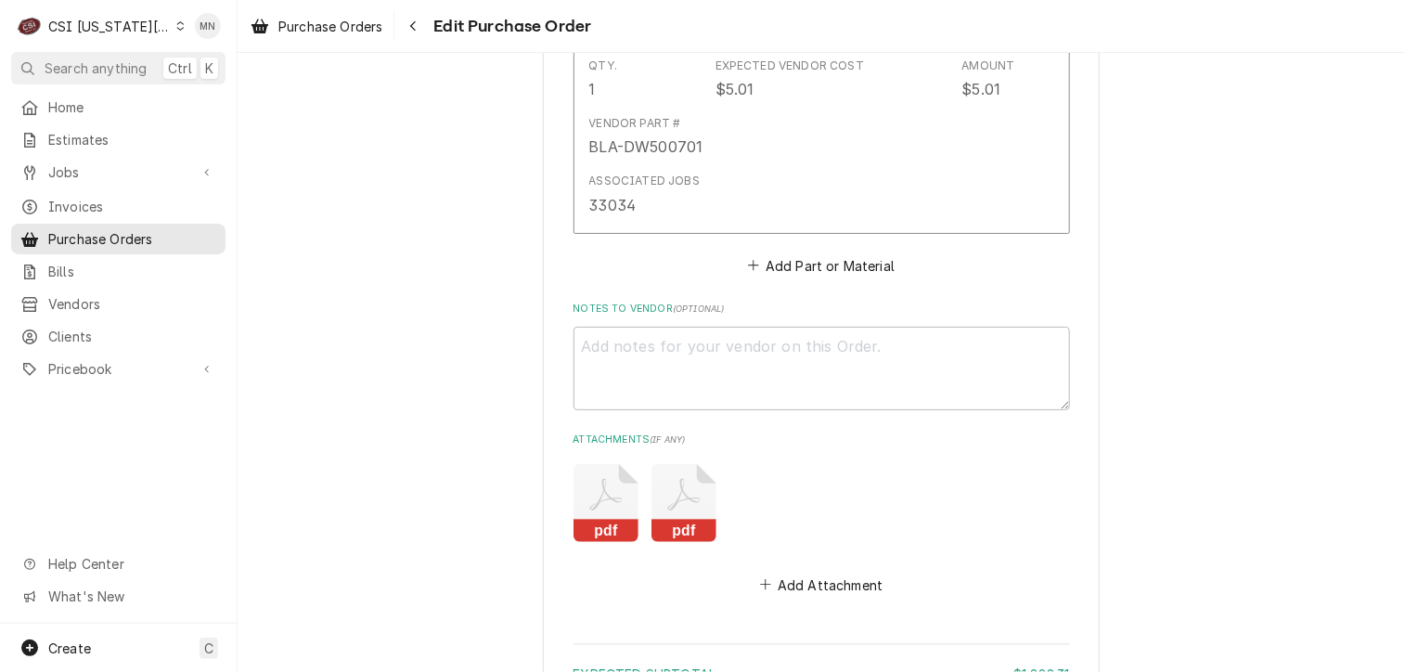
click at [603, 506] on icon "Attachments" at bounding box center [606, 503] width 65 height 78
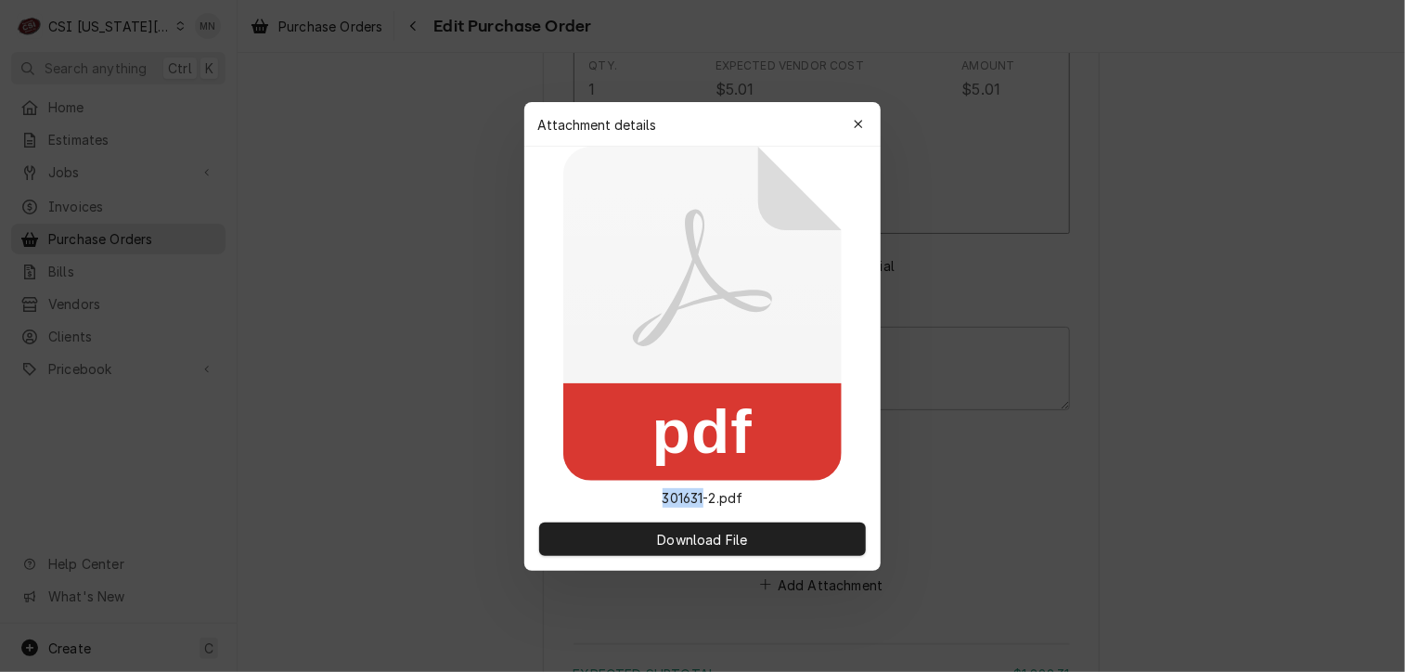
click at [603, 506] on div "pdf 301631-2.pdf" at bounding box center [702, 327] width 356 height 361
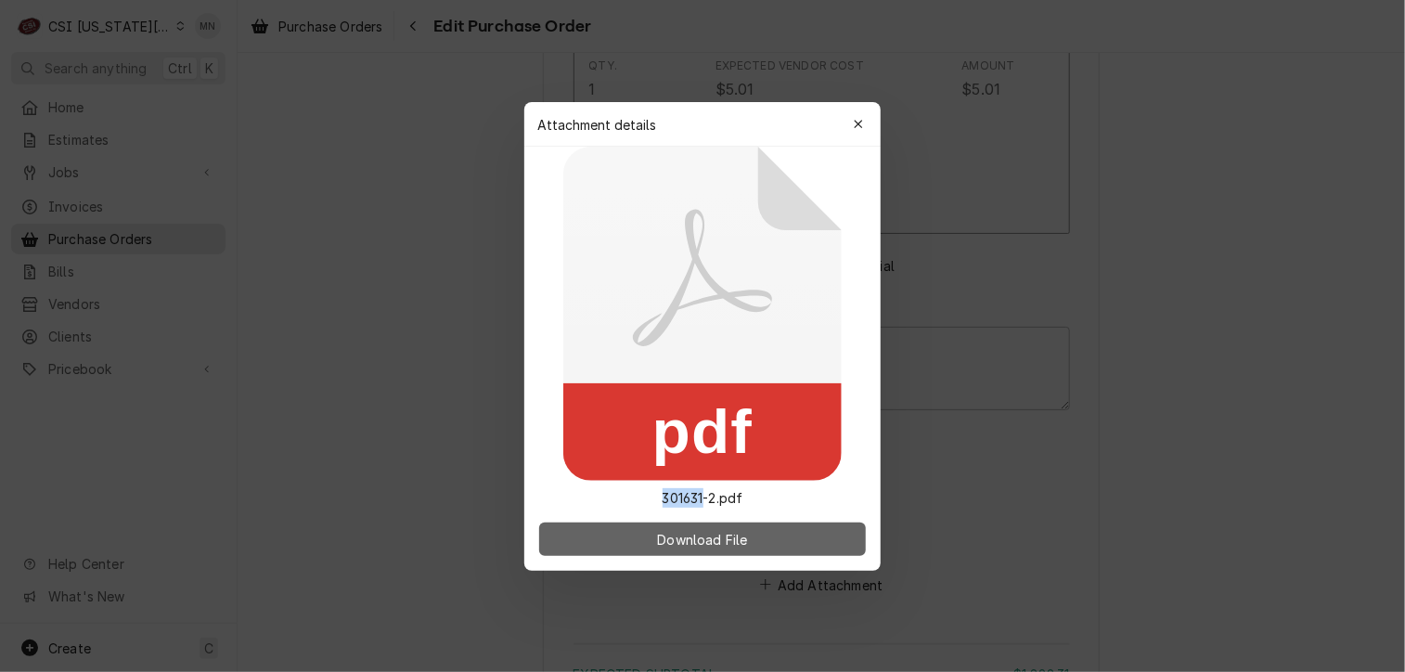
drag, startPoint x: 603, startPoint y: 506, endPoint x: 649, endPoint y: 537, distance: 55.4
click at [649, 537] on button "Download File" at bounding box center [702, 539] width 327 height 33
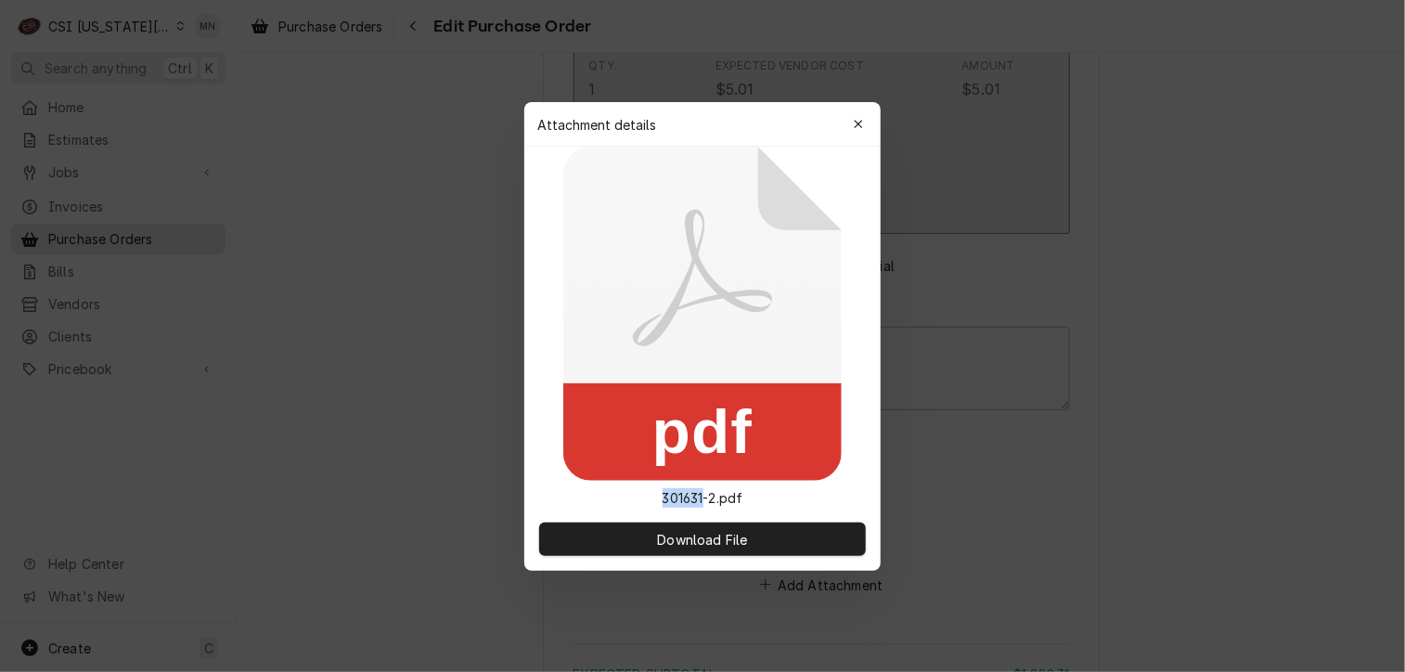
drag, startPoint x: 858, startPoint y: 124, endPoint x: 850, endPoint y: 136, distance: 13.4
click at [858, 124] on icon "button" at bounding box center [859, 124] width 10 height 13
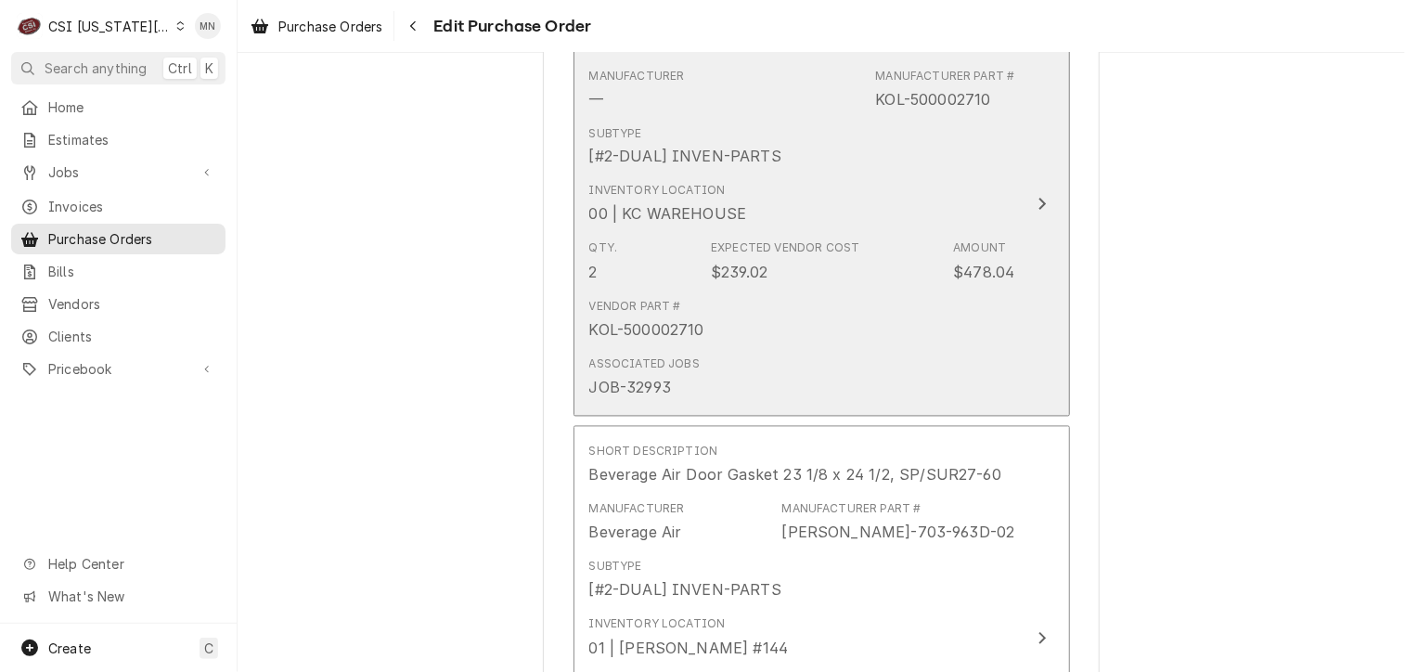
scroll to position [1856, 0]
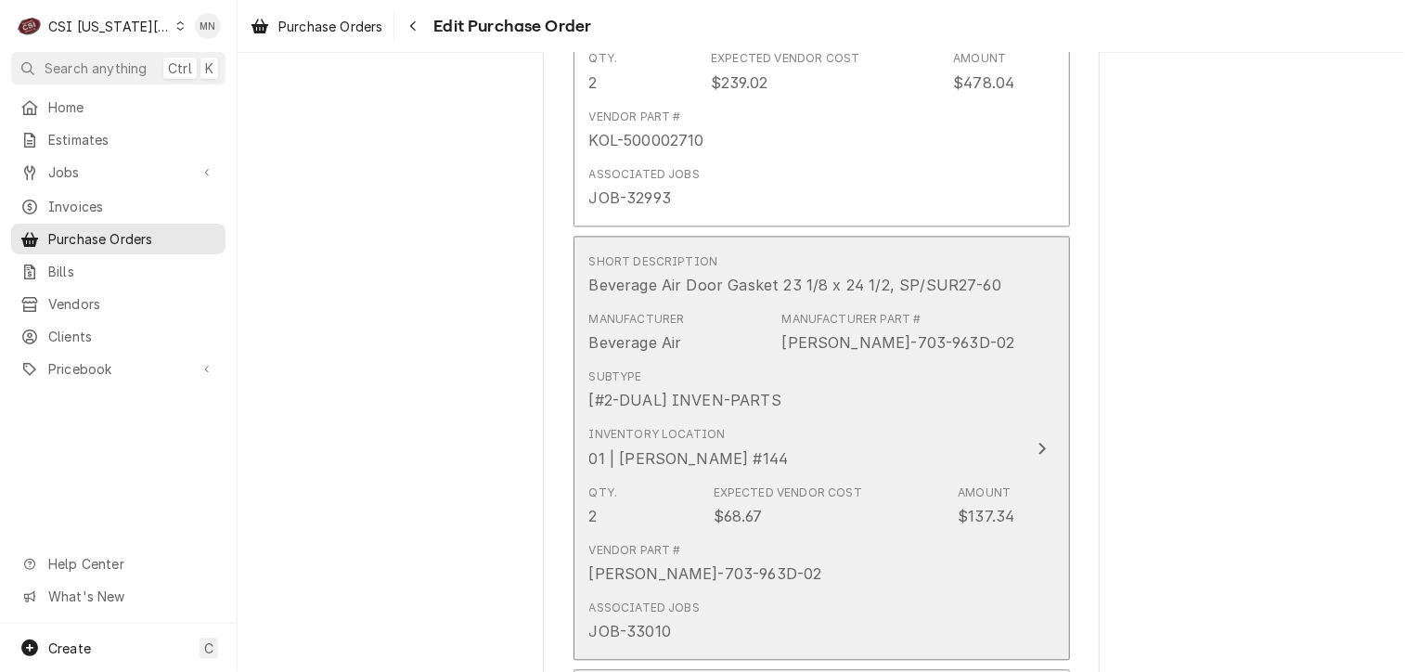
click at [1010, 330] on button "Short Description Beverage Air Door Gasket 23 1/8 x 24 1/2, SP/SUR27-60 Manufac…" at bounding box center [822, 448] width 497 height 424
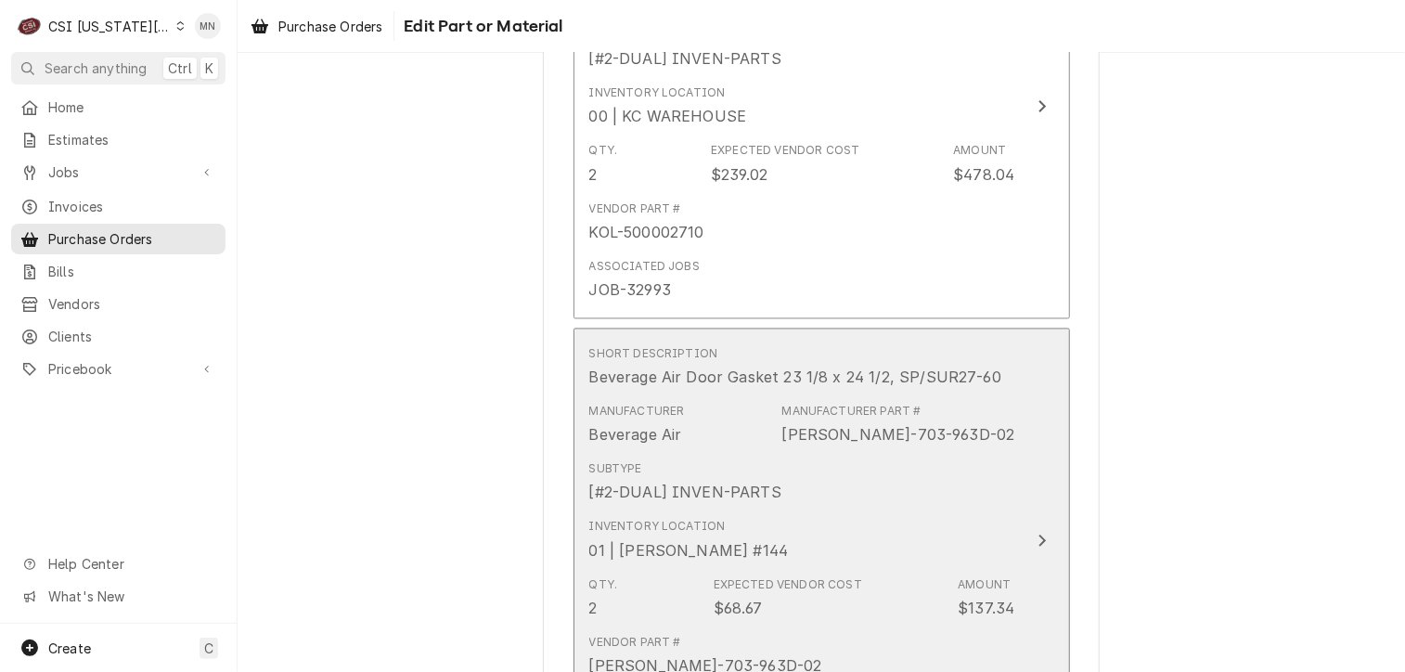
click at [880, 433] on div "BEV-703-963D-02" at bounding box center [898, 435] width 233 height 22
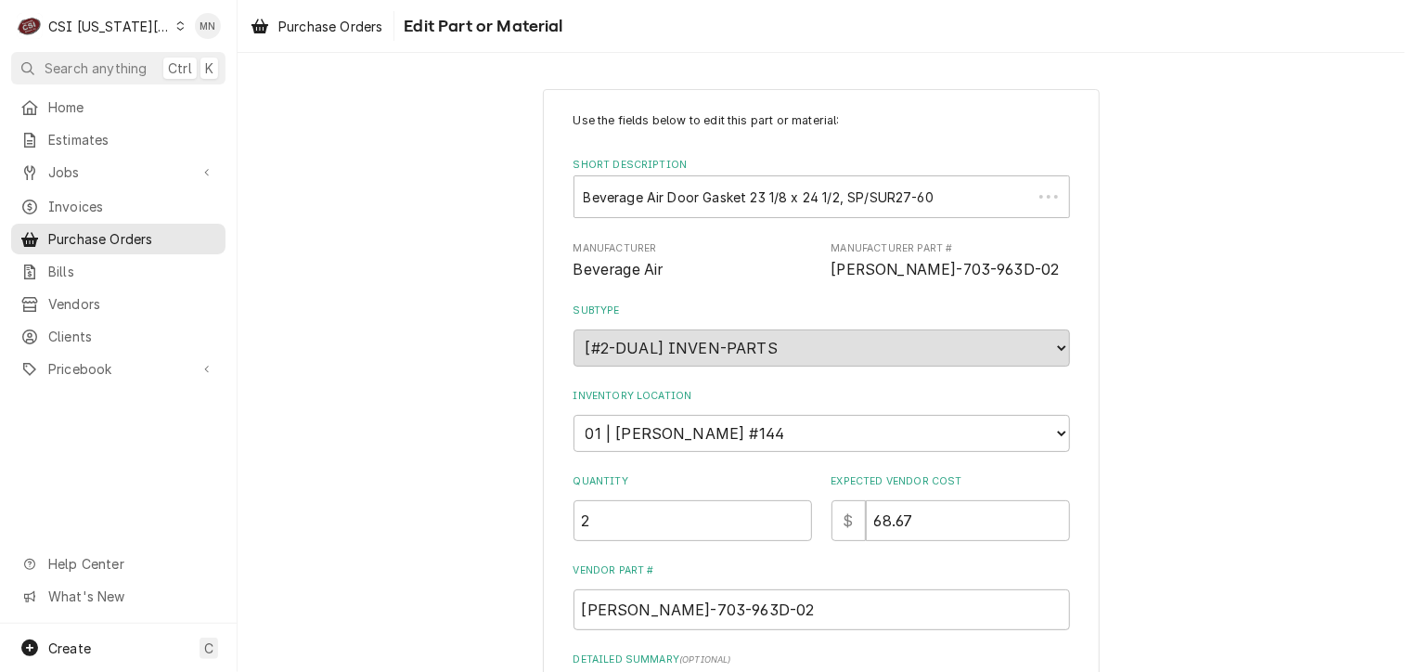
click at [955, 136] on div "Use the fields below to edit this part or material: Short Description Beverage …" at bounding box center [822, 481] width 497 height 739
drag, startPoint x: 959, startPoint y: 263, endPoint x: 823, endPoint y: 265, distance: 135.5
click at [823, 265] on div "Manufacturer Beverage Air Manufacturer Part # BEV-703-963D-02" at bounding box center [822, 261] width 497 height 40
copy span "BEV-703-963D-02"
type textarea "x"
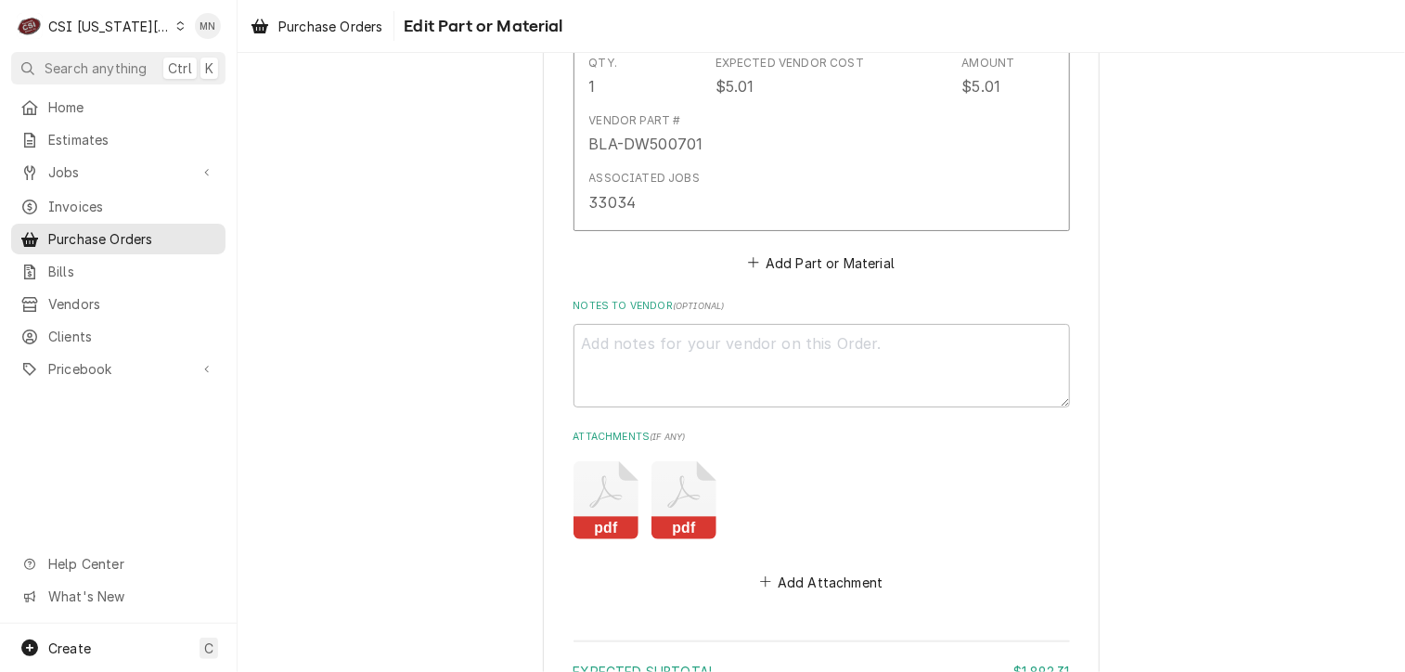
scroll to position [7270, 0]
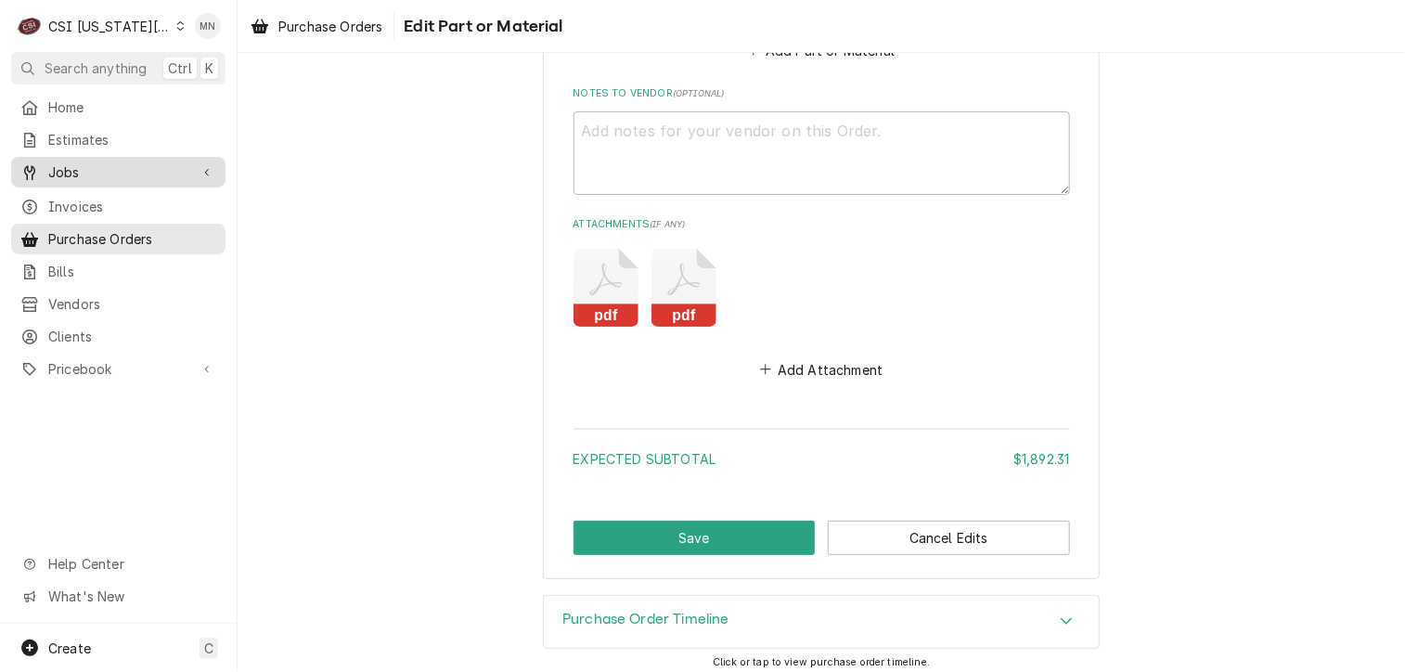
click at [68, 165] on span "Jobs" at bounding box center [118, 171] width 140 height 19
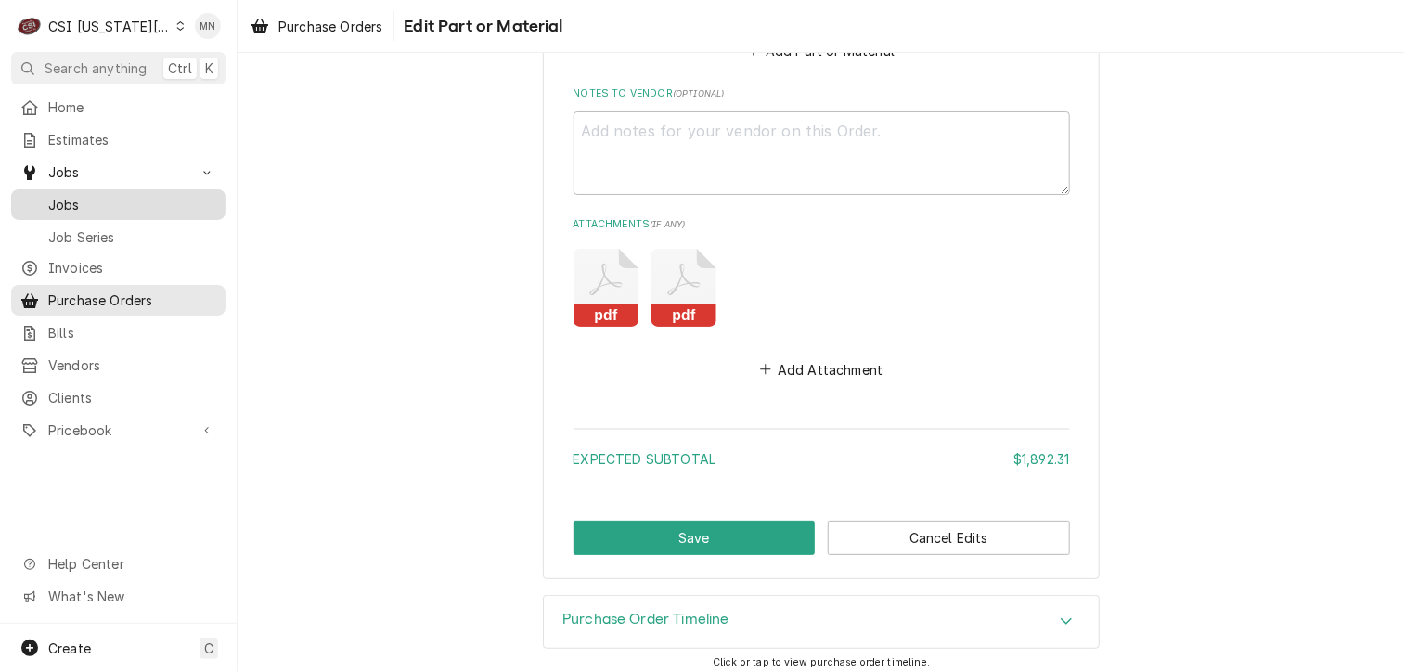
click at [87, 201] on span "Jobs" at bounding box center [132, 204] width 168 height 19
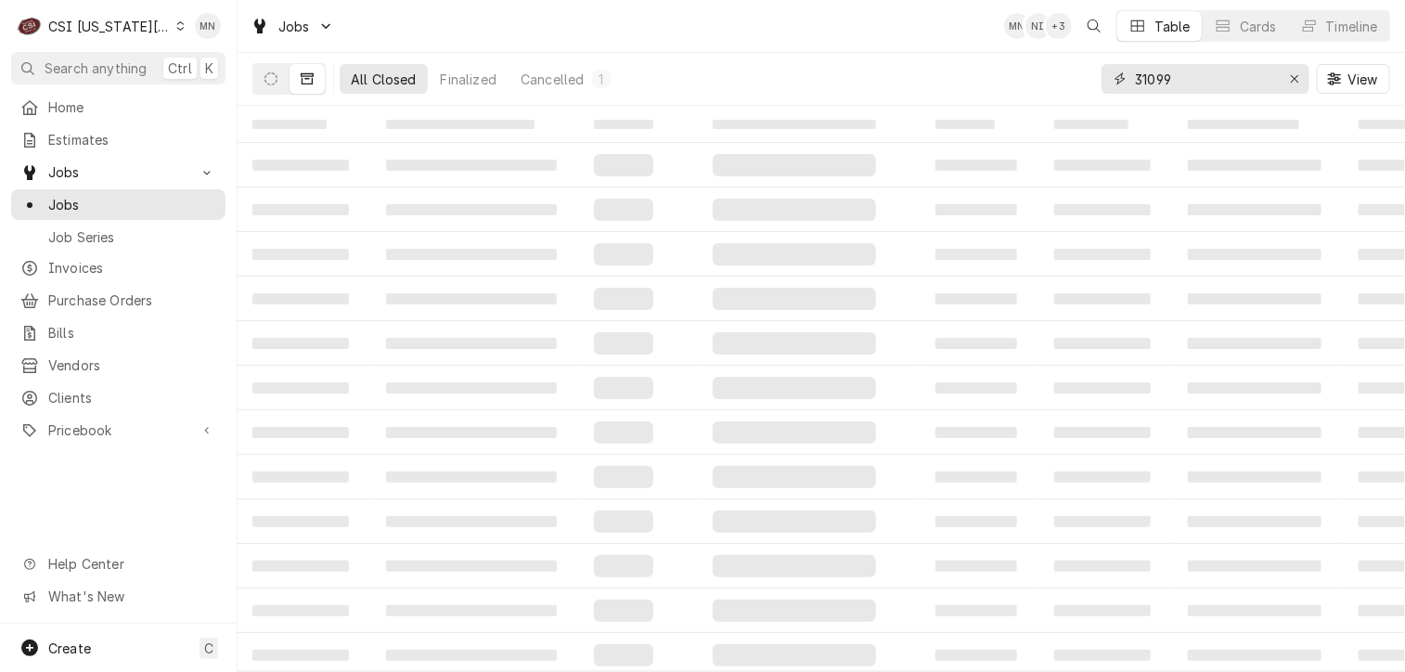
drag, startPoint x: 1133, startPoint y: 78, endPoint x: 1077, endPoint y: 77, distance: 56.6
click at [1077, 77] on div "All Closed Finalized Cancelled 1 31099 View" at bounding box center [821, 79] width 1138 height 52
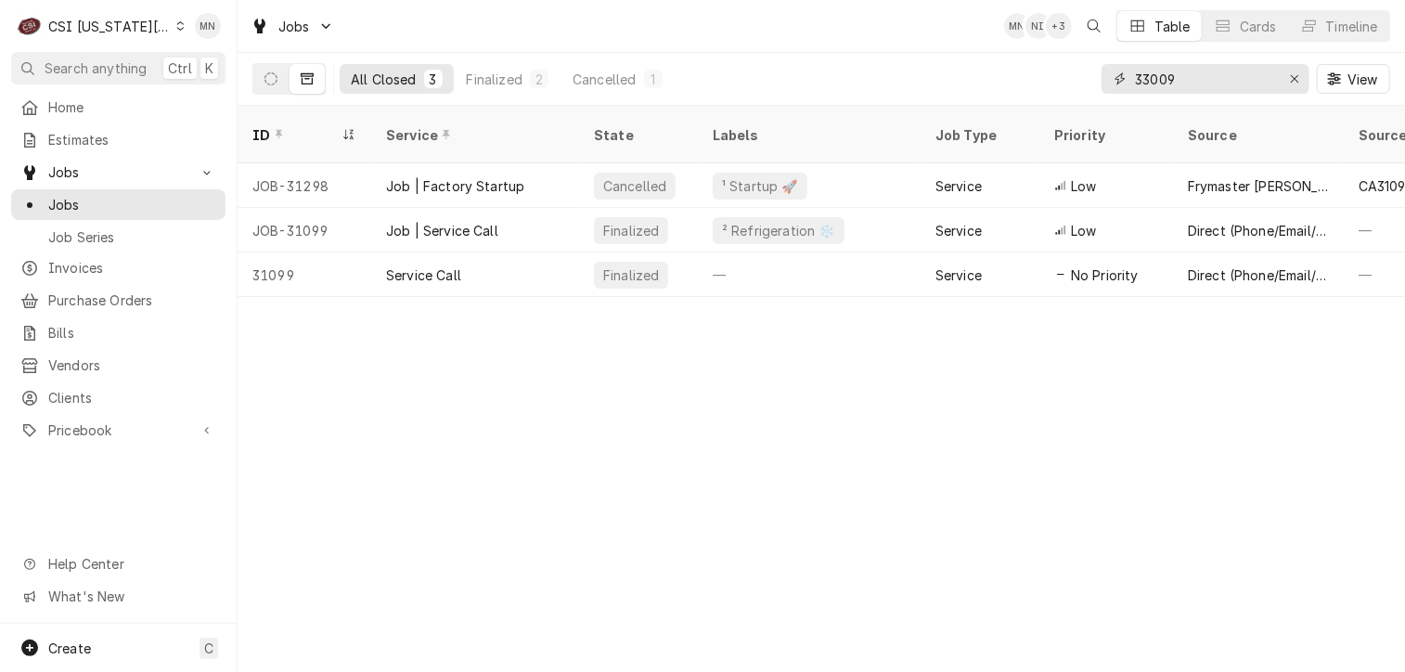
type input "33009"
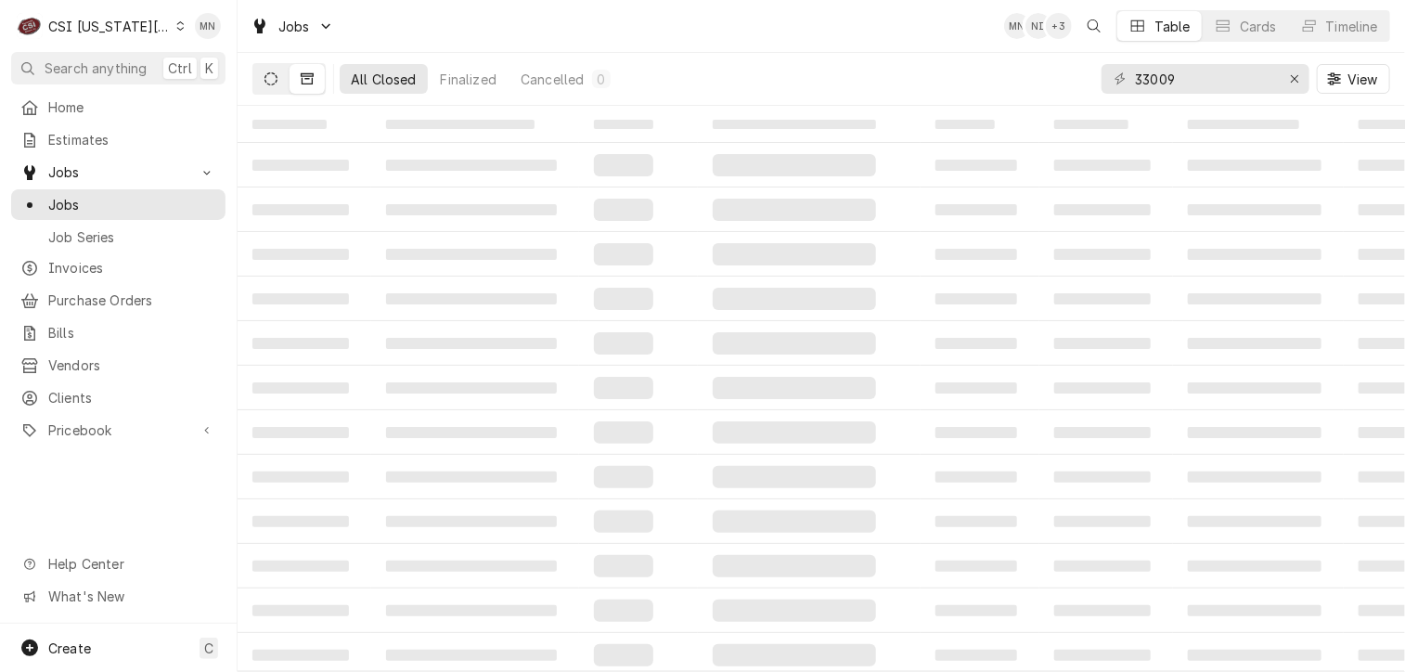
click at [272, 75] on icon "Dynamic Content Wrapper" at bounding box center [271, 78] width 13 height 13
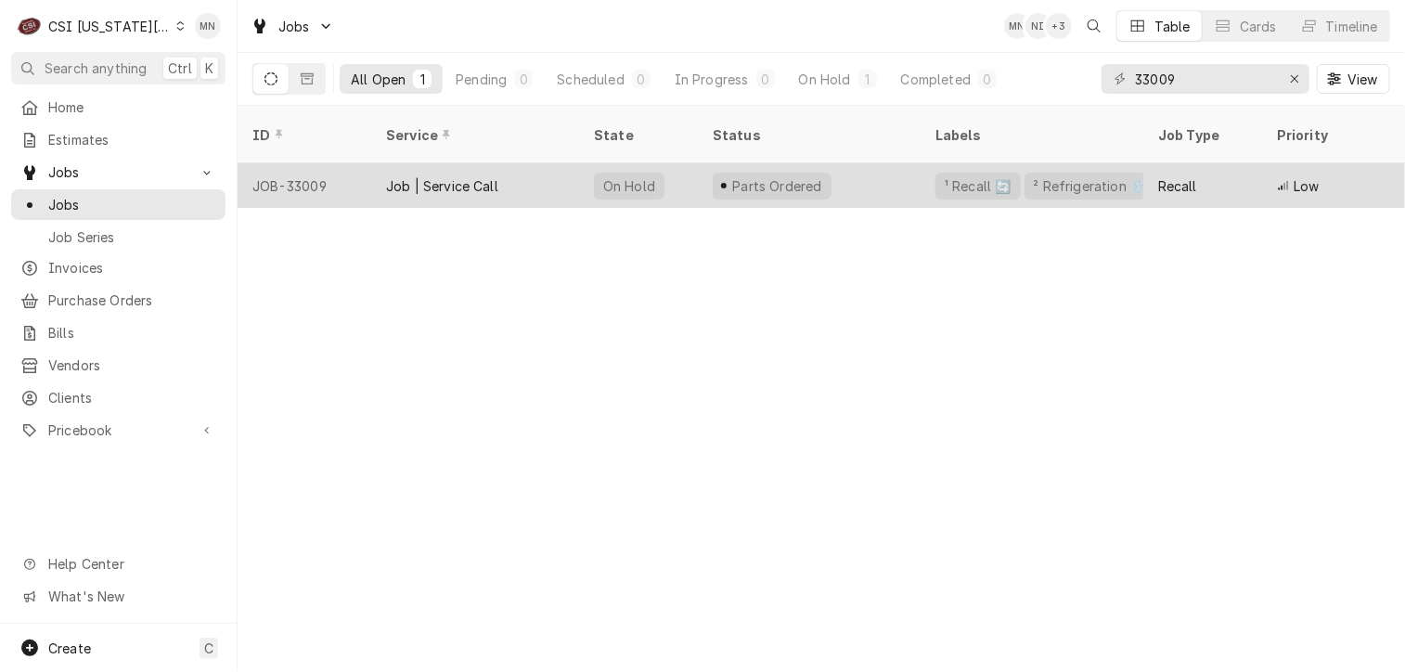
click at [344, 163] on div "JOB-33009" at bounding box center [305, 185] width 134 height 45
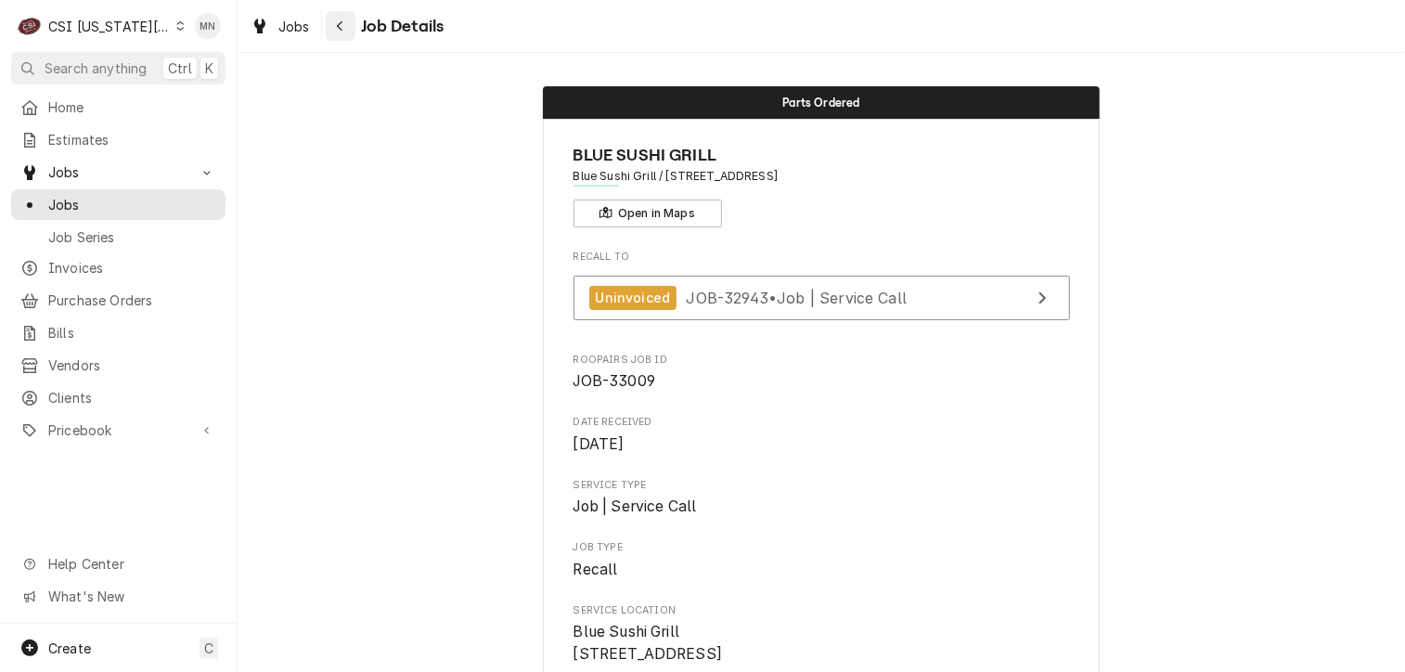
click at [331, 22] on div "Navigate back" at bounding box center [340, 26] width 19 height 19
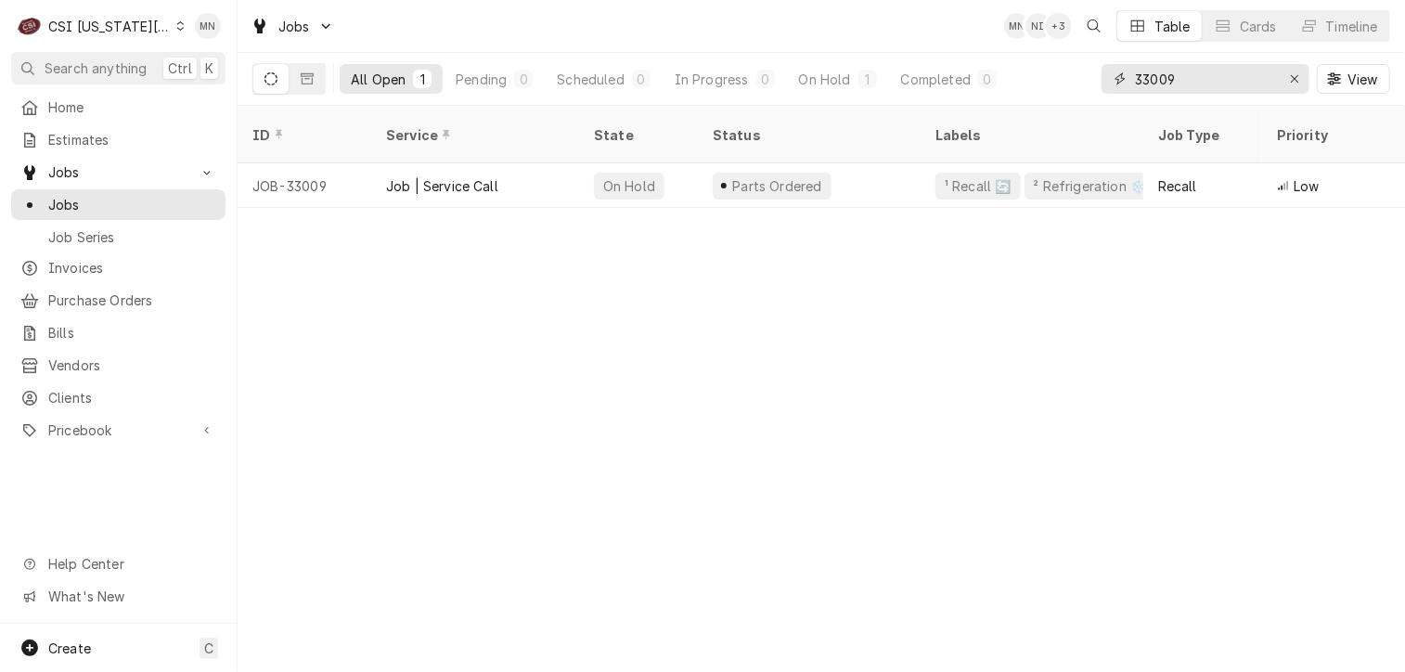
click at [1183, 88] on input "33009" at bounding box center [1204, 79] width 139 height 30
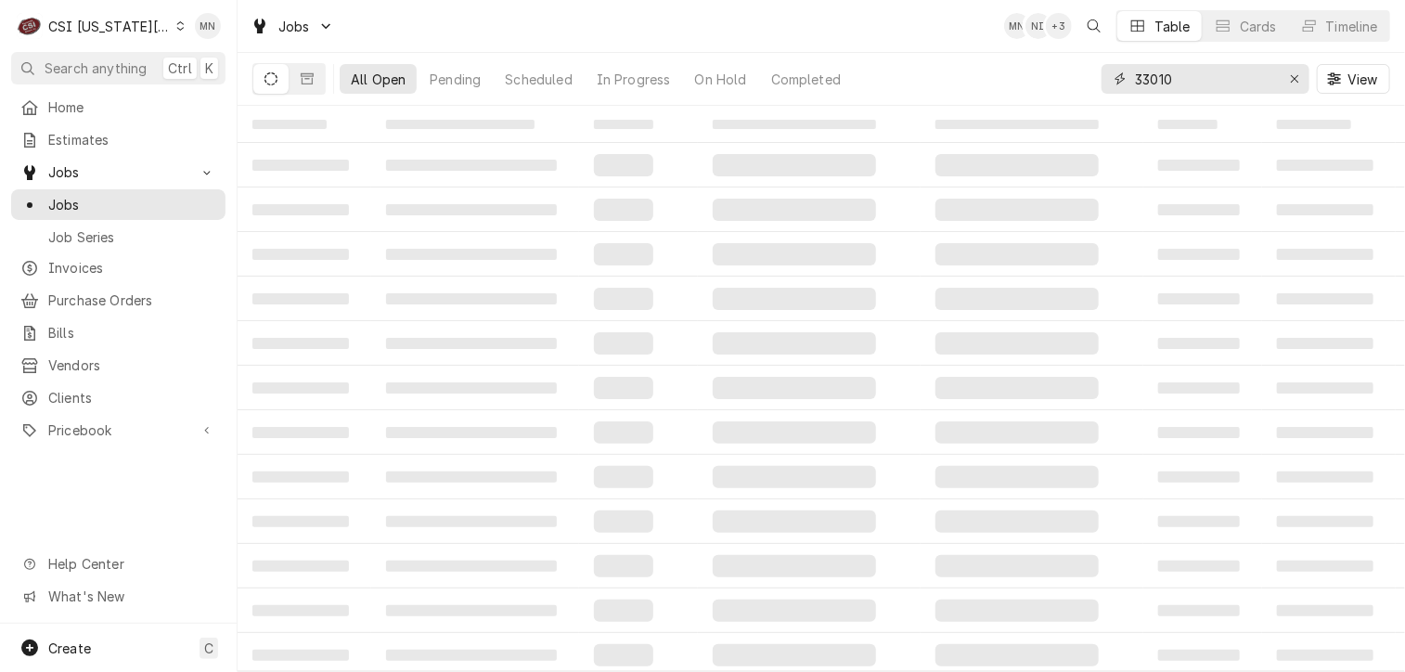
type input "33010"
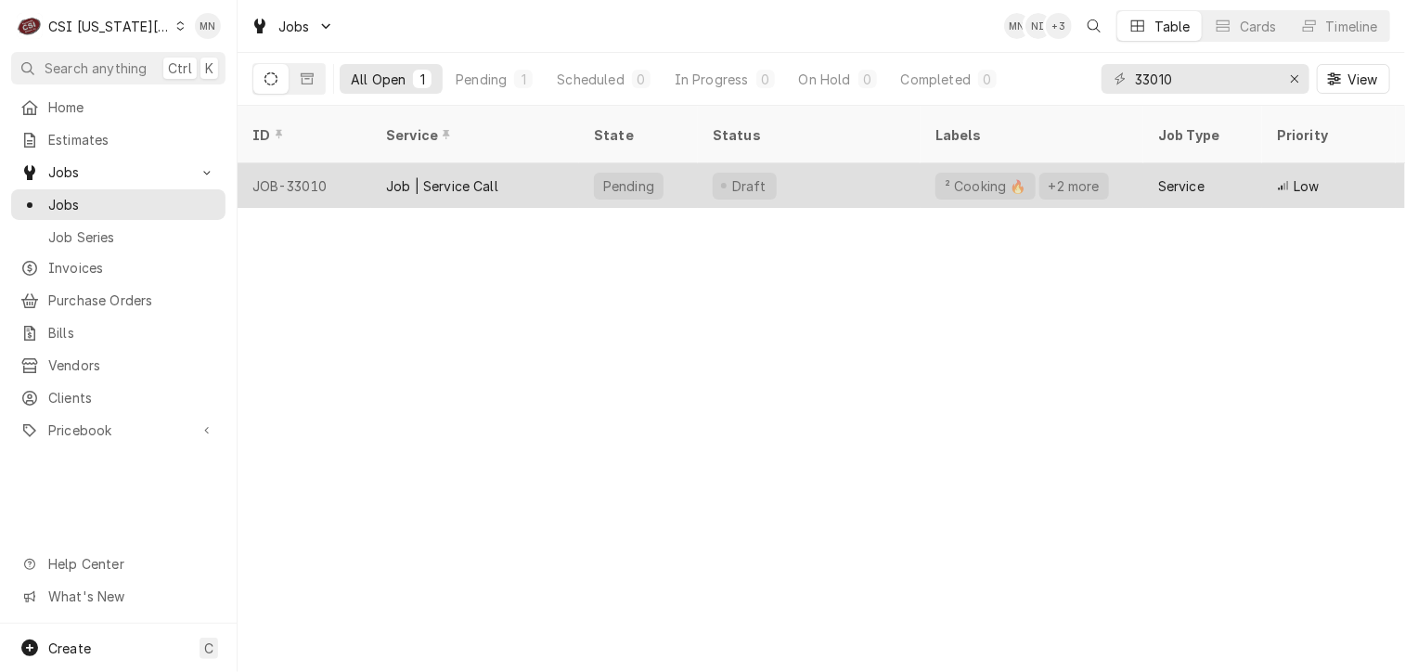
click at [509, 163] on div "Job | Service Call" at bounding box center [475, 185] width 208 height 45
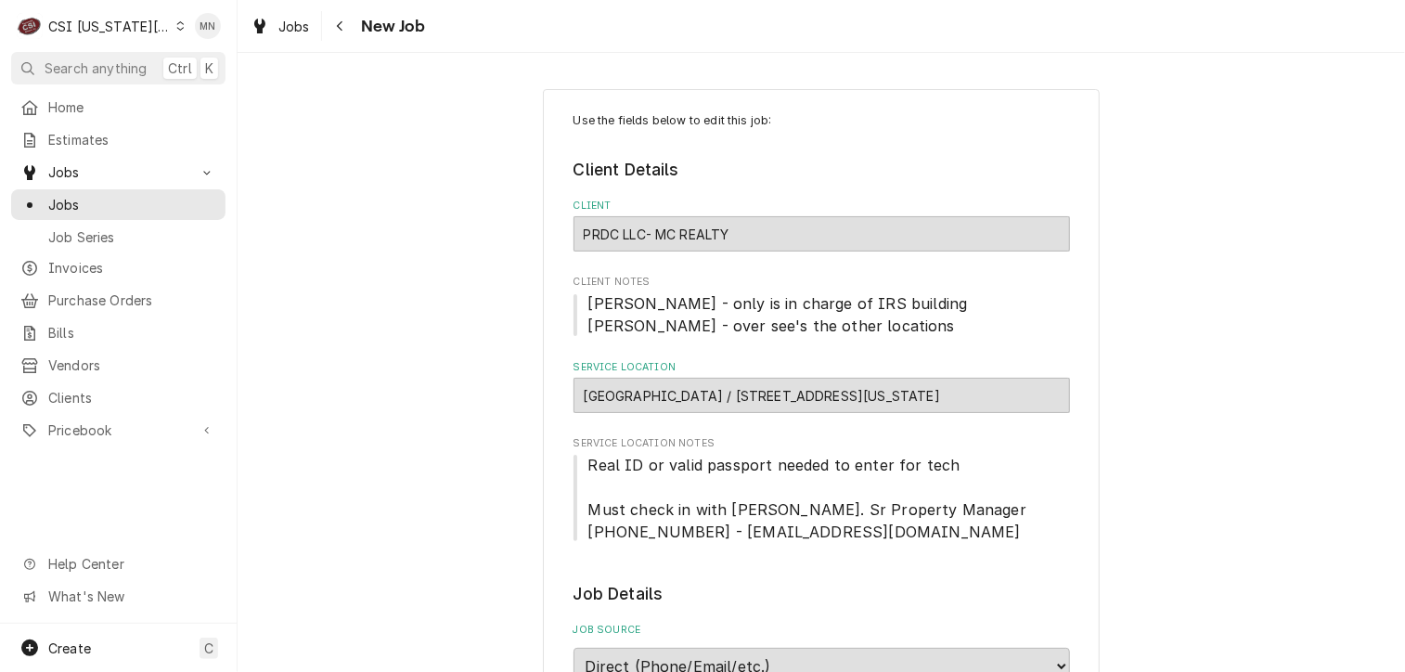
type textarea "x"
drag, startPoint x: 344, startPoint y: 25, endPoint x: 371, endPoint y: 26, distance: 26.9
click at [344, 25] on div "Navigate back" at bounding box center [340, 26] width 19 height 19
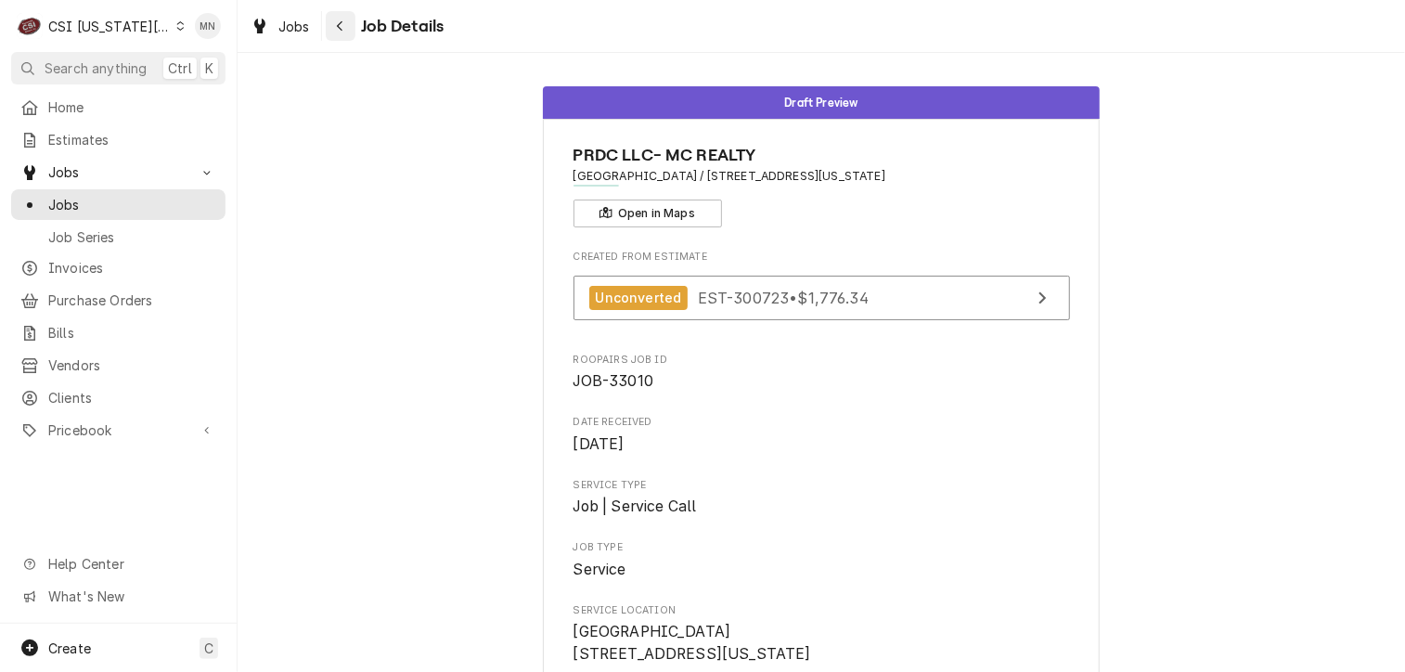
click at [345, 18] on div "Navigate back" at bounding box center [340, 26] width 19 height 19
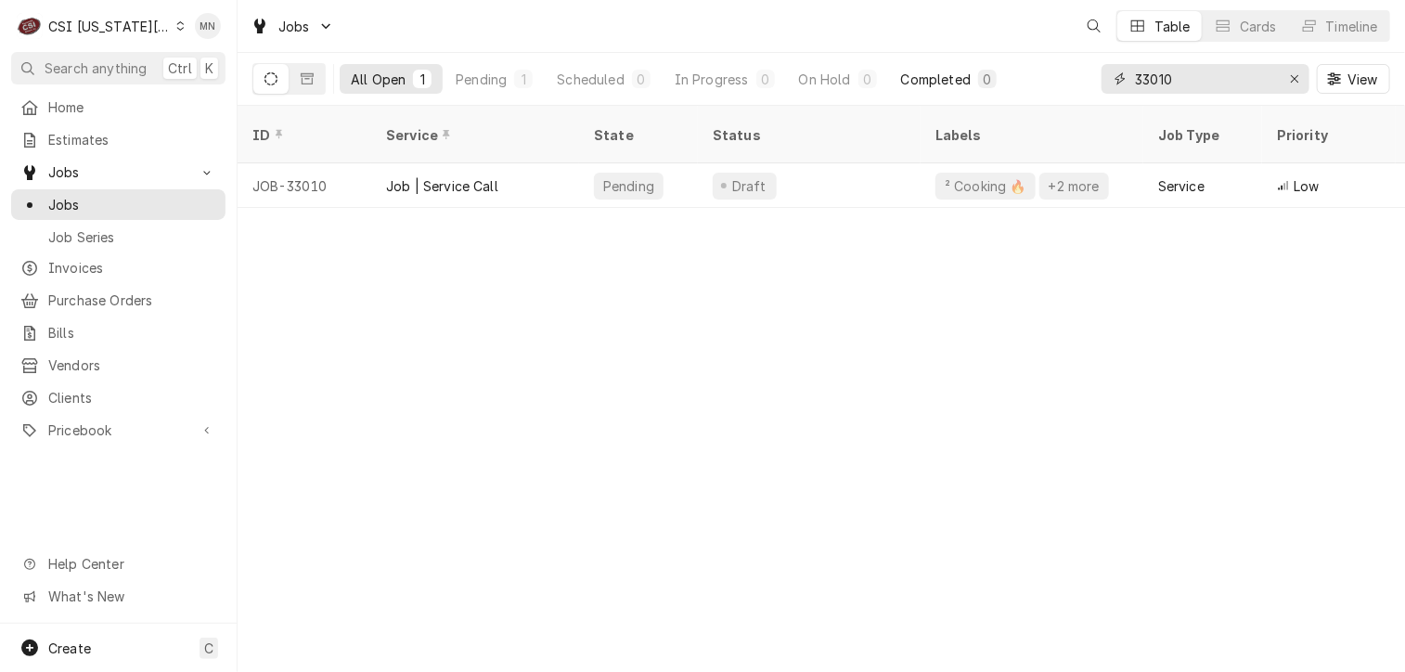
drag, startPoint x: 1182, startPoint y: 74, endPoint x: 998, endPoint y: 70, distance: 183.8
click at [998, 70] on div "All Open 1 Pending 1 Scheduled 0 In Progress 0 On Hold 0 Completed 0 33010 View" at bounding box center [821, 79] width 1138 height 52
type input "32993"
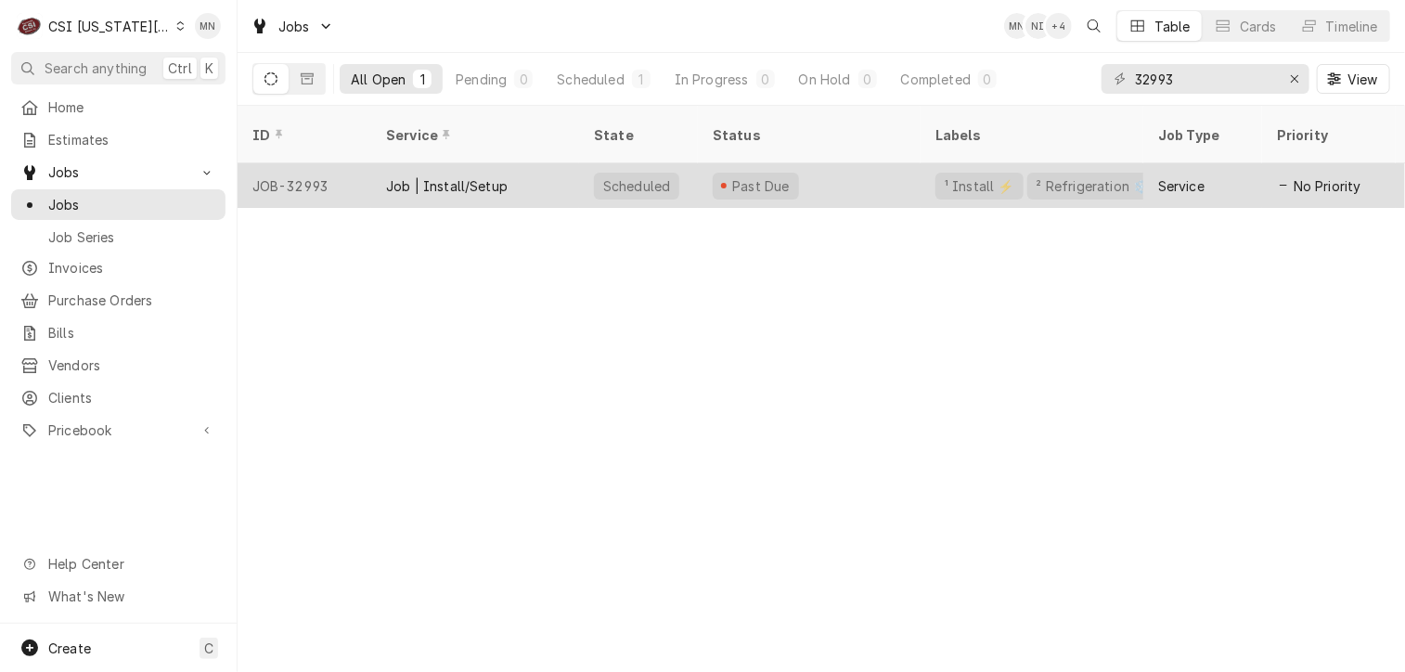
click at [440, 176] on div "Job | Install/Setup" at bounding box center [447, 185] width 122 height 19
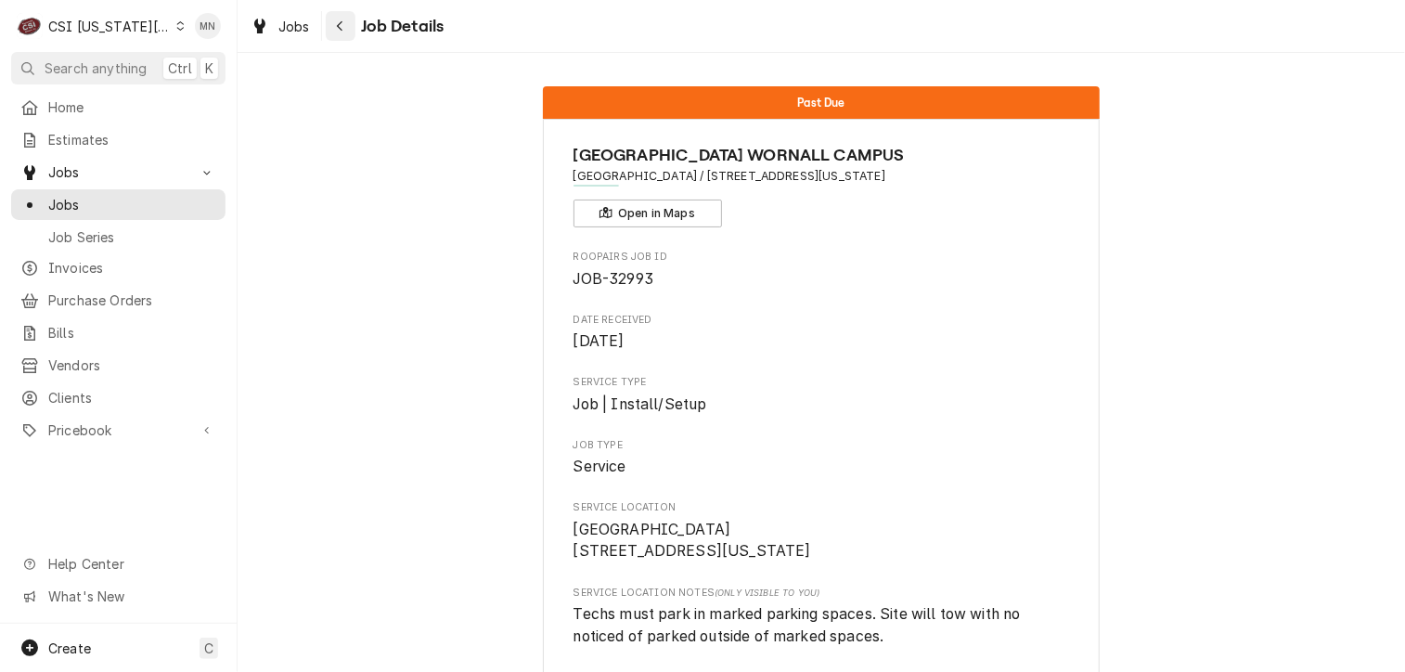
click at [332, 25] on div "Navigate back" at bounding box center [340, 26] width 19 height 19
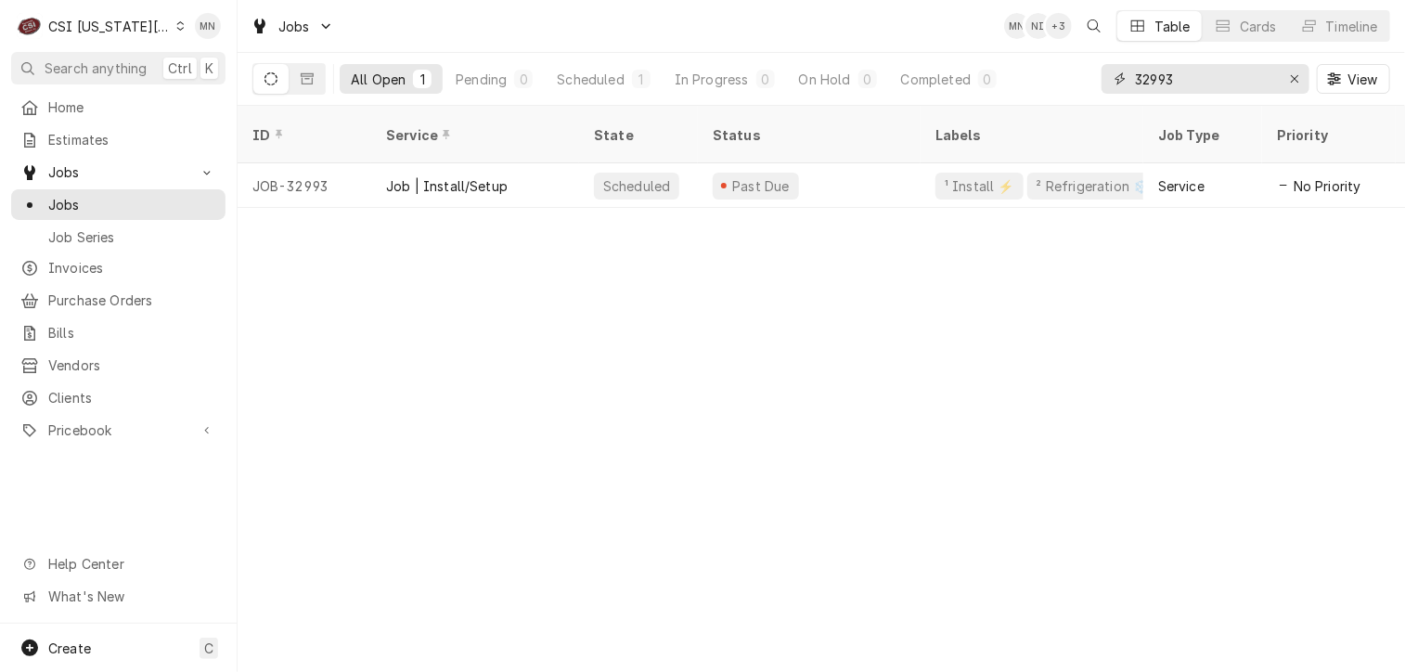
drag, startPoint x: 1177, startPoint y: 82, endPoint x: 1034, endPoint y: 71, distance: 143.4
click at [1034, 71] on div "All Open 1 Pending 0 Scheduled 1 In Progress 0 On Hold 0 Completed 0 32993 View" at bounding box center [821, 79] width 1138 height 52
type input "33006"
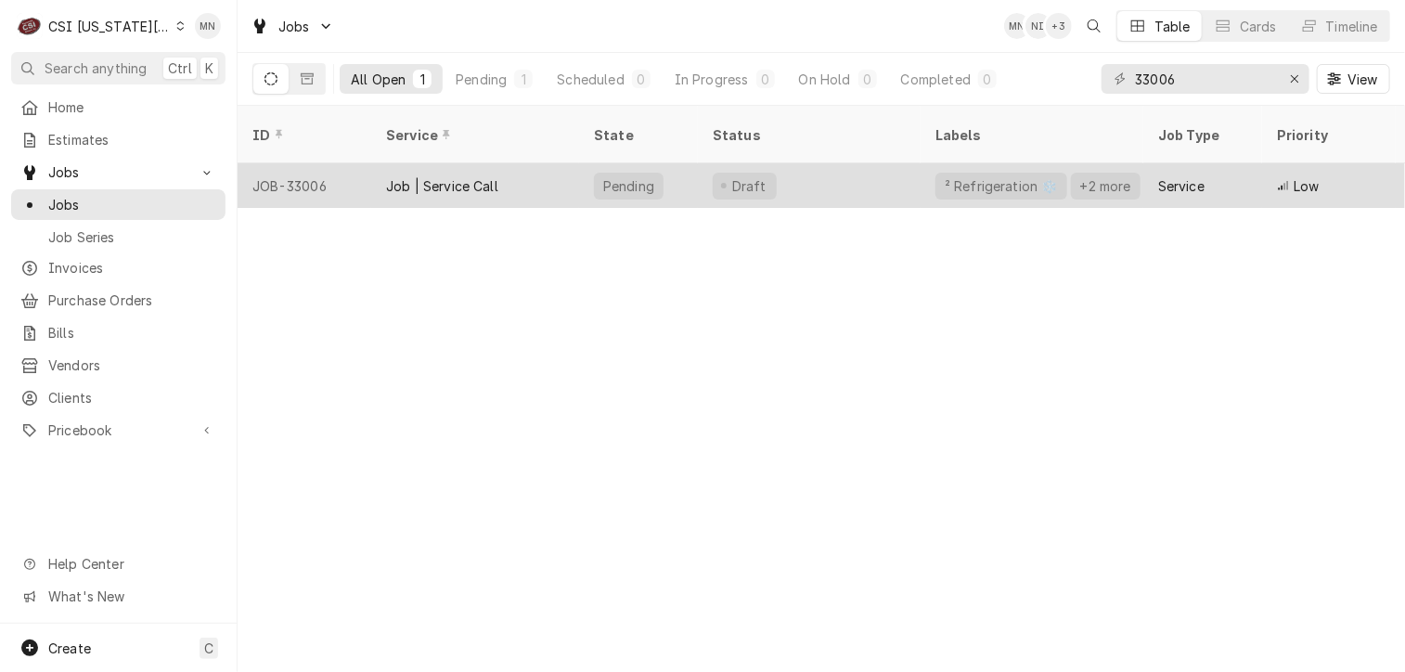
click at [499, 163] on div "Job | Service Call" at bounding box center [475, 185] width 208 height 45
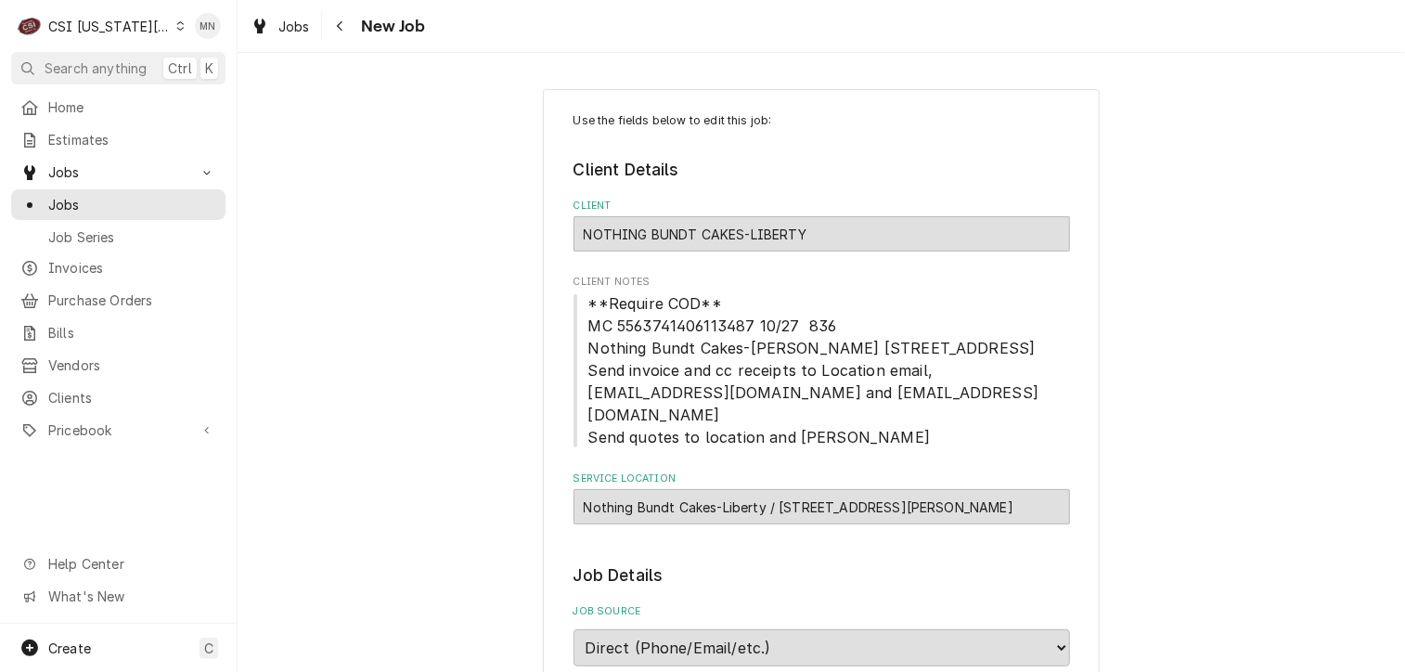
type textarea "x"
click at [336, 29] on icon "Navigate back" at bounding box center [340, 25] width 8 height 13
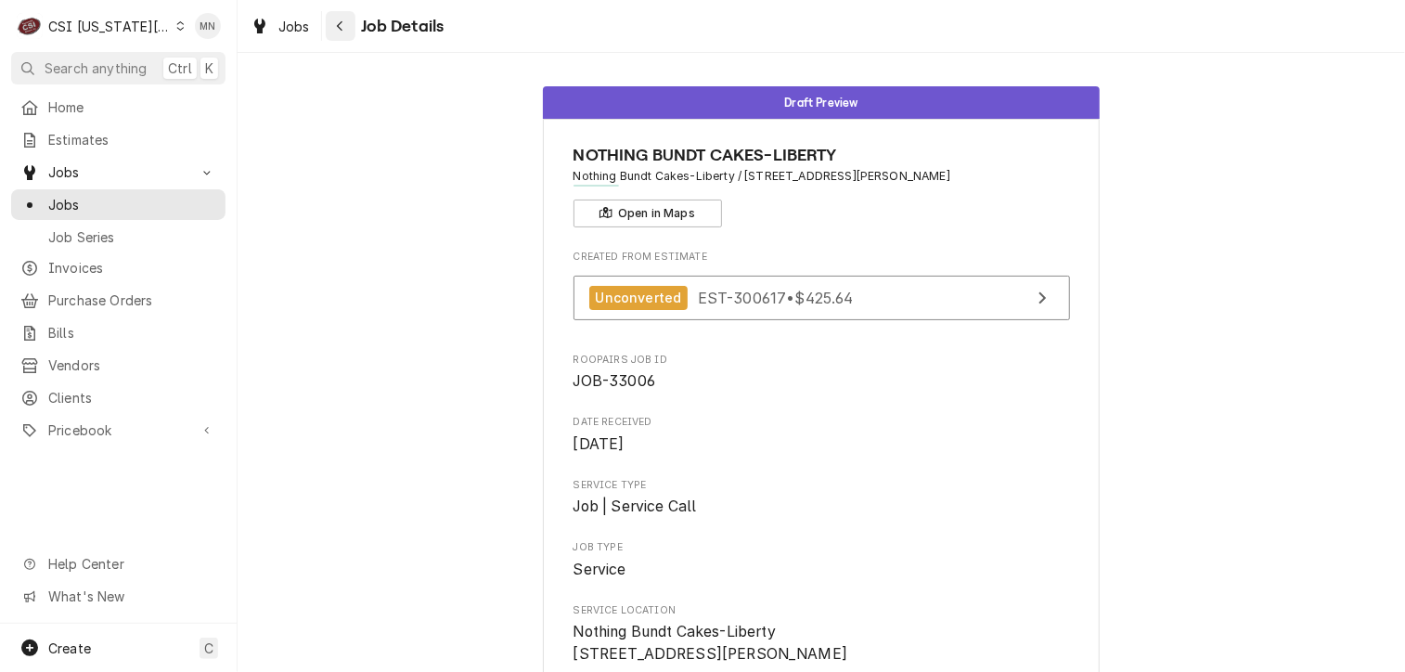
click at [349, 30] on div "Navigate back" at bounding box center [340, 26] width 19 height 19
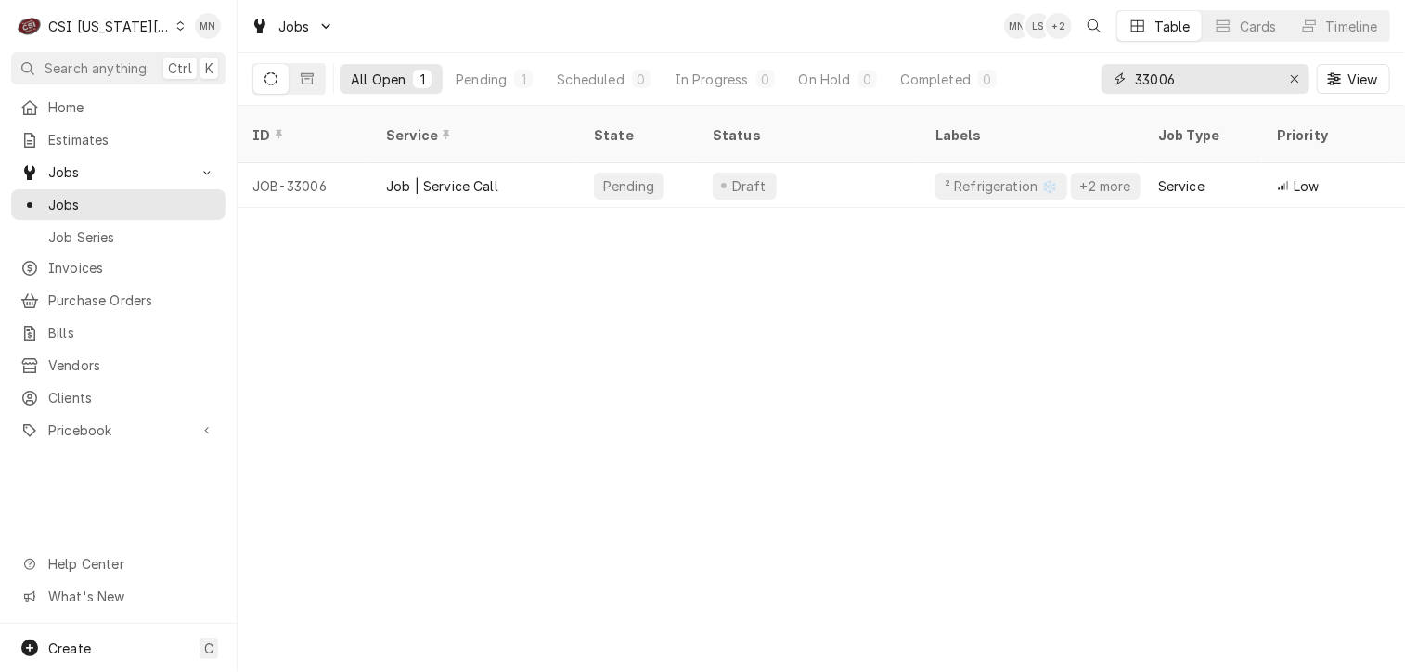
click at [1184, 70] on input "33006" at bounding box center [1204, 79] width 139 height 30
type input "33008"
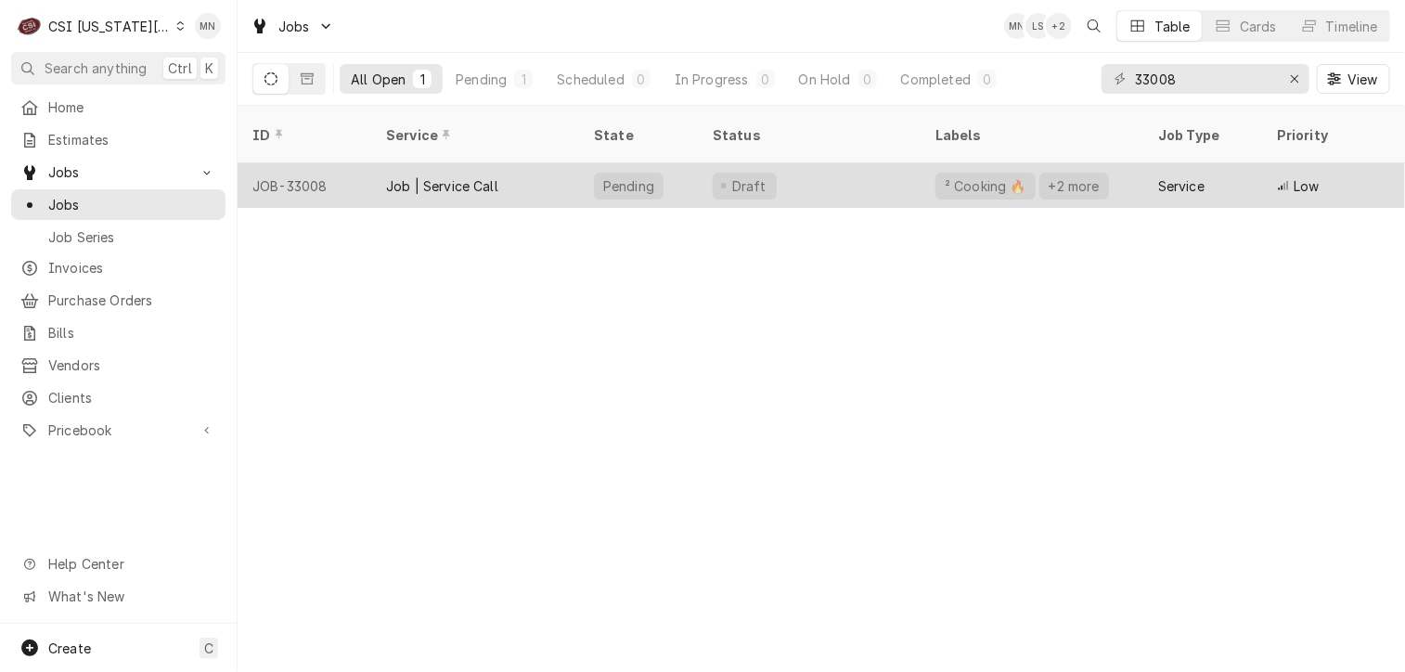
click at [486, 176] on div "Job | Service Call" at bounding box center [442, 185] width 112 height 19
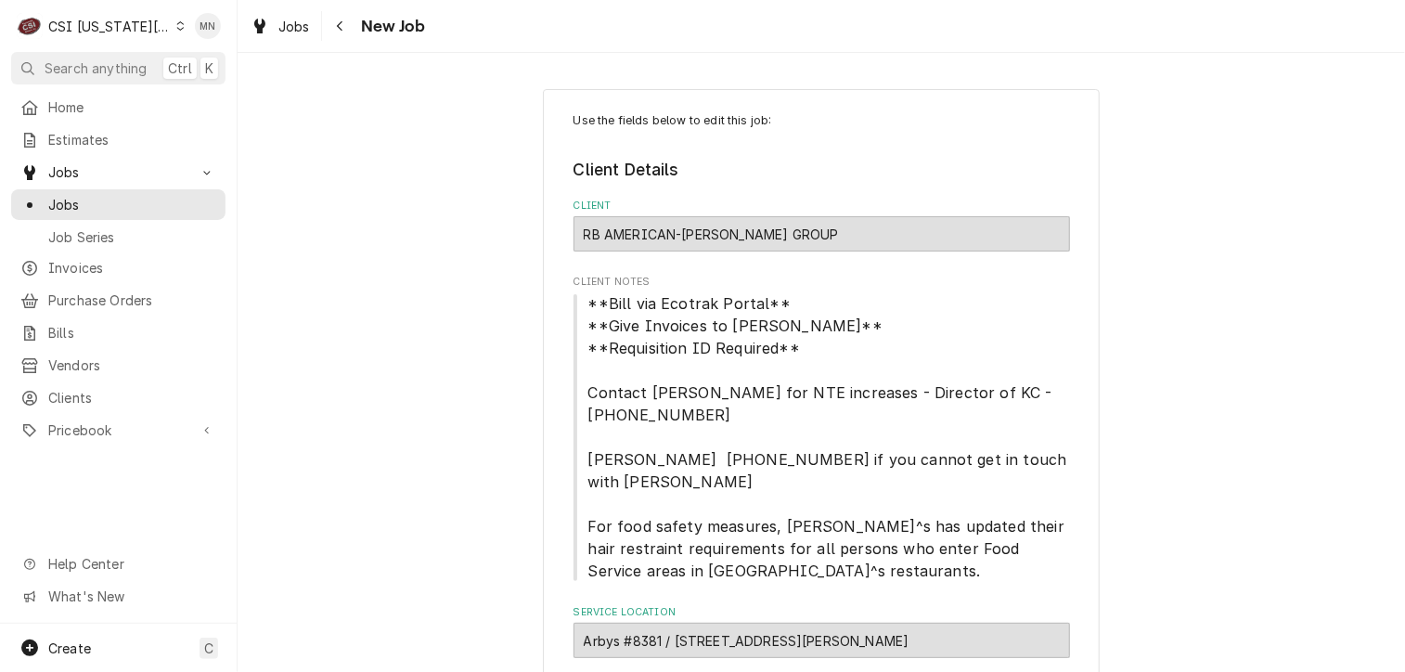
type textarea "x"
click at [342, 33] on div "Navigate back" at bounding box center [340, 26] width 19 height 19
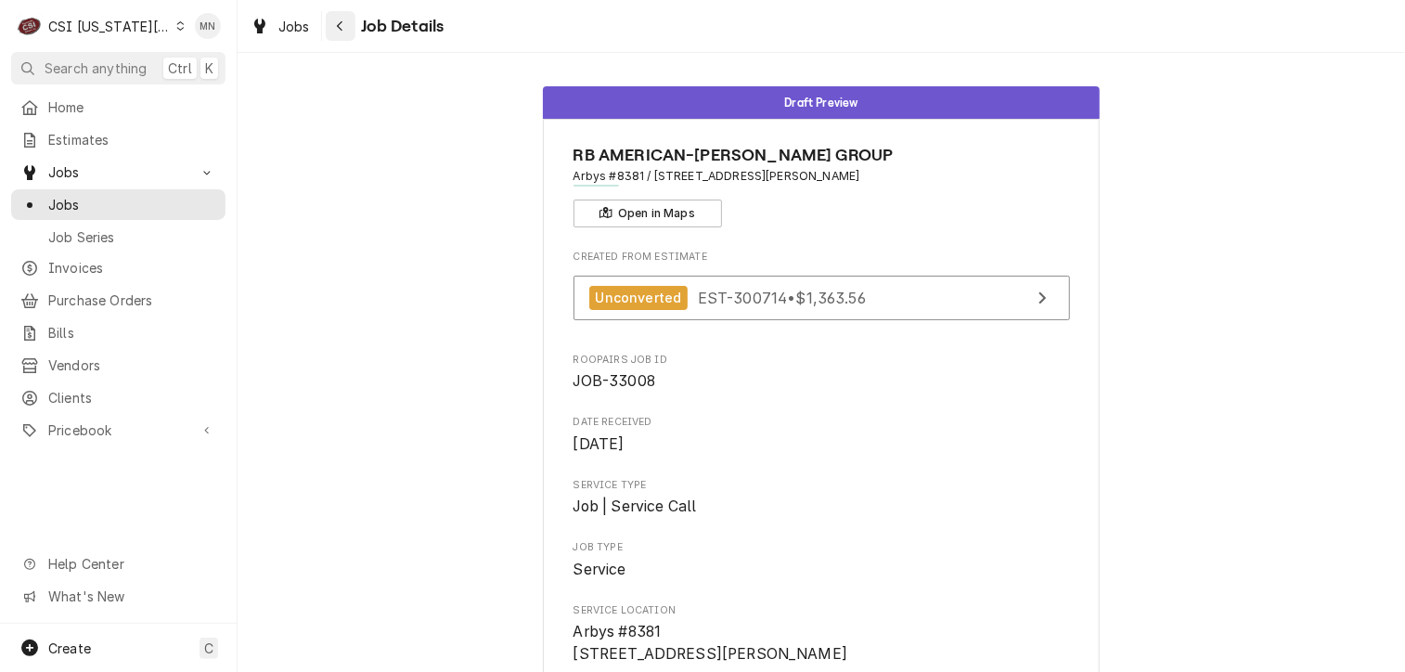
click at [350, 24] on button "Navigate back" at bounding box center [341, 26] width 30 height 30
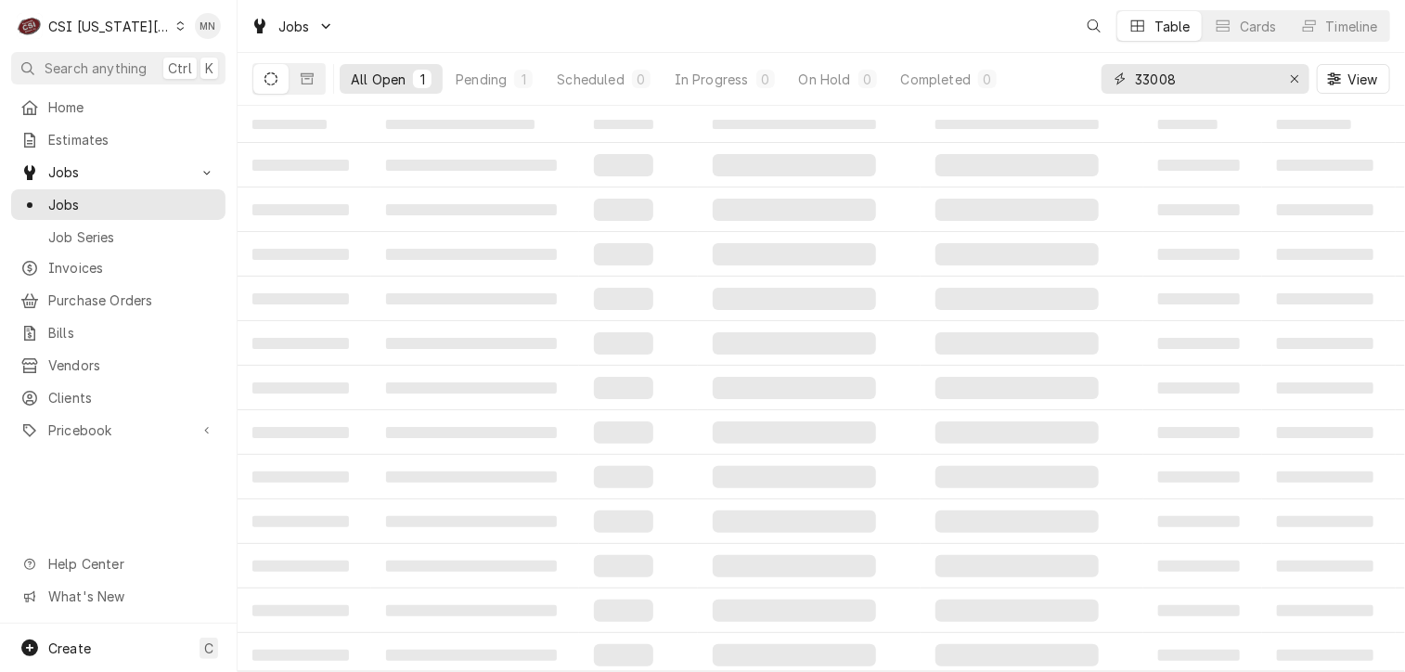
drag, startPoint x: 1189, startPoint y: 82, endPoint x: 1034, endPoint y: 71, distance: 155.4
click at [1034, 71] on div "All Open 1 Pending 1 Scheduled 0 In Progress 0 On Hold 0 Completed 0 33008 View" at bounding box center [821, 79] width 1138 height 52
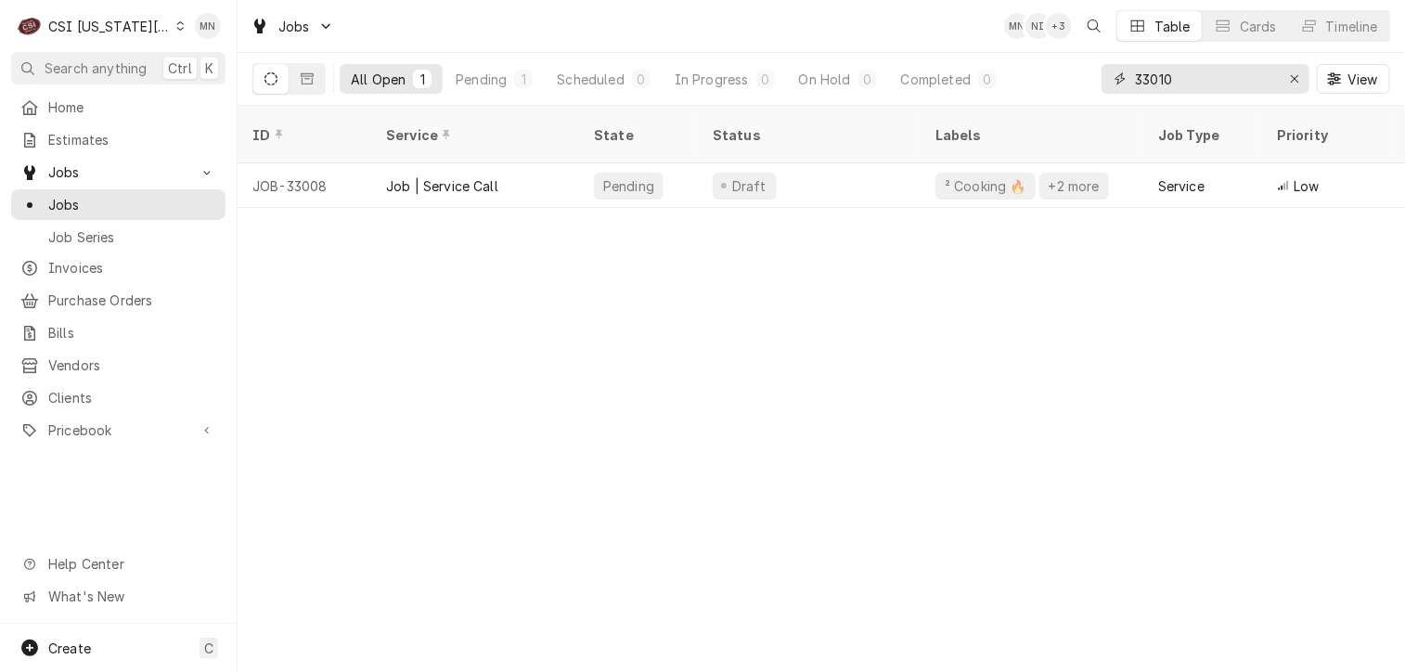
type input "33010"
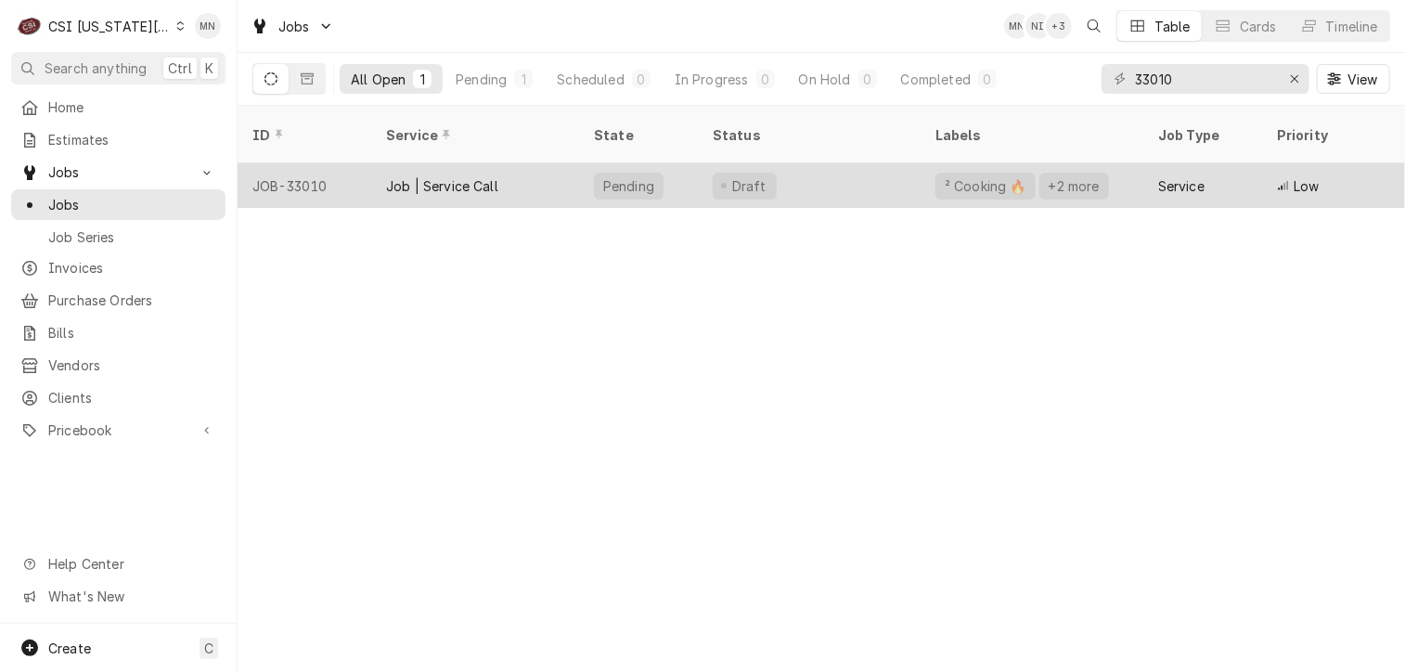
click at [467, 176] on div "Job | Service Call" at bounding box center [442, 185] width 112 height 19
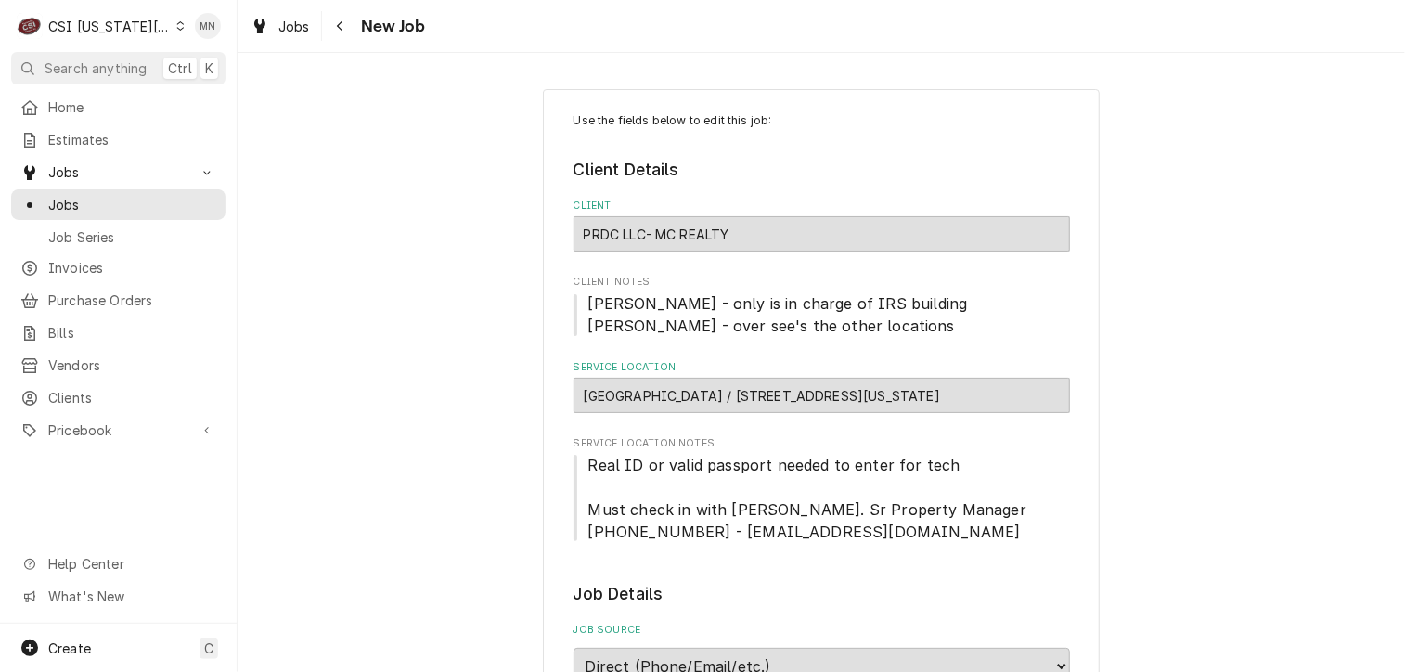
type textarea "x"
click at [341, 21] on icon "Navigate back" at bounding box center [340, 26] width 6 height 10
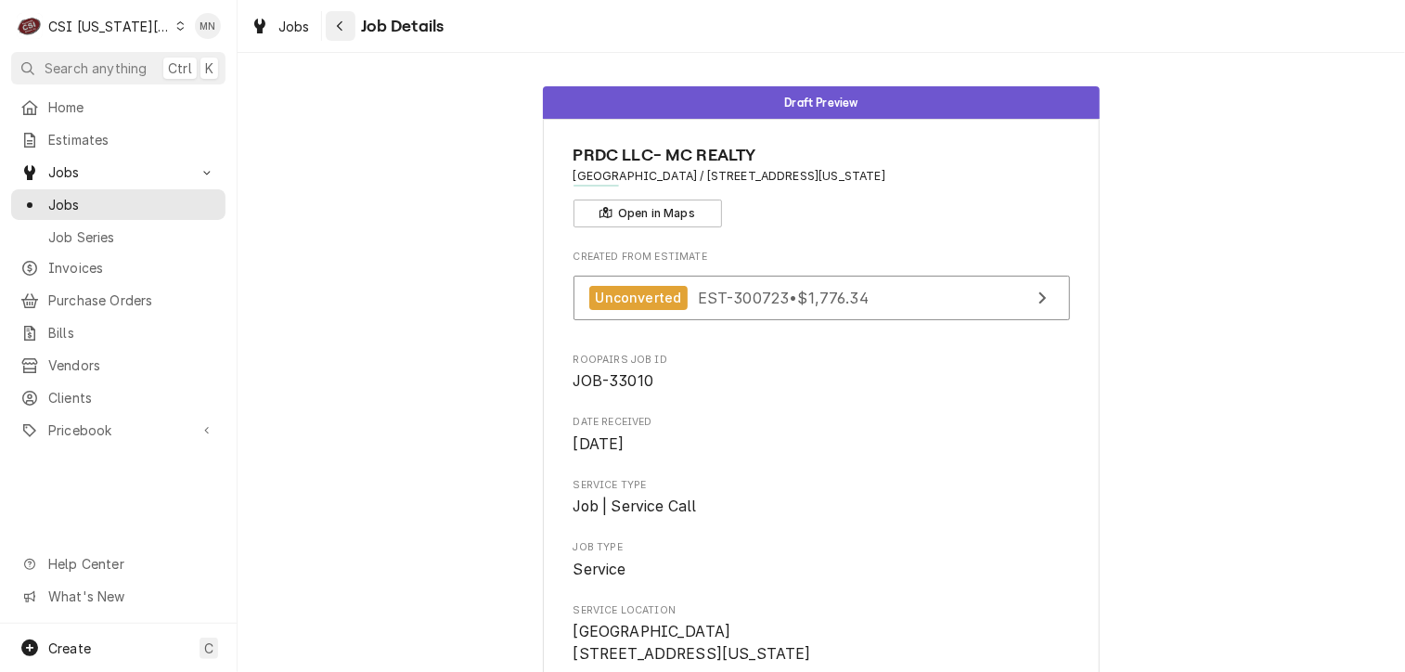
click at [344, 26] on div "Navigate back" at bounding box center [340, 26] width 19 height 19
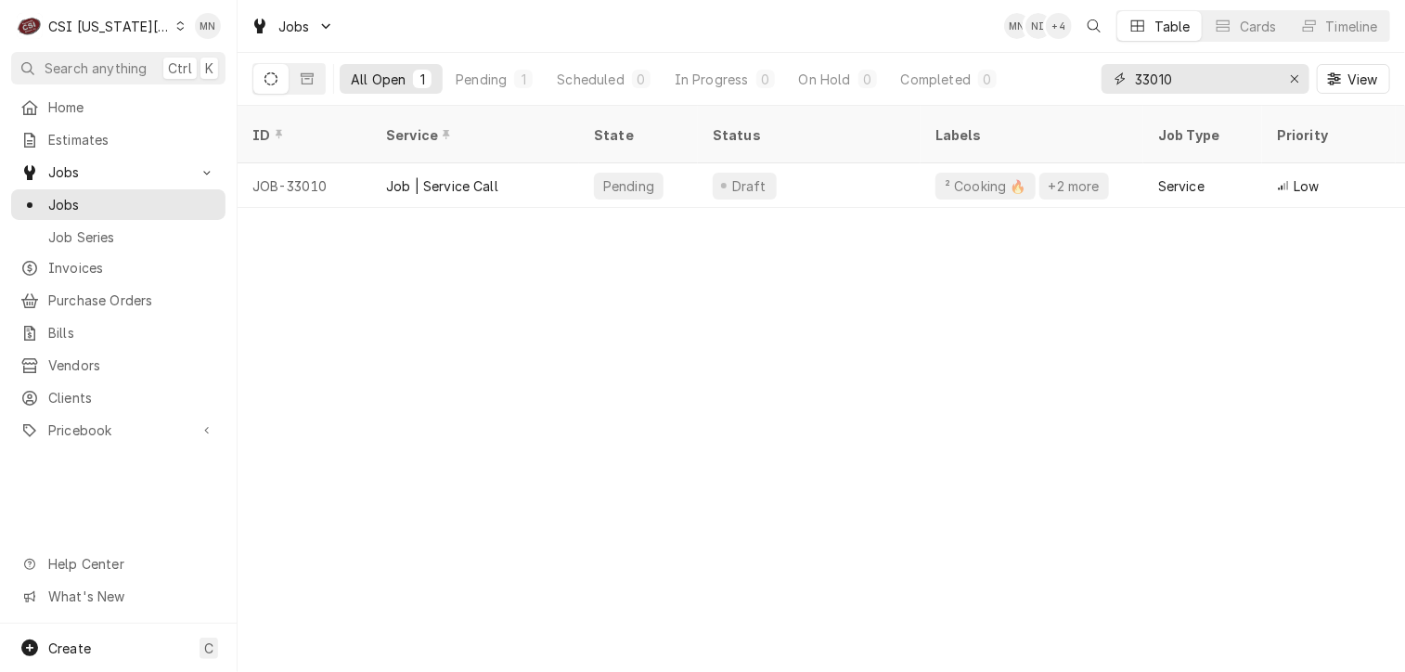
click at [1167, 70] on input "33010" at bounding box center [1204, 79] width 139 height 30
drag, startPoint x: 1177, startPoint y: 74, endPoint x: 1099, endPoint y: 62, distance: 78.9
click at [1069, 70] on div "All Open 1 Pending 1 Scheduled 0 In Progress 0 On Hold 0 Completed 0 33010 View" at bounding box center [821, 79] width 1138 height 52
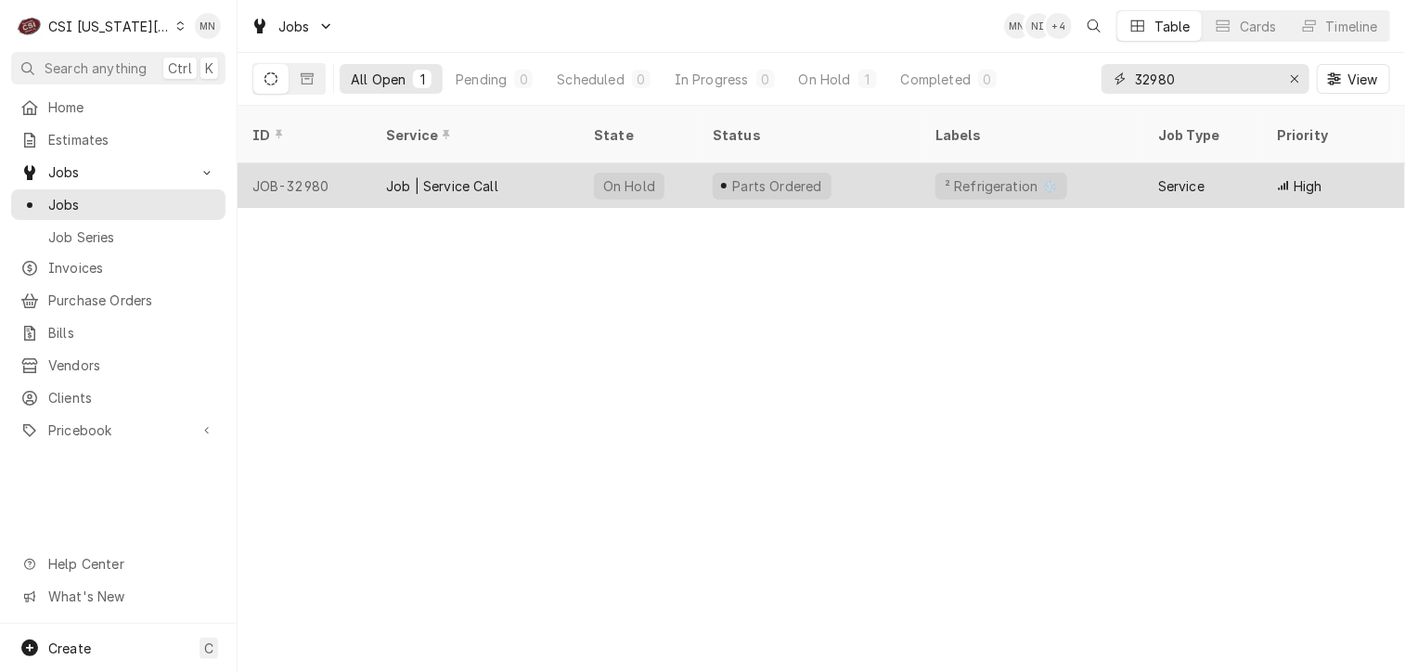
type input "32980"
click at [346, 163] on div "JOB-32980" at bounding box center [305, 185] width 134 height 45
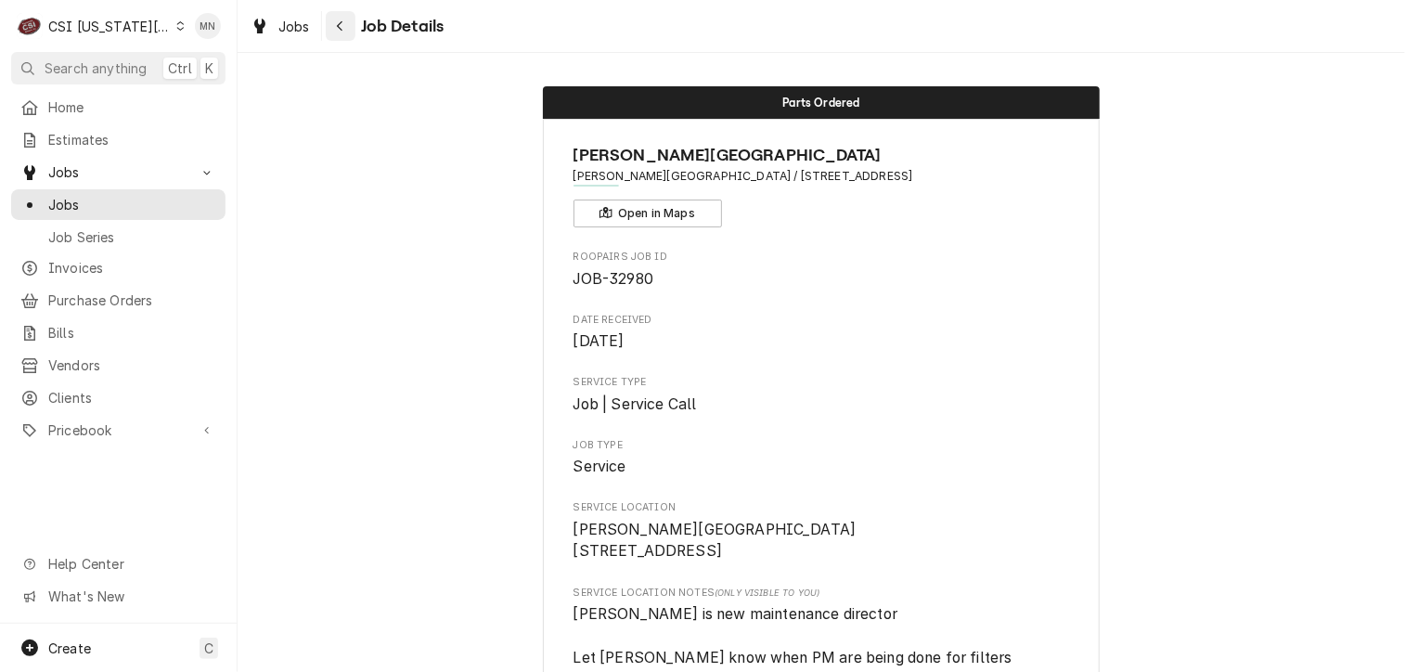
click at [343, 17] on div "Navigate back" at bounding box center [340, 26] width 19 height 19
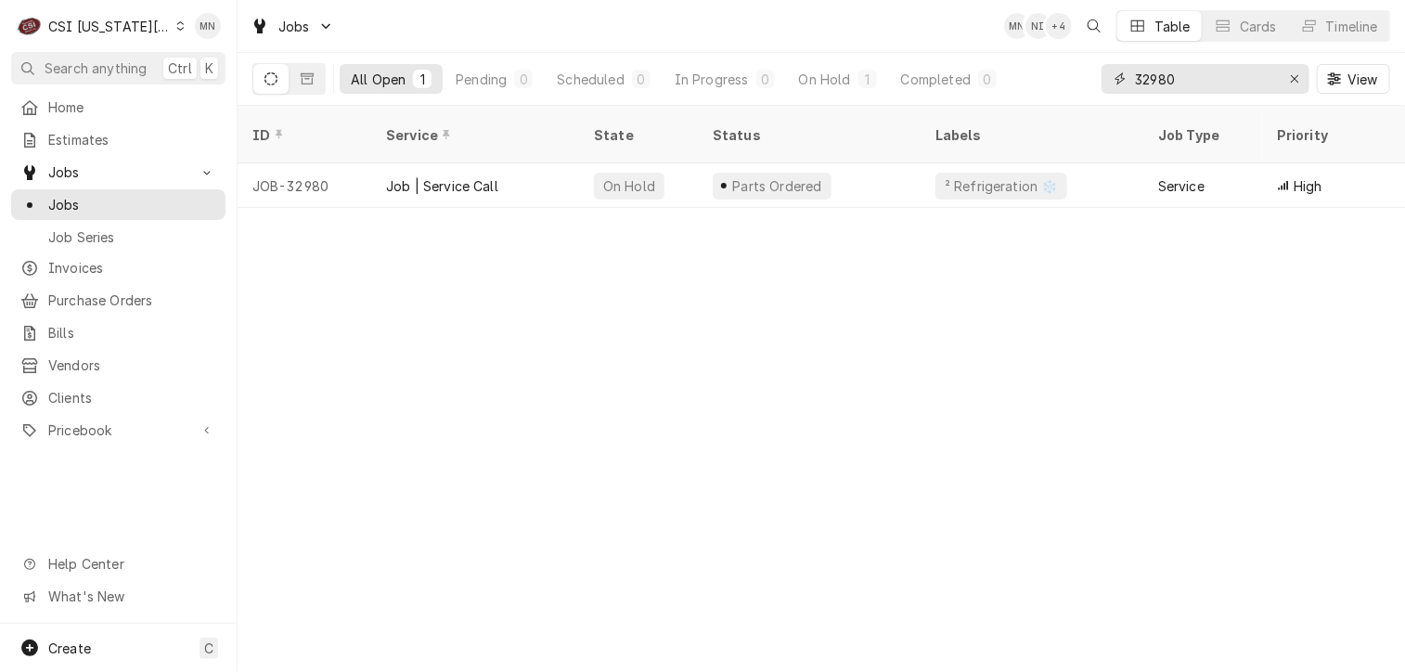
drag, startPoint x: 1177, startPoint y: 79, endPoint x: 1103, endPoint y: 66, distance: 75.4
click at [1103, 66] on div "32980" at bounding box center [1206, 79] width 208 height 30
type input "32175"
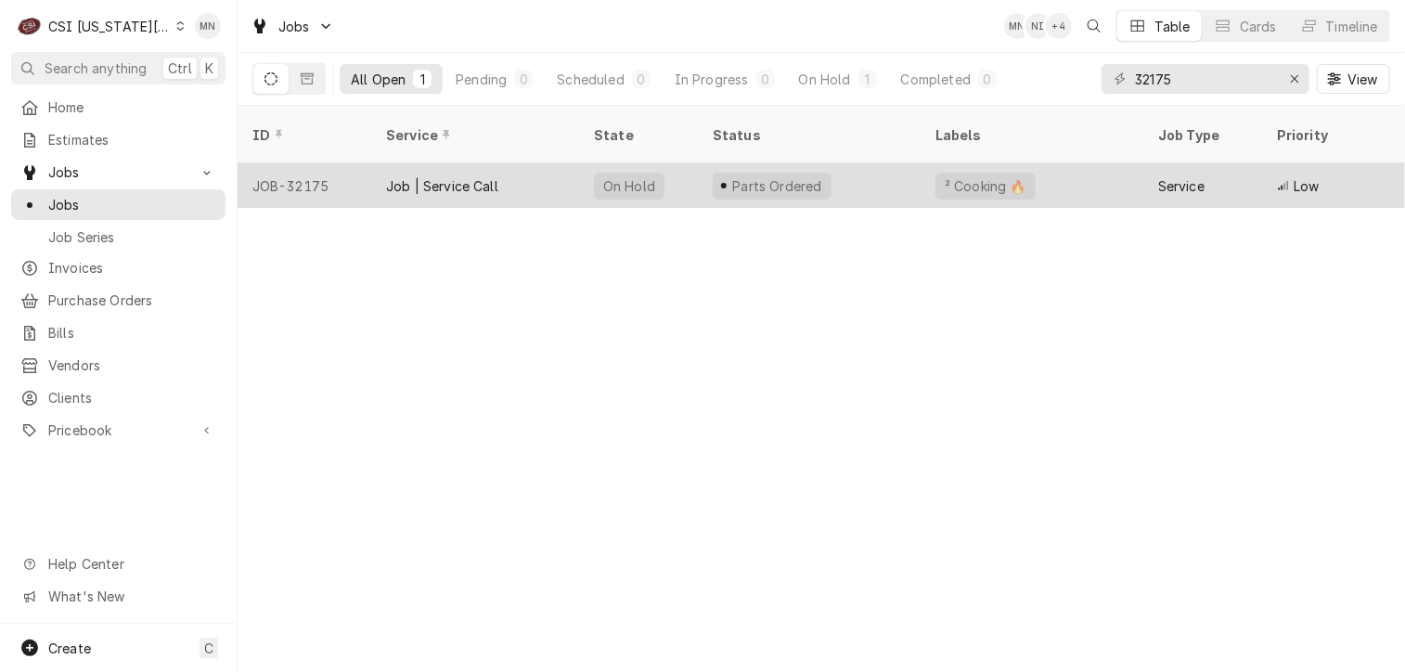
click at [456, 176] on div "Job | Service Call" at bounding box center [442, 185] width 112 height 19
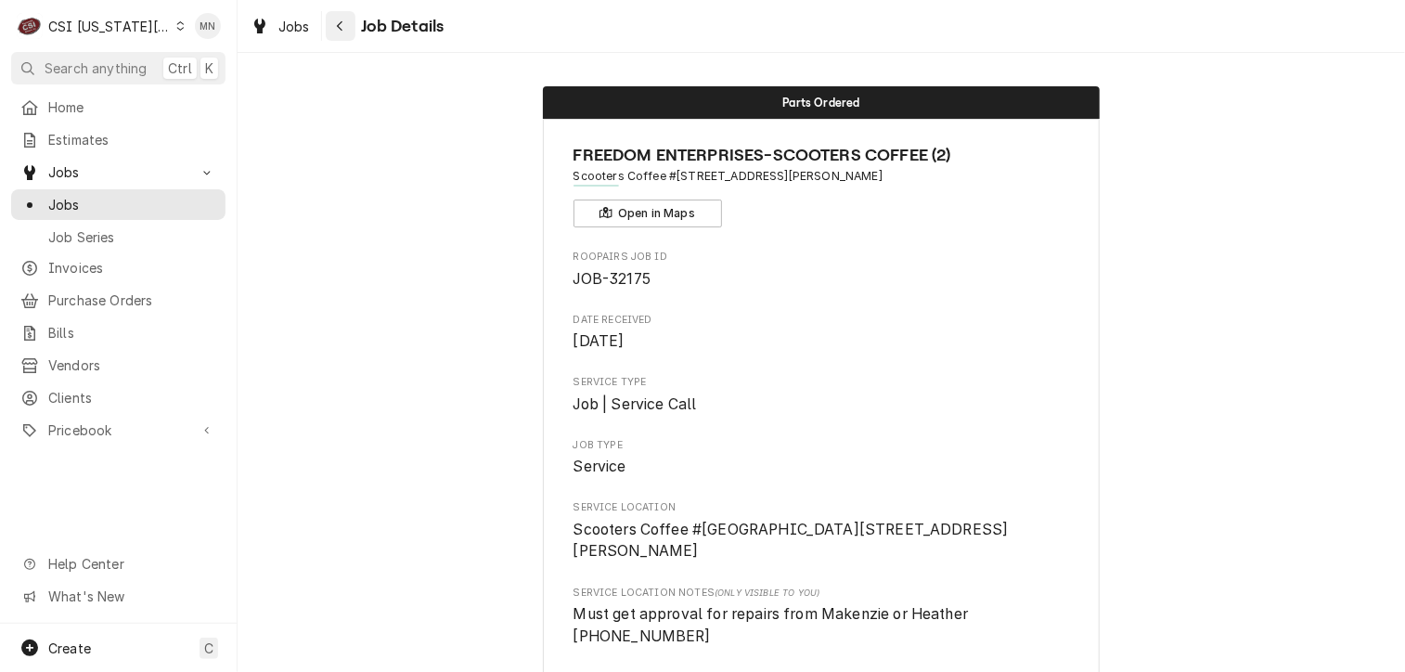
click at [347, 36] on button "Navigate back" at bounding box center [341, 26] width 30 height 30
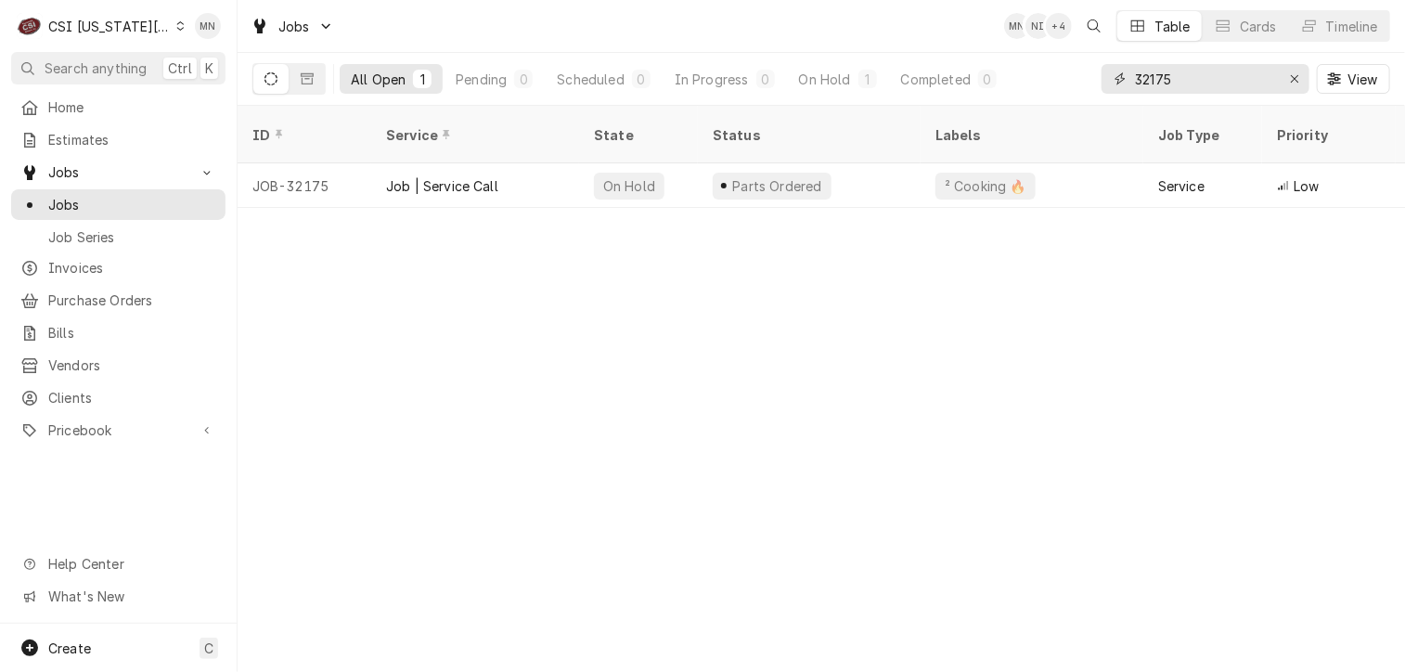
drag, startPoint x: 1209, startPoint y: 80, endPoint x: 1077, endPoint y: 78, distance: 131.8
click at [1081, 78] on div "All Open 1 Pending 0 Scheduled 0 In Progress 0 On Hold 1 Completed 0 32175 View" at bounding box center [821, 79] width 1138 height 52
type input "33024"
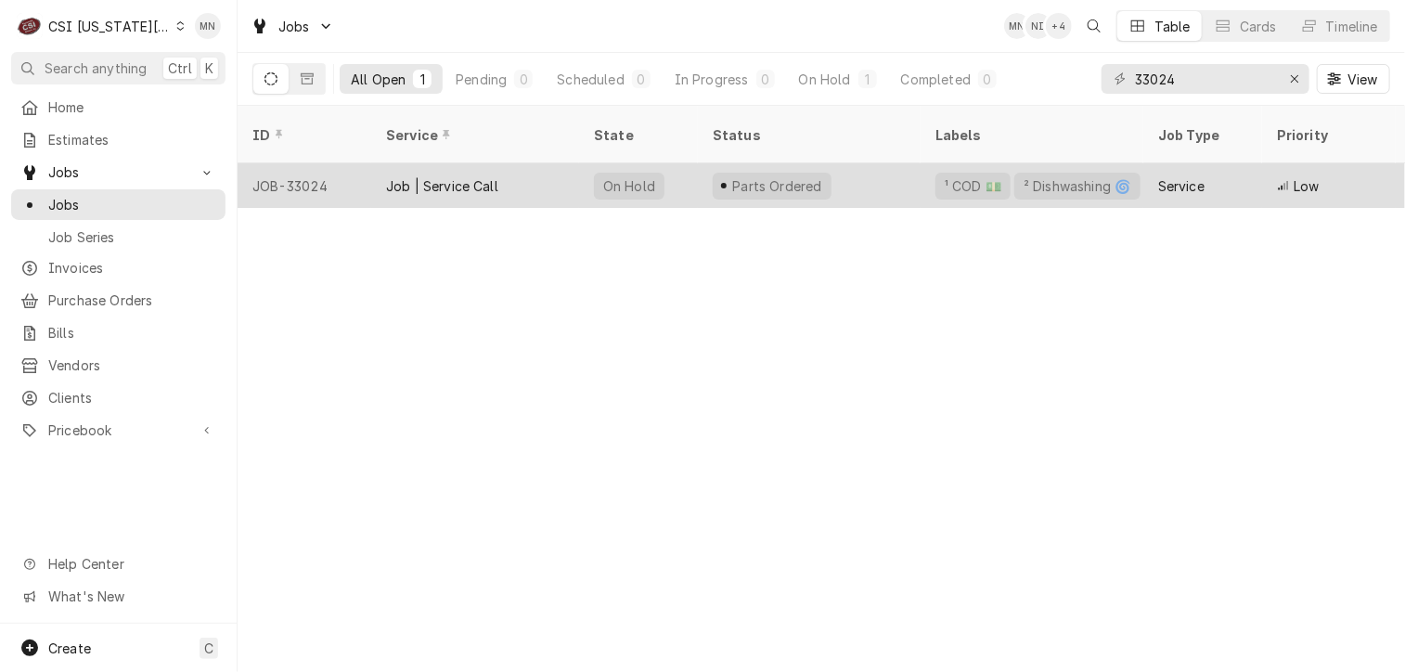
click at [459, 174] on div "Job | Service Call" at bounding box center [475, 185] width 208 height 45
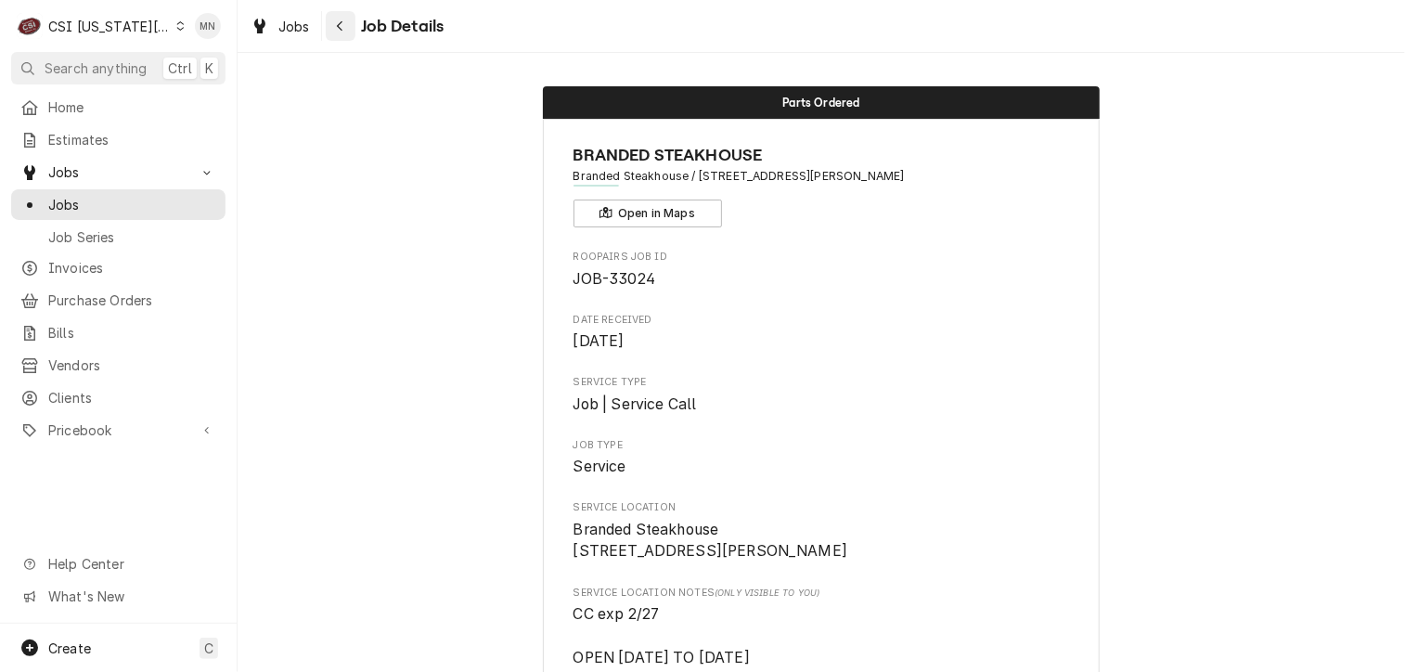
click at [347, 32] on div "Navigate back" at bounding box center [340, 26] width 19 height 19
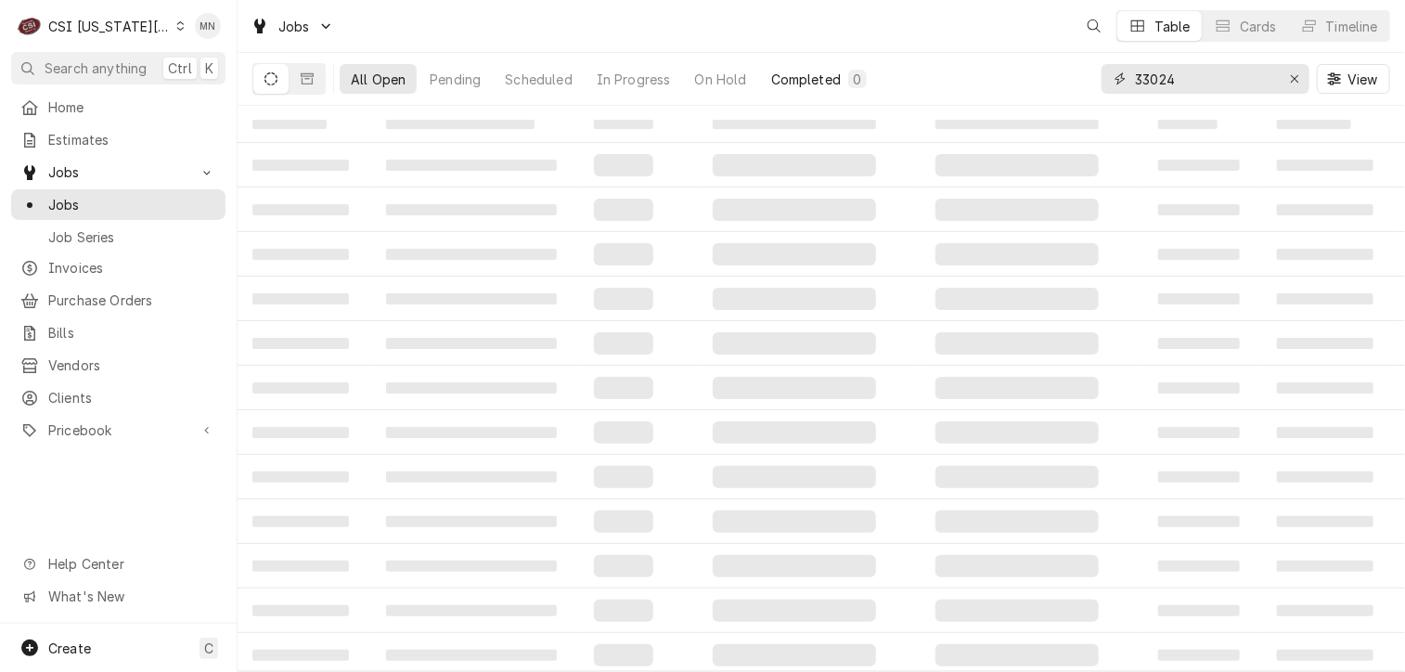
drag, startPoint x: 1209, startPoint y: 85, endPoint x: 1002, endPoint y: 88, distance: 207.0
click at [1002, 88] on div "All Open Pending Scheduled In Progress On Hold Completed 0 33024 View" at bounding box center [821, 79] width 1138 height 52
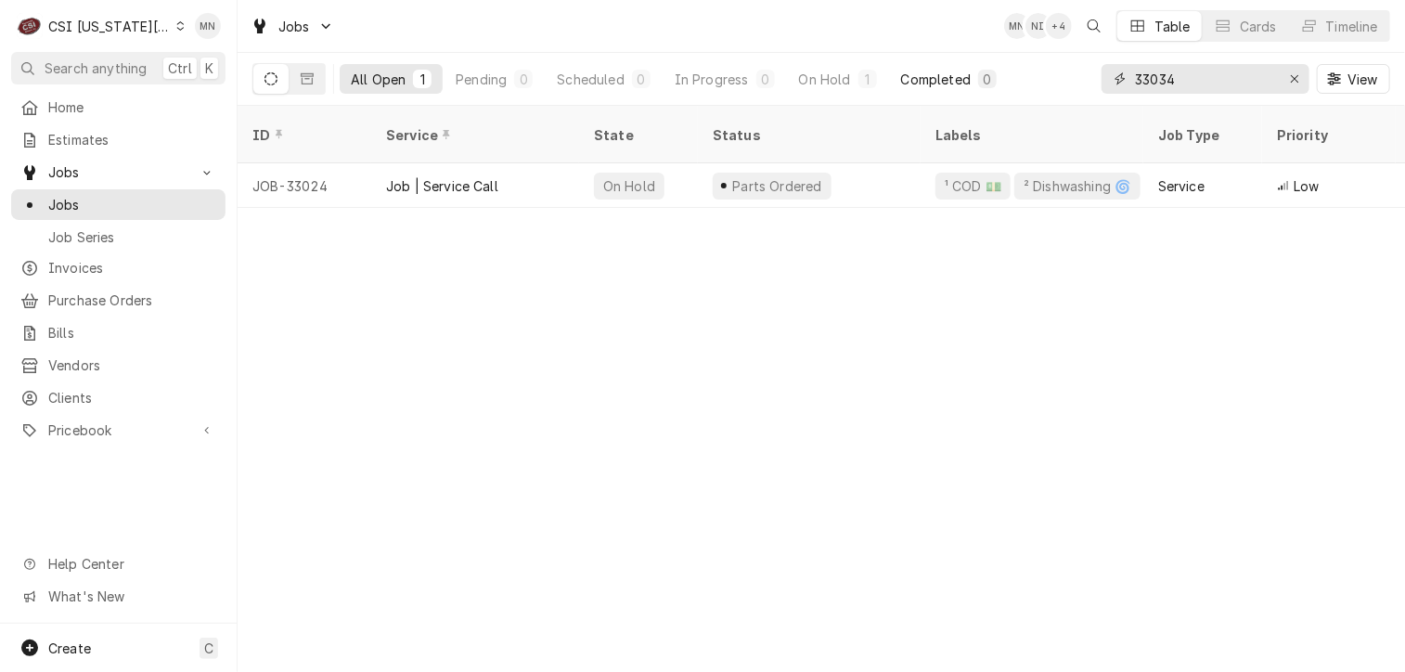
type input "33034"
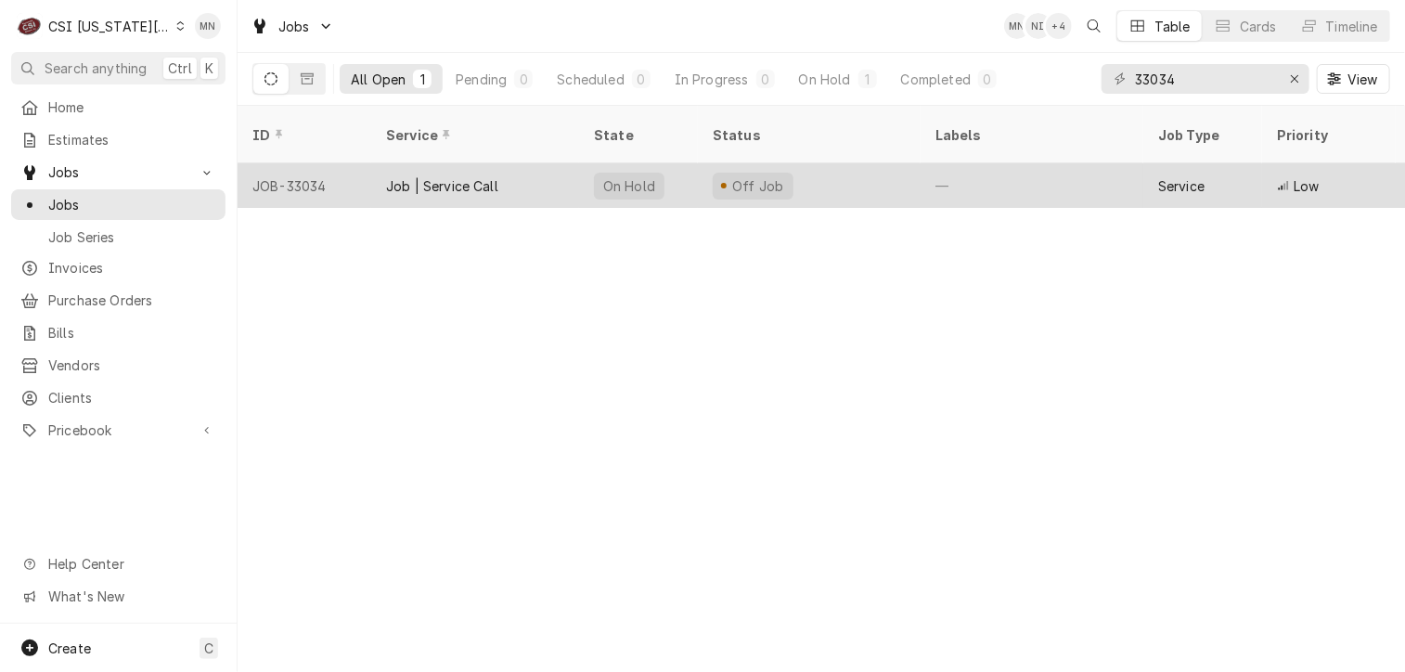
click at [464, 176] on div "Job | Service Call" at bounding box center [442, 185] width 112 height 19
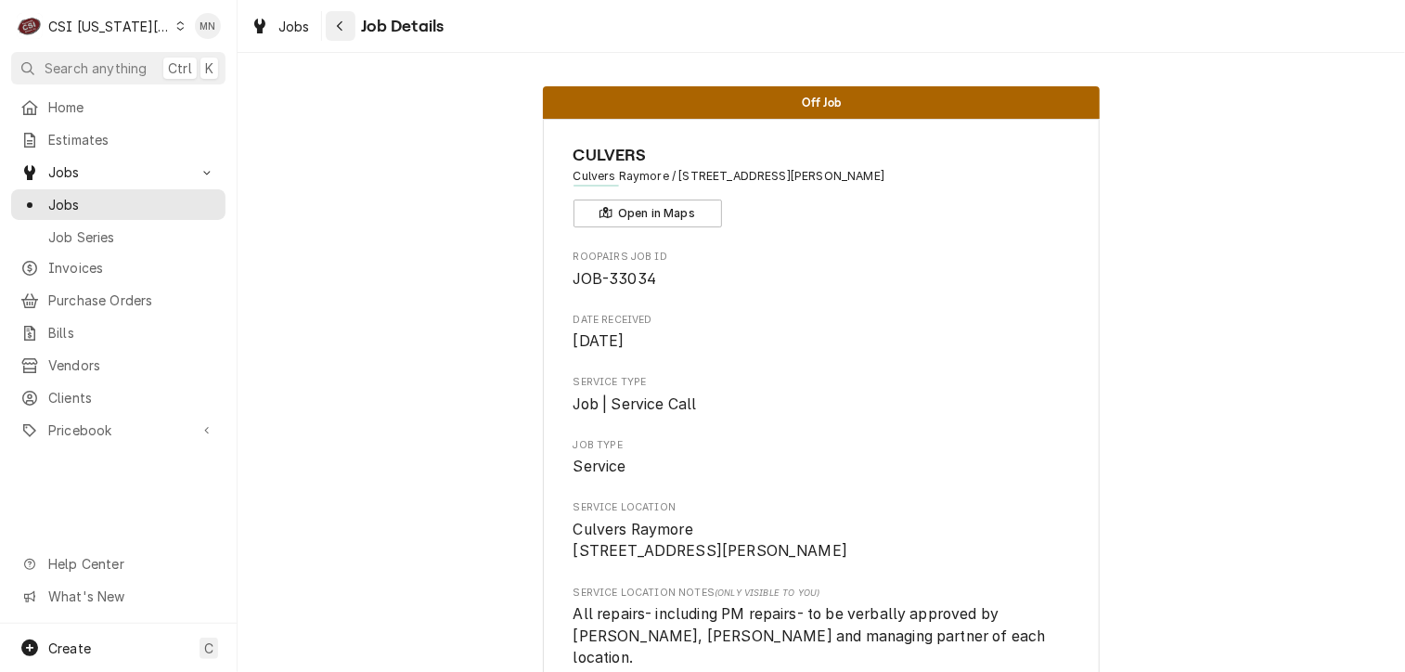
click at [345, 25] on div "Navigate back" at bounding box center [340, 26] width 19 height 19
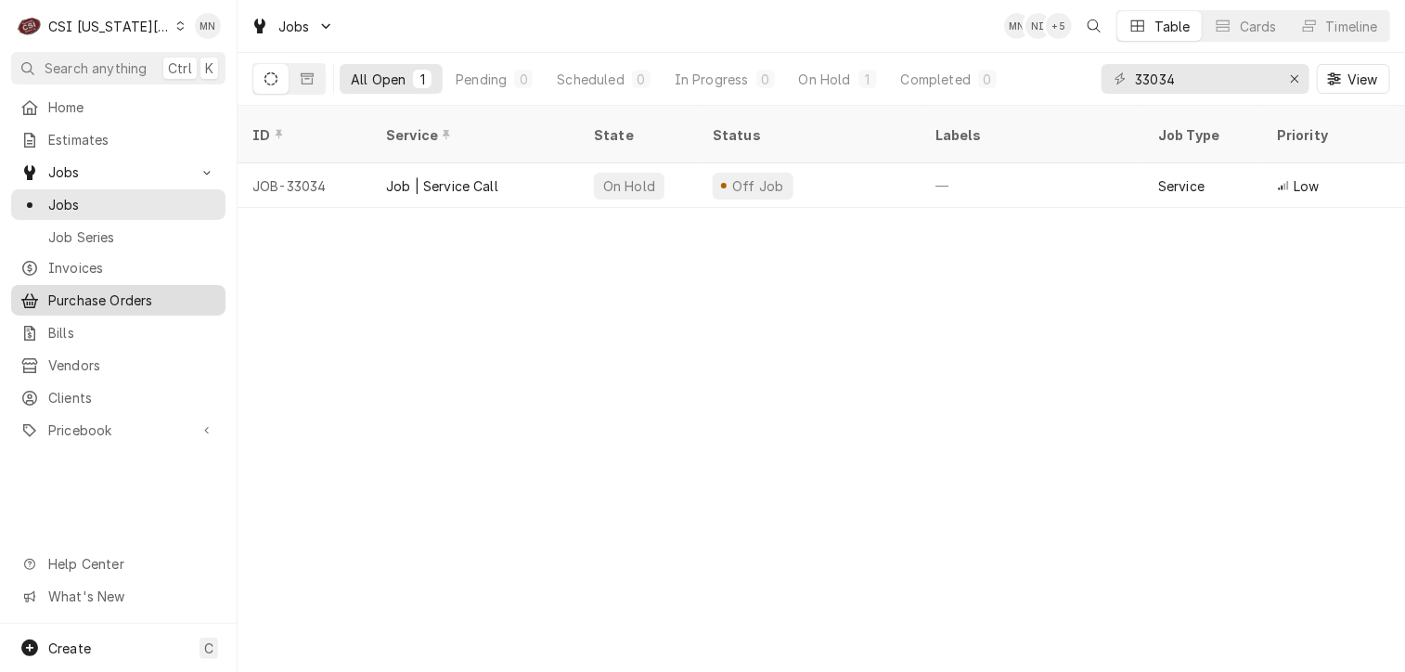
click at [84, 299] on span "Purchase Orders" at bounding box center [132, 300] width 168 height 19
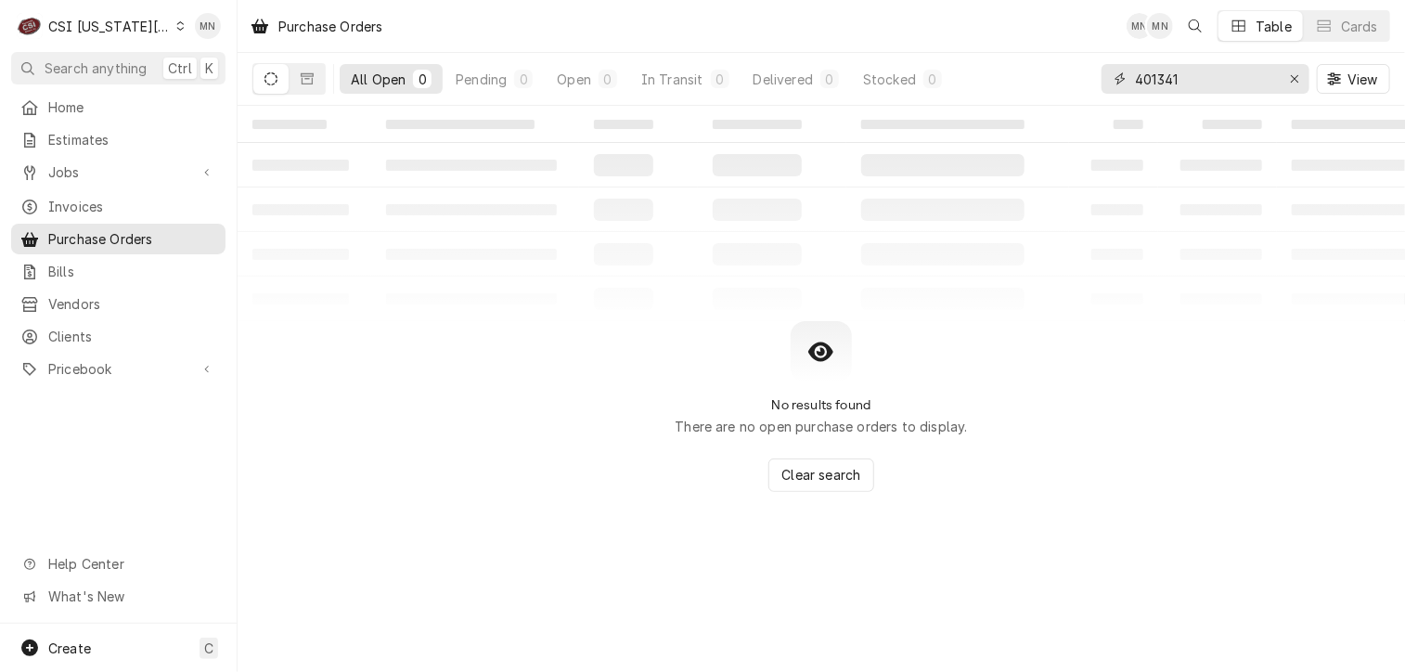
drag, startPoint x: 1195, startPoint y: 72, endPoint x: 1032, endPoint y: 69, distance: 162.5
click at [1035, 69] on div "All Open 0 Pending 0 Open 0 In Transit 0 Delivered 0 Stocked 0 401341 View" at bounding box center [821, 79] width 1138 height 52
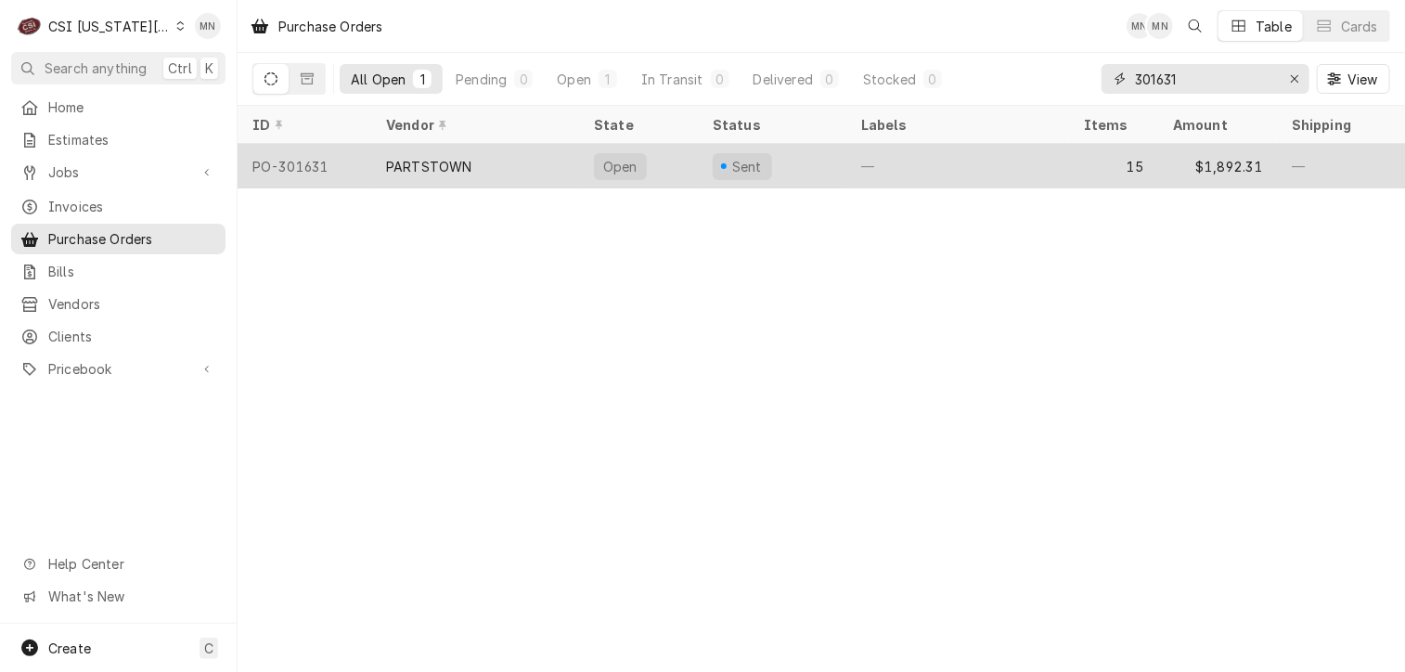
type input "301631"
click at [547, 160] on div "PARTSTOWN" at bounding box center [475, 166] width 208 height 45
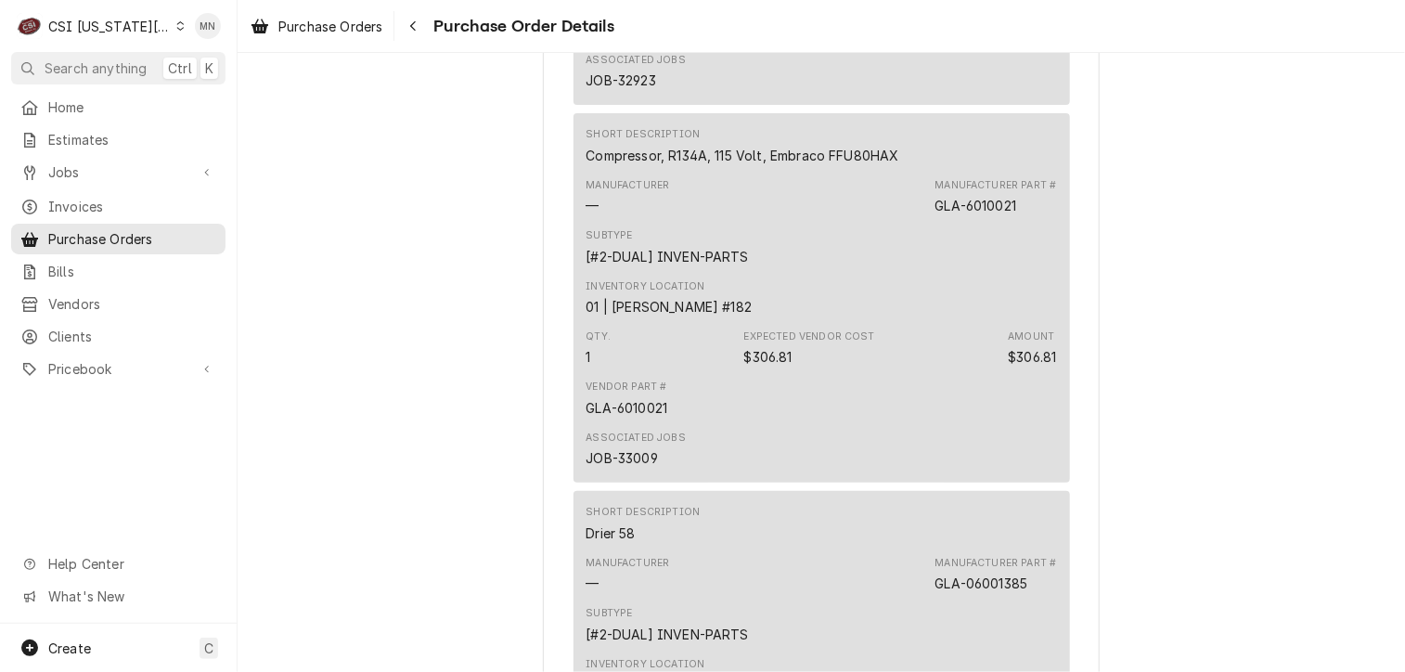
scroll to position [4734, 0]
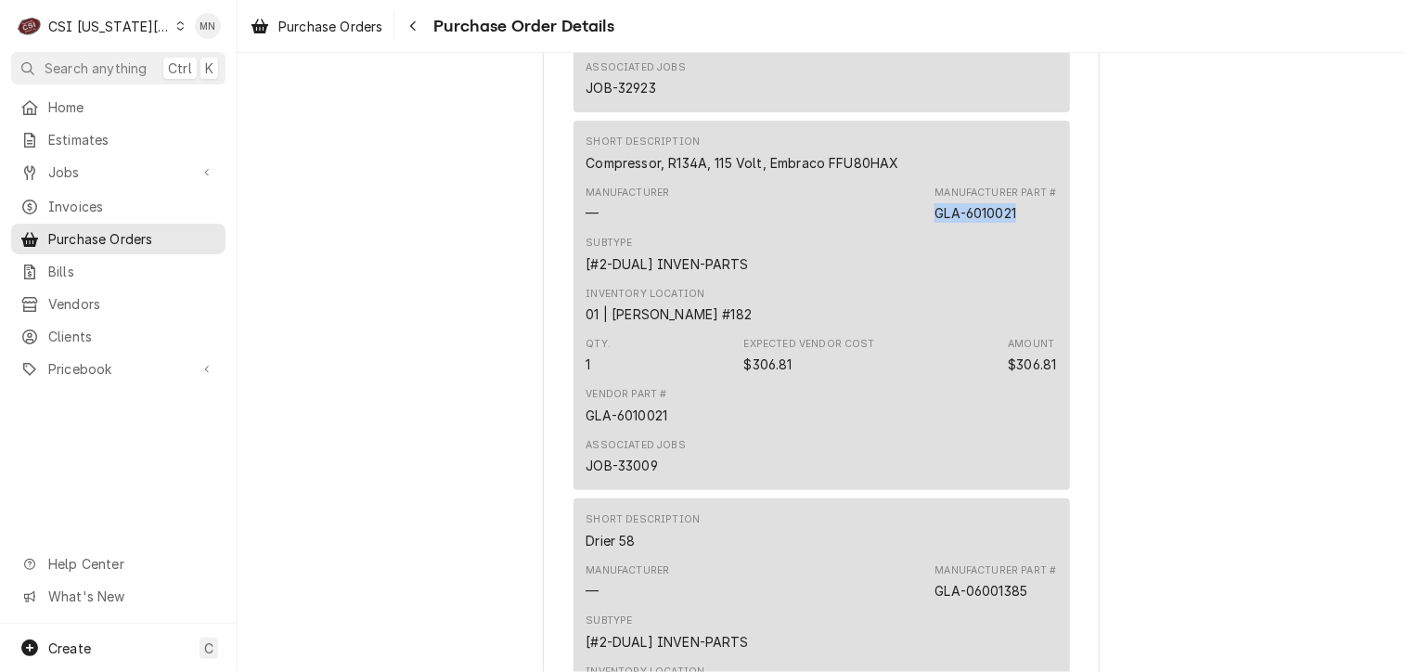
drag, startPoint x: 1024, startPoint y: 270, endPoint x: 930, endPoint y: 275, distance: 93.9
click at [935, 223] on div "Manufacturer Part # GLA-6010021" at bounding box center [996, 204] width 122 height 37
copy div "GLA-6010021"
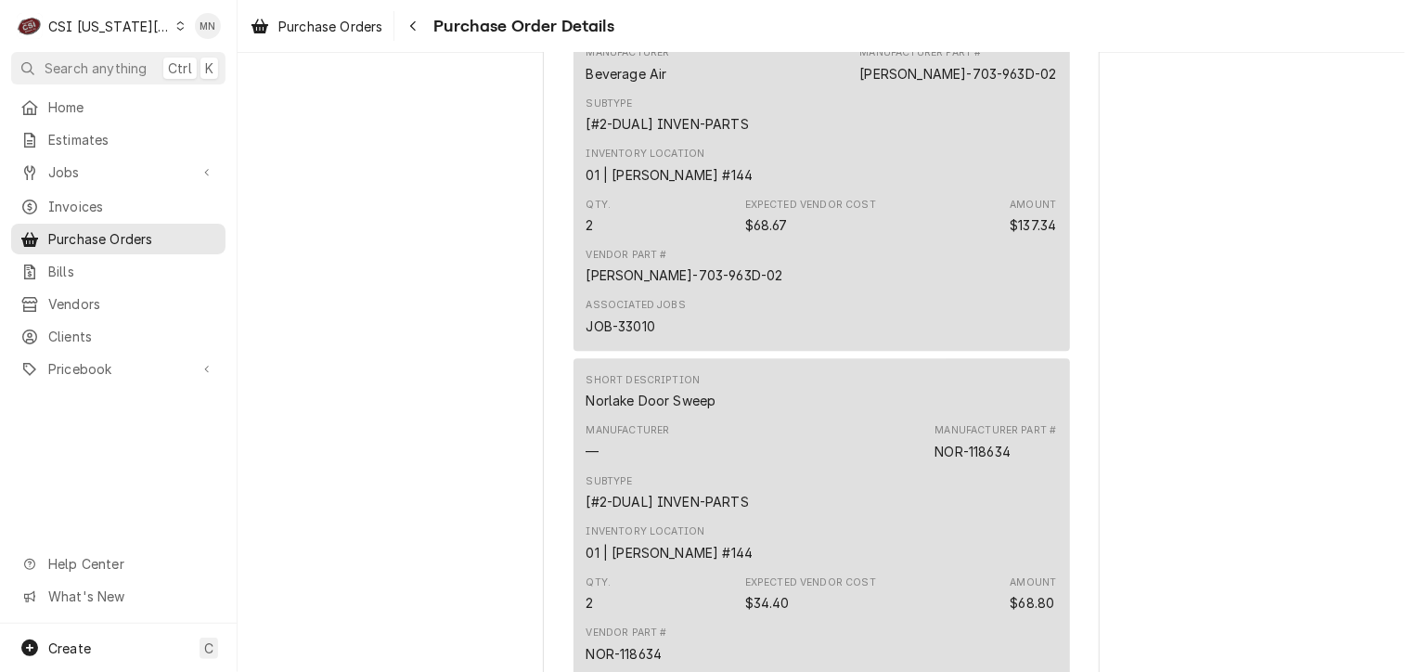
scroll to position [2413, 0]
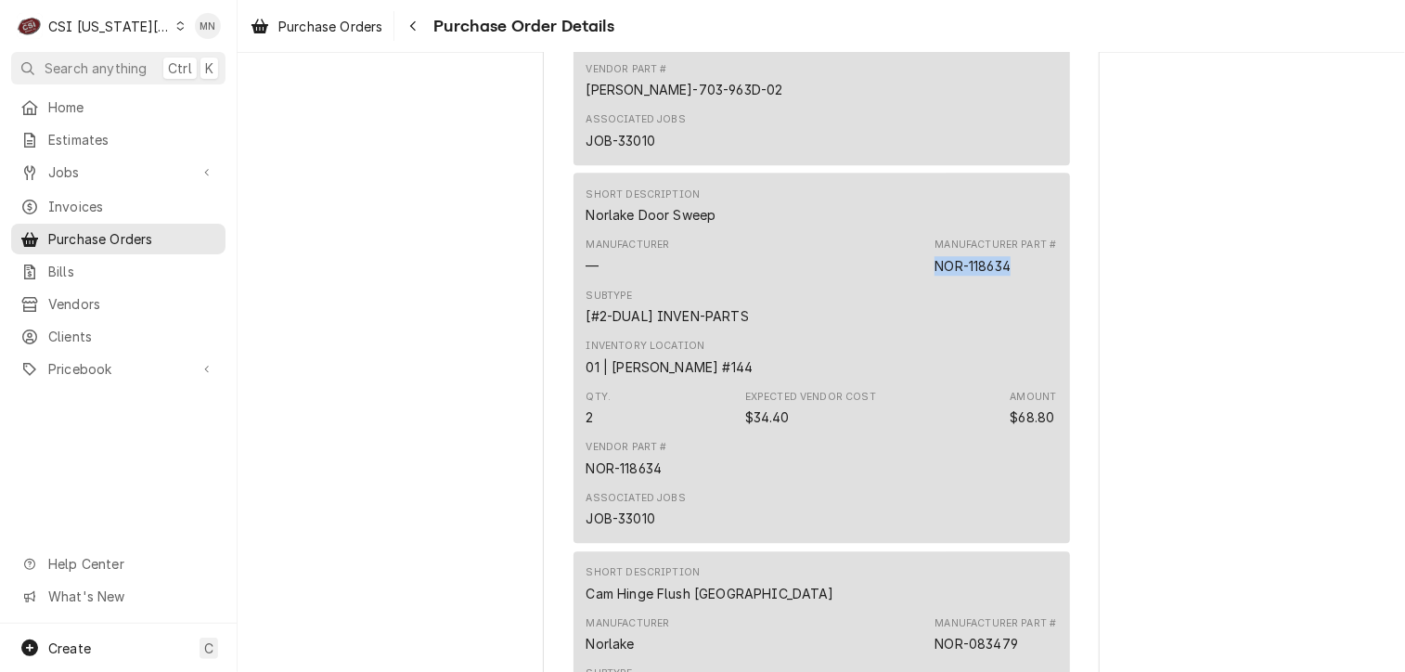
drag, startPoint x: 1011, startPoint y: 322, endPoint x: 933, endPoint y: 319, distance: 78.0
click at [935, 275] on div "Manufacturer Part # NOR-118634" at bounding box center [996, 256] width 122 height 37
copy div "NOR-118634"
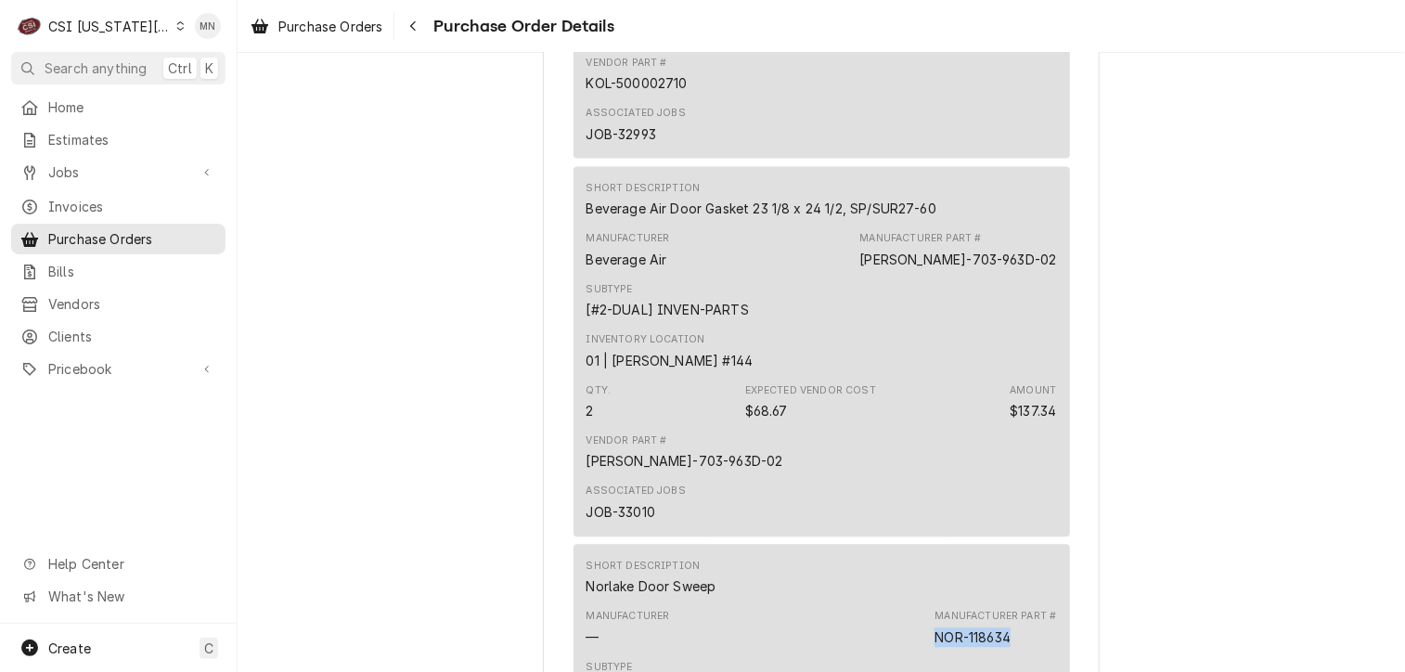
scroll to position [1856, 0]
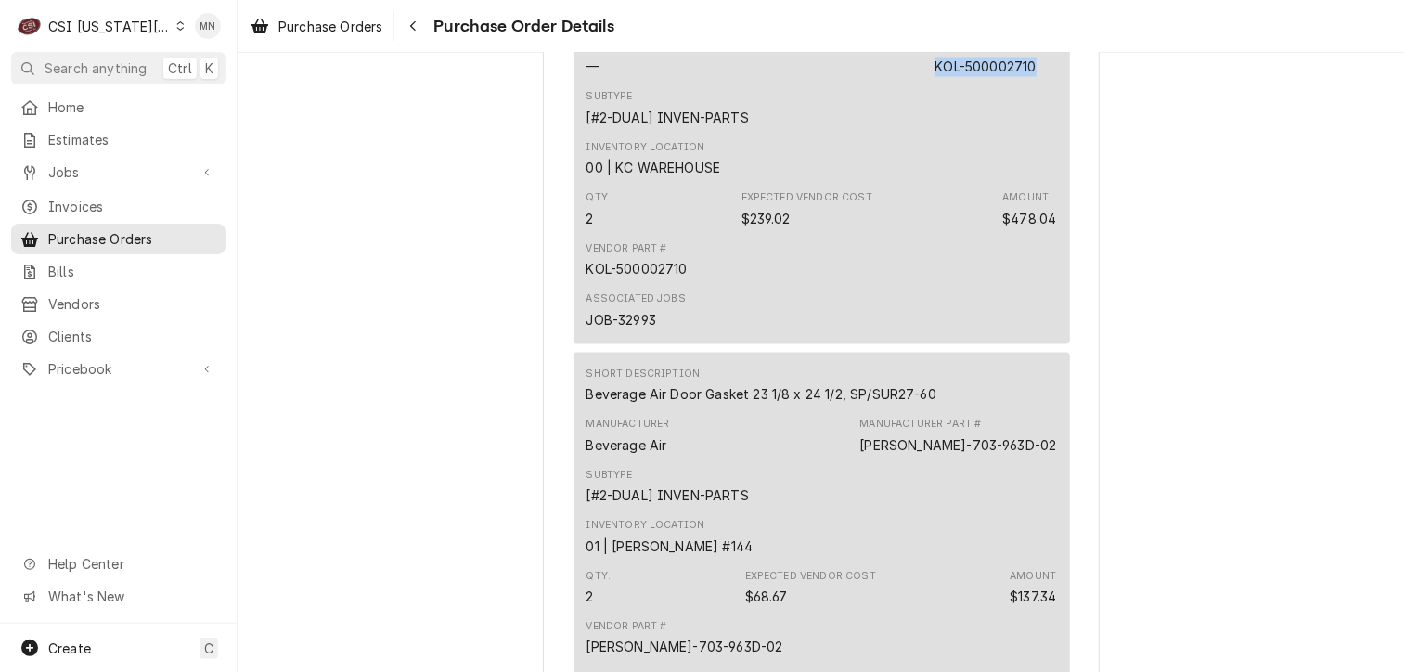
drag, startPoint x: 1032, startPoint y: 129, endPoint x: 930, endPoint y: 125, distance: 102.2
click at [935, 76] on div "Manufacturer Part # KOL-500002710" at bounding box center [996, 57] width 122 height 37
copy div "KOL-500002710"
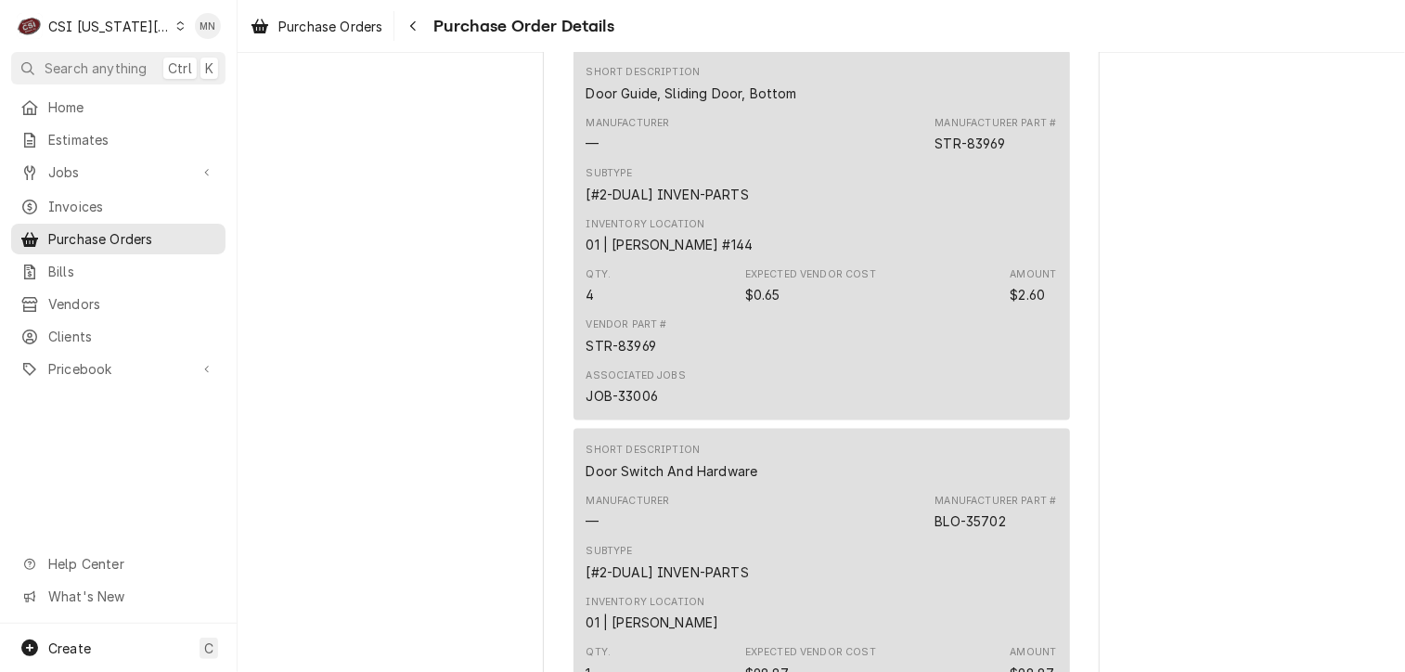
scroll to position [835, 0]
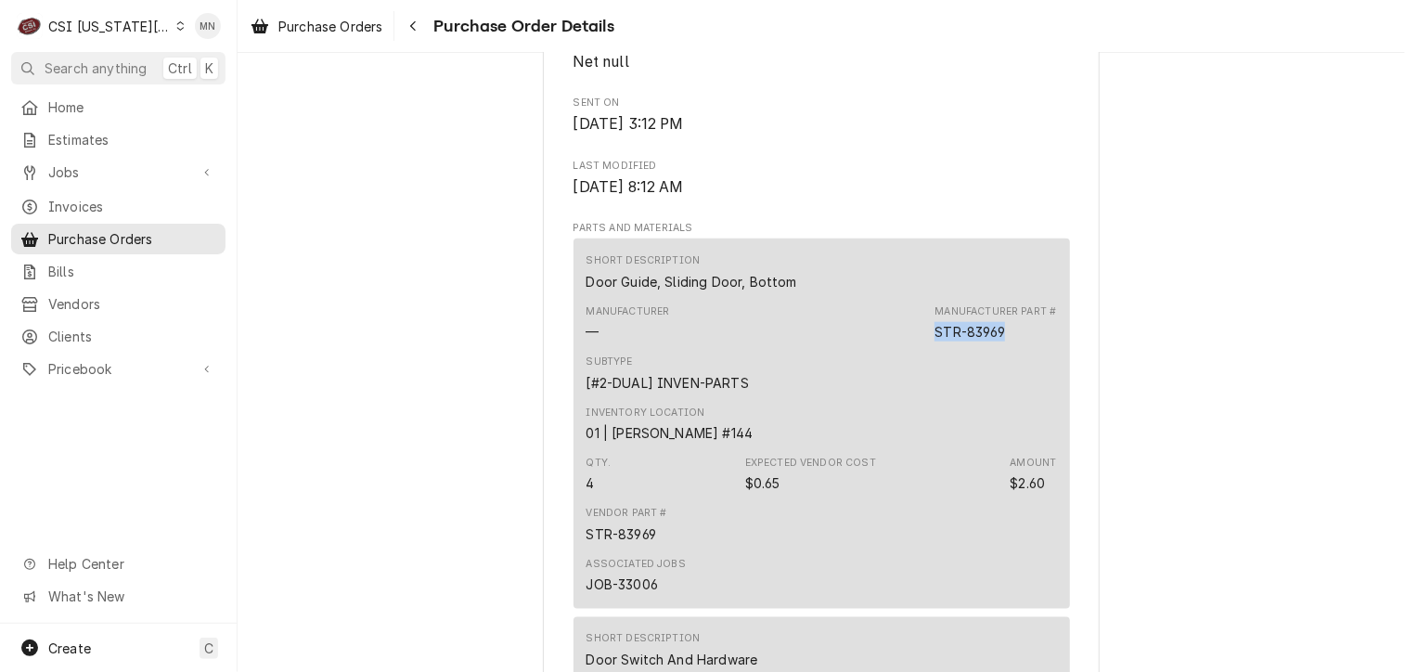
drag, startPoint x: 1003, startPoint y: 388, endPoint x: 931, endPoint y: 389, distance: 72.4
click at [935, 342] on div "Manufacturer Part # STR-83969" at bounding box center [996, 322] width 122 height 37
copy div "STR-83969"
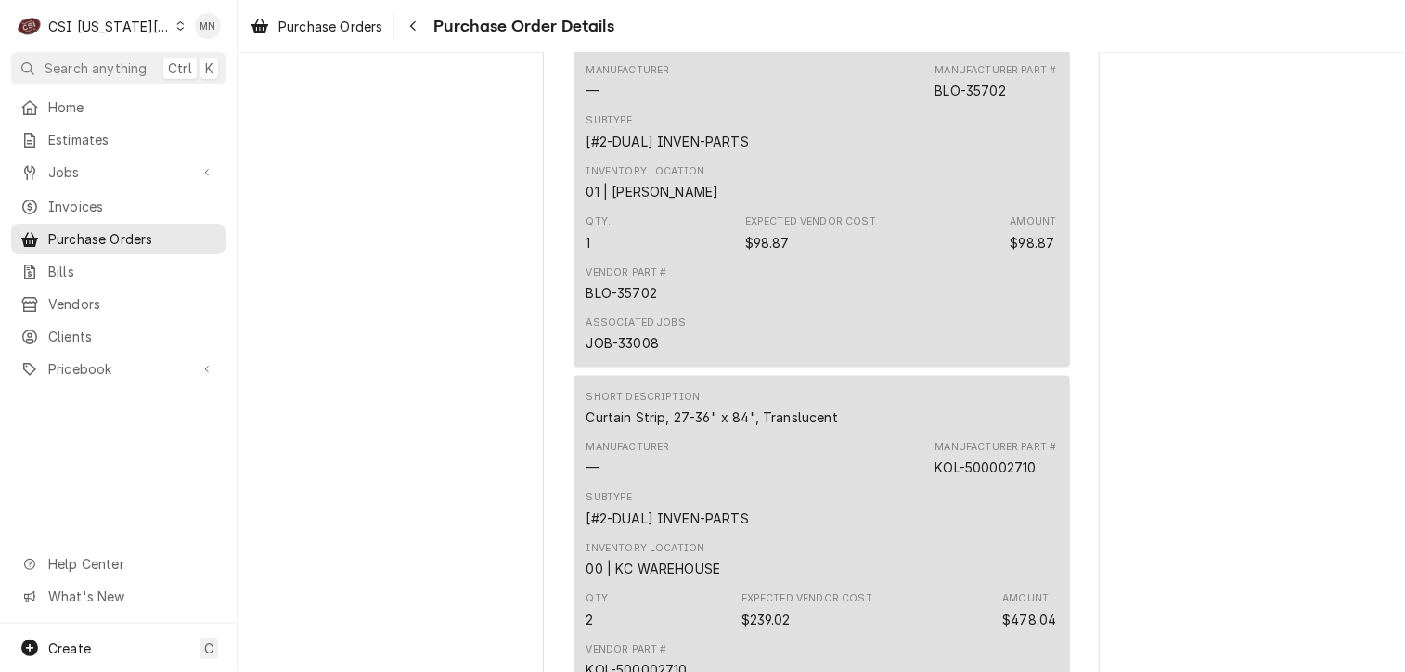
scroll to position [1485, 0]
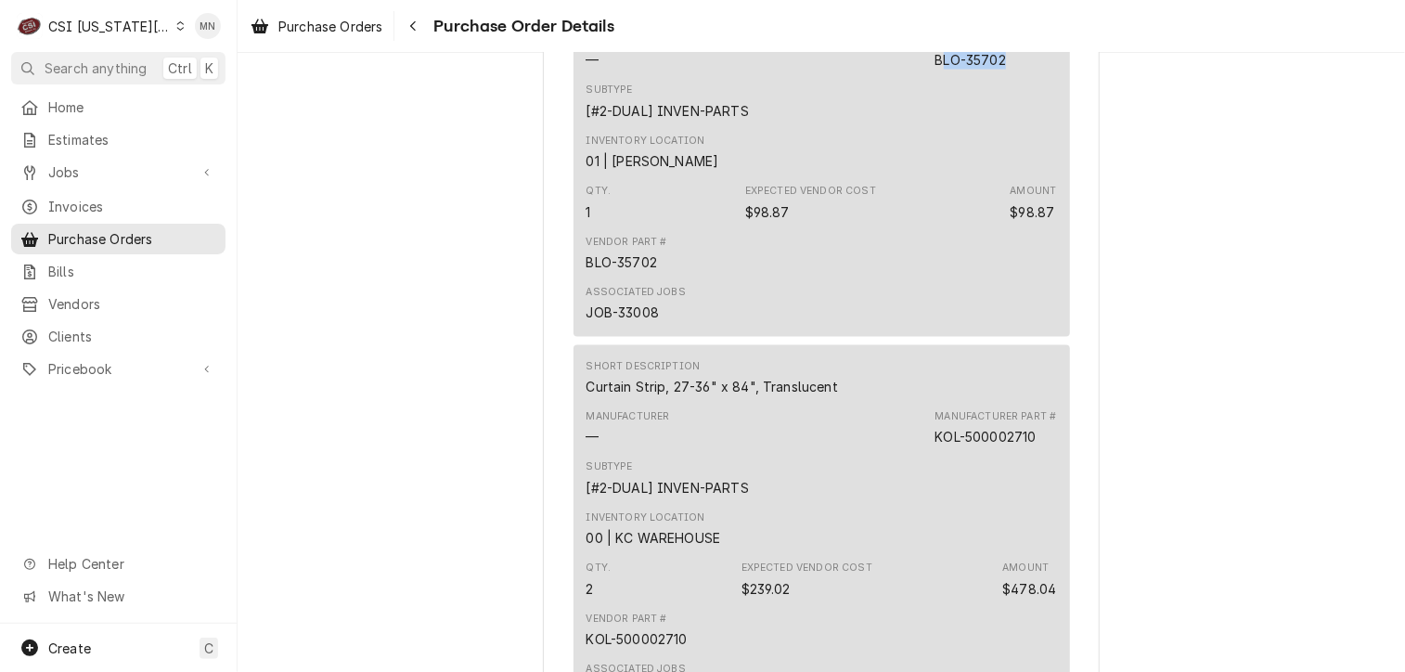
drag, startPoint x: 1003, startPoint y: 122, endPoint x: 937, endPoint y: 115, distance: 67.1
click at [937, 70] on div "Manufacturer Part # BLO-35702" at bounding box center [996, 50] width 122 height 37
click at [935, 70] on div "BLO-35702" at bounding box center [970, 59] width 71 height 19
drag, startPoint x: 1005, startPoint y: 122, endPoint x: 921, endPoint y: 119, distance: 84.5
click at [921, 76] on div "Manufacturer — Manufacturer Part # BLO-35702" at bounding box center [822, 51] width 471 height 50
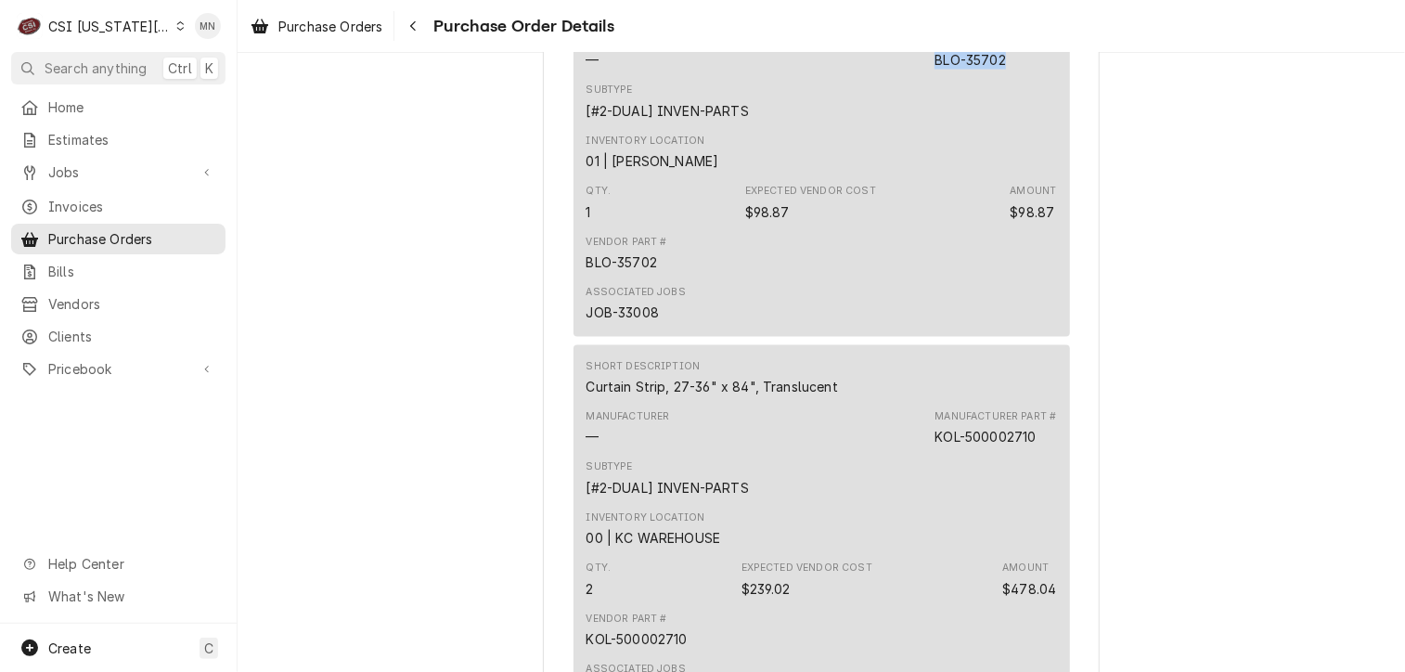
copy div "BLO-35702"
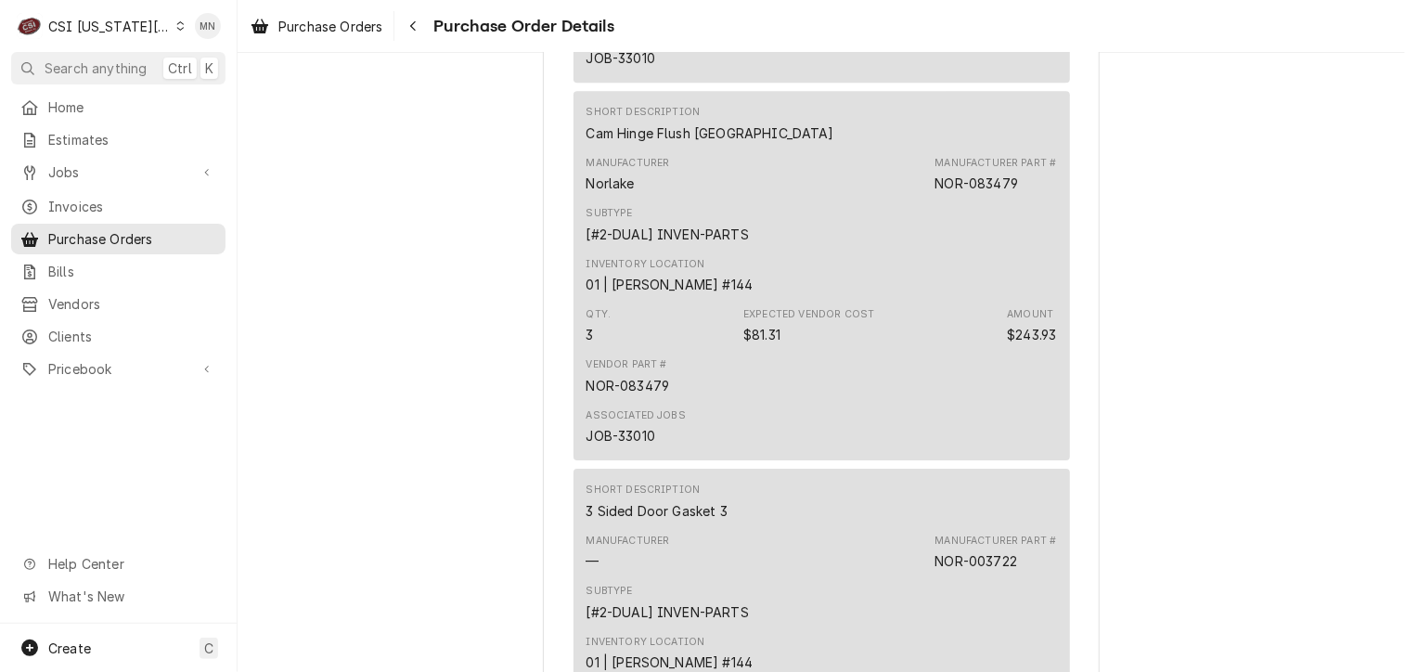
scroll to position [2877, 0]
drag, startPoint x: 1014, startPoint y: 240, endPoint x: 928, endPoint y: 239, distance: 85.4
click at [928, 196] on div "Manufacturer Norlake Manufacturer Part # NOR-083479" at bounding box center [822, 171] width 471 height 50
copy div "NOR-083479"
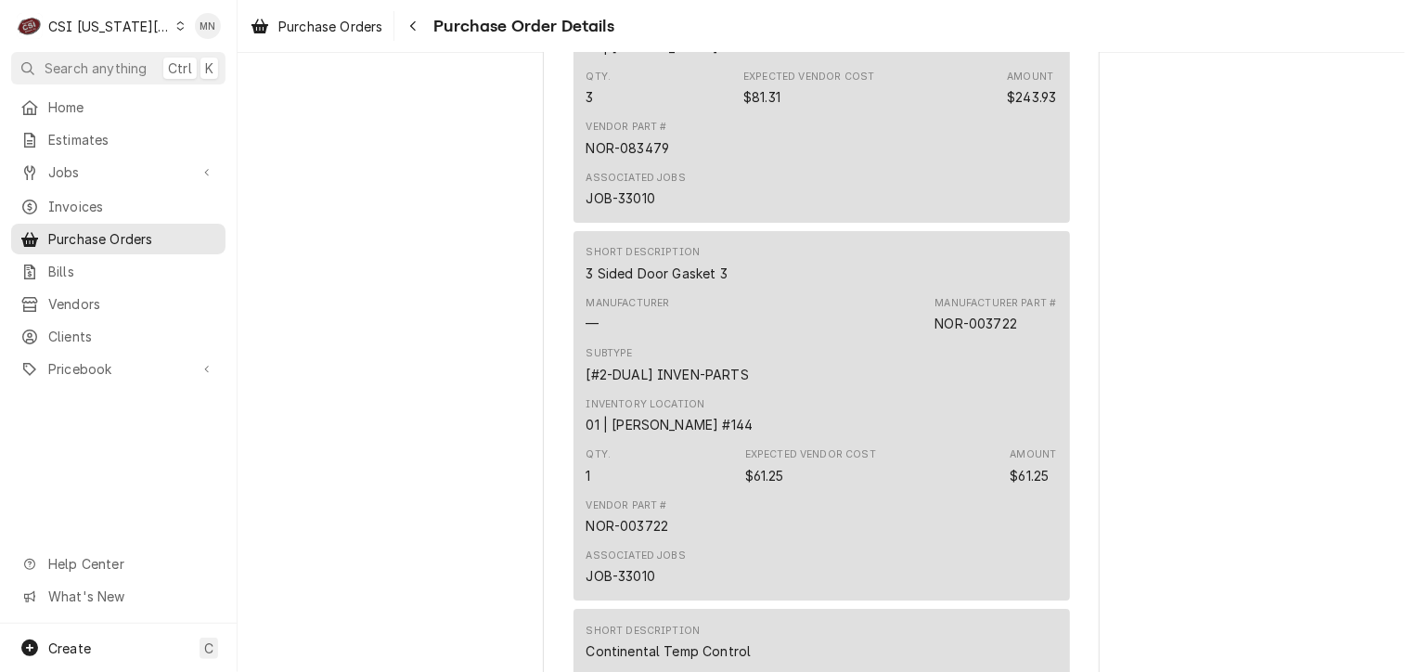
scroll to position [3156, 0]
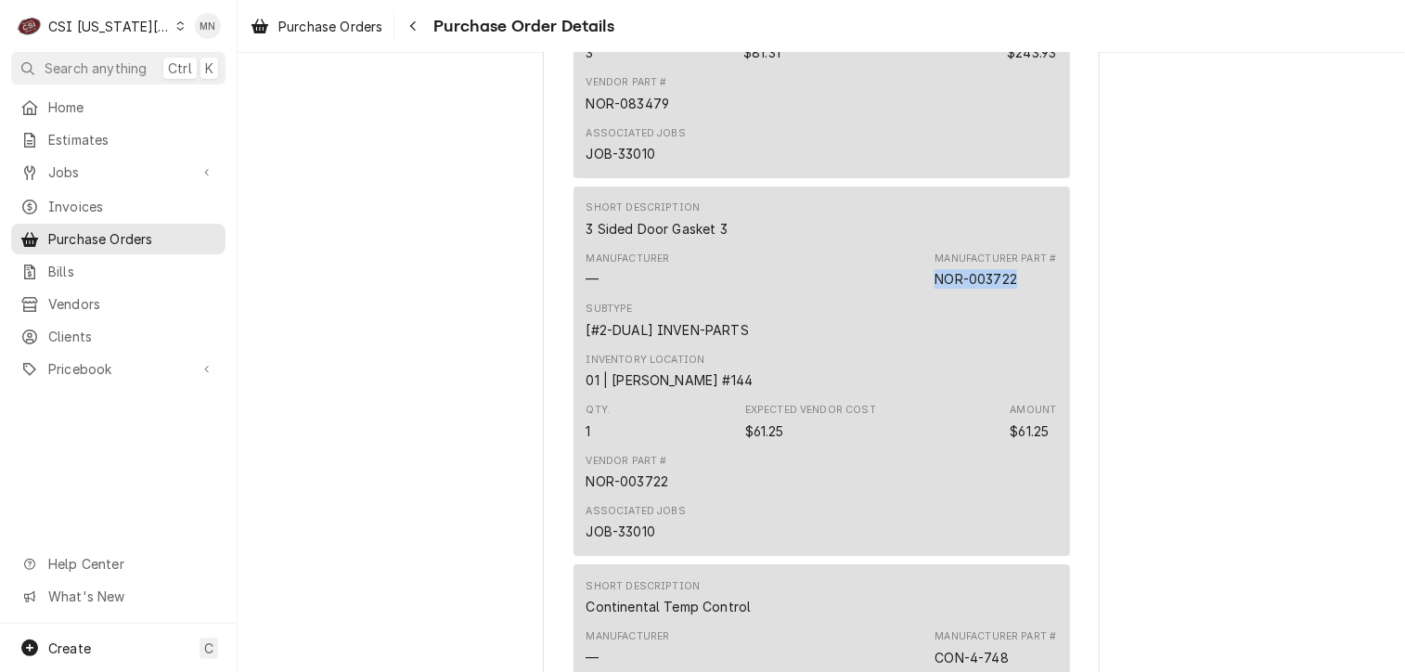
drag, startPoint x: 1013, startPoint y: 338, endPoint x: 926, endPoint y: 337, distance: 86.3
click at [926, 295] on div "Manufacturer — Manufacturer Part # NOR-003722" at bounding box center [822, 270] width 471 height 50
drag, startPoint x: 926, startPoint y: 337, endPoint x: 940, endPoint y: 337, distance: 13.9
copy div "NOR-003722"
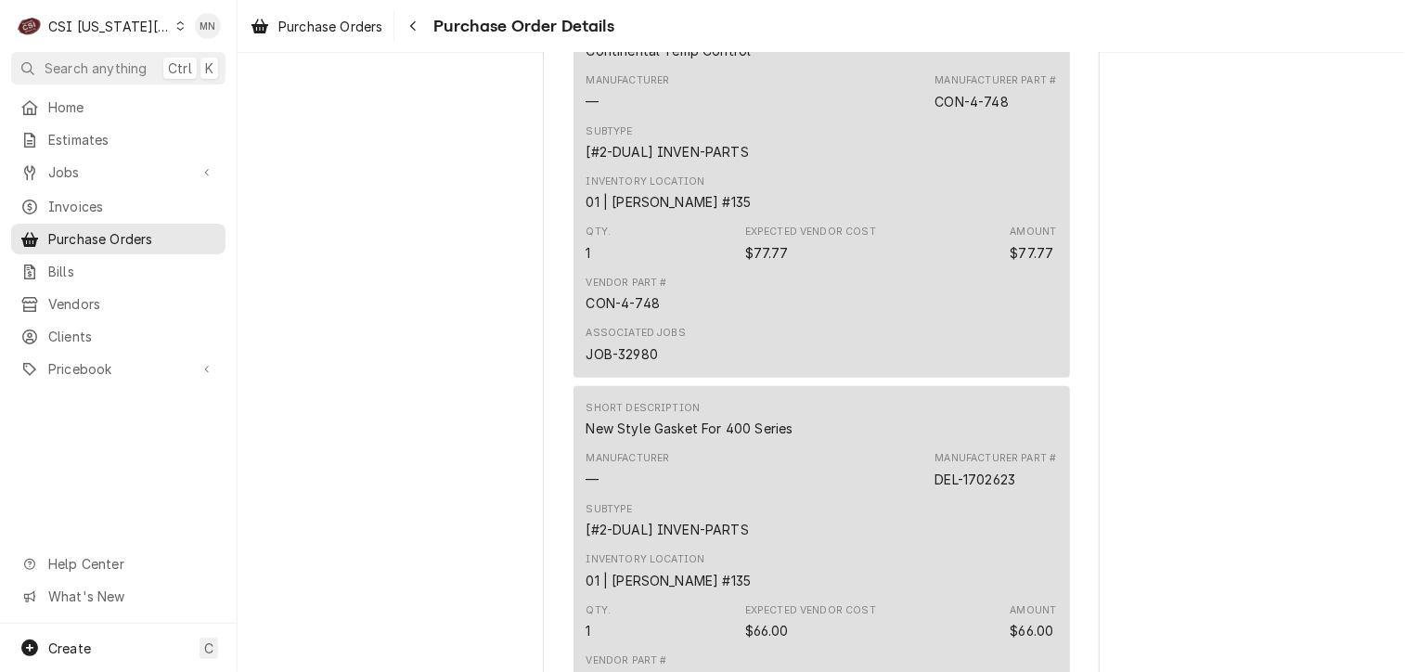
scroll to position [3713, 0]
drag, startPoint x: 1007, startPoint y: 162, endPoint x: 933, endPoint y: 159, distance: 74.4
click at [935, 110] on div "Manufacturer Part # CON-4-748" at bounding box center [996, 90] width 122 height 37
copy div "CON-4-748"
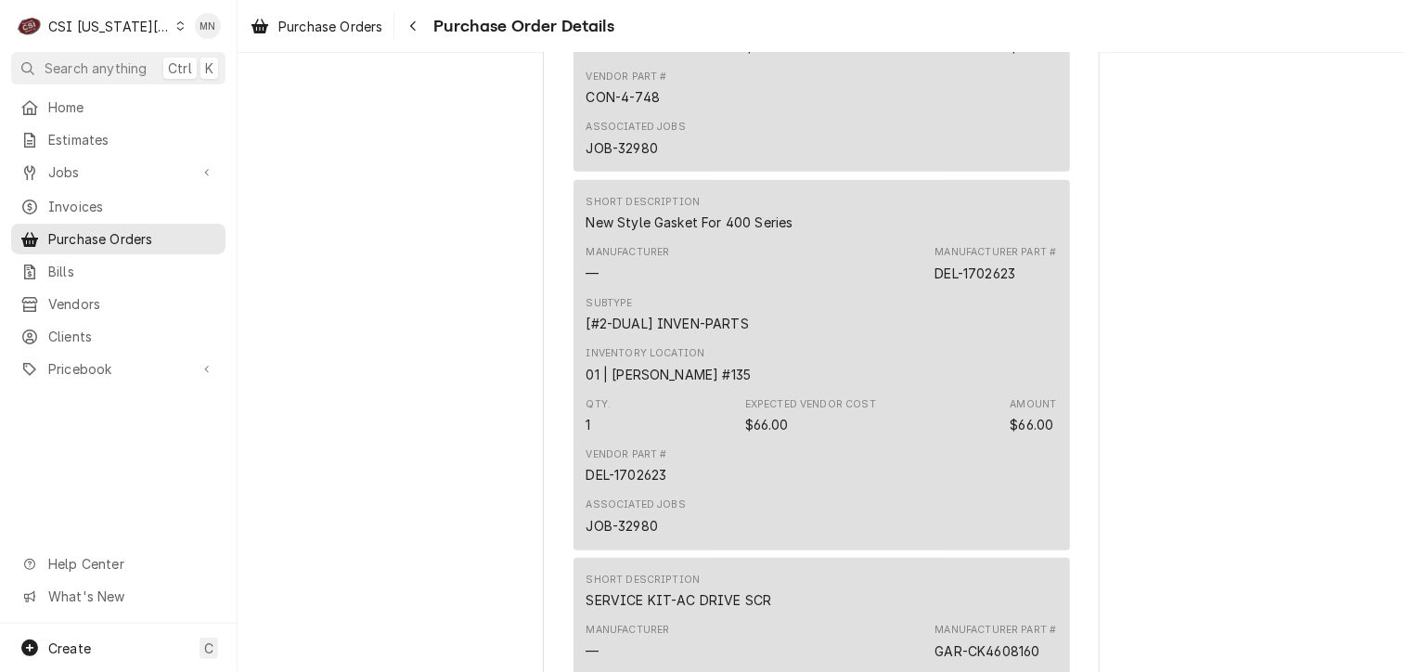
scroll to position [3991, 0]
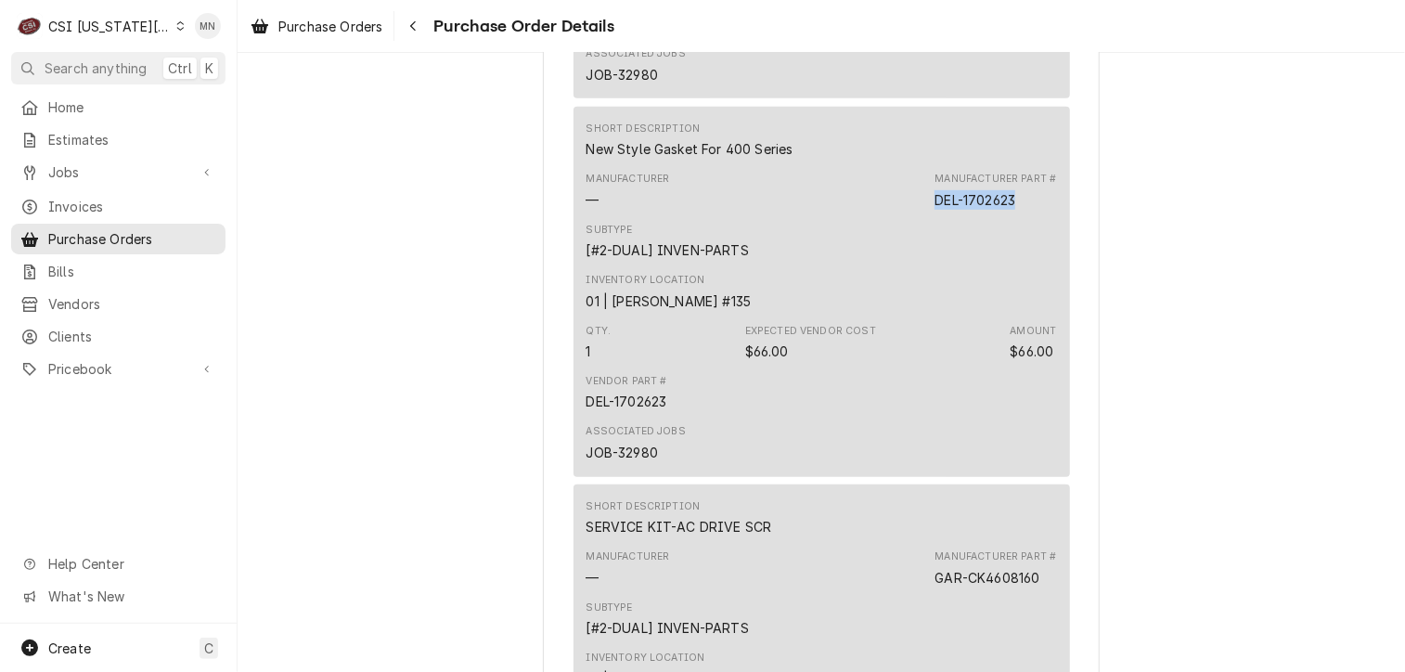
drag, startPoint x: 1014, startPoint y: 260, endPoint x: 934, endPoint y: 266, distance: 80.1
click at [935, 209] on div "Manufacturer Part # DEL-1702623" at bounding box center [996, 190] width 122 height 37
copy div "DEL-1702623"
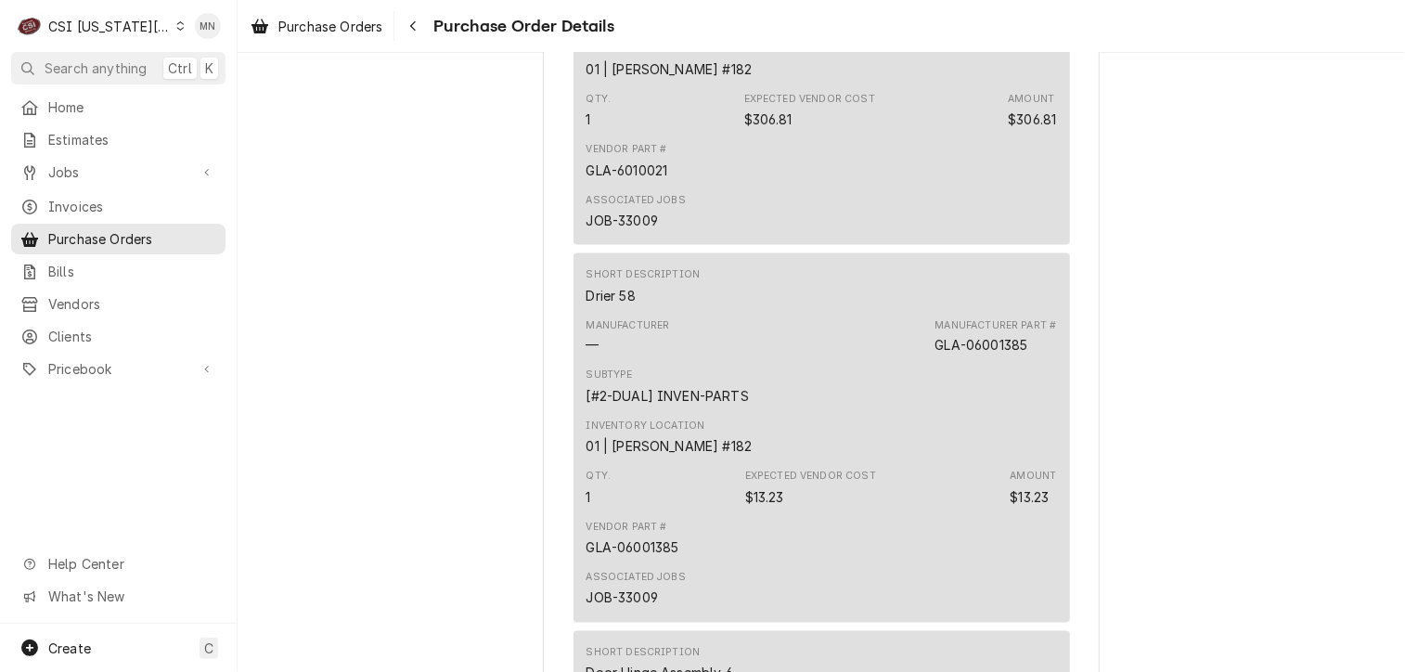
scroll to position [5012, 0]
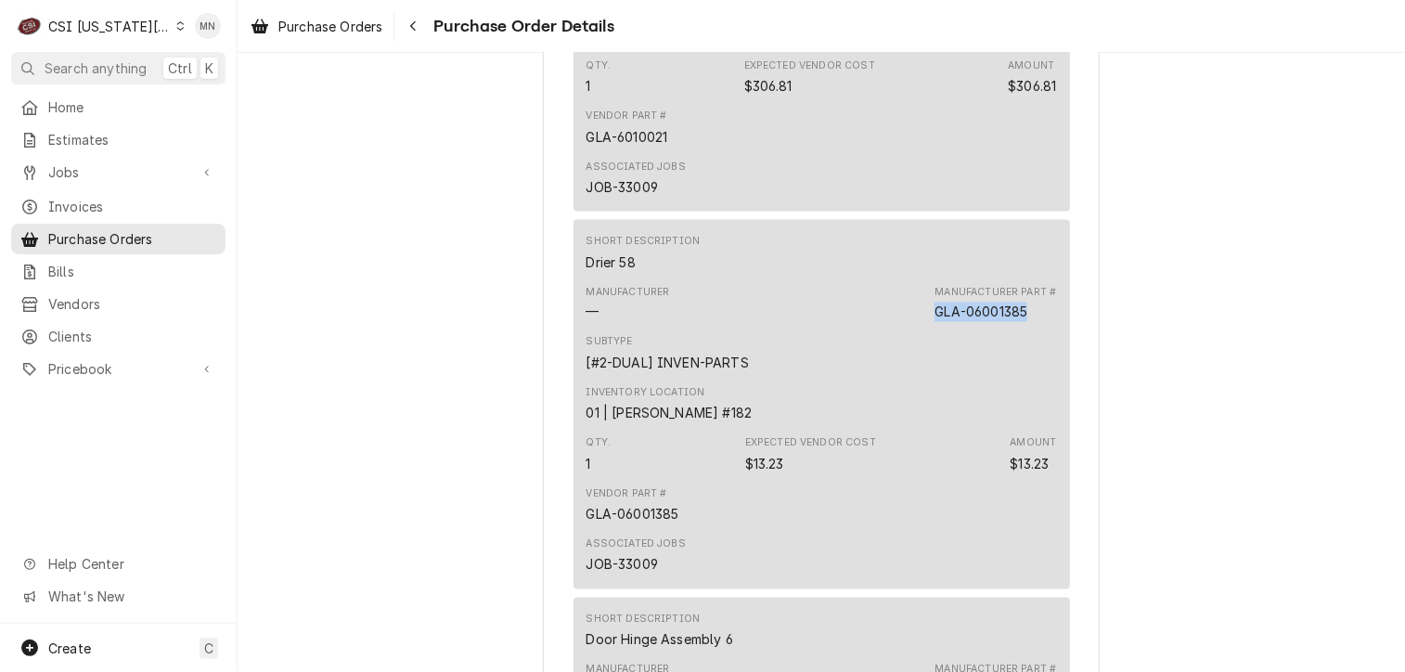
drag, startPoint x: 1035, startPoint y: 372, endPoint x: 929, endPoint y: 373, distance: 105.8
click at [935, 322] on div "Manufacturer Part # GLA-06001385" at bounding box center [996, 303] width 122 height 37
copy div "GLA-06001385"
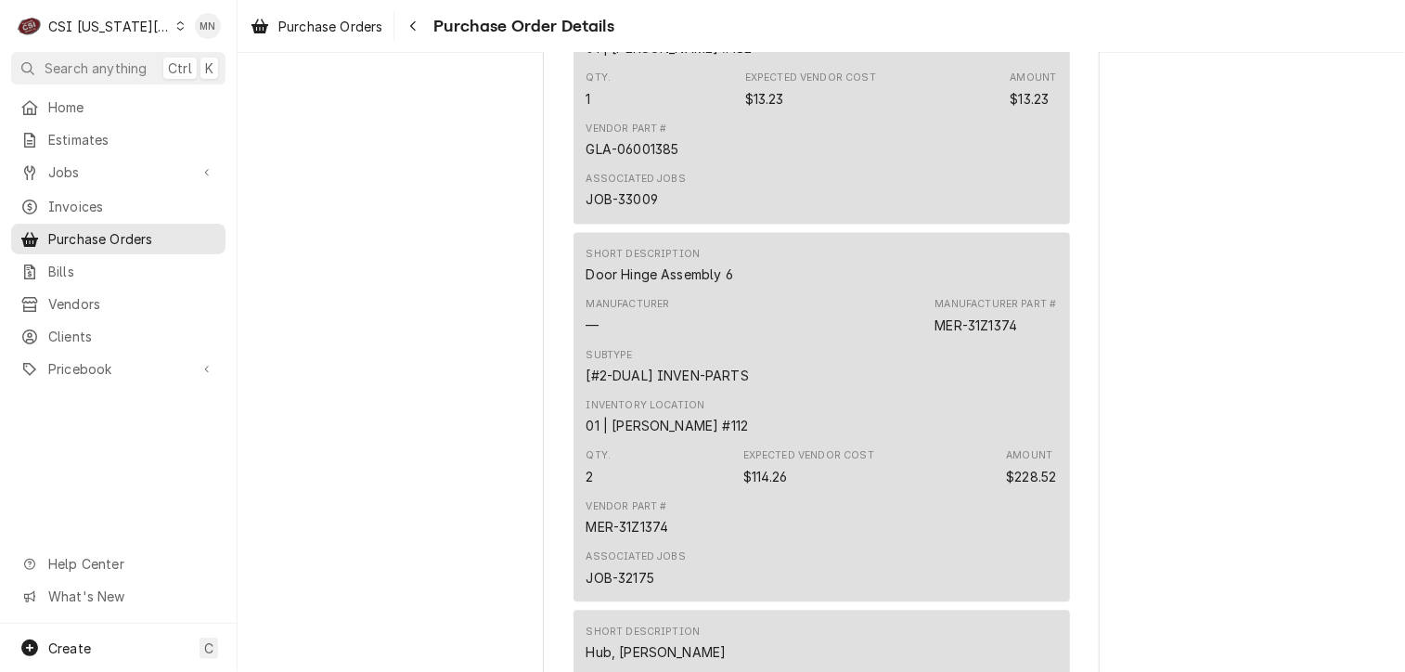
scroll to position [5476, 0]
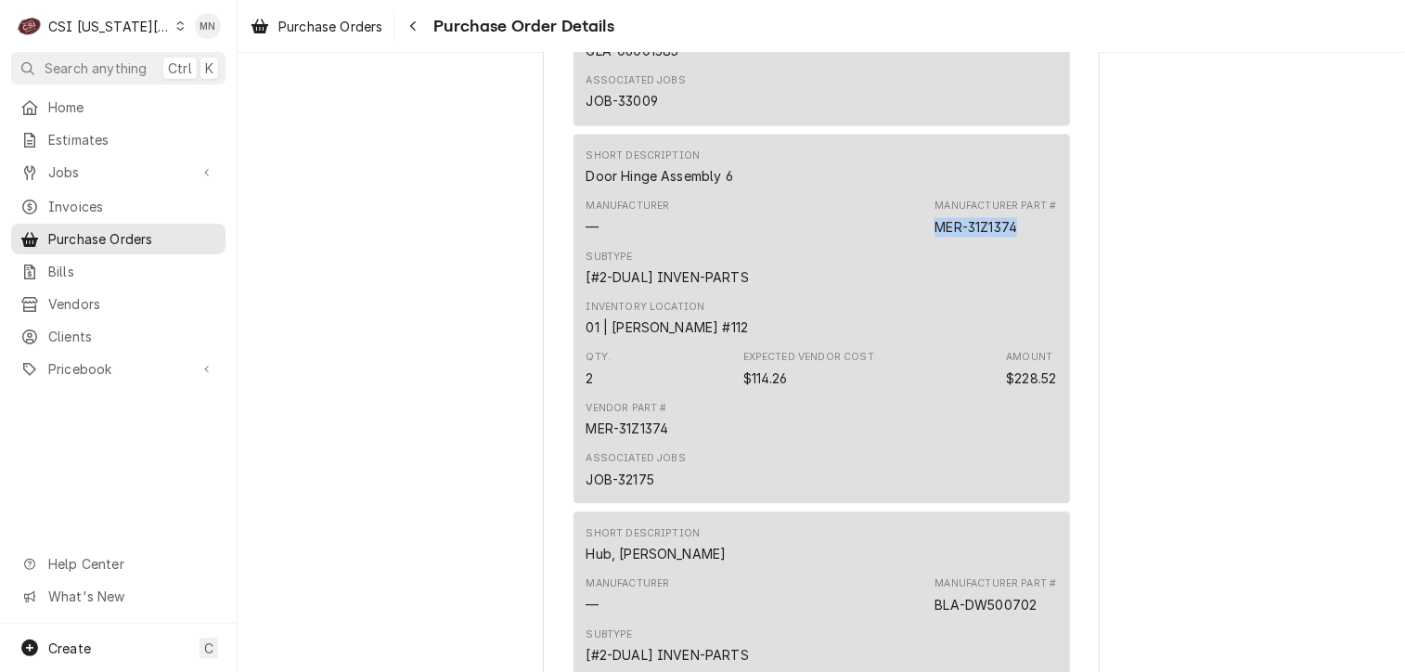
drag, startPoint x: 1017, startPoint y: 286, endPoint x: 932, endPoint y: 288, distance: 85.4
click at [935, 236] on div "Manufacturer Part # MER-31Z1374" at bounding box center [996, 217] width 122 height 37
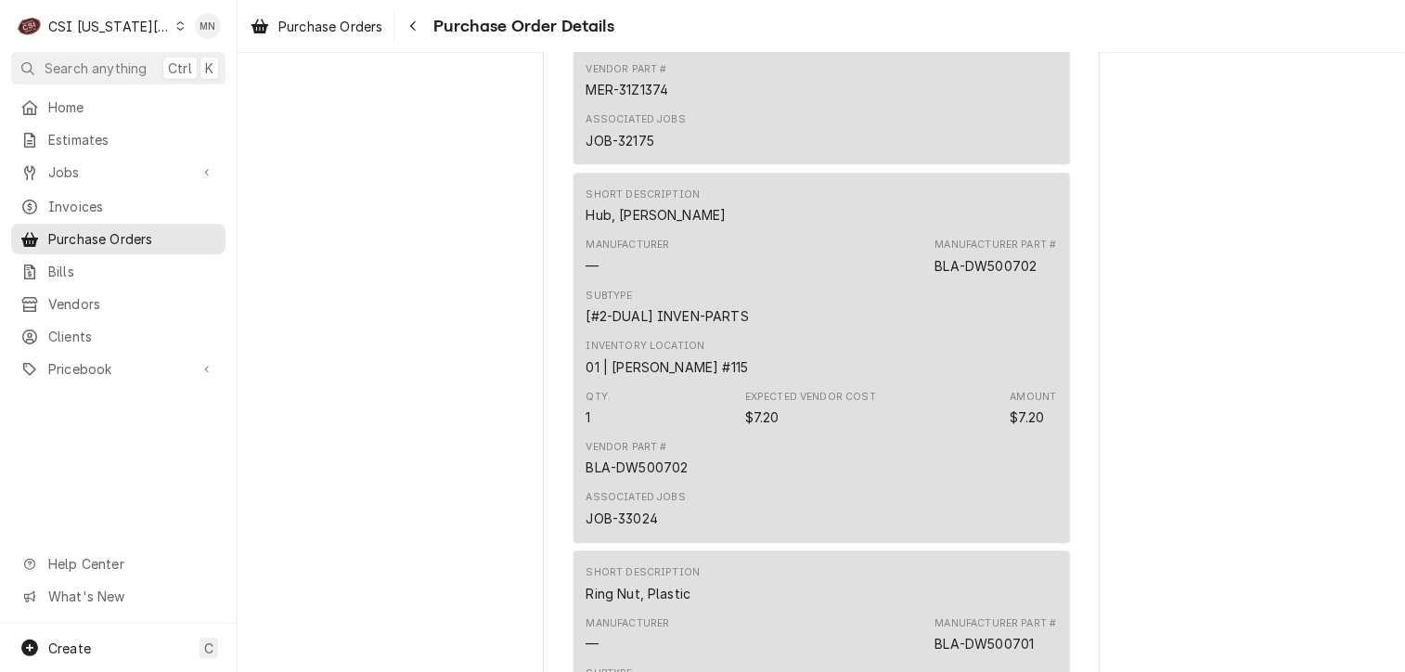
scroll to position [5848, 0]
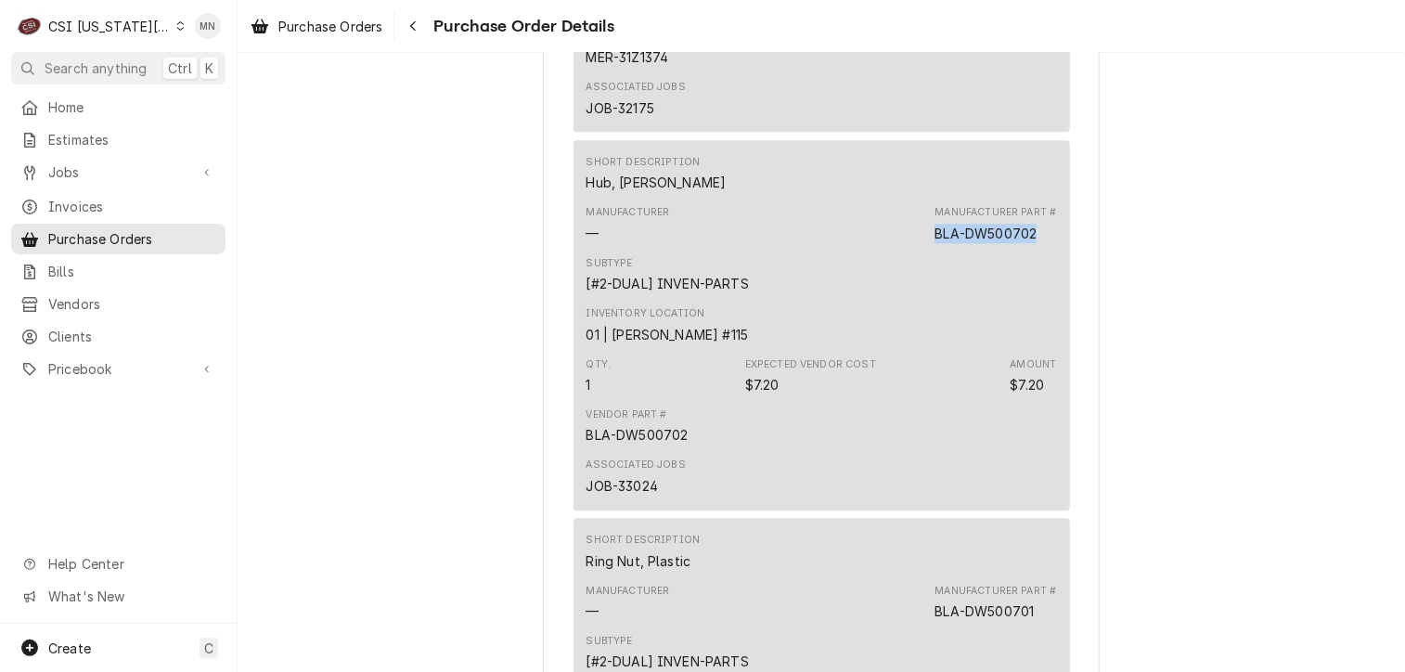
drag, startPoint x: 1037, startPoint y: 292, endPoint x: 925, endPoint y: 292, distance: 111.4
click at [925, 249] on div "Manufacturer — Manufacturer Part # BLA-DW500702" at bounding box center [822, 224] width 471 height 50
drag, startPoint x: 925, startPoint y: 292, endPoint x: 946, endPoint y: 298, distance: 21.2
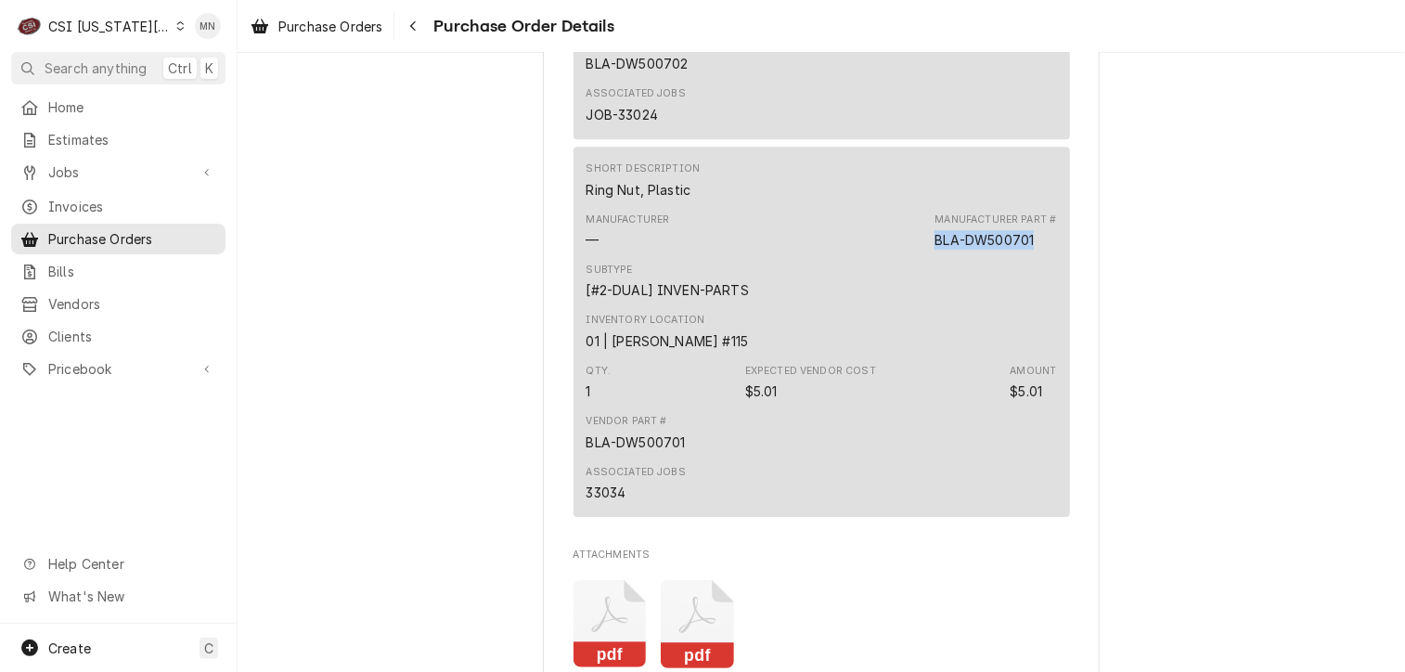
drag, startPoint x: 1029, startPoint y: 299, endPoint x: 933, endPoint y: 301, distance: 96.6
click at [935, 250] on div "Manufacturer Part # BLA-DW500701" at bounding box center [996, 231] width 122 height 37
drag, startPoint x: 933, startPoint y: 301, endPoint x: 944, endPoint y: 302, distance: 11.2
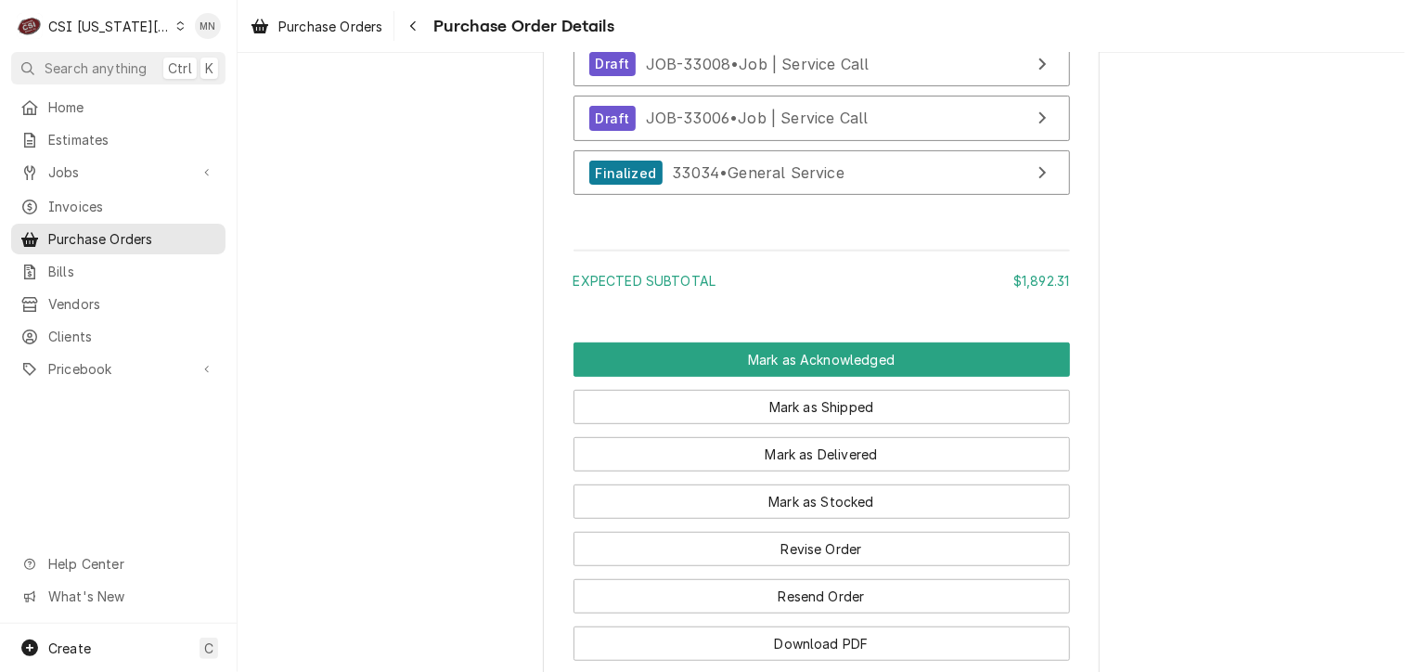
scroll to position [7426, 0]
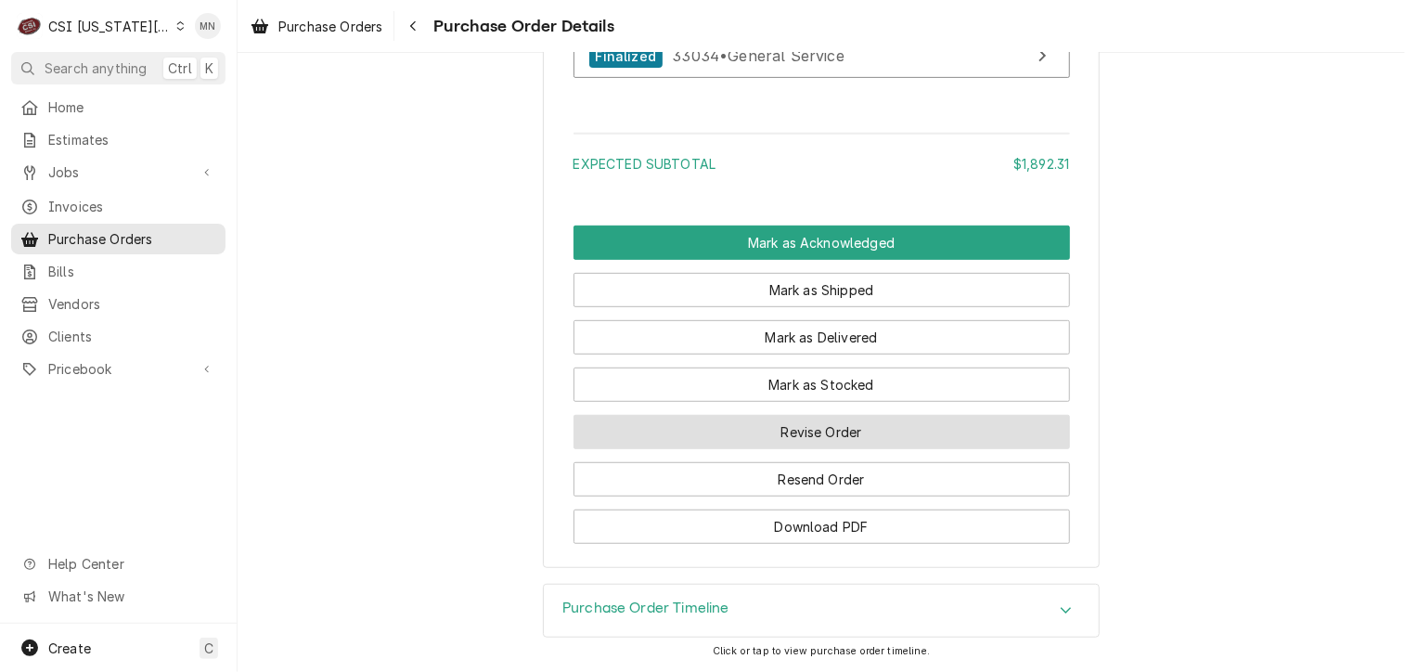
click at [809, 449] on button "Revise Order" at bounding box center [822, 432] width 497 height 34
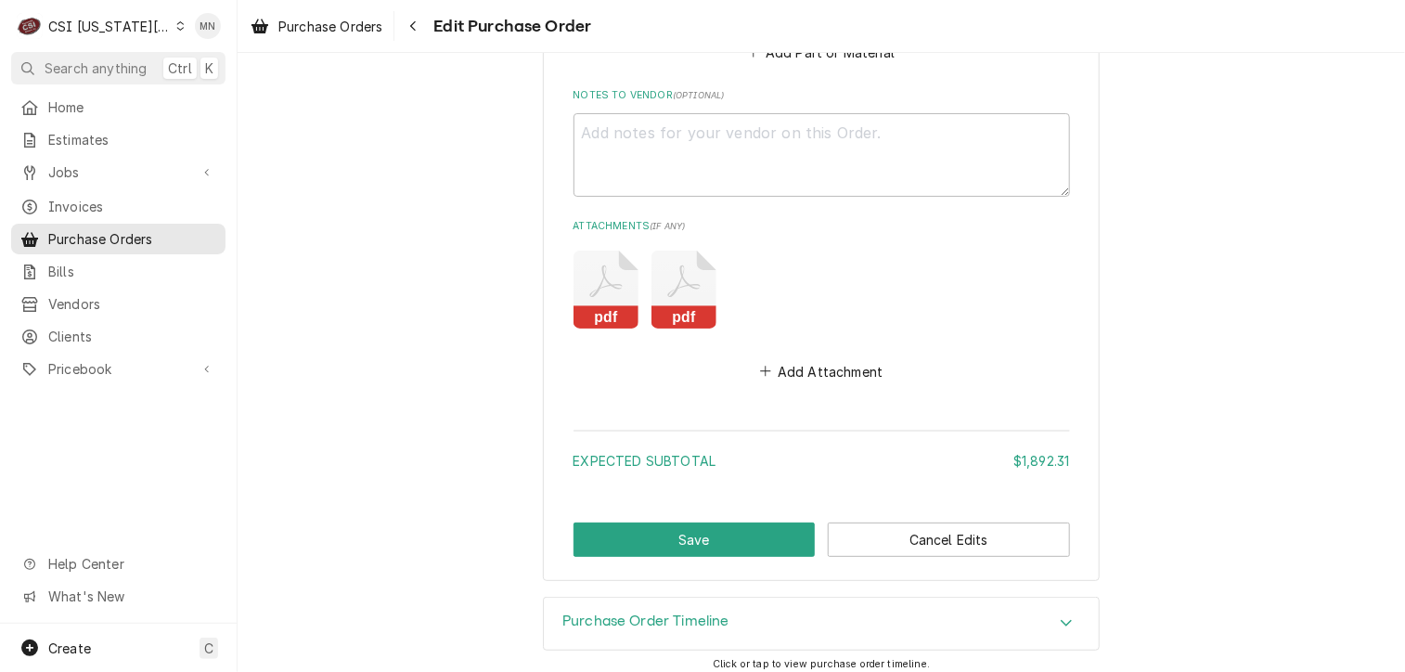
scroll to position [7270, 0]
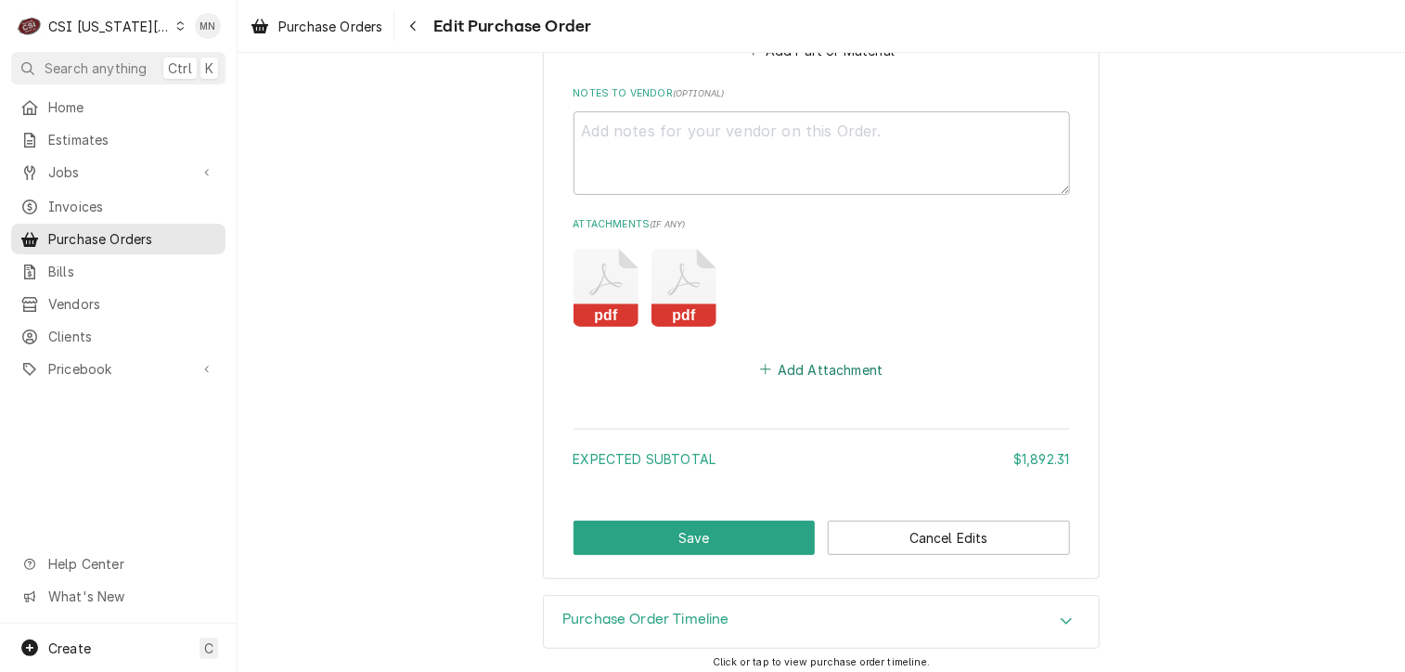
click at [817, 372] on button "Add Attachment" at bounding box center [821, 369] width 130 height 26
type textarea "x"
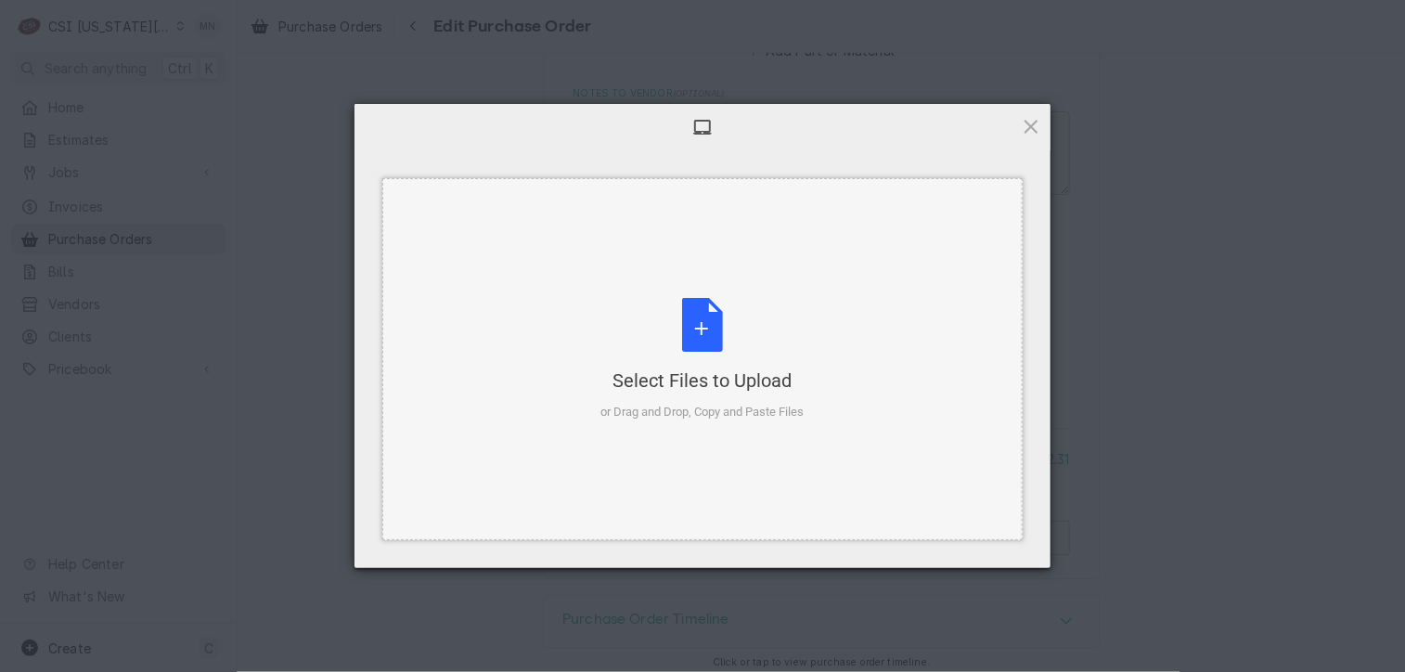
click at [733, 354] on div "Select Files to Upload or Drag and Drop, Copy and Paste Files" at bounding box center [702, 359] width 203 height 123
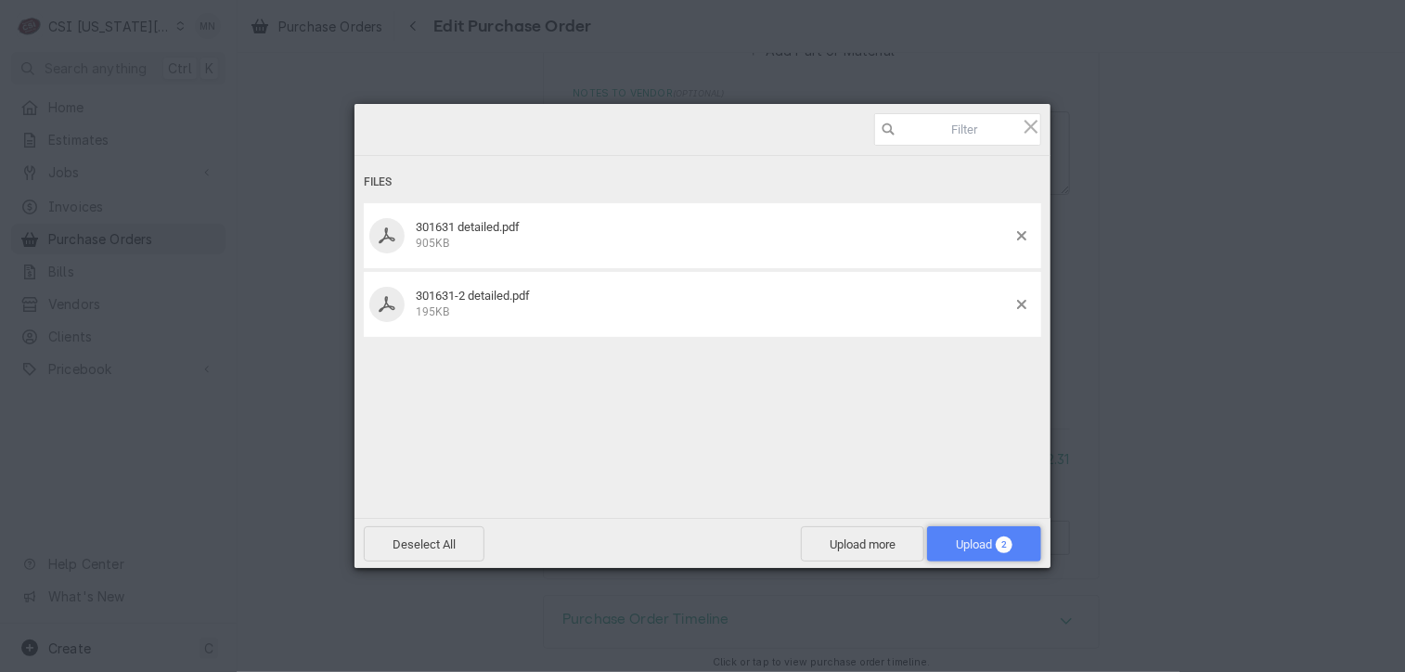
click at [966, 539] on span "Upload 2" at bounding box center [984, 544] width 57 height 14
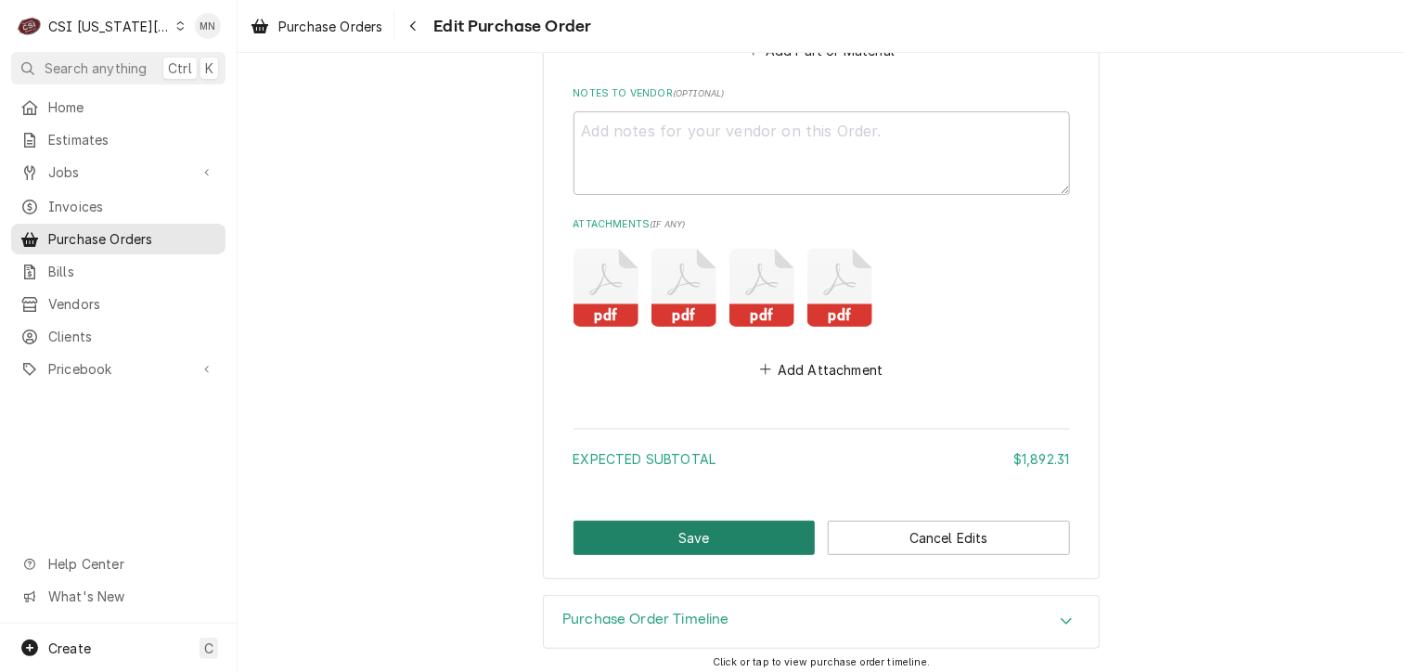
click at [683, 530] on button "Save" at bounding box center [695, 538] width 242 height 34
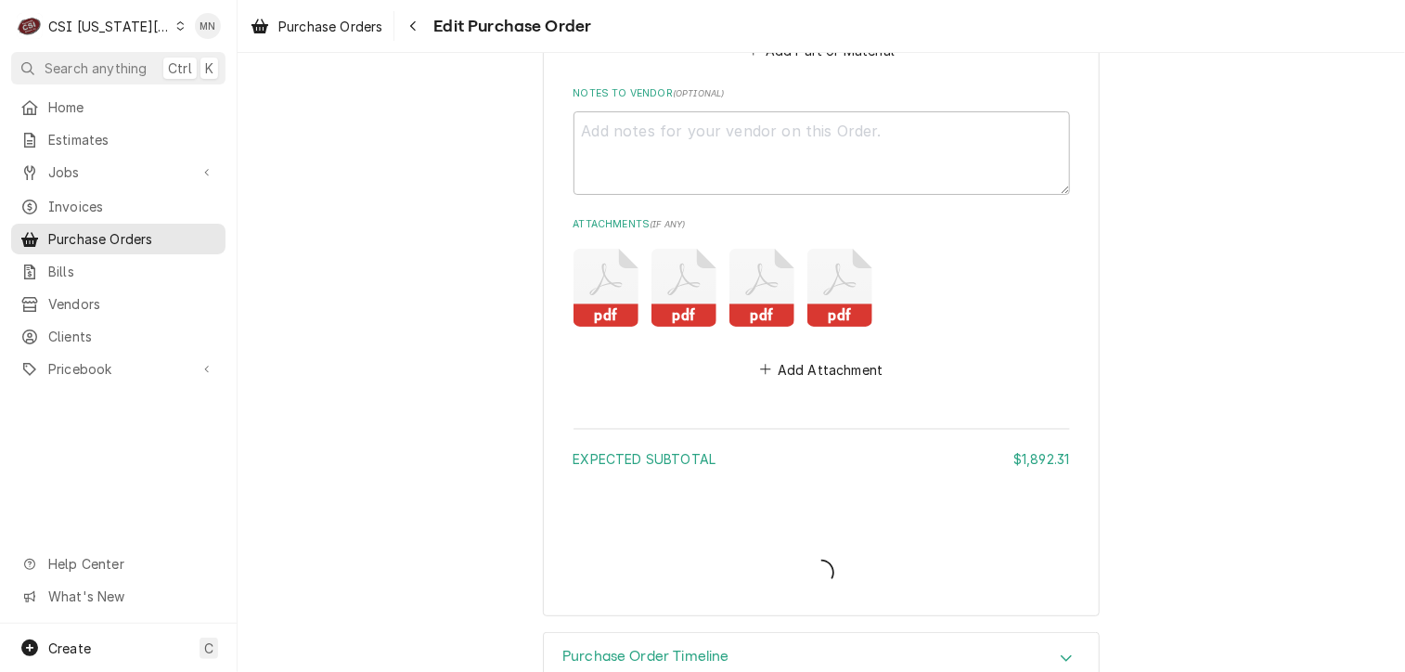
type textarea "x"
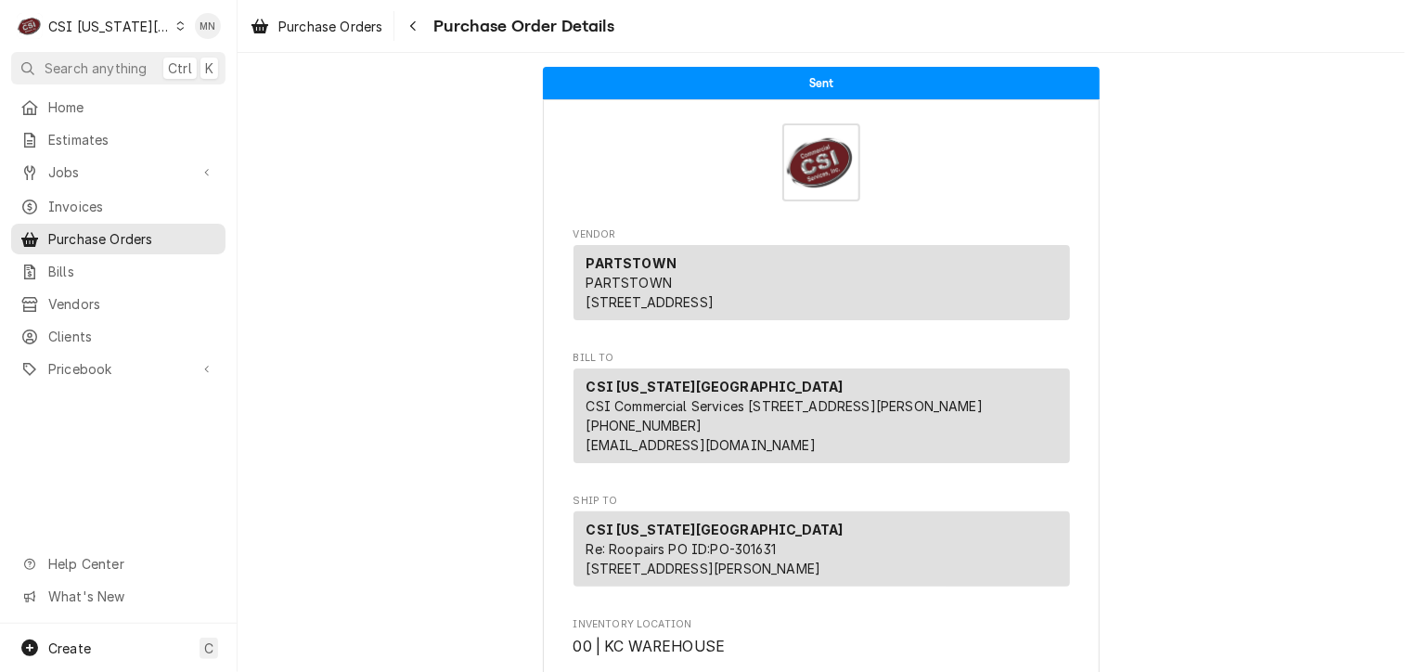
click at [111, 23] on div "CSI [US_STATE][GEOGRAPHIC_DATA]" at bounding box center [109, 26] width 123 height 19
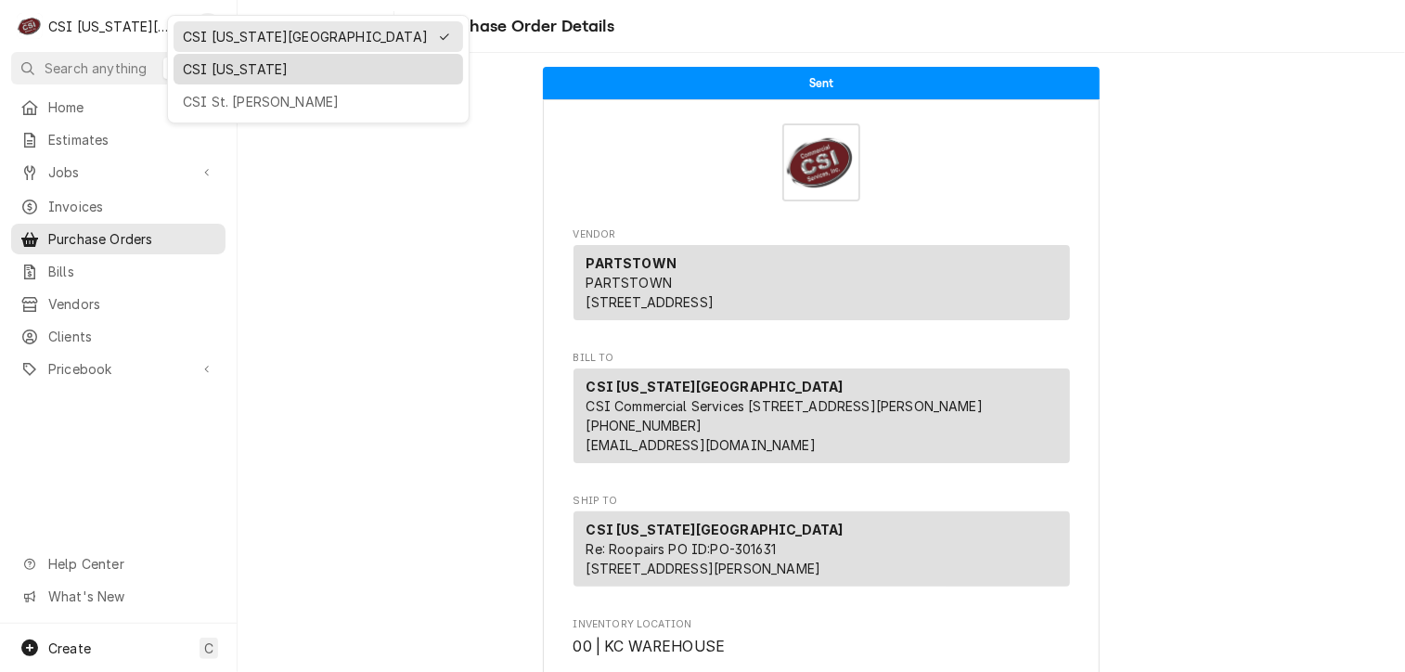
click at [210, 68] on div "CSI [US_STATE]" at bounding box center [318, 68] width 271 height 19
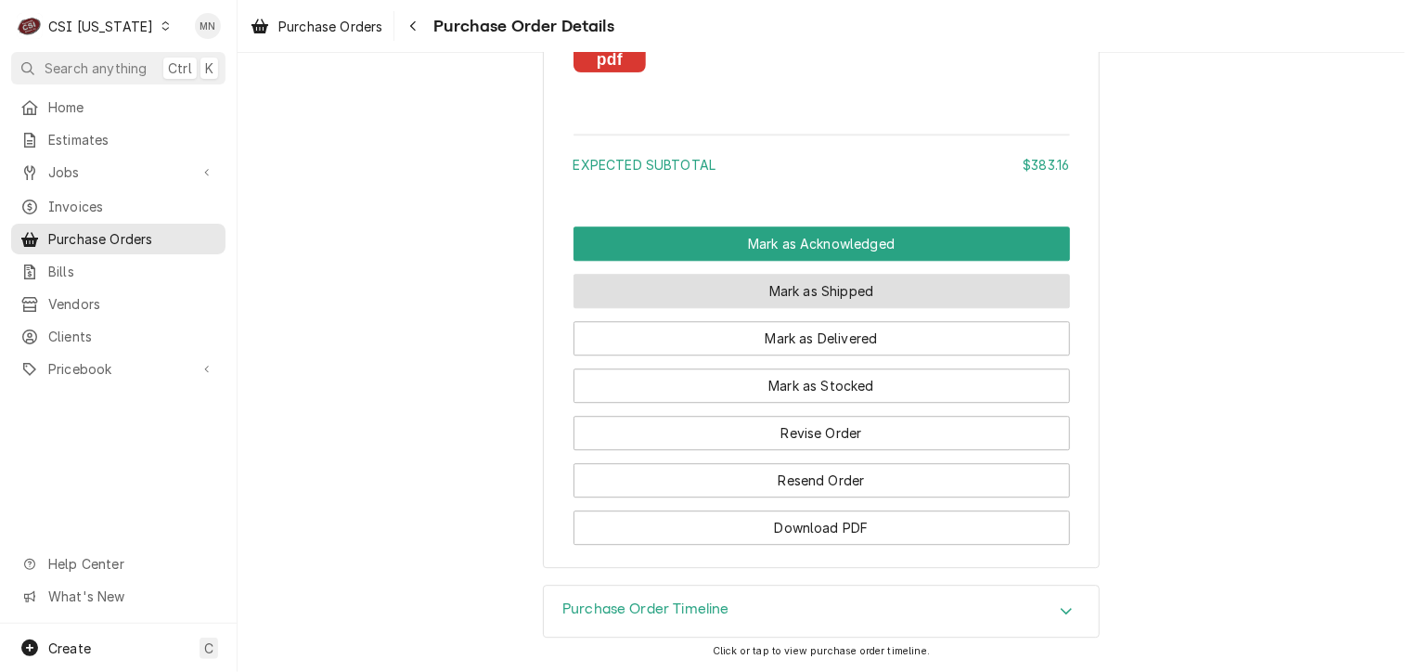
scroll to position [1949, 0]
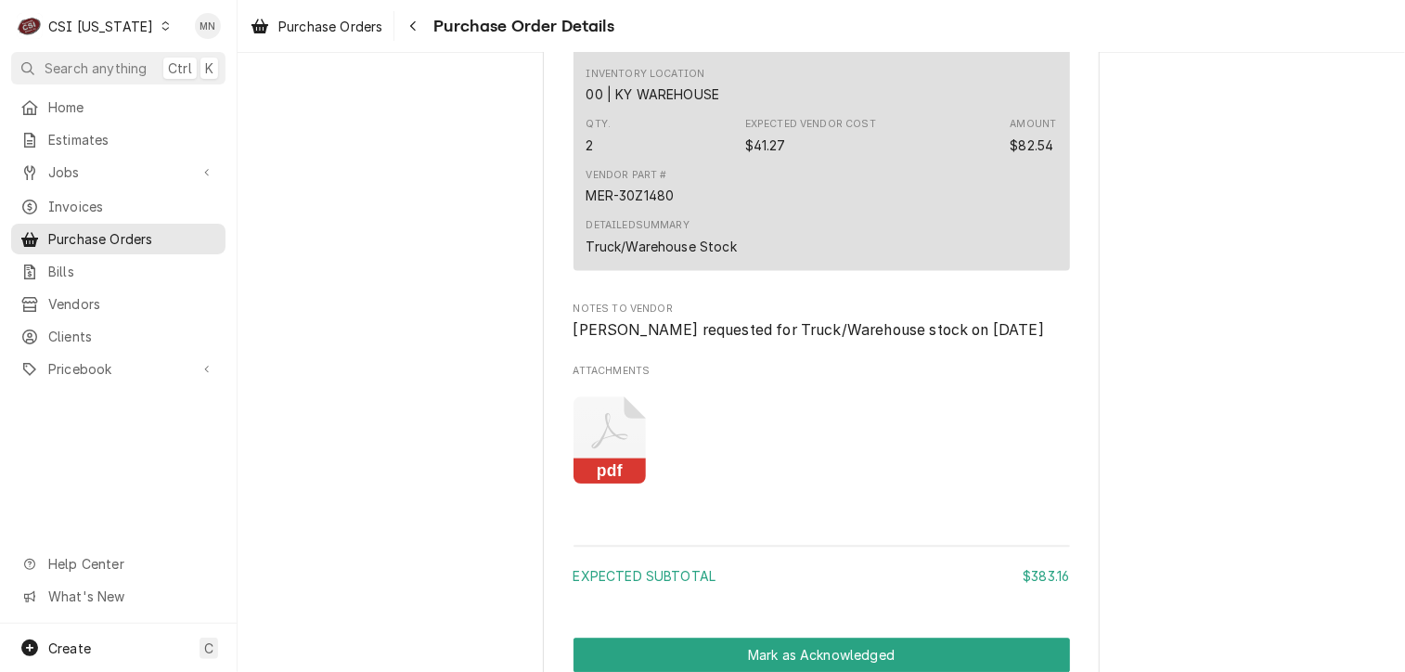
click at [604, 485] on icon "Attachments" at bounding box center [610, 440] width 73 height 88
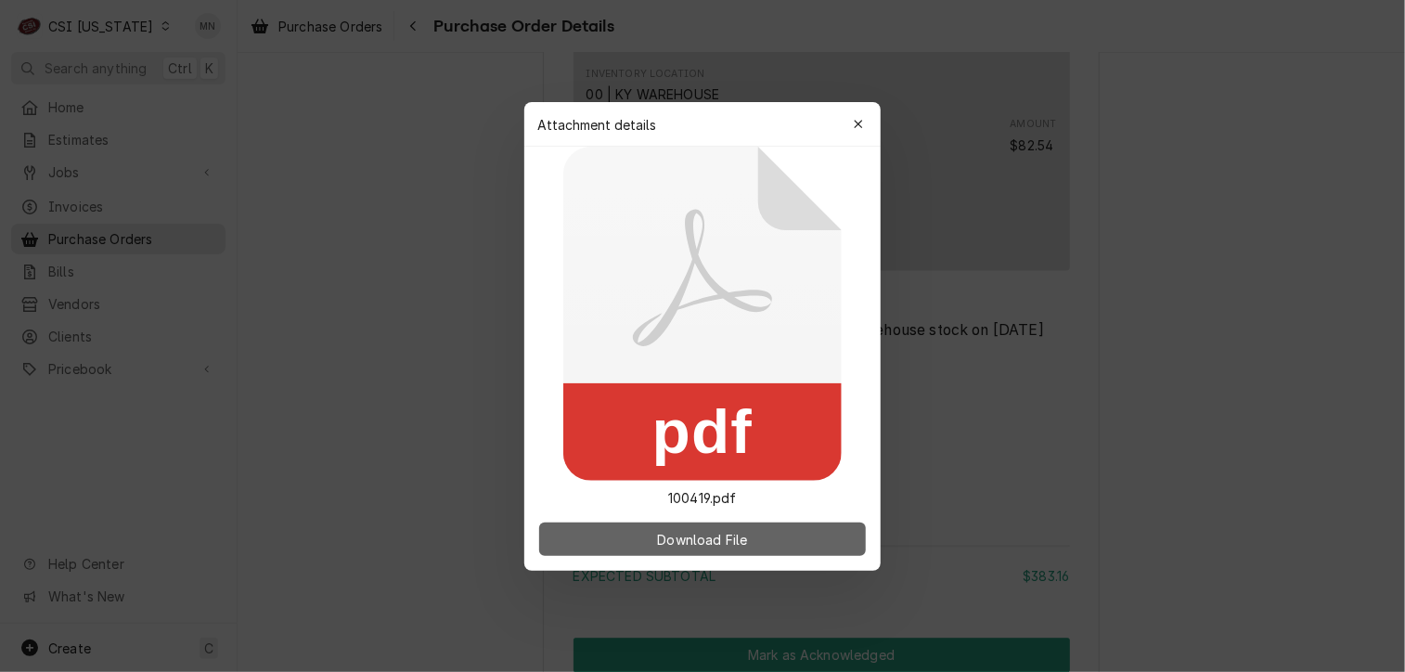
click at [668, 534] on span "Download File" at bounding box center [701, 538] width 97 height 19
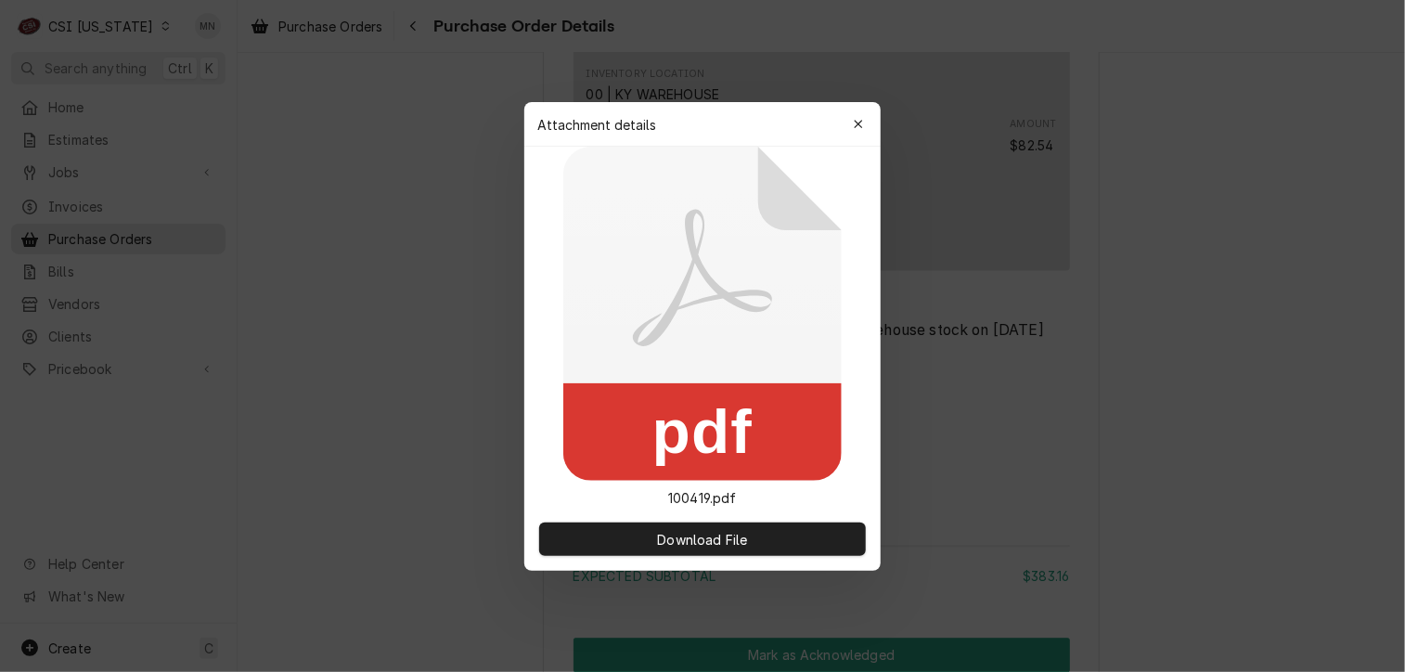
click at [860, 119] on icon "button" at bounding box center [859, 124] width 10 height 13
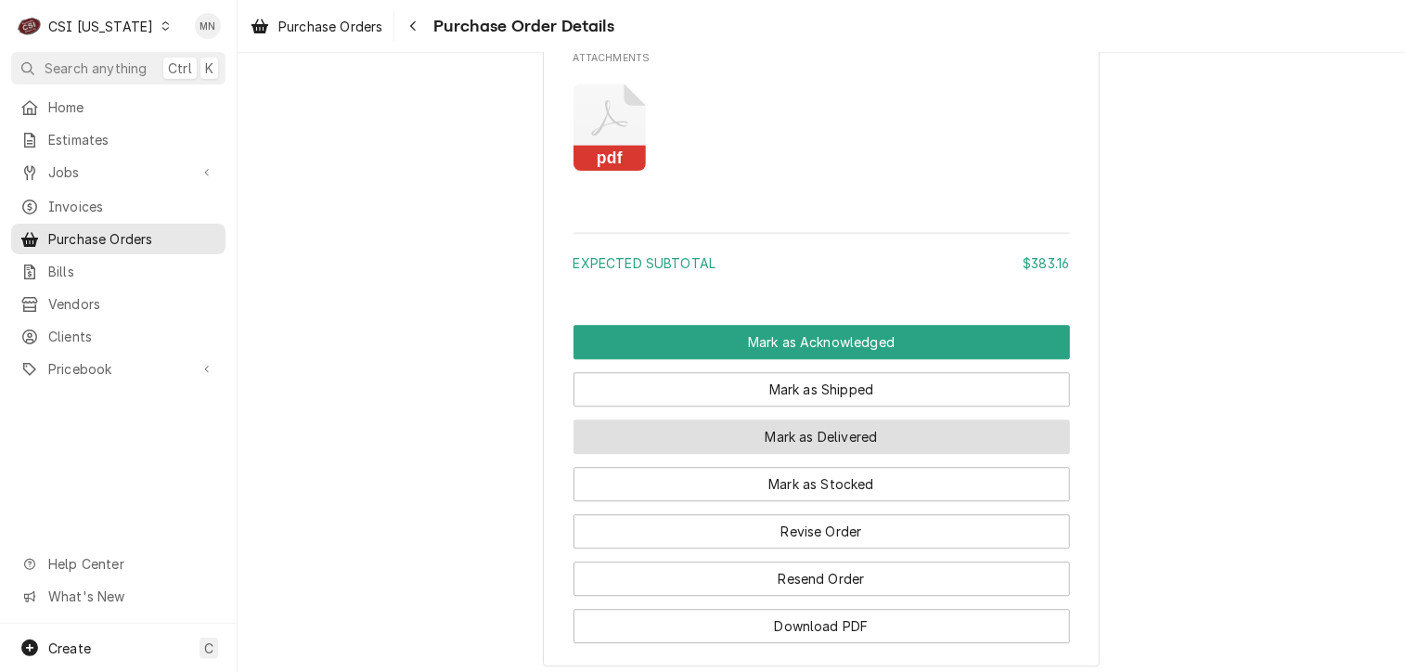
scroll to position [2415, 0]
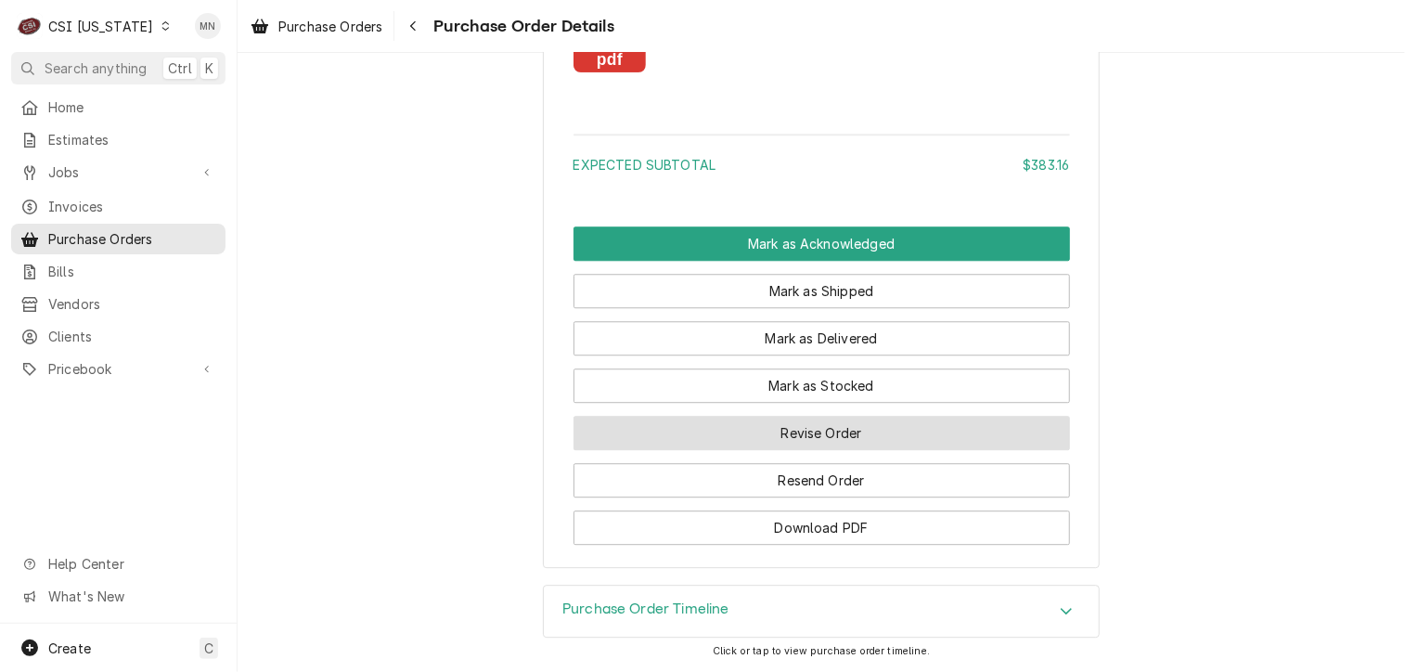
click at [852, 432] on button "Revise Order" at bounding box center [822, 433] width 497 height 34
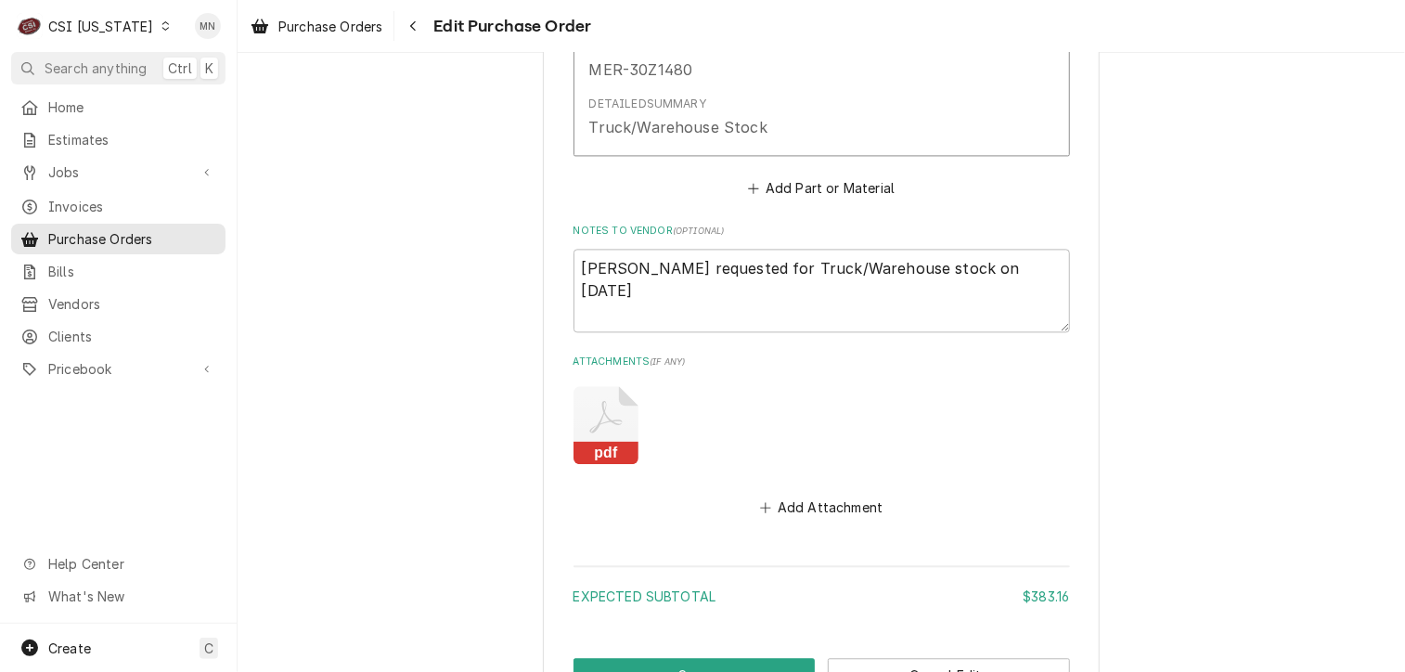
scroll to position [2090, 0]
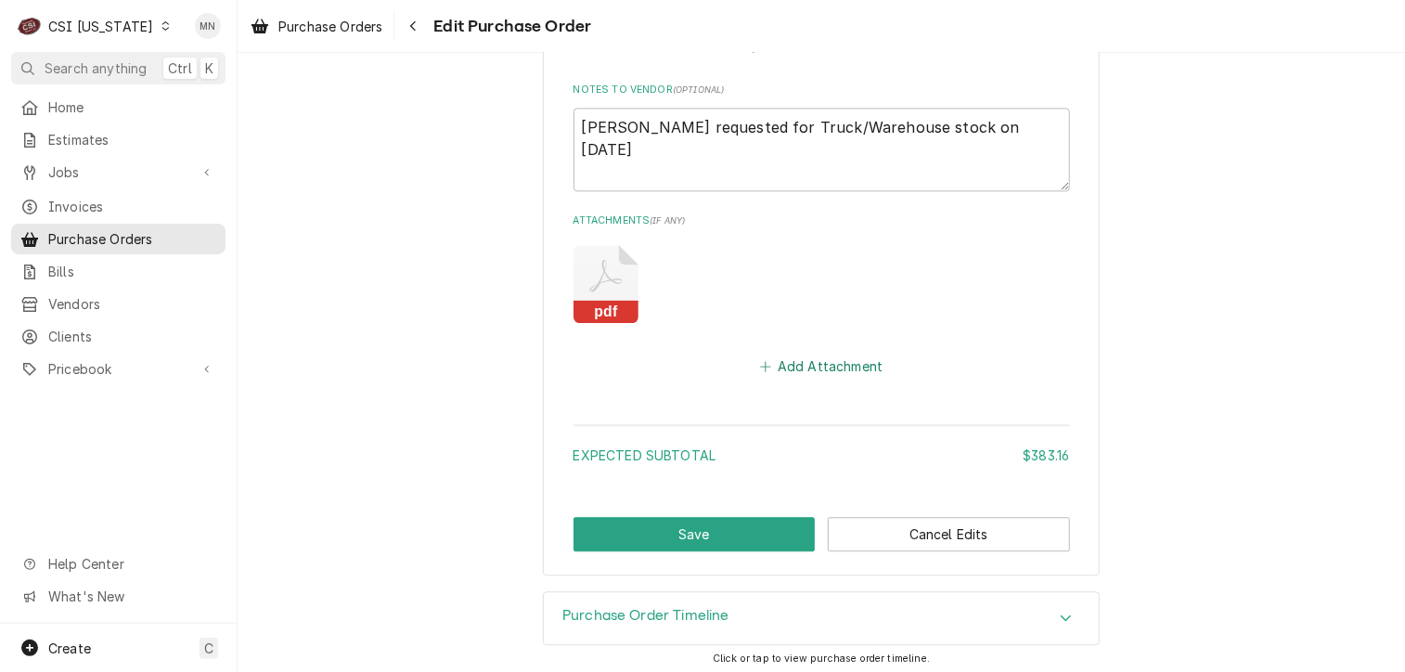
click at [821, 359] on button "Add Attachment" at bounding box center [821, 366] width 130 height 26
type textarea "x"
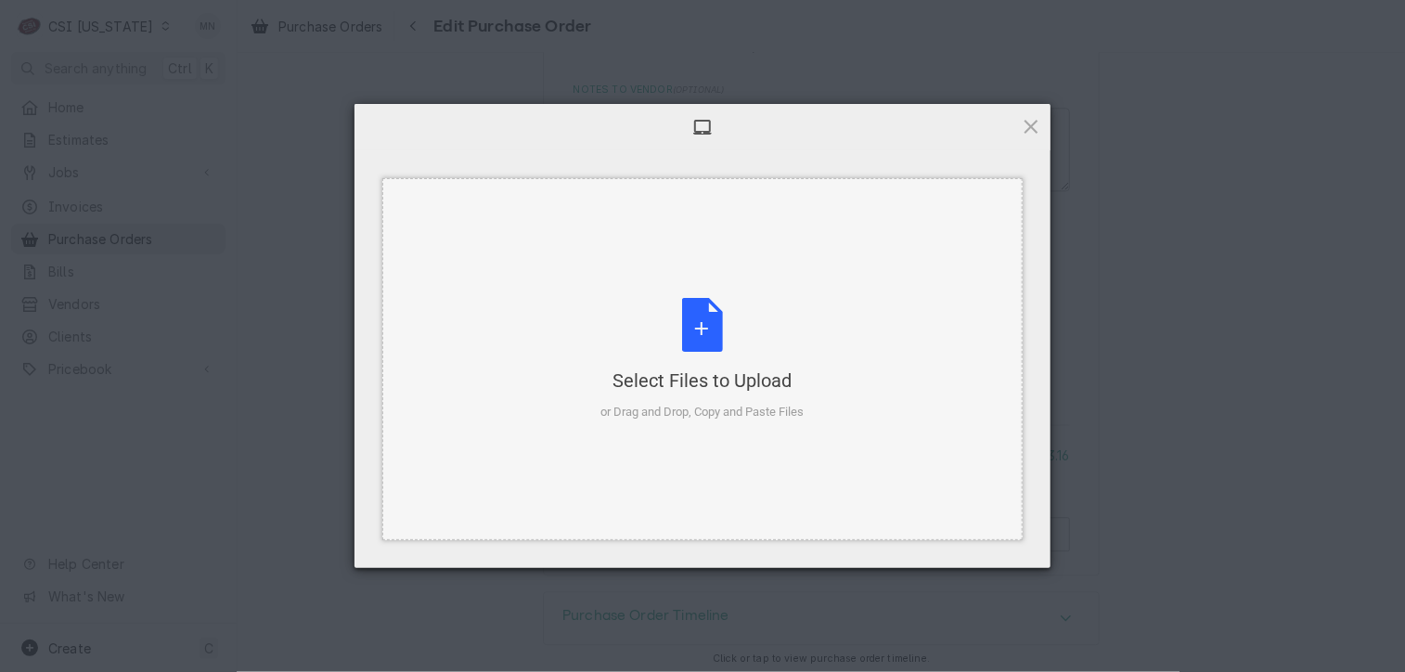
click at [717, 341] on div "Select Files to Upload or Drag and Drop, Copy and Paste Files" at bounding box center [702, 359] width 203 height 123
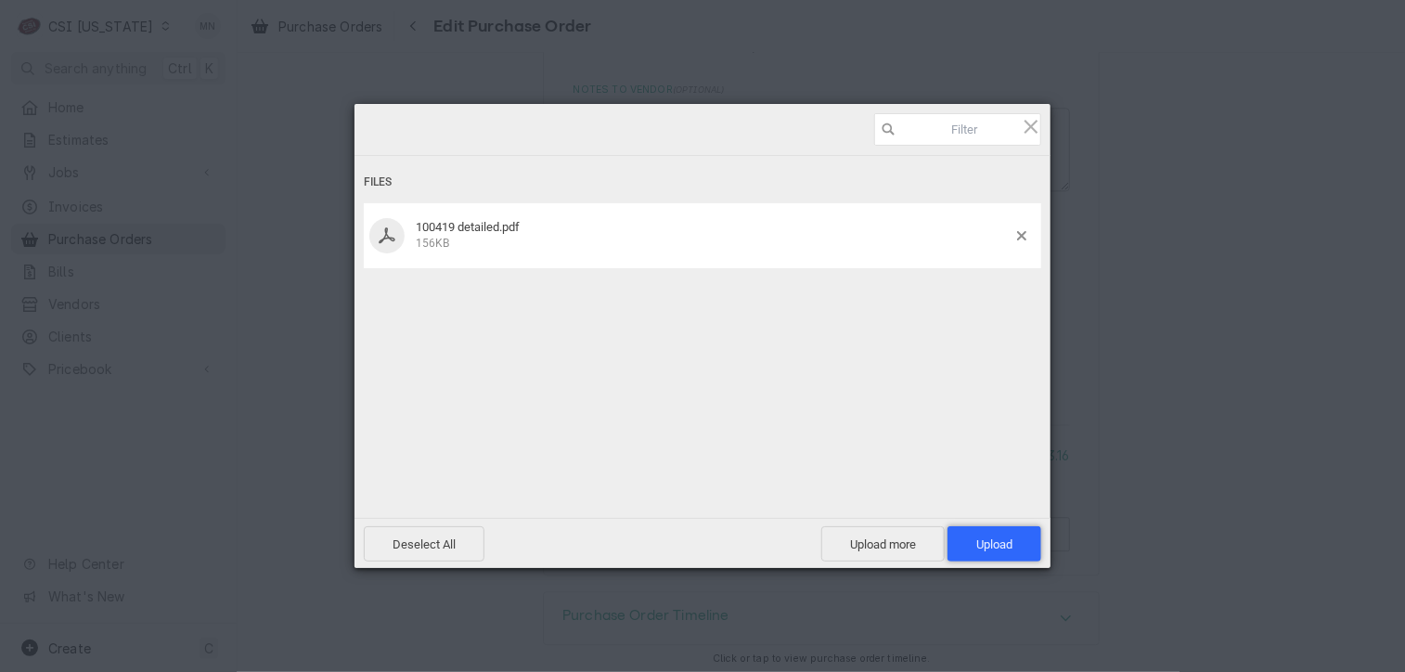
click at [1004, 542] on span "Upload 1" at bounding box center [994, 544] width 36 height 14
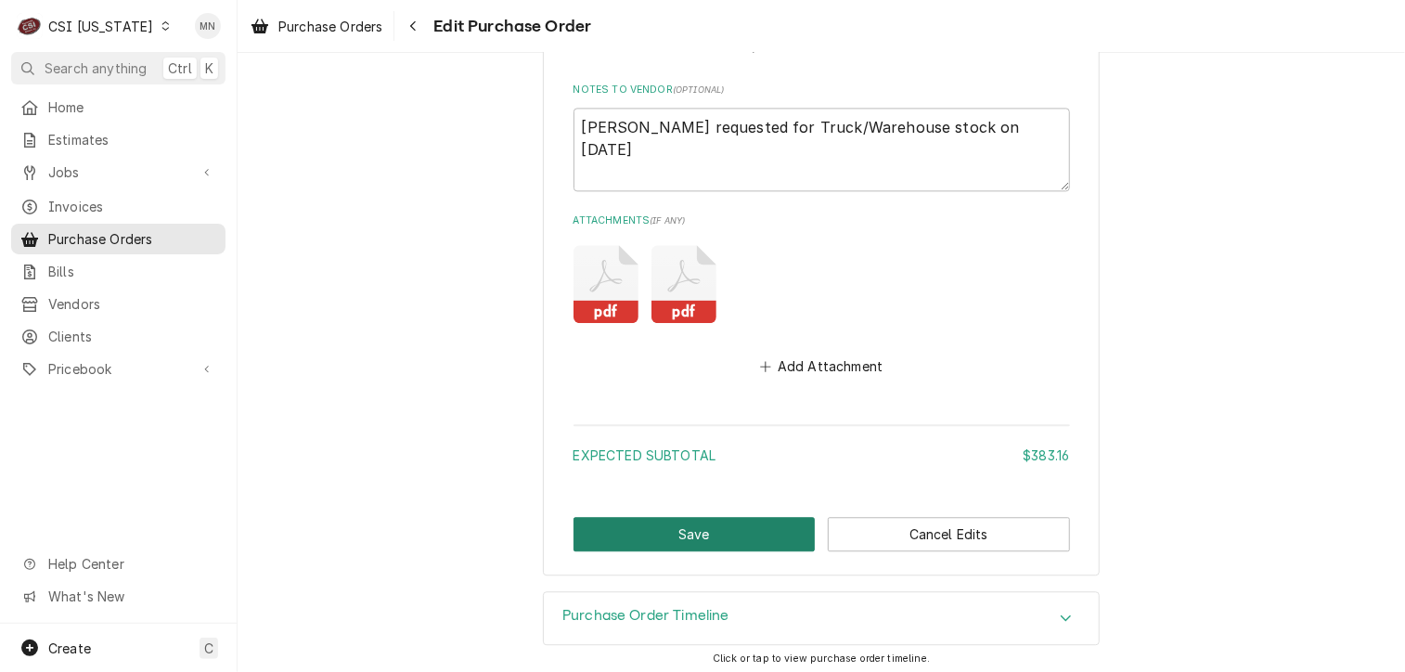
click at [730, 527] on button "Save" at bounding box center [695, 534] width 242 height 34
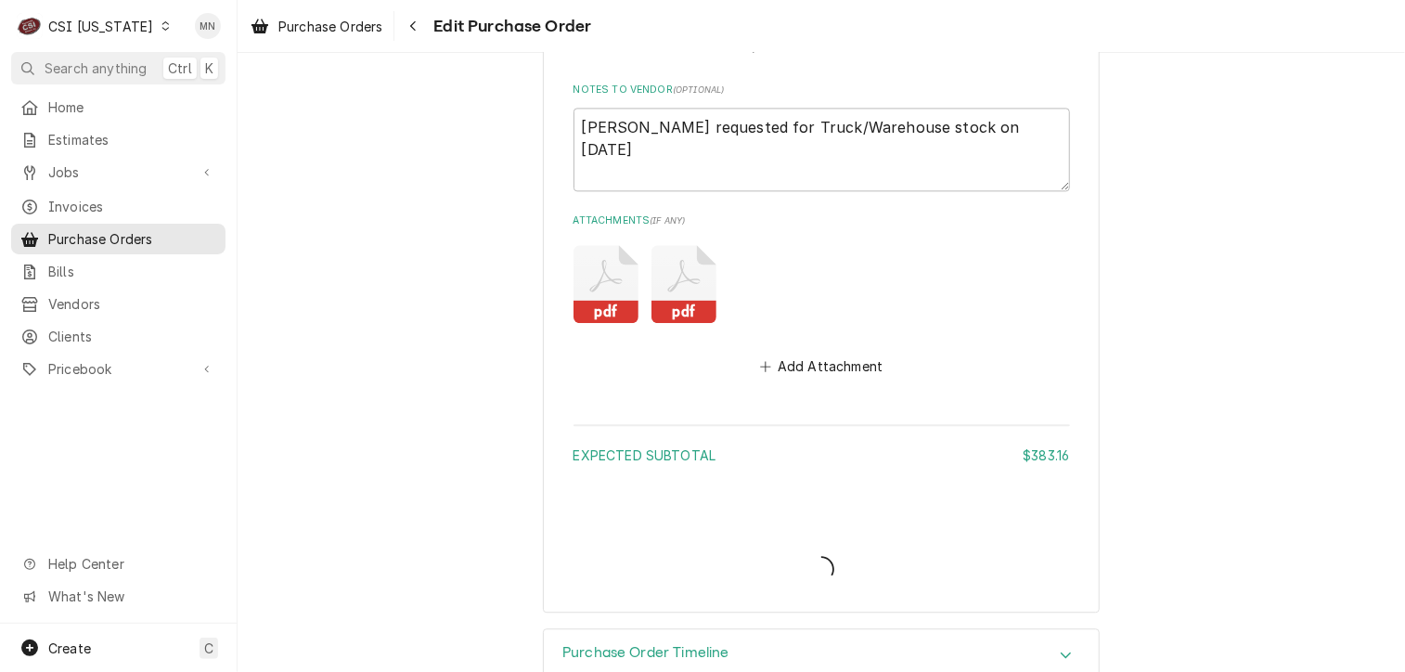
type textarea "x"
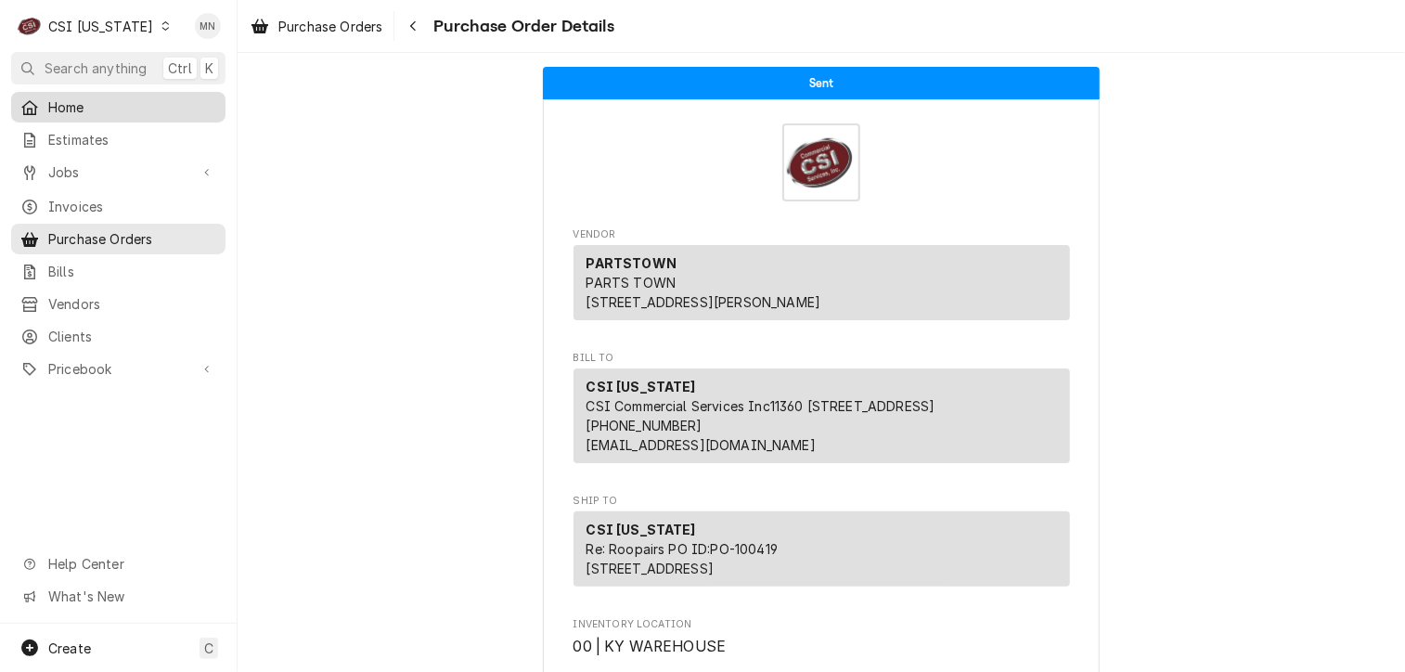
click at [57, 97] on span "Home" at bounding box center [132, 106] width 168 height 19
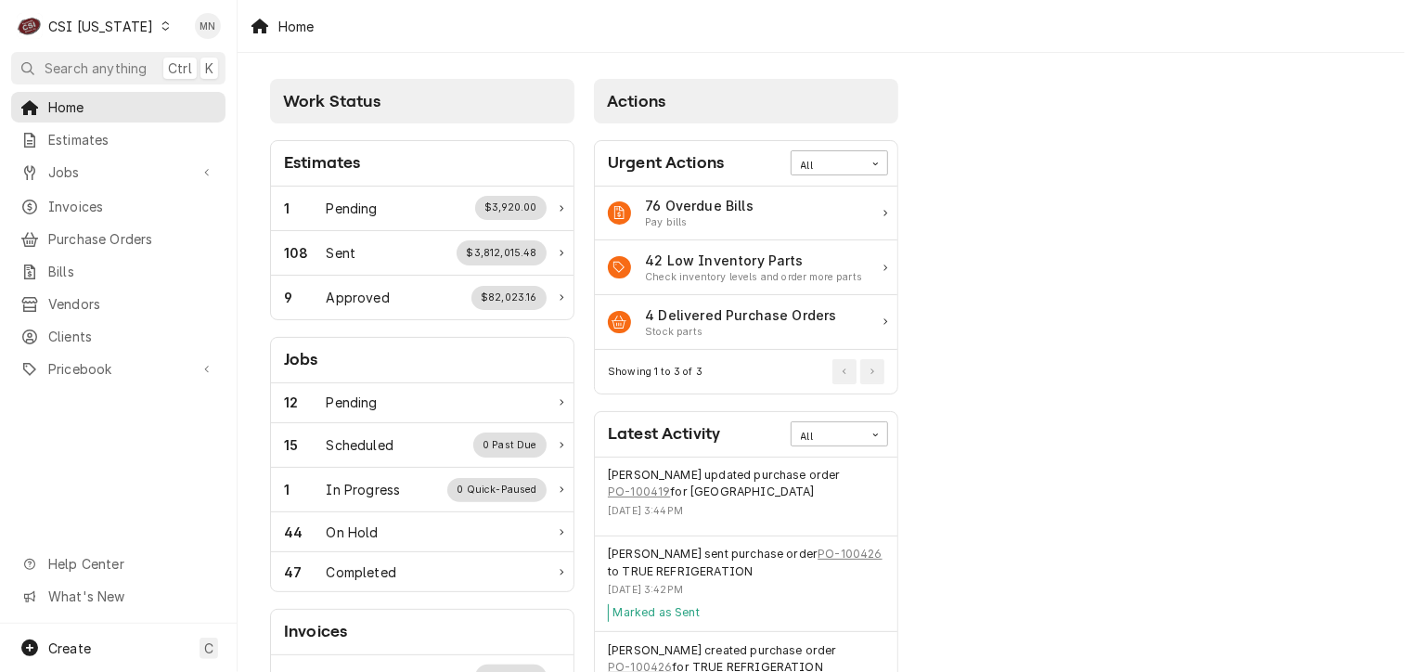
click at [162, 25] on icon "Dynamic Content Wrapper" at bounding box center [166, 25] width 8 height 9
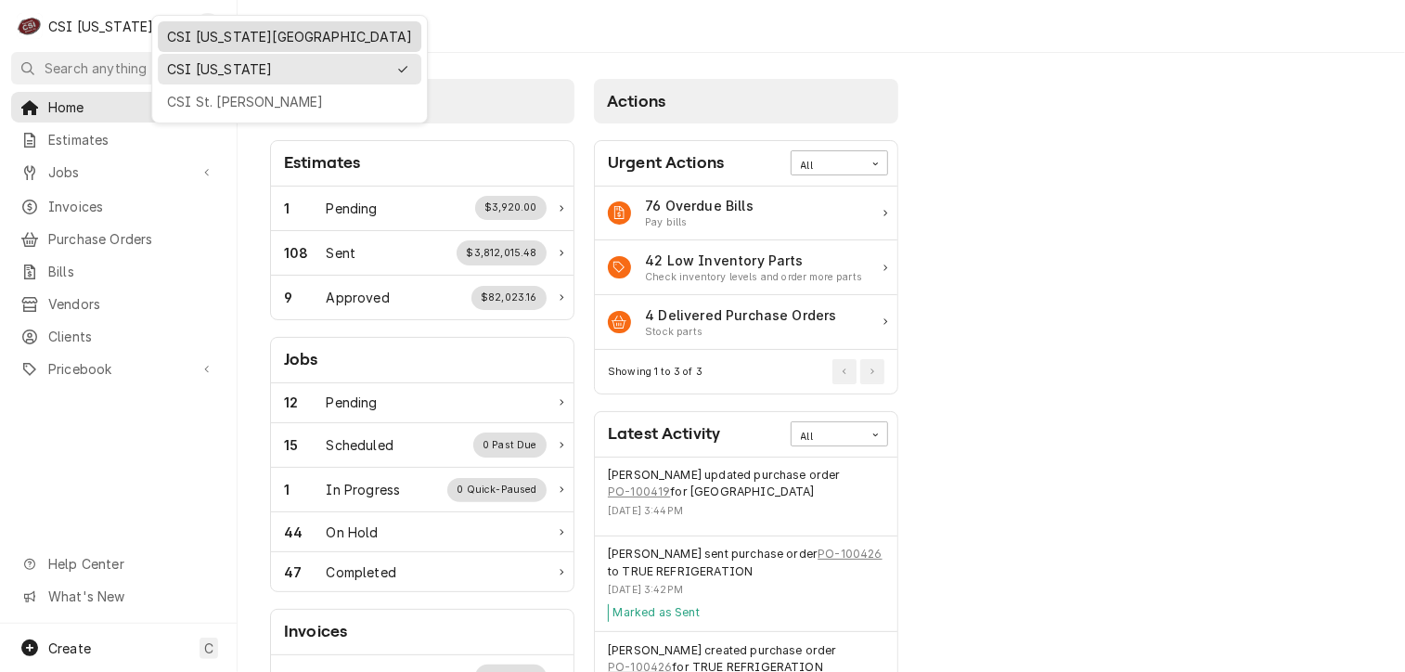
click at [175, 31] on div "CSI [US_STATE][GEOGRAPHIC_DATA]" at bounding box center [289, 36] width 245 height 19
